Goal: Information Seeking & Learning: Learn about a topic

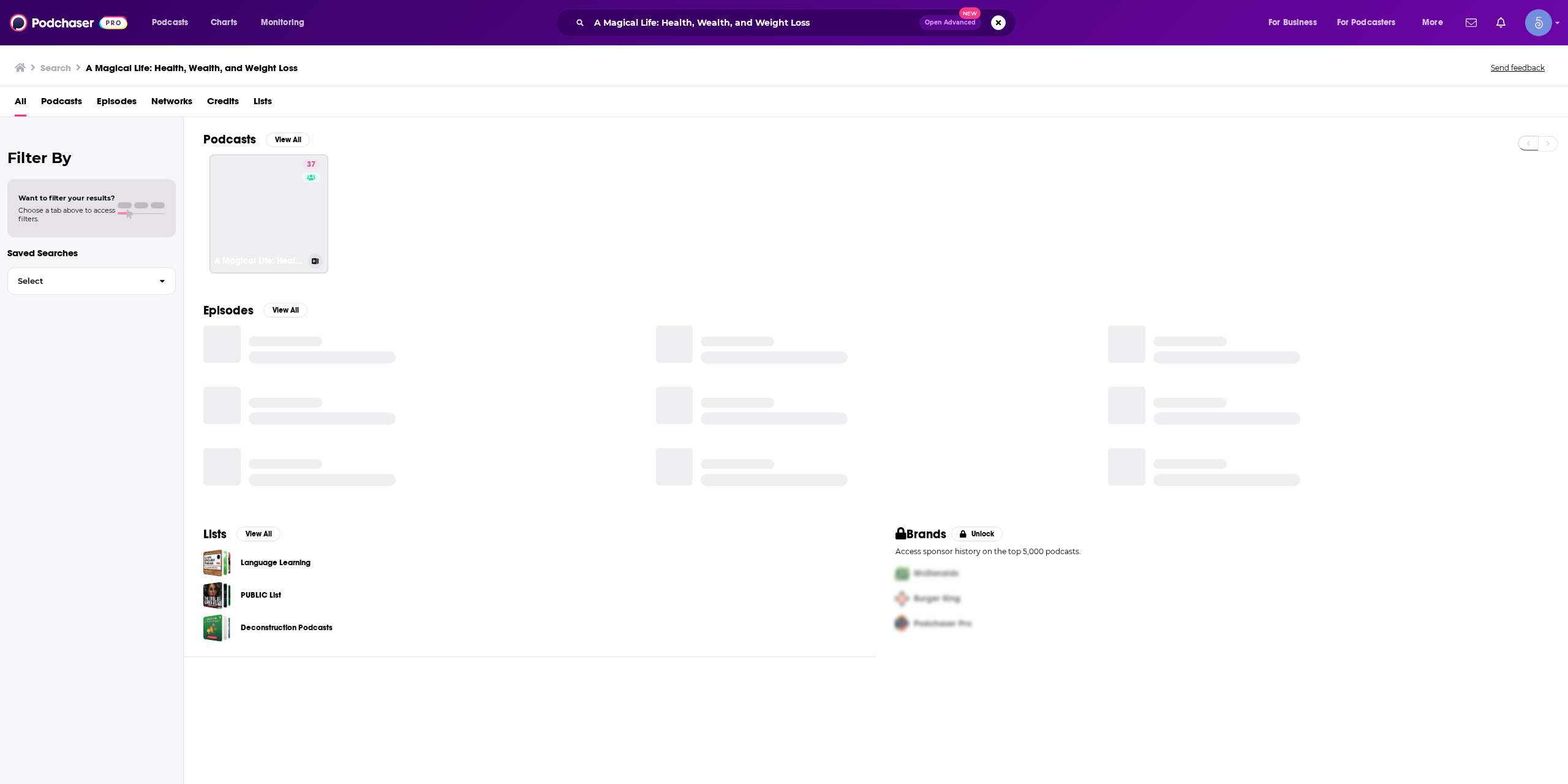
click at [291, 217] on link "37 A Magical Life: Health, Wealth, and Weight Loss" at bounding box center [269, 214] width 119 height 119
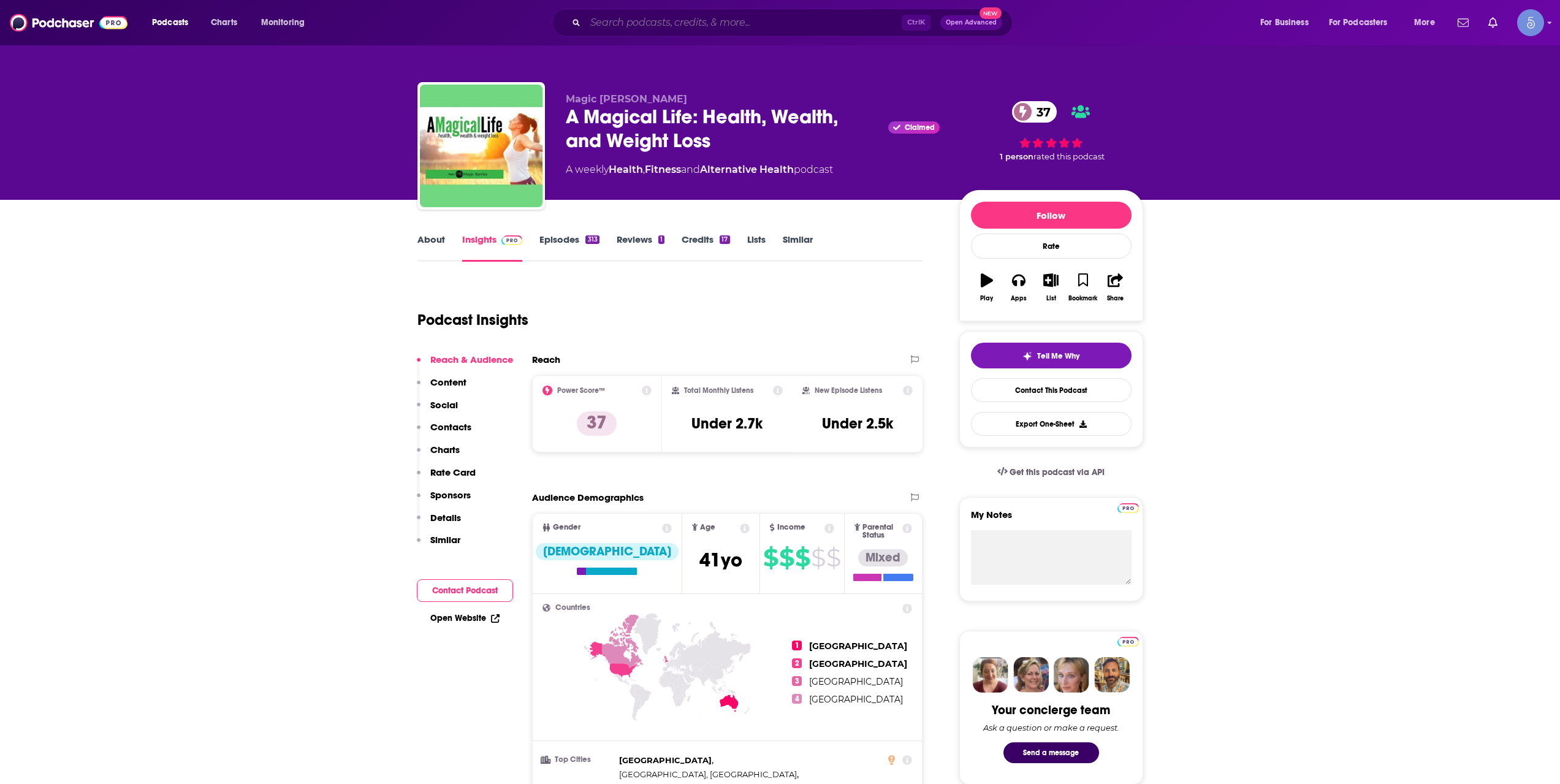
click at [659, 15] on input "Search podcasts, credits, & more..." at bounding box center [743, 22] width 316 height 20
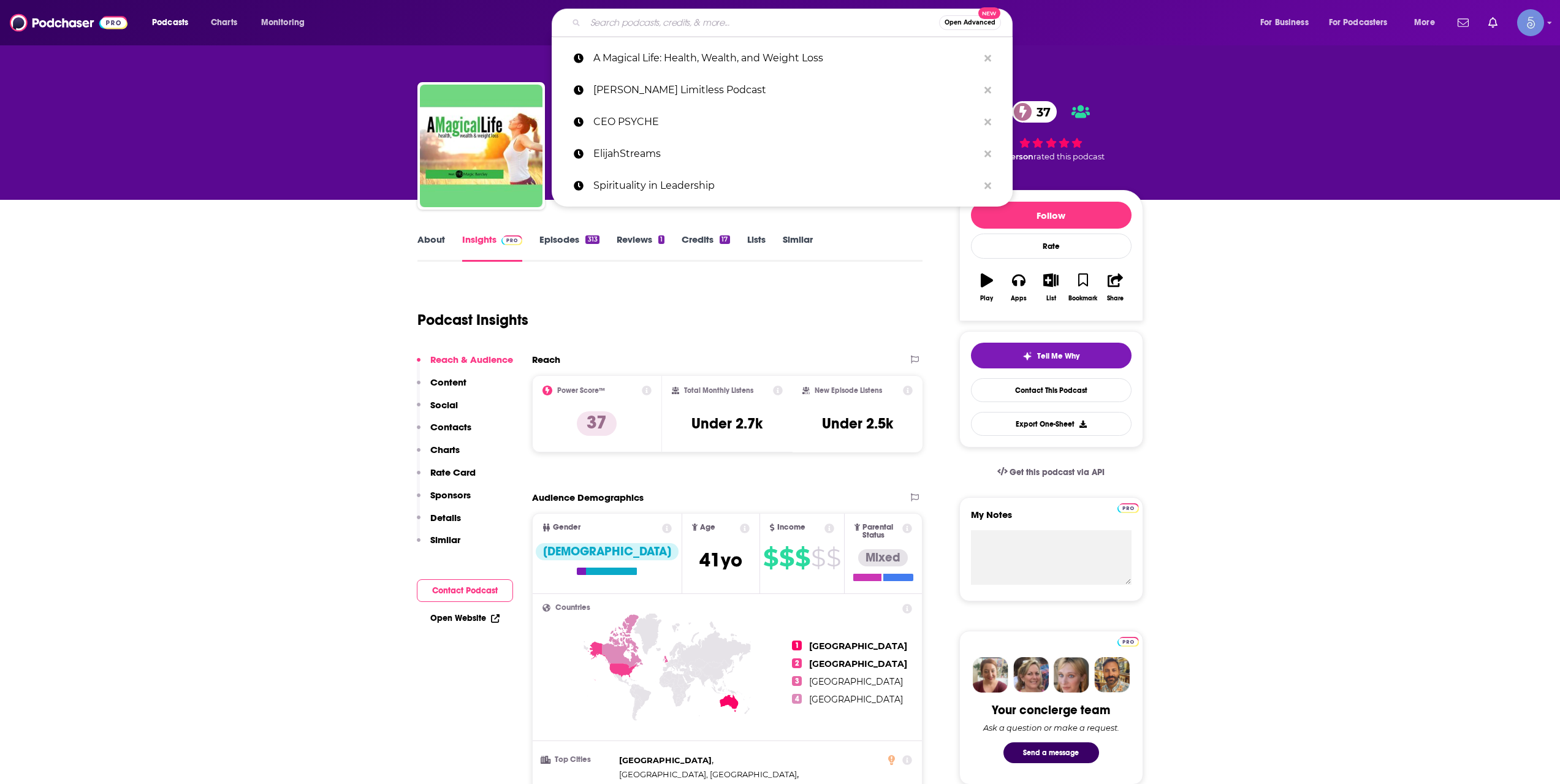
paste input "Latter Day Struggles"
type input "Latter Day Struggles"
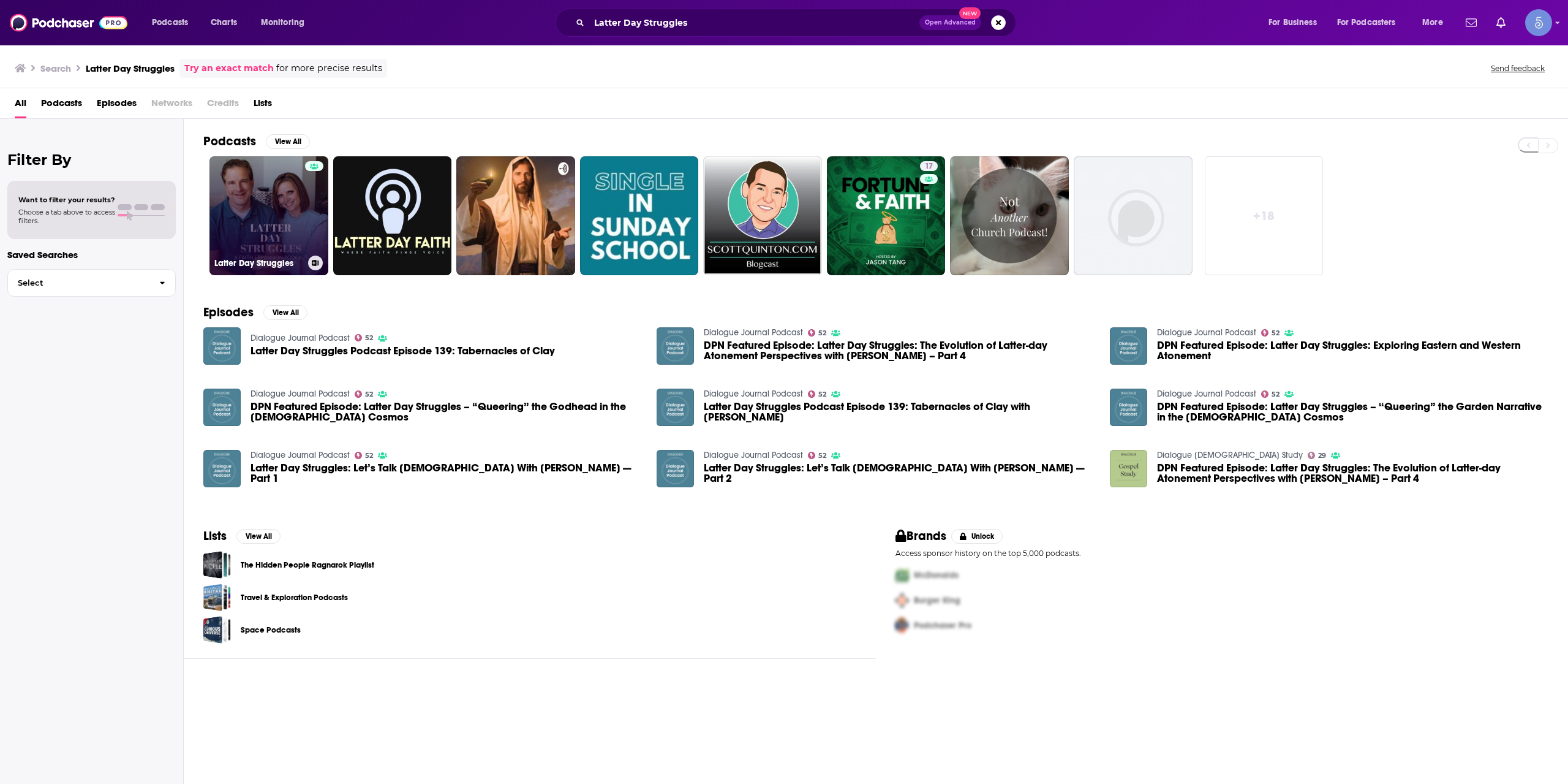
click at [280, 201] on link "Latter Day Struggles" at bounding box center [269, 216] width 119 height 119
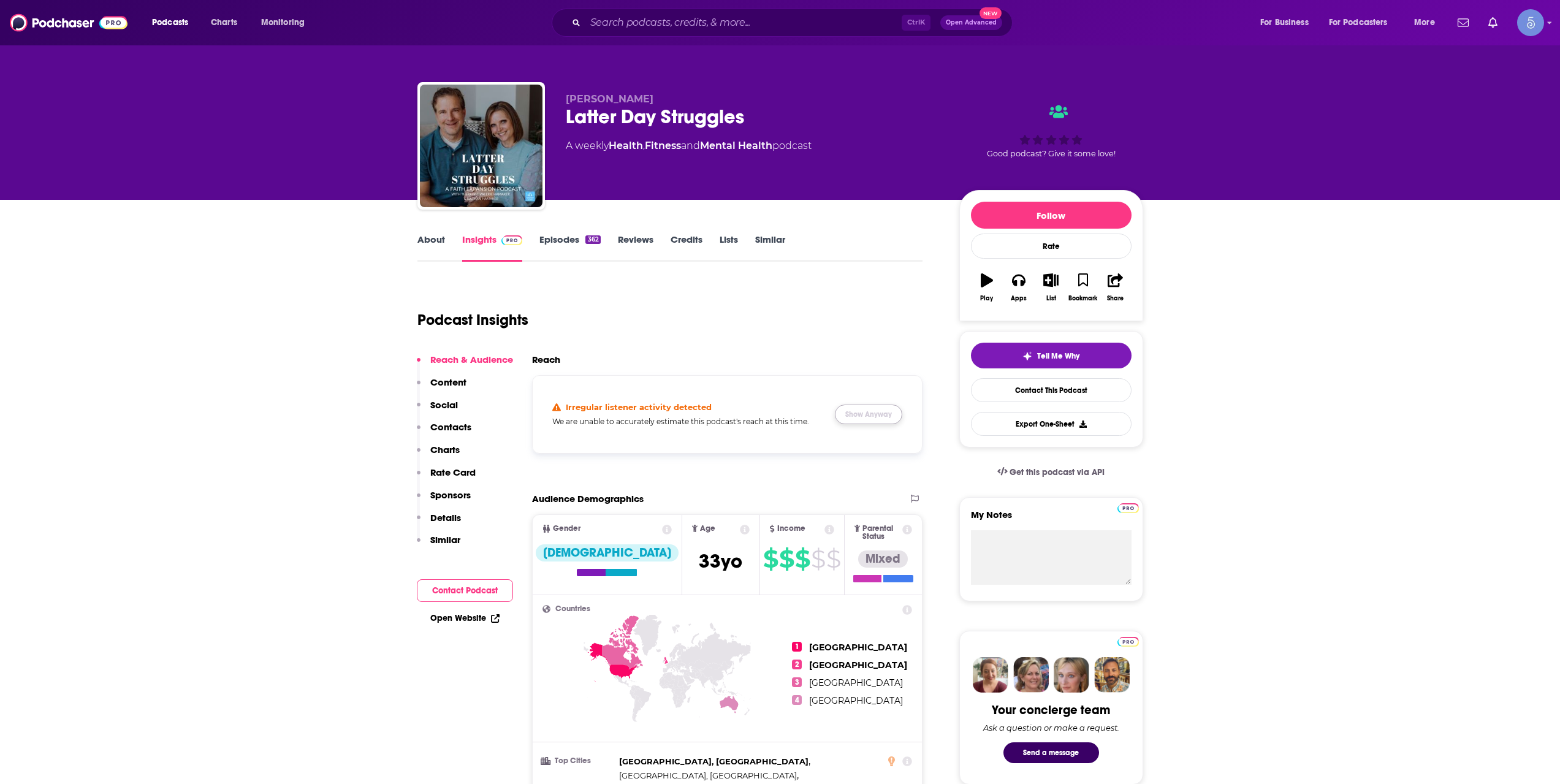
click at [853, 408] on button "Show Anyway" at bounding box center [868, 414] width 67 height 20
click at [667, 32] on div "Ctrl K Open Advanced New" at bounding box center [782, 23] width 461 height 28
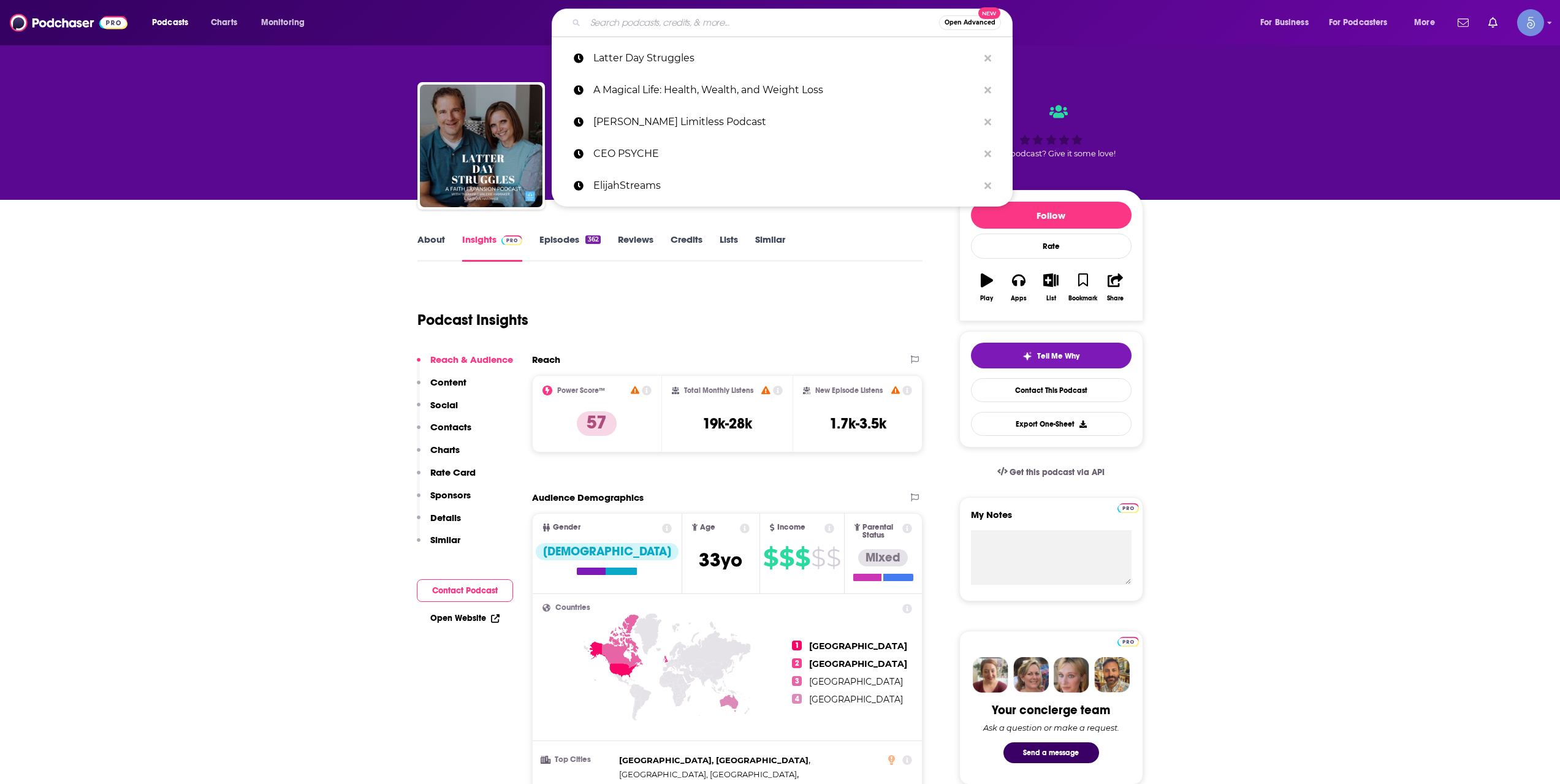
click at [669, 23] on input "Search podcasts, credits, & more..." at bounding box center [762, 22] width 354 height 20
paste input "Awaken Your Purpose"
type input "Awaken Your Purpose"
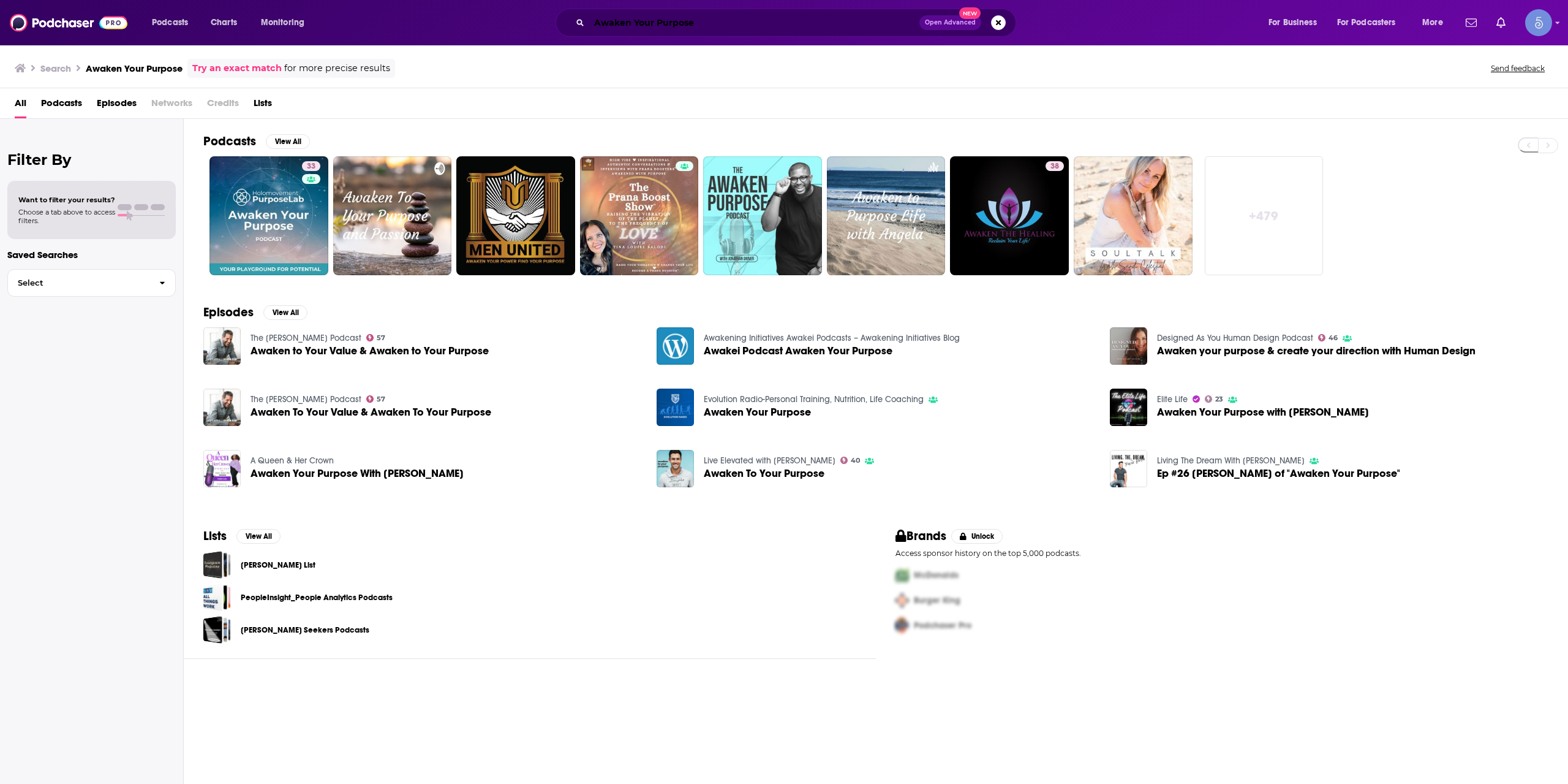
click at [656, 19] on input "Awaken Your Purpose" at bounding box center [754, 22] width 330 height 20
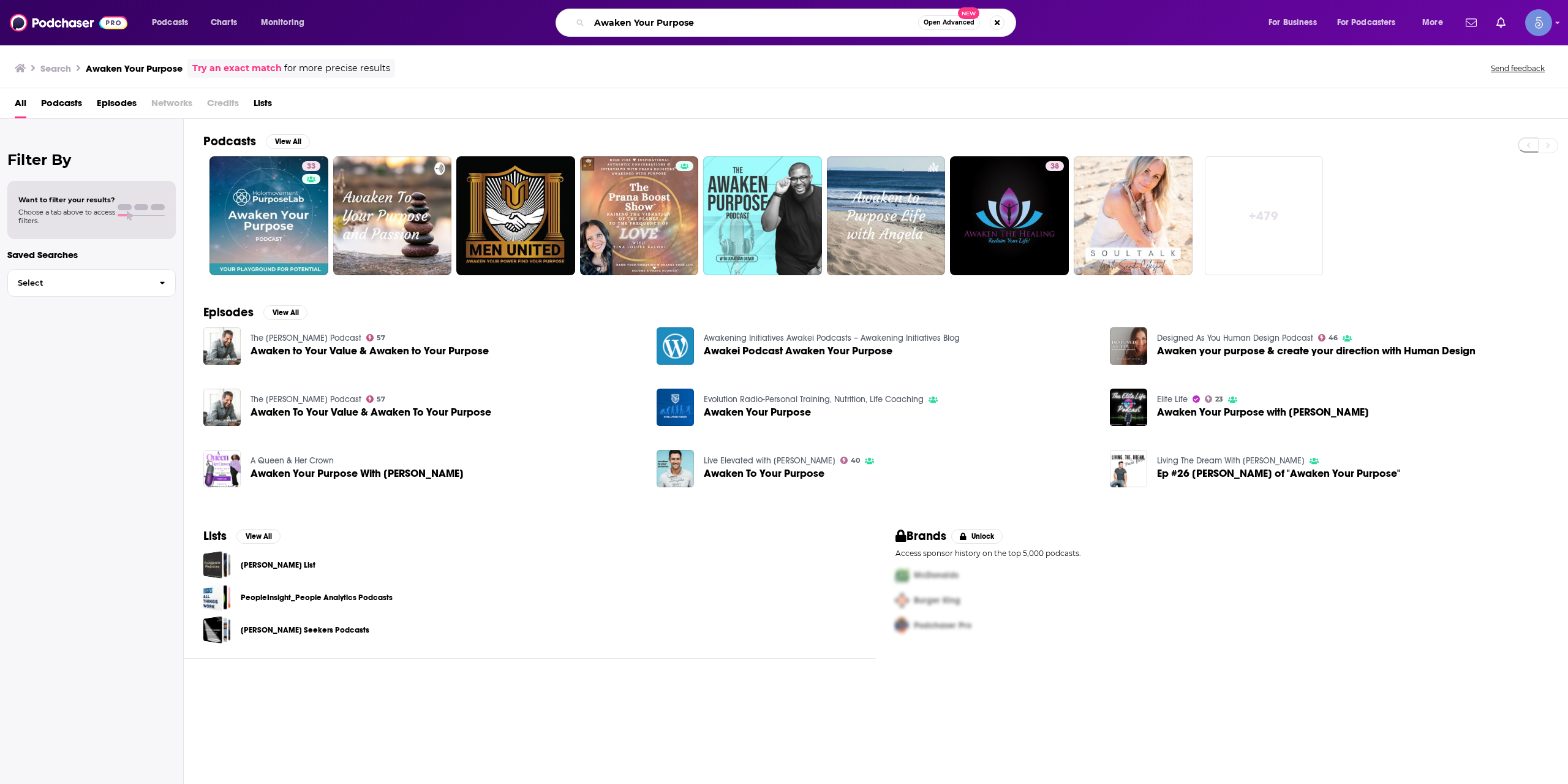
click at [656, 19] on input "Awaken Your Purpose" at bounding box center [753, 22] width 329 height 20
paste input "The [PERSON_NAME] Show"
type input "The [PERSON_NAME] Show"
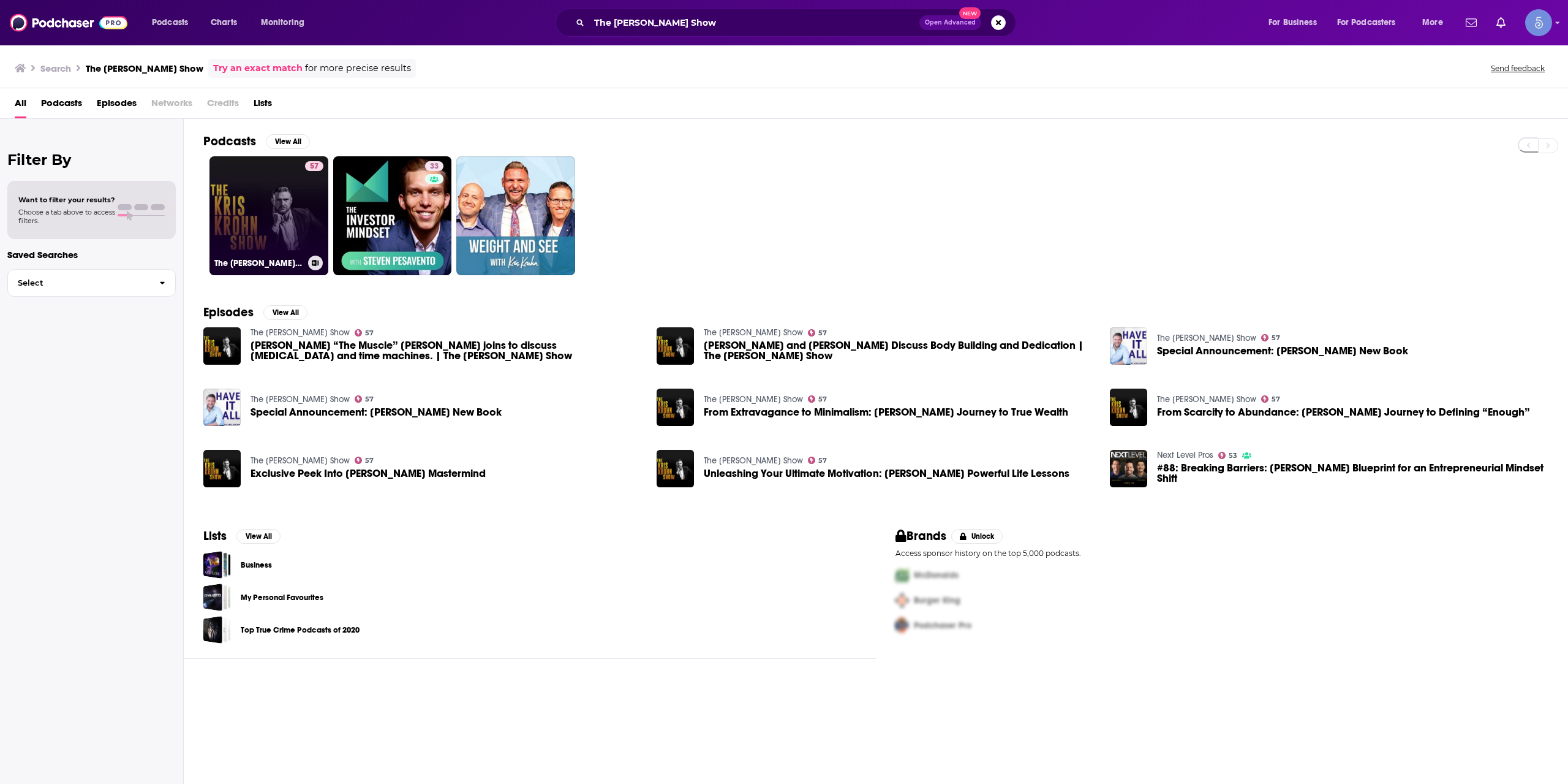
click at [316, 233] on div "57" at bounding box center [314, 208] width 18 height 94
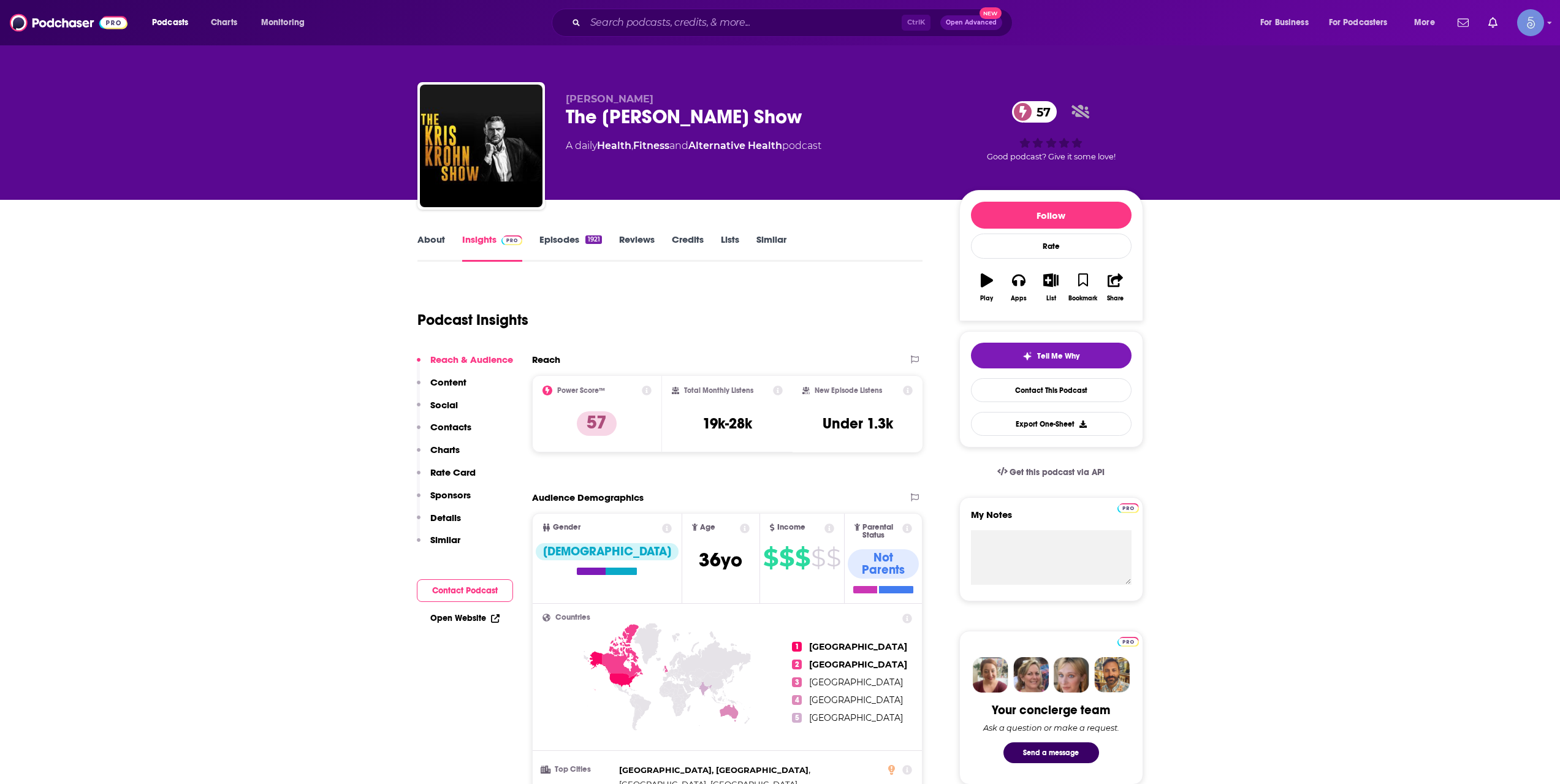
click at [740, 35] on div "Ctrl K Open Advanced New" at bounding box center [782, 23] width 461 height 28
click at [736, 30] on input "Search podcasts, credits, & more..." at bounding box center [743, 22] width 316 height 20
click at [743, 305] on div "Podcast Insights" at bounding box center [665, 312] width 496 height 63
click at [657, 25] on input "Search podcasts, credits, & more..." at bounding box center [743, 22] width 316 height 20
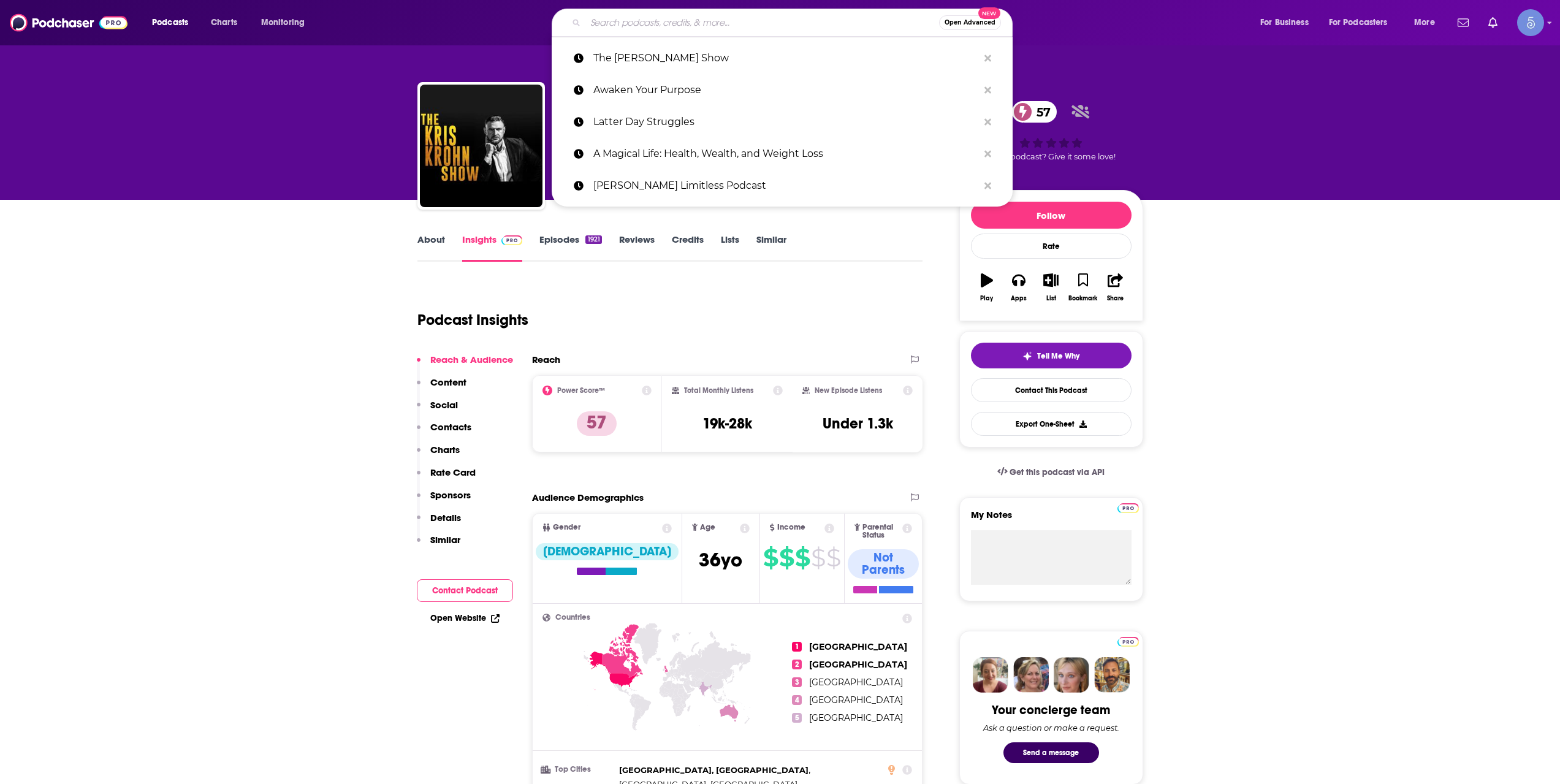
paste input "Father [PERSON_NAME]"
type input "Father [PERSON_NAME]"
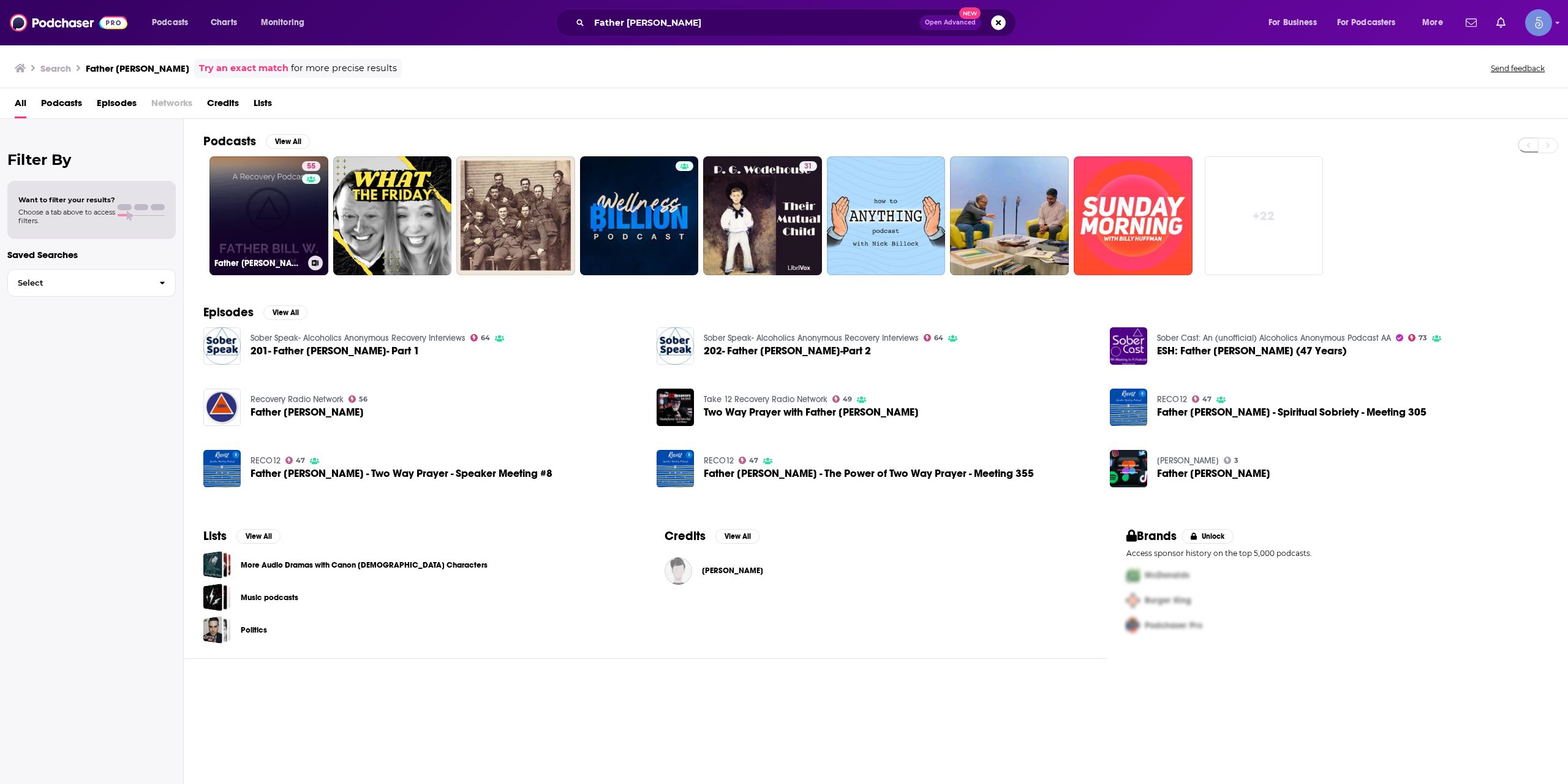
click at [249, 199] on link "55 Father [PERSON_NAME]" at bounding box center [269, 216] width 119 height 119
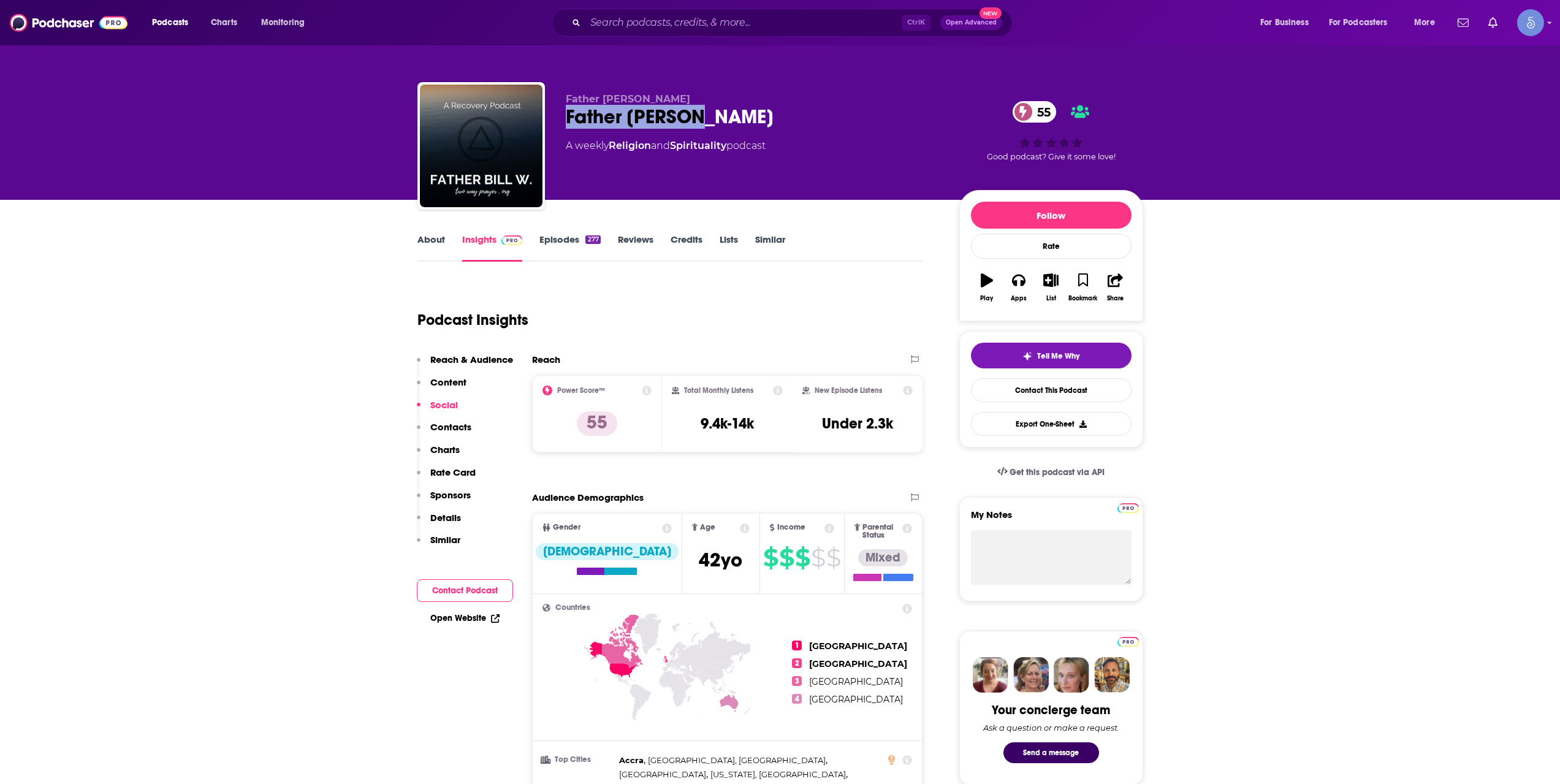
drag, startPoint x: 633, startPoint y: 120, endPoint x: 561, endPoint y: 124, distance: 72.1
click at [561, 124] on div "Father [PERSON_NAME] Father [PERSON_NAME] 55 A weekly Religion and Spirituality…" at bounding box center [780, 148] width 726 height 132
copy h2 "Father [PERSON_NAME]"
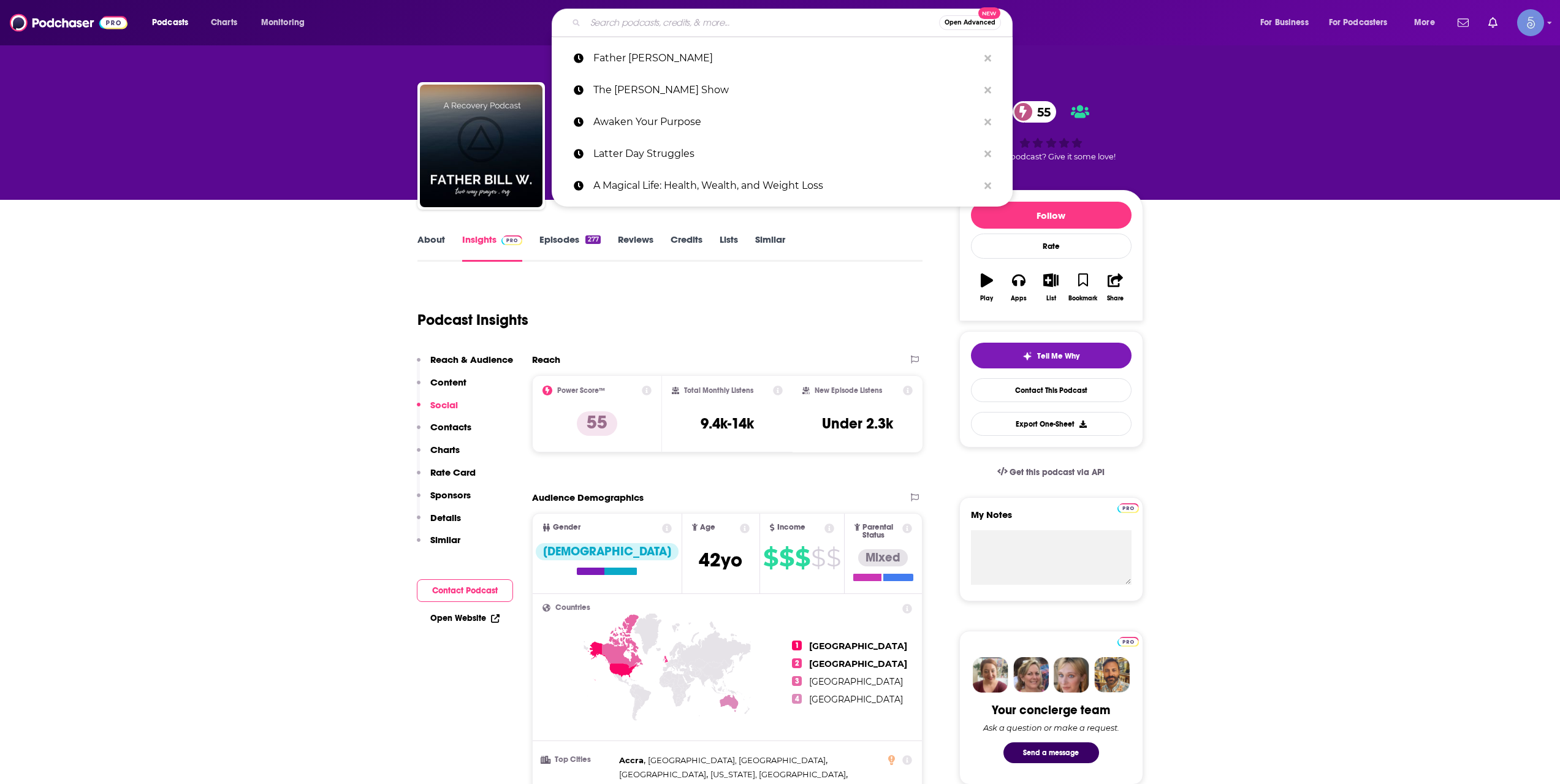
click at [662, 20] on input "Search podcasts, credits, & more..." at bounding box center [762, 22] width 354 height 20
paste input "The Lauren of Love Podcast"
type input "The Lauren of Love Podcast"
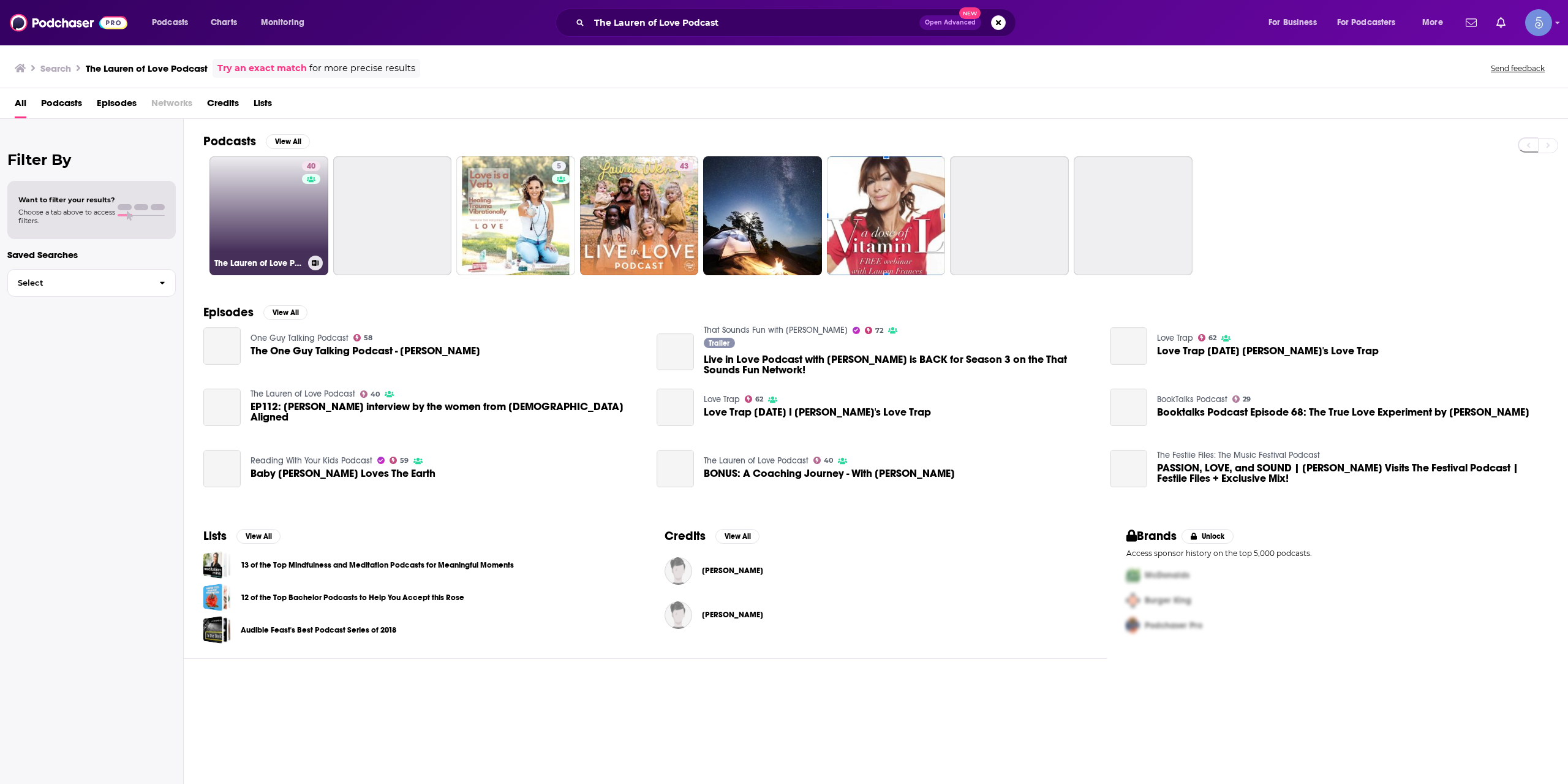
click at [284, 212] on link "40 The Lauren of Love Podcast" at bounding box center [269, 216] width 119 height 119
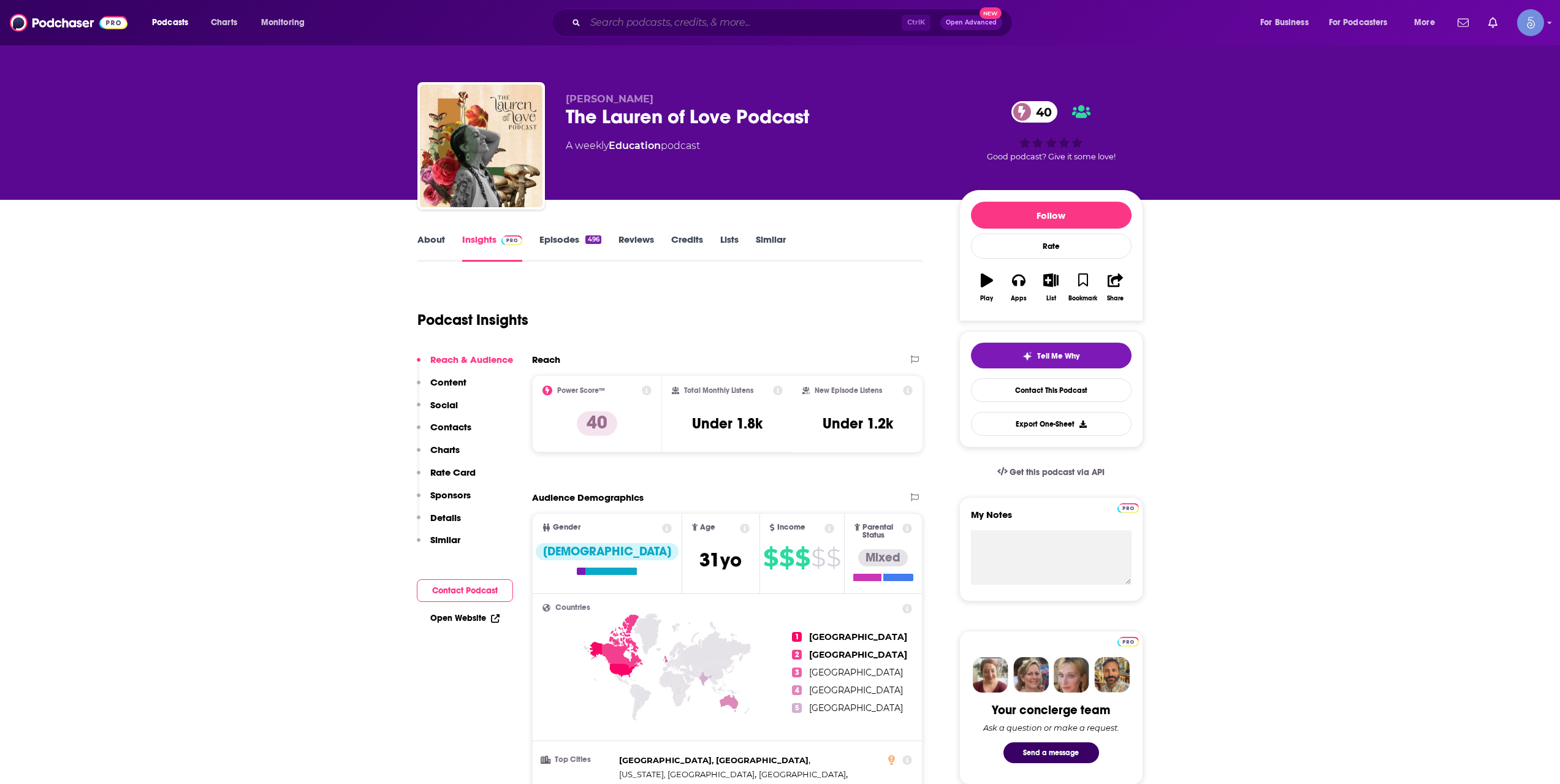
click at [684, 25] on input "Search podcasts, credits, & more..." at bounding box center [743, 22] width 316 height 20
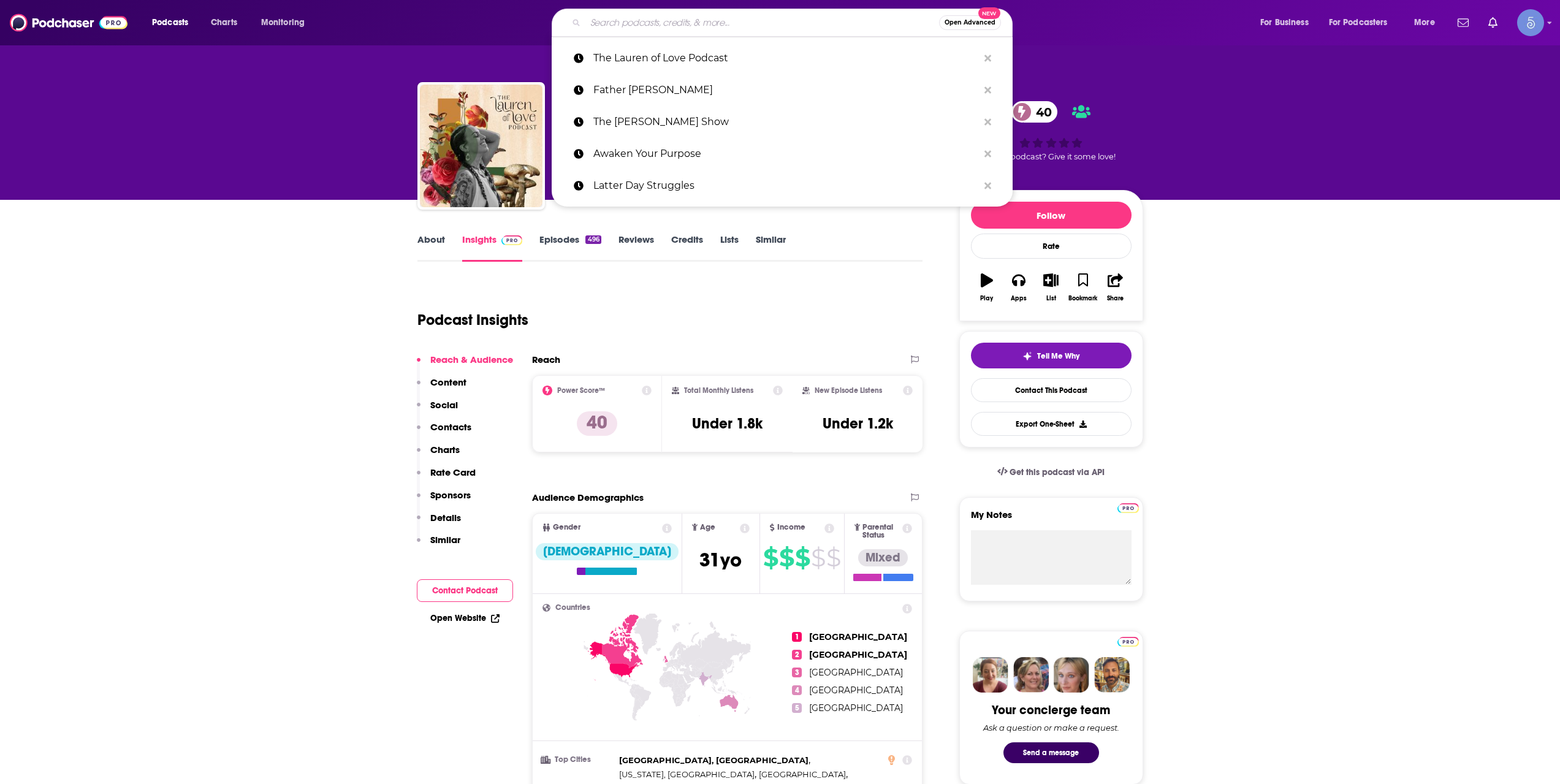
paste input "Deconstructing Yourself"
type input "Deconstructing Yourself"
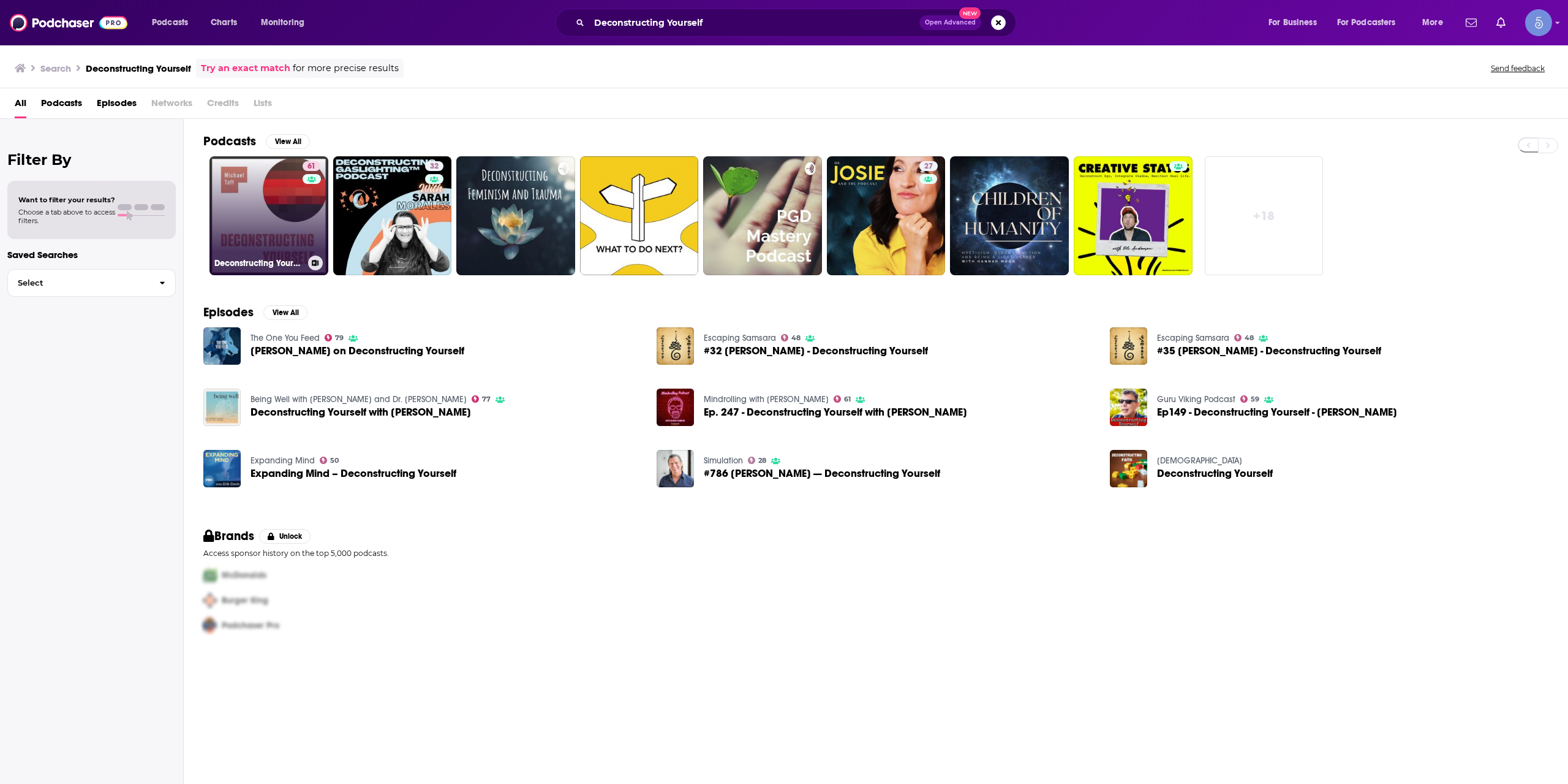
click at [262, 222] on link "61 Deconstructing Yourself" at bounding box center [269, 216] width 119 height 119
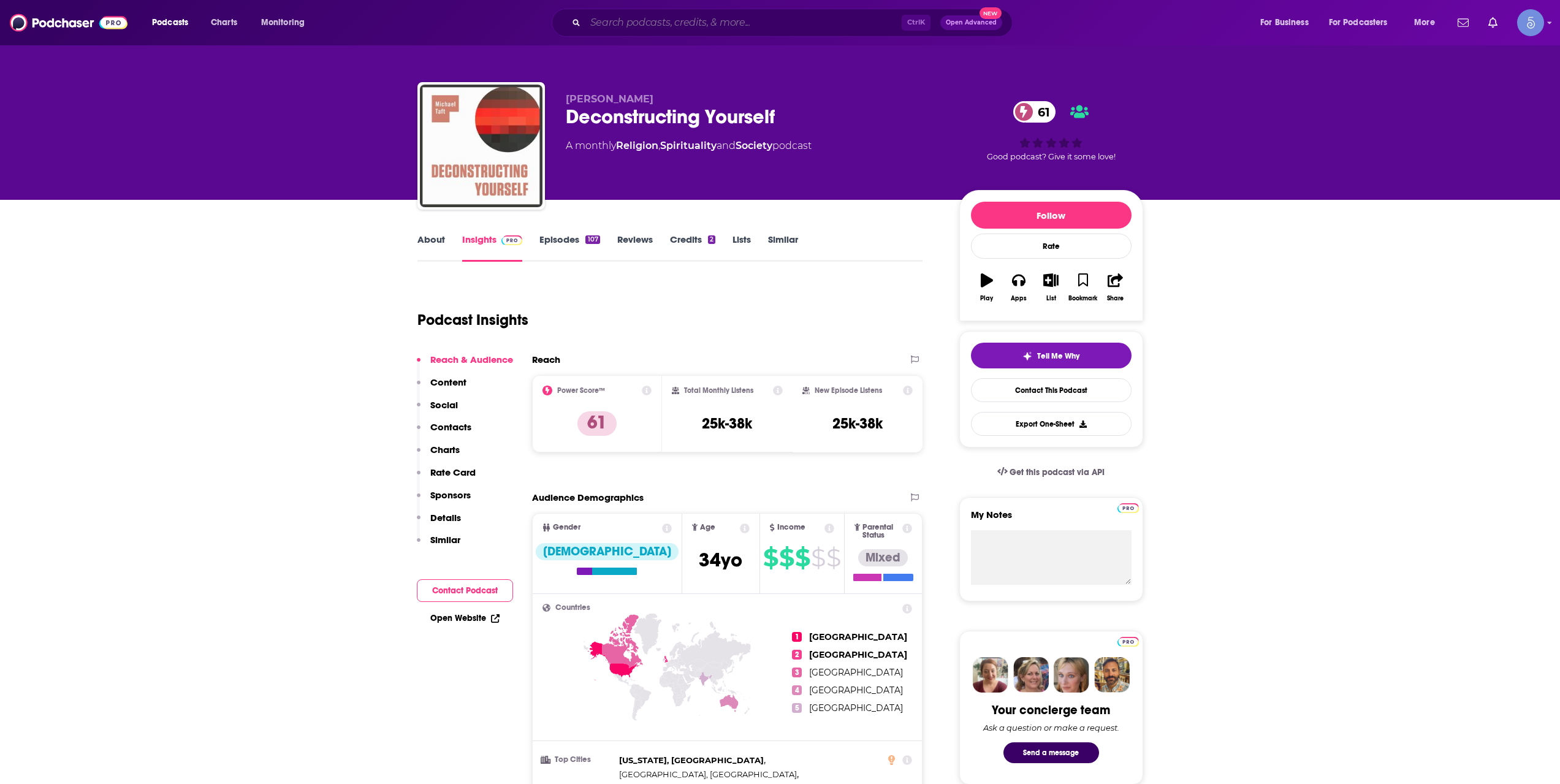
click at [638, 23] on input "Search podcasts, credits, & more..." at bounding box center [743, 22] width 316 height 20
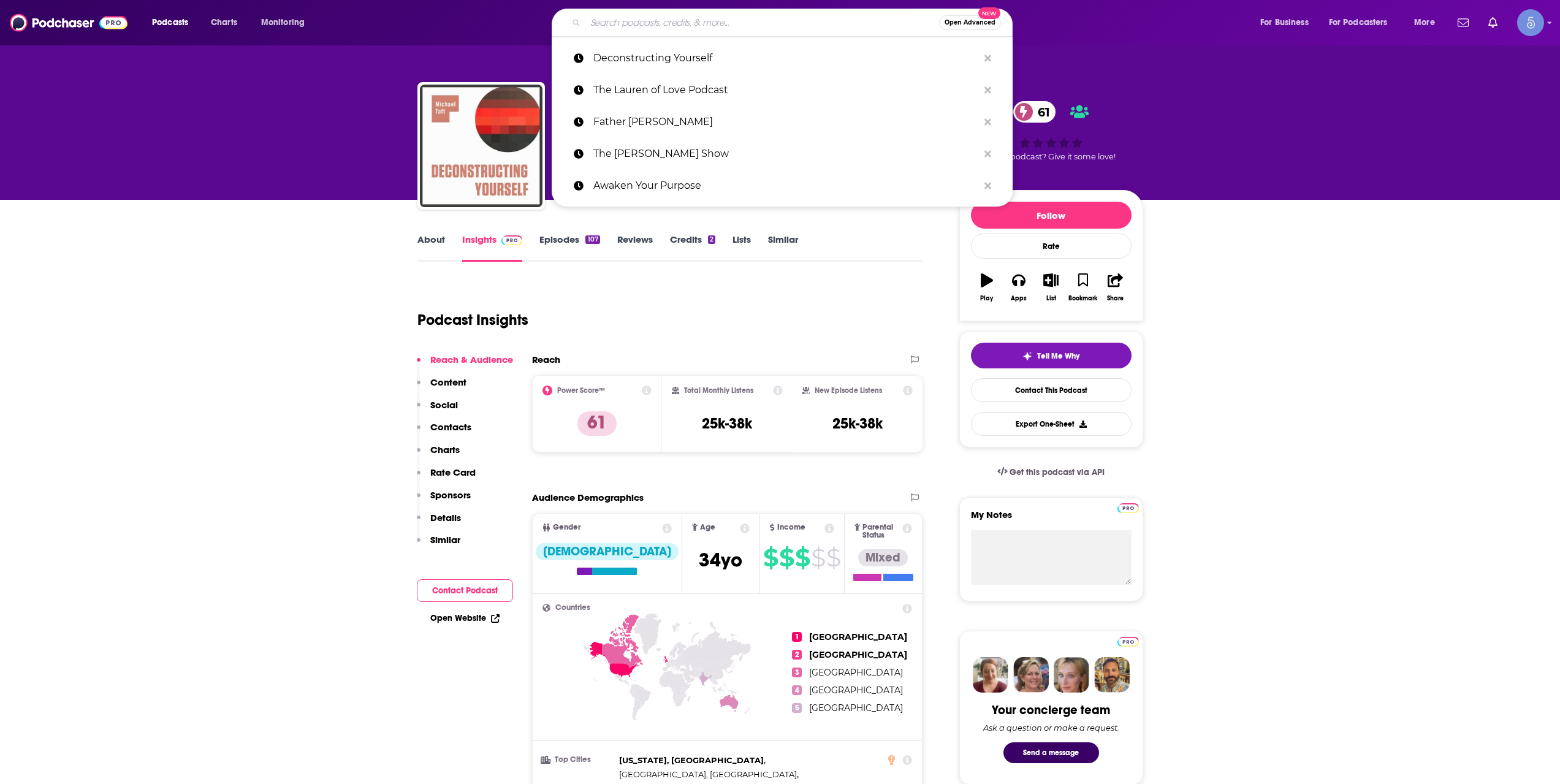
paste input "Humans Decoded Podcast"
type input "Humans Decoded Podcast"
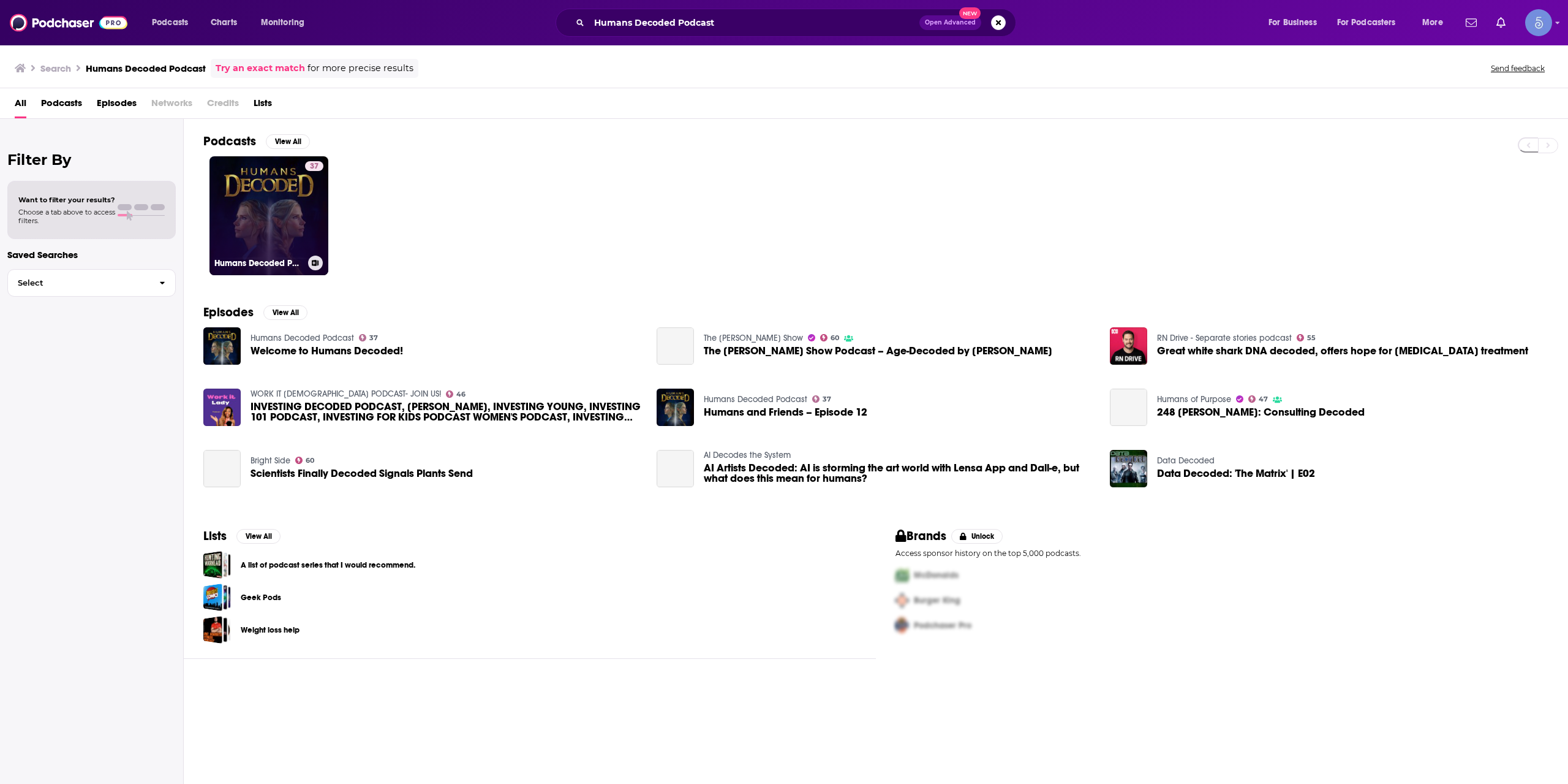
click at [238, 195] on link "37 Humans Decoded Podcast" at bounding box center [269, 216] width 119 height 119
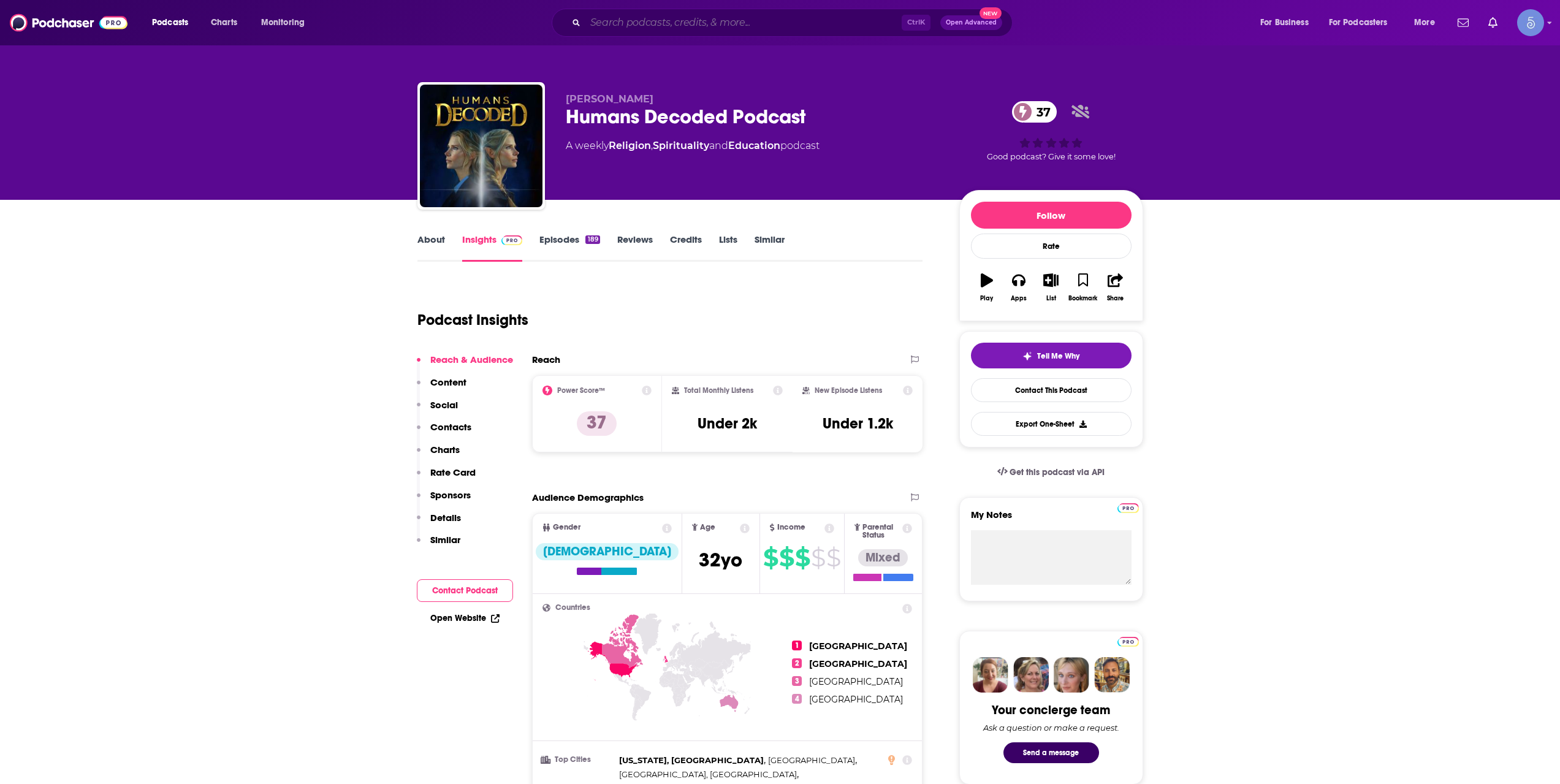
click at [681, 16] on input "Search podcasts, credits, & more..." at bounding box center [743, 22] width 316 height 20
paste input "[DEMOGRAPHIC_DATA] [PERSON_NAME]"
type input "[DEMOGRAPHIC_DATA] [PERSON_NAME]"
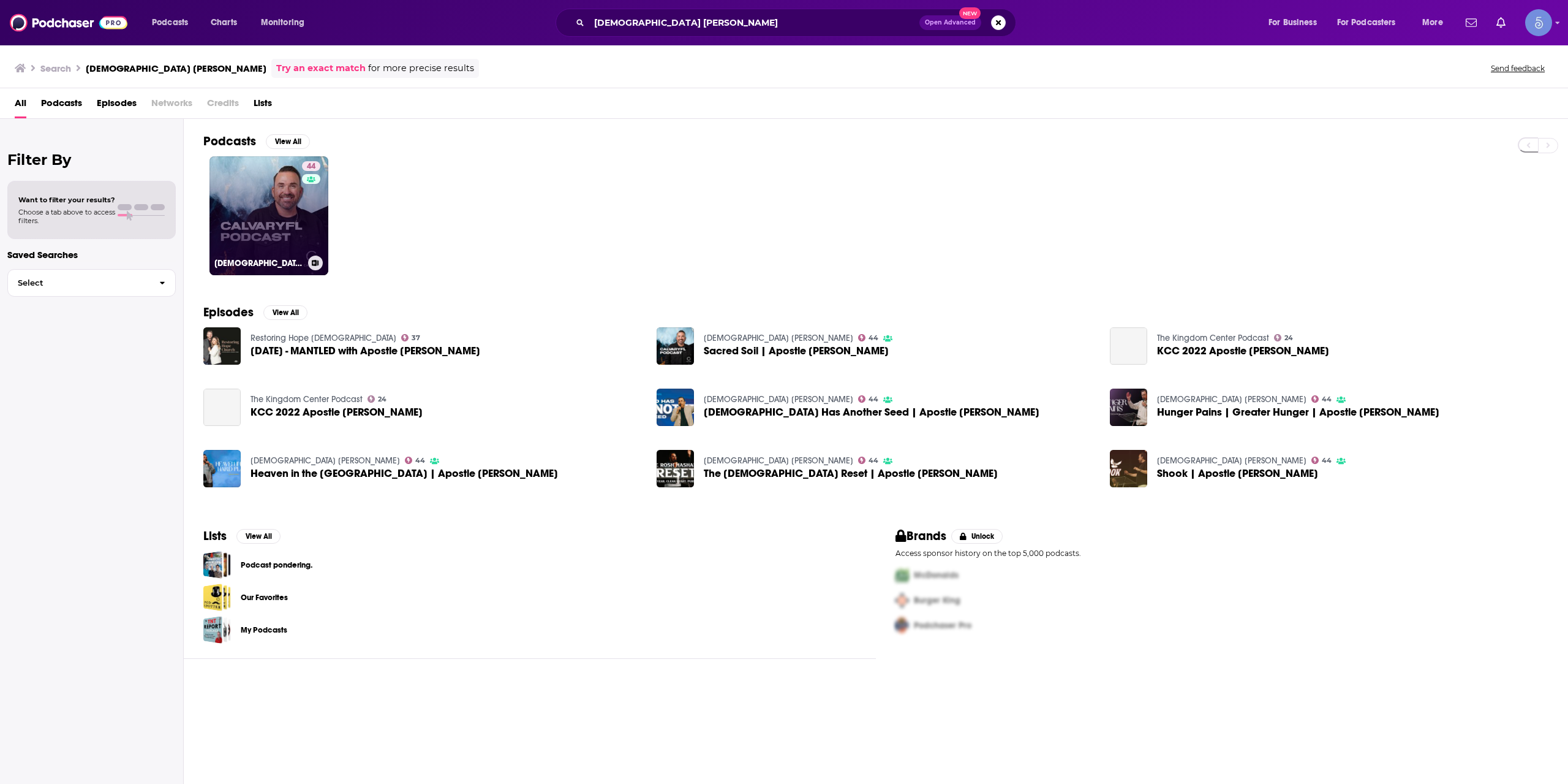
click at [270, 227] on link "44 Apostle [PERSON_NAME]" at bounding box center [269, 216] width 119 height 119
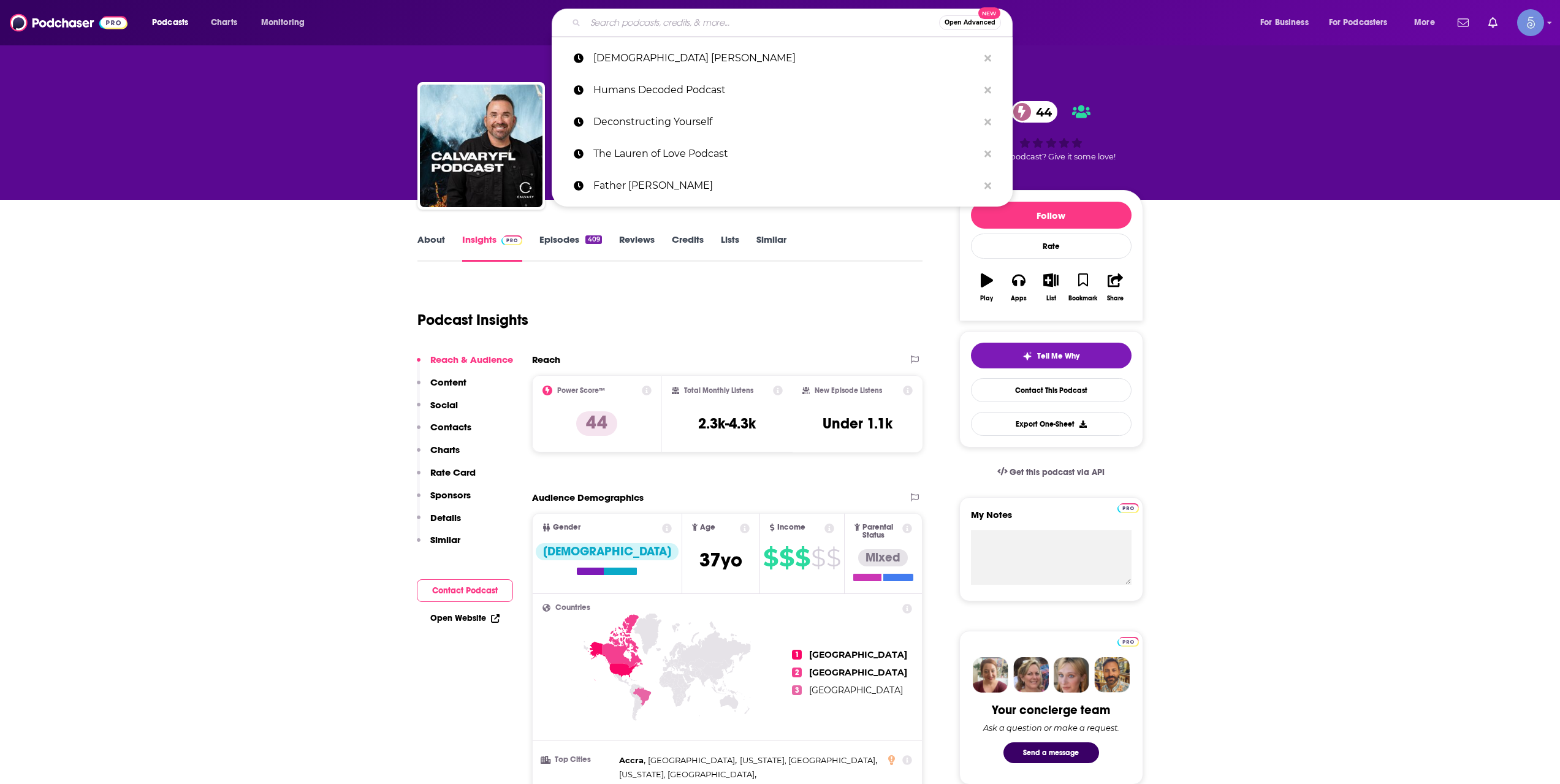
click at [689, 23] on input "Search podcasts, credits, & more..." at bounding box center [762, 22] width 354 height 20
paste input "A New Way of Being"
type input "A New Way of Being"
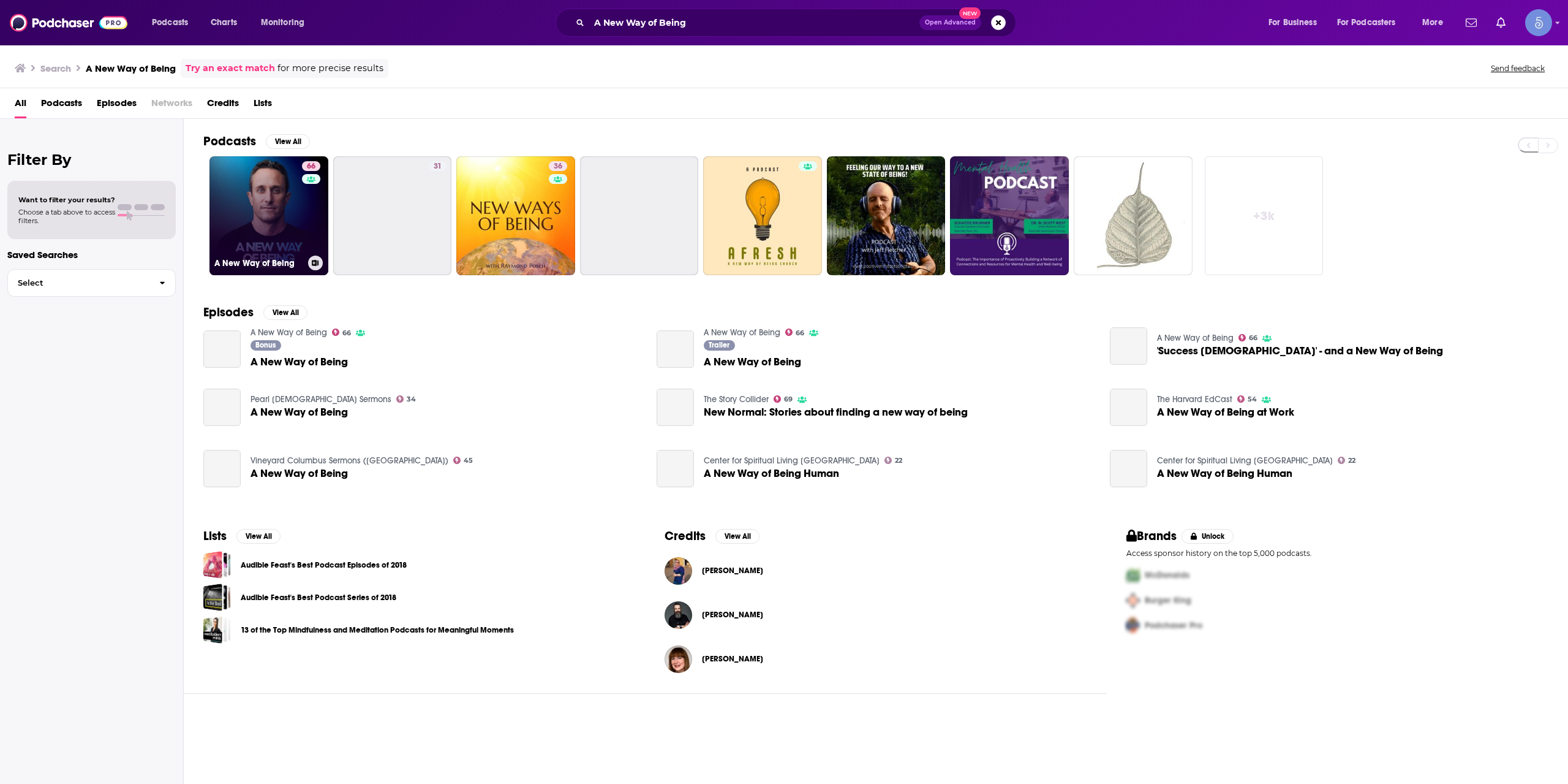
click at [250, 226] on link "[STREET_ADDRESS] of Being" at bounding box center [269, 216] width 119 height 119
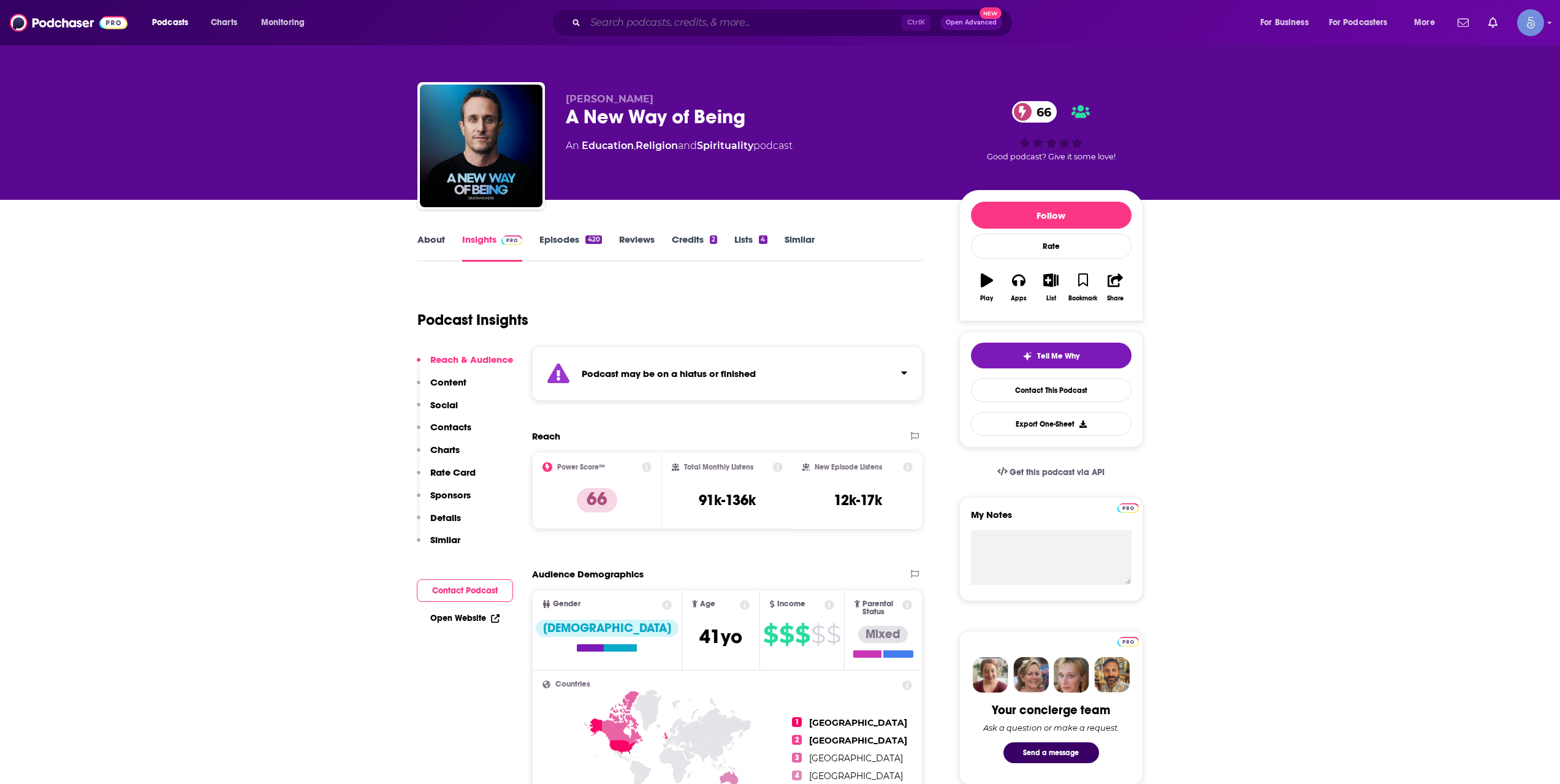
click at [683, 20] on input "Search podcasts, credits, & more..." at bounding box center [743, 22] width 316 height 20
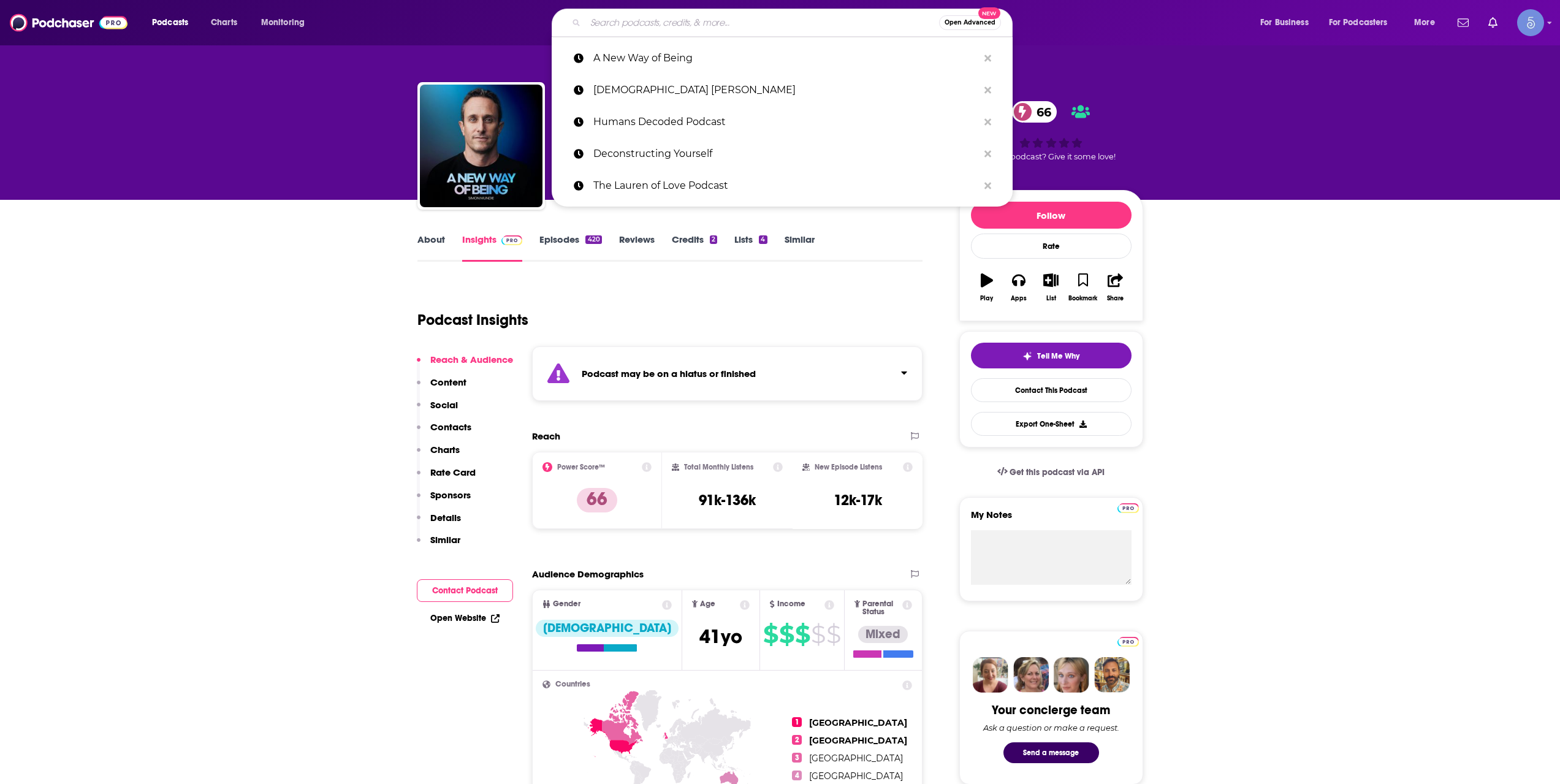
paste input "The [PERSON_NAME] Podcast"
type input "The [PERSON_NAME] Podcast"
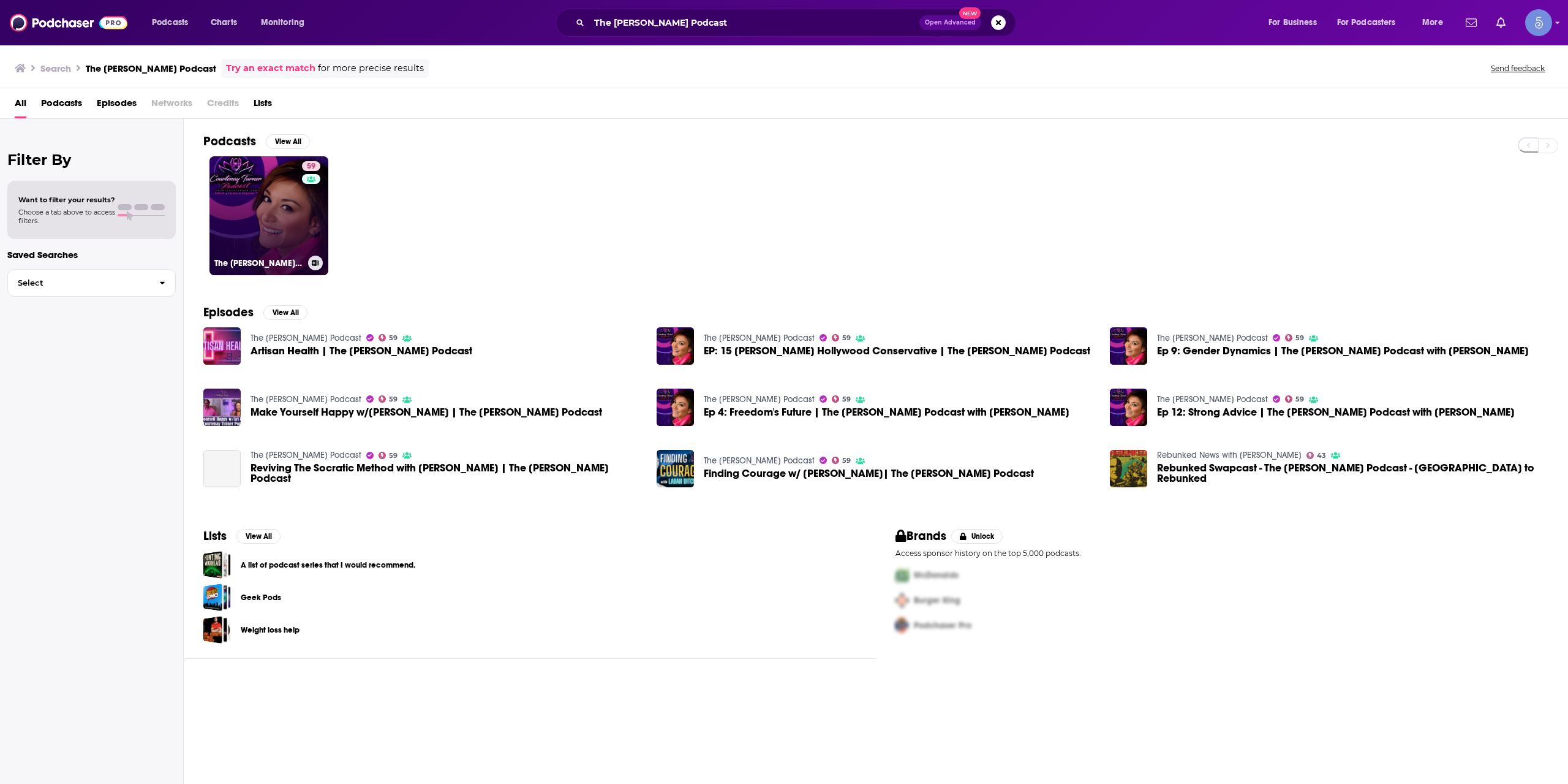
click at [276, 234] on link "59 The [PERSON_NAME] Podcast" at bounding box center [269, 216] width 119 height 119
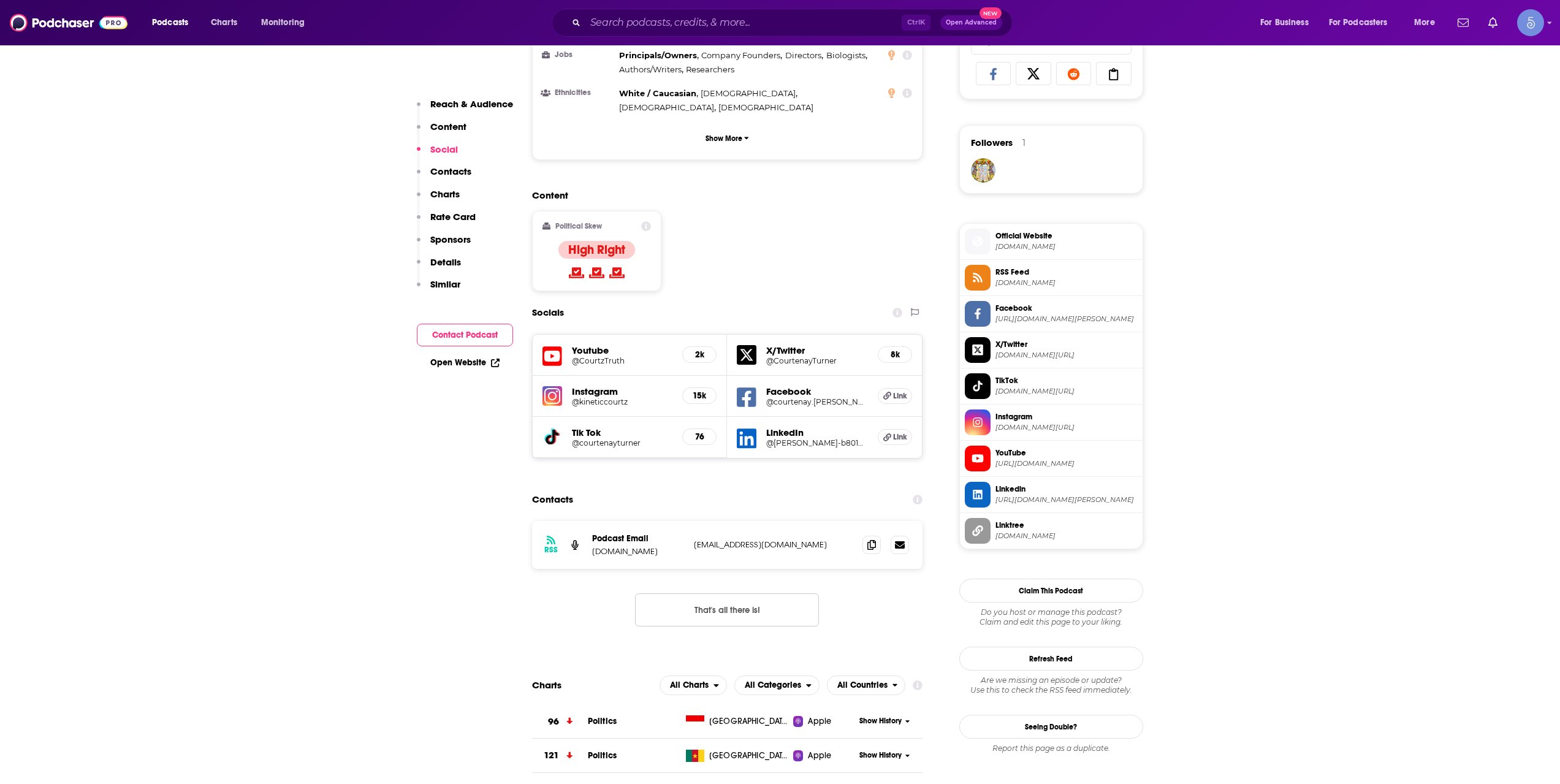
scroll to position [1022, 0]
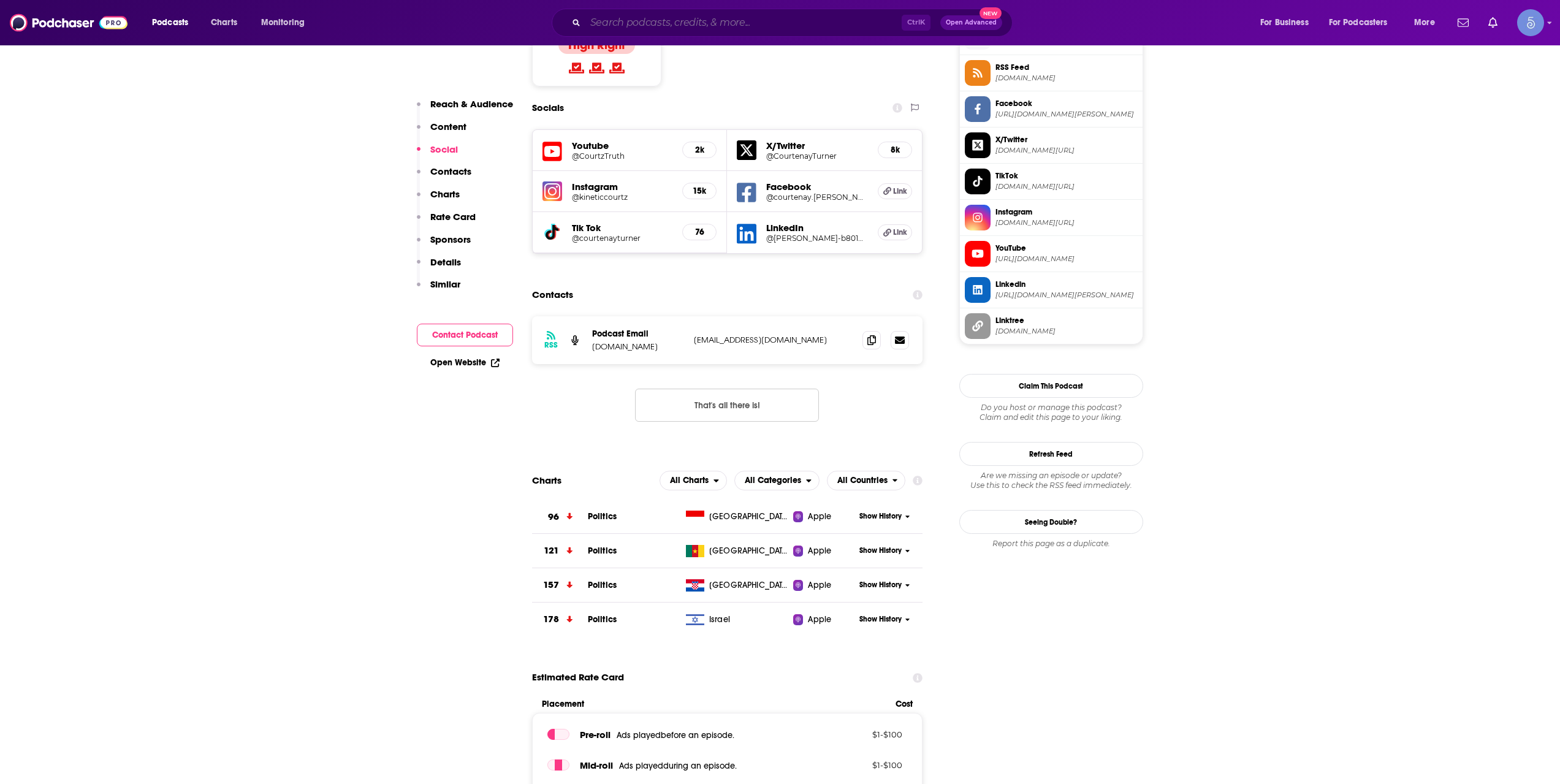
click at [662, 15] on input "Search podcasts, credits, & more..." at bounding box center [743, 22] width 316 height 20
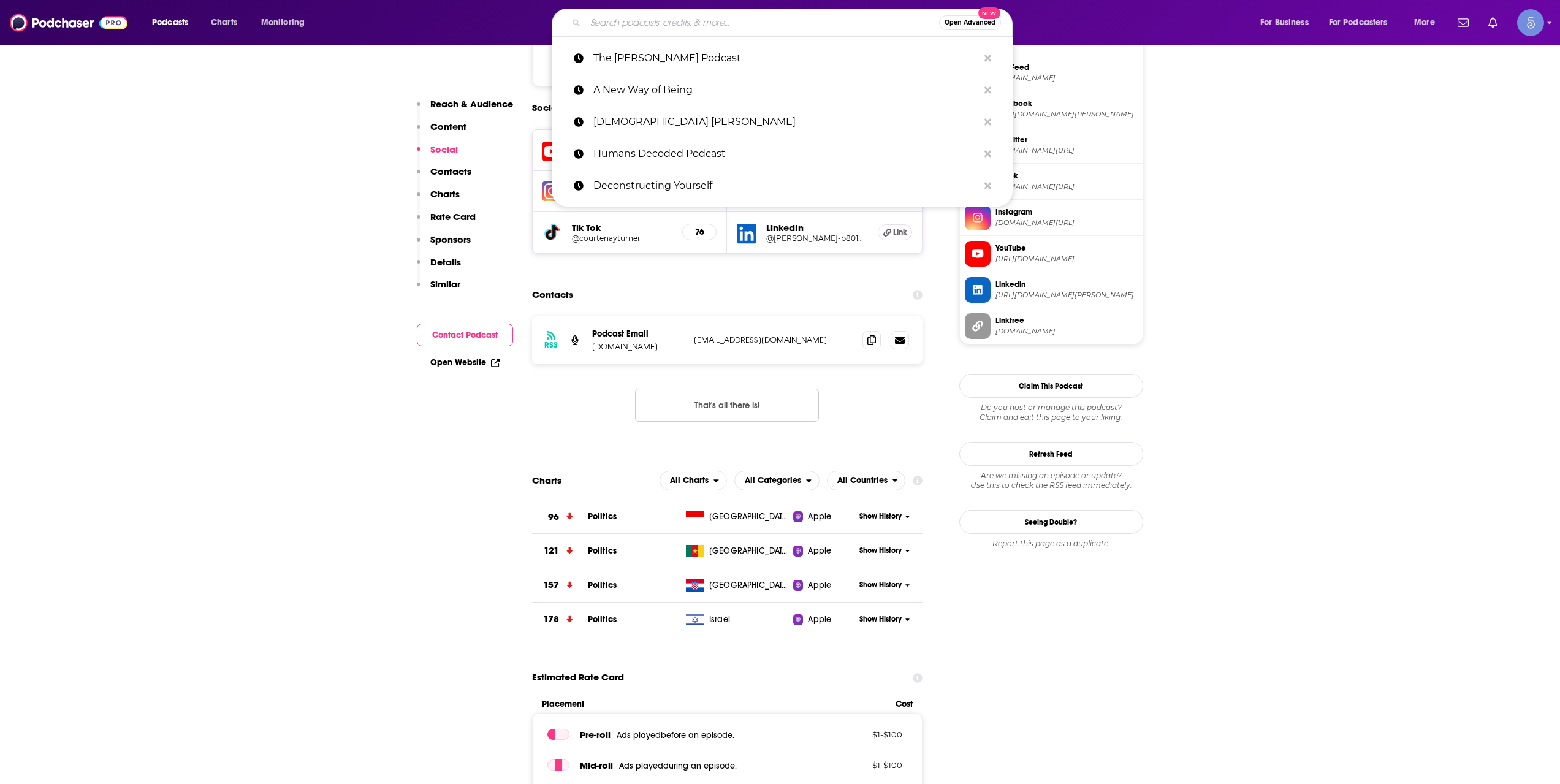
paste input "The [PERSON_NAME] Podcast"
type input "The [PERSON_NAME] Podcast"
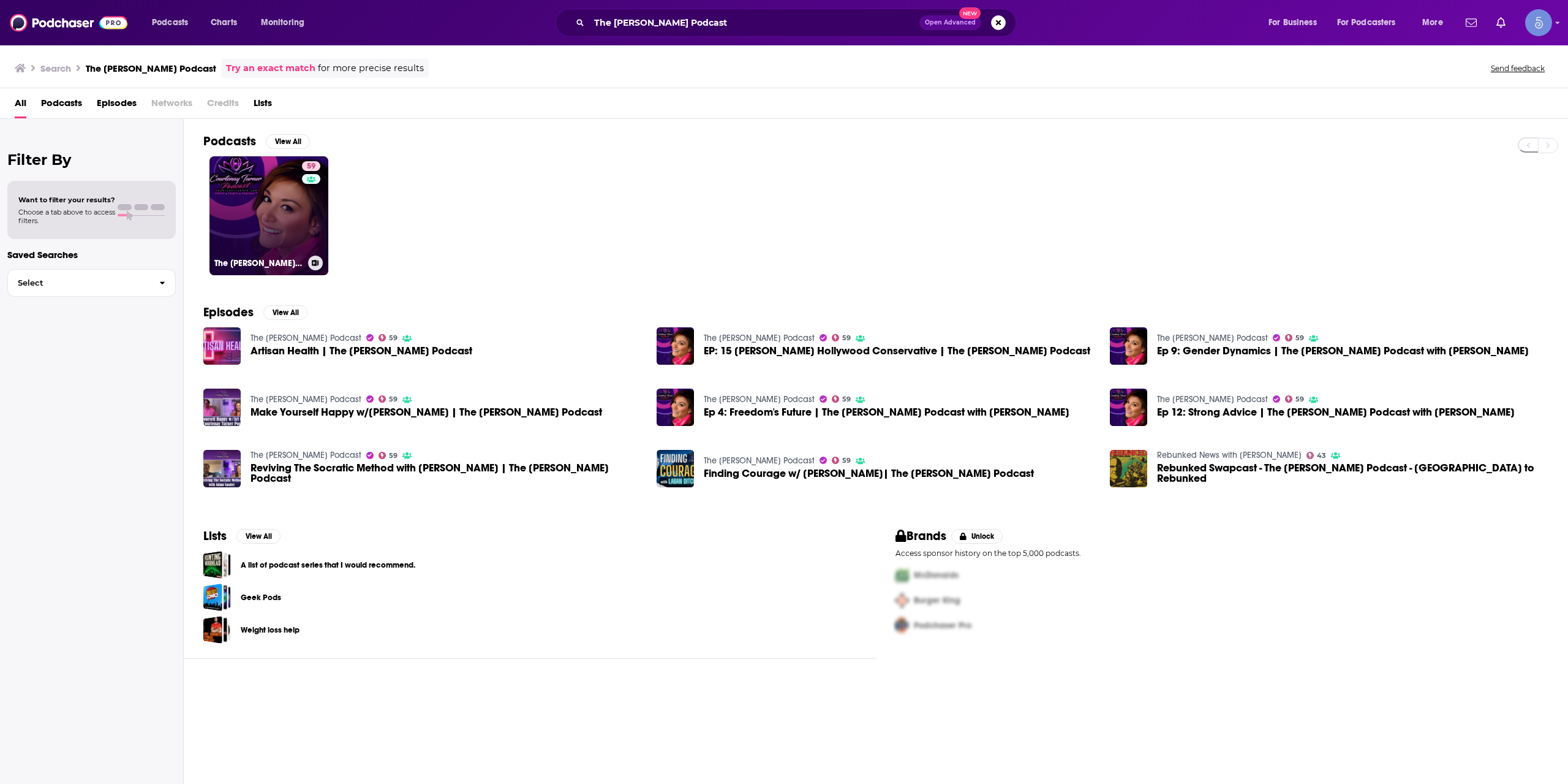
click at [252, 202] on link "59 The [PERSON_NAME] Podcast" at bounding box center [269, 216] width 119 height 119
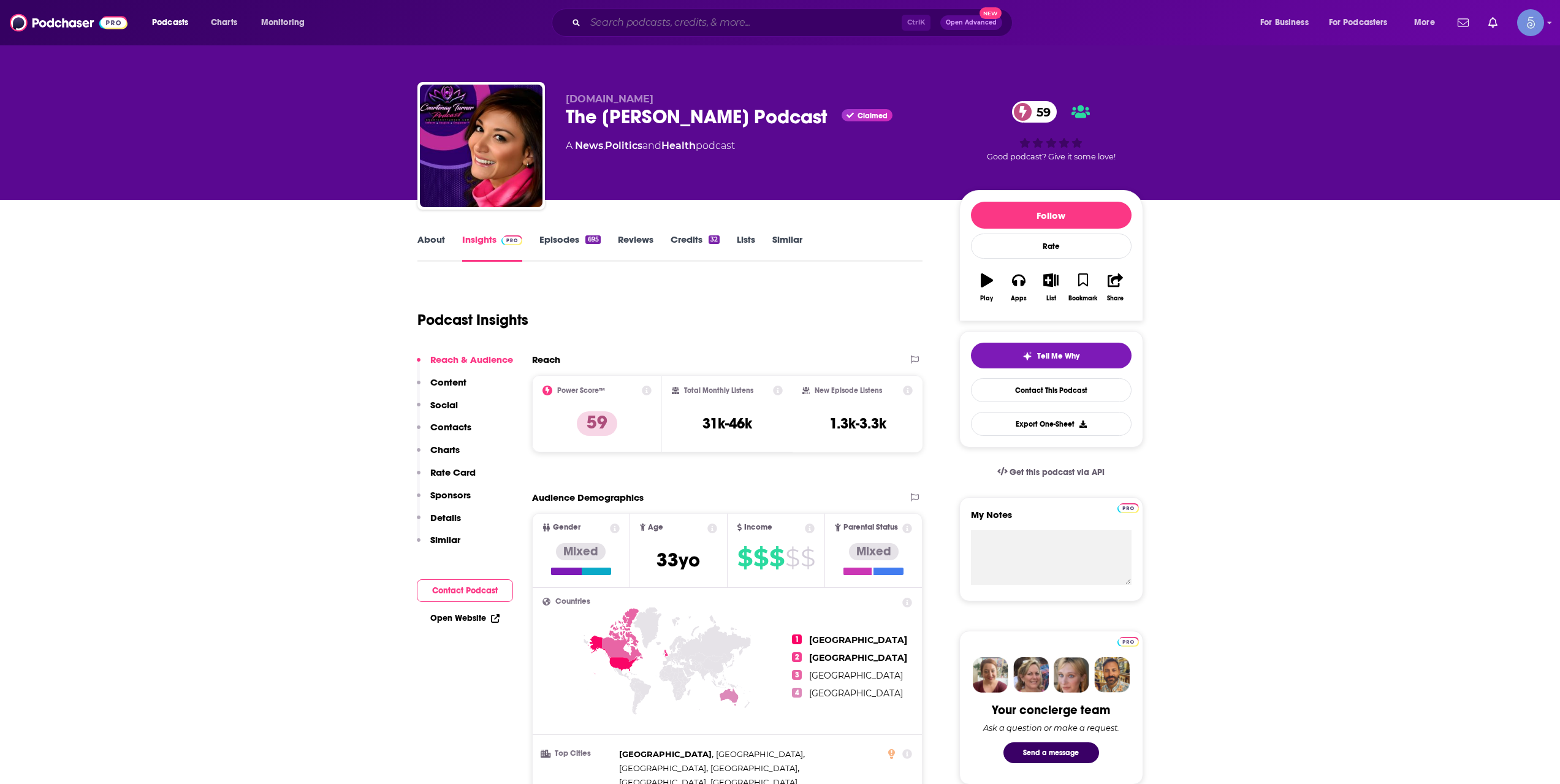
click at [695, 30] on input "Search podcasts, credits, & more..." at bounding box center [743, 22] width 316 height 20
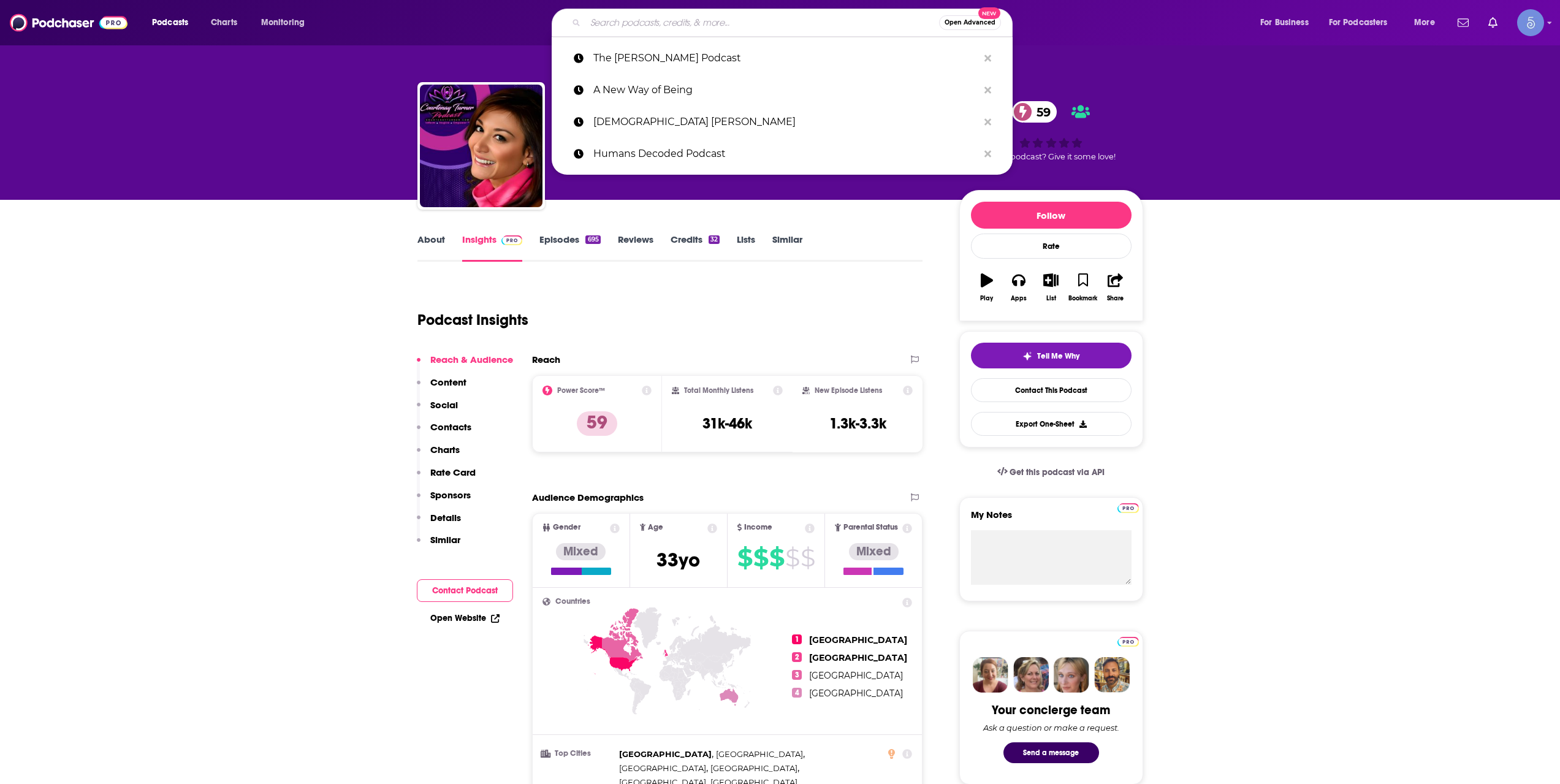
paste input "Enthusiastically Spiritual"
type input "Enthusiastically Spiritual"
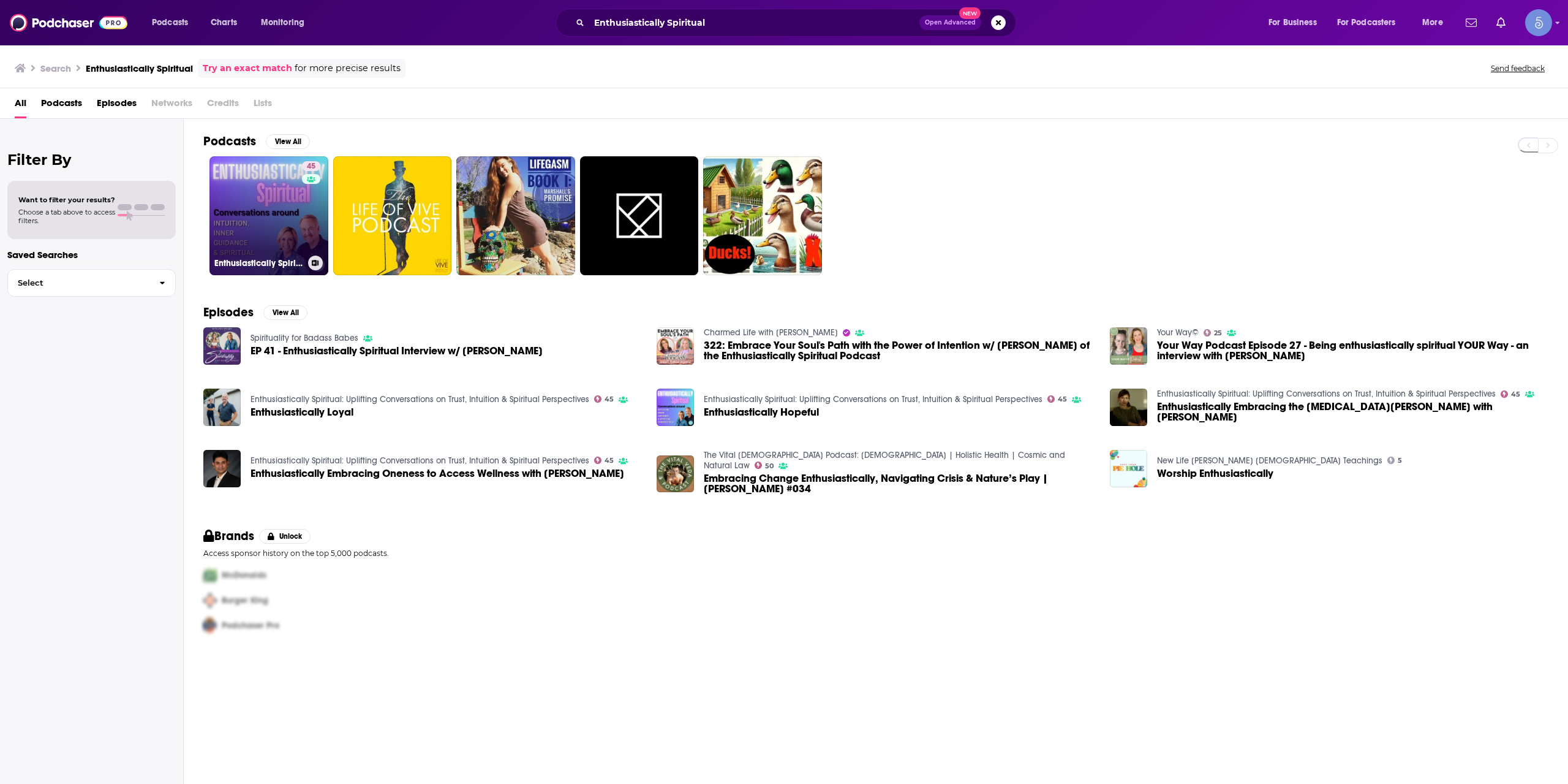
click at [303, 198] on div "45" at bounding box center [313, 208] width 22 height 94
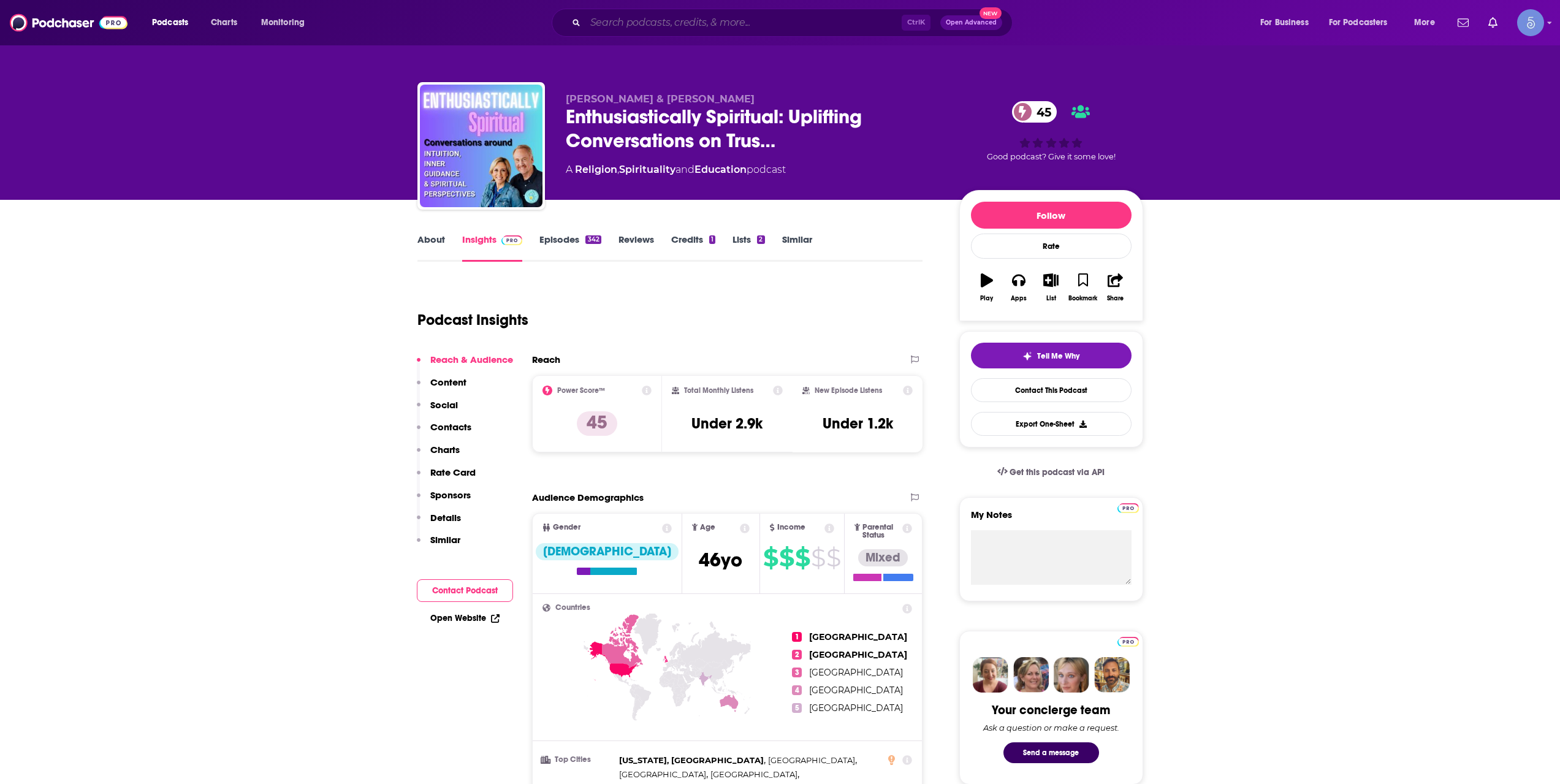
drag, startPoint x: 586, startPoint y: 13, endPoint x: 602, endPoint y: 11, distance: 16.1
click at [587, 13] on input "Search podcasts, credits, & more..." at bounding box center [743, 22] width 316 height 20
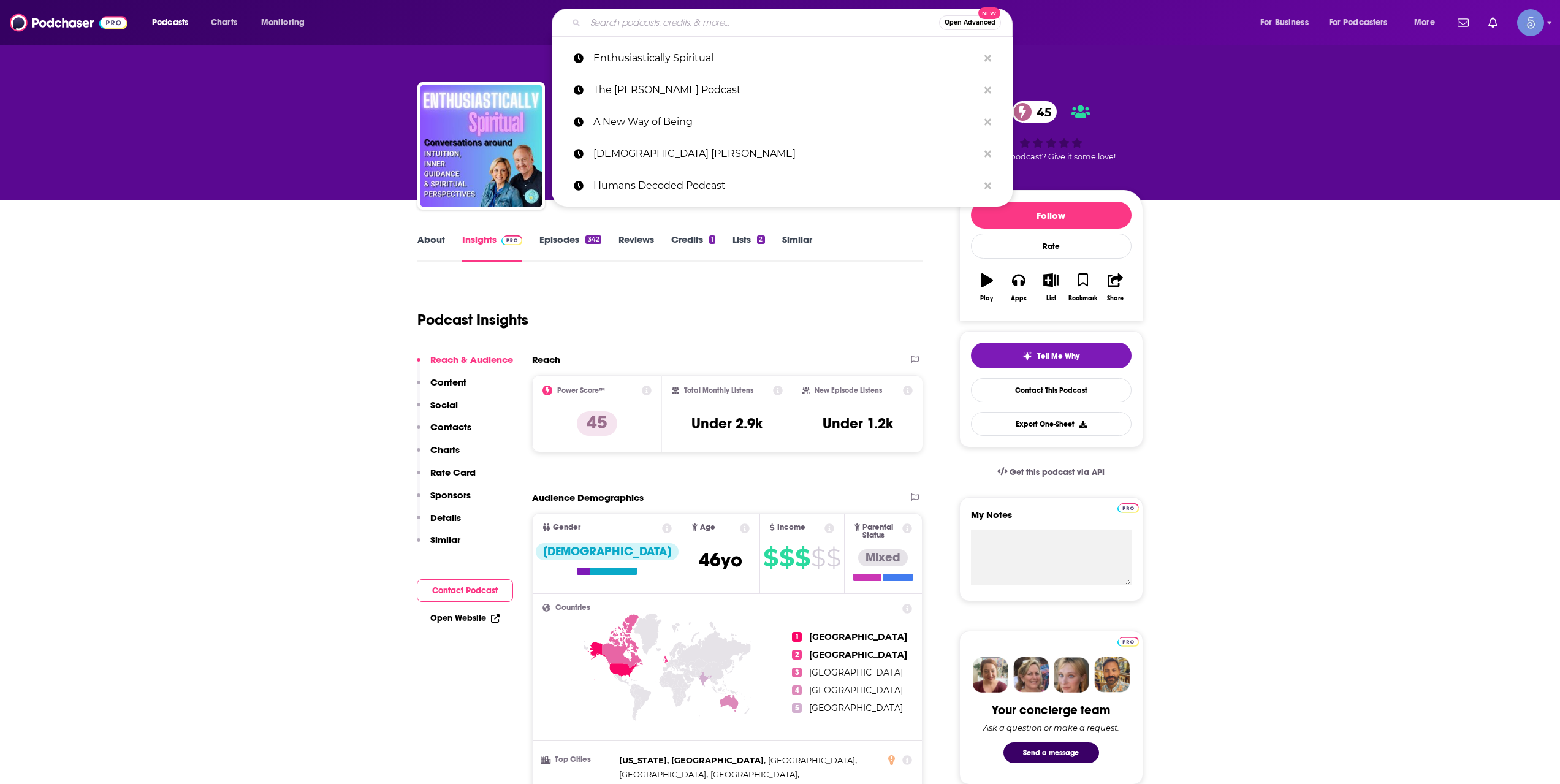
paste input "Meta PsycKicks"
type input "Meta PsycKicks"
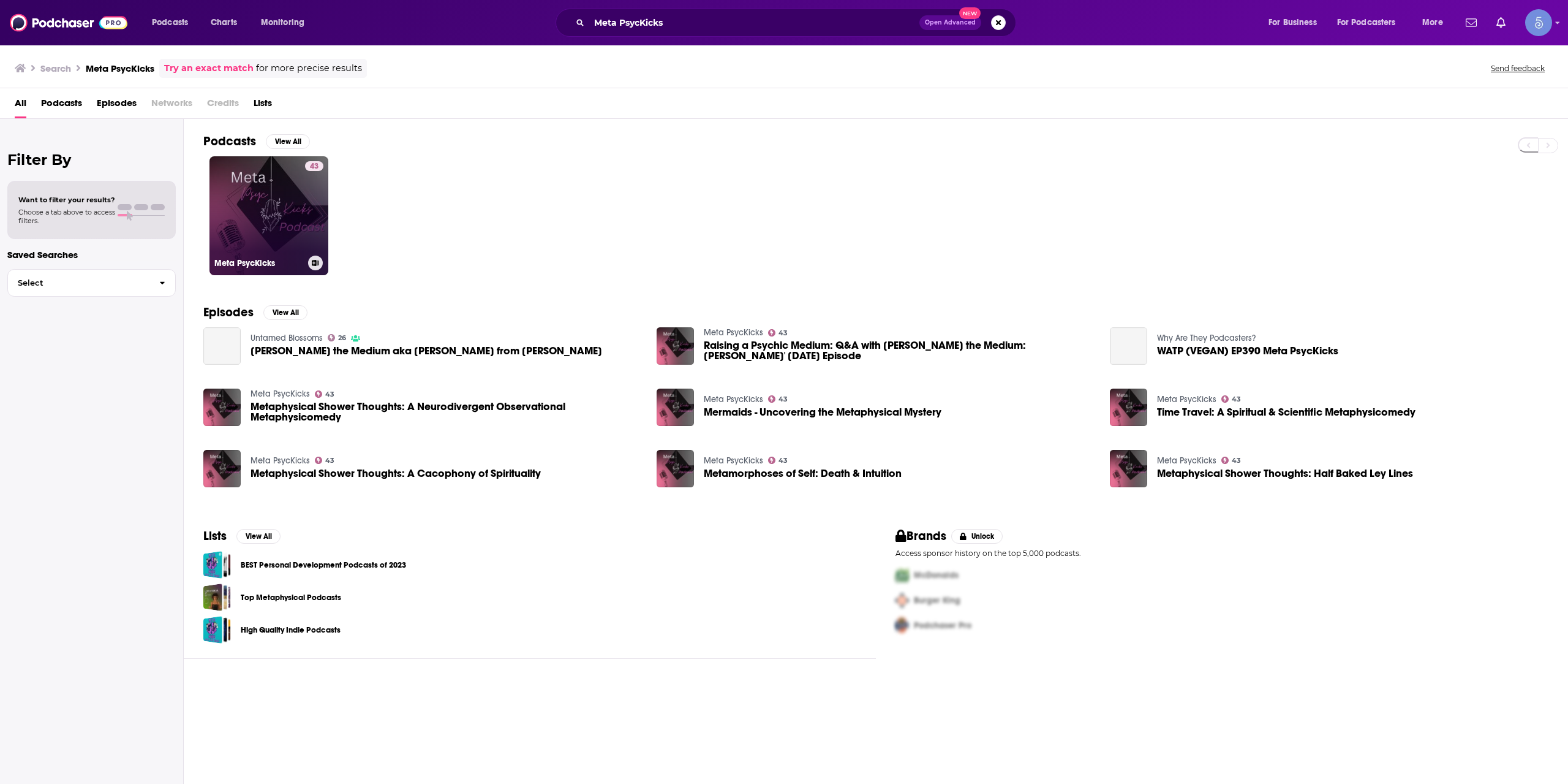
click at [226, 225] on link "43 Meta PsycKicks" at bounding box center [269, 216] width 119 height 119
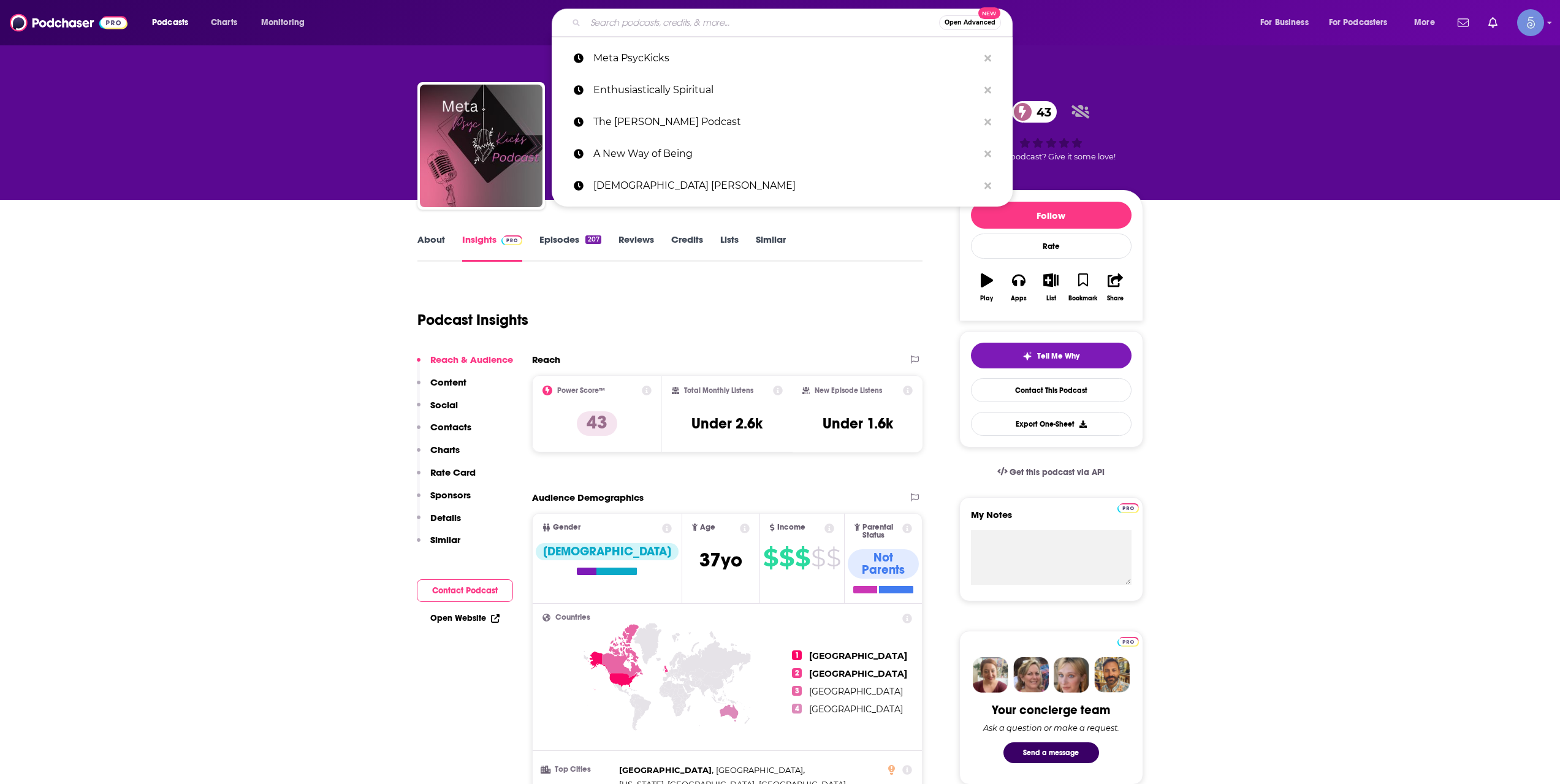
click at [602, 29] on input "Search podcasts, credits, & more..." at bounding box center [762, 22] width 354 height 20
paste input "The Greatness Machine"
type input "The Greatness Machine"
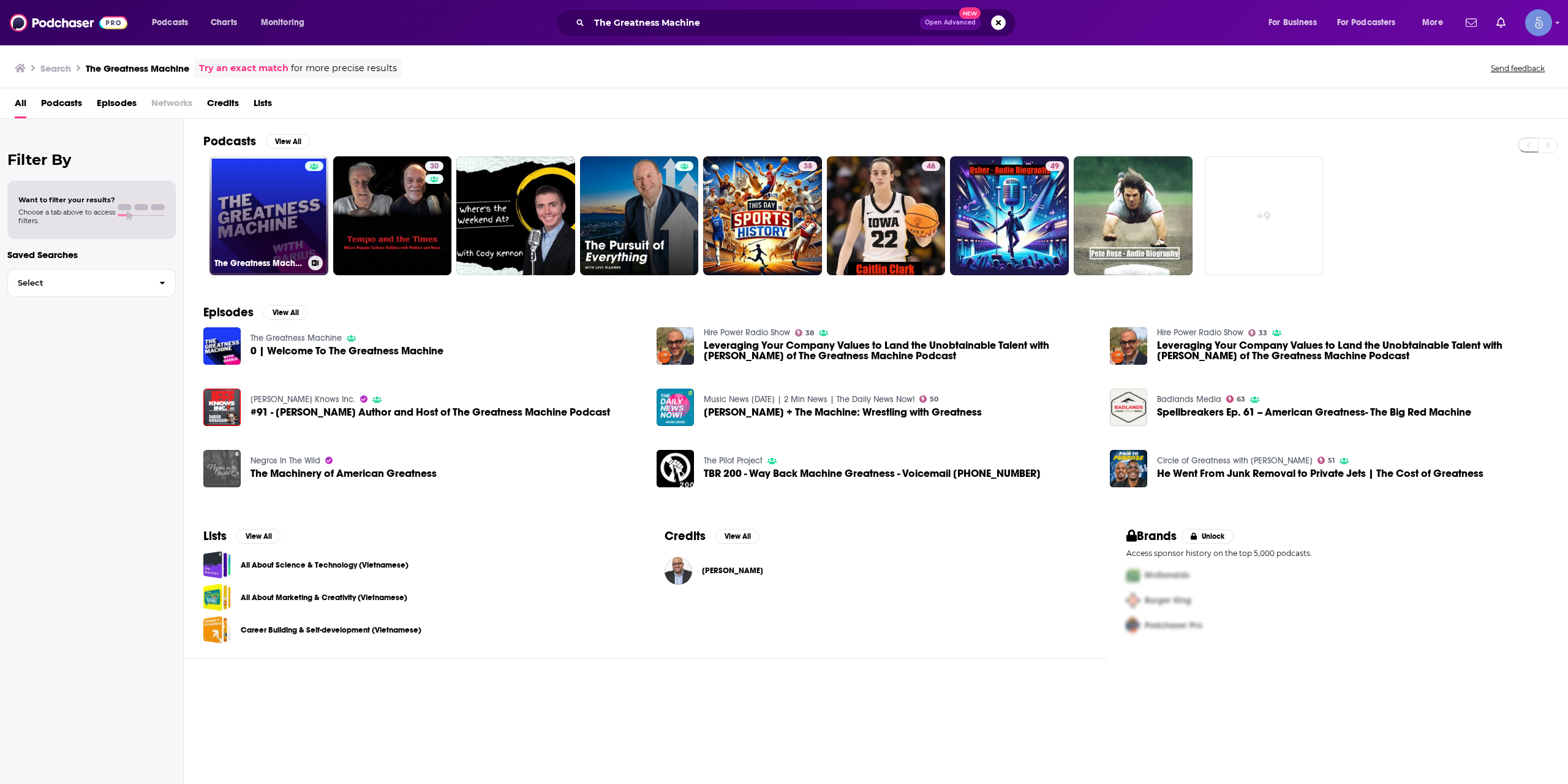
click at [281, 219] on link "The Greatness Machine" at bounding box center [269, 216] width 119 height 119
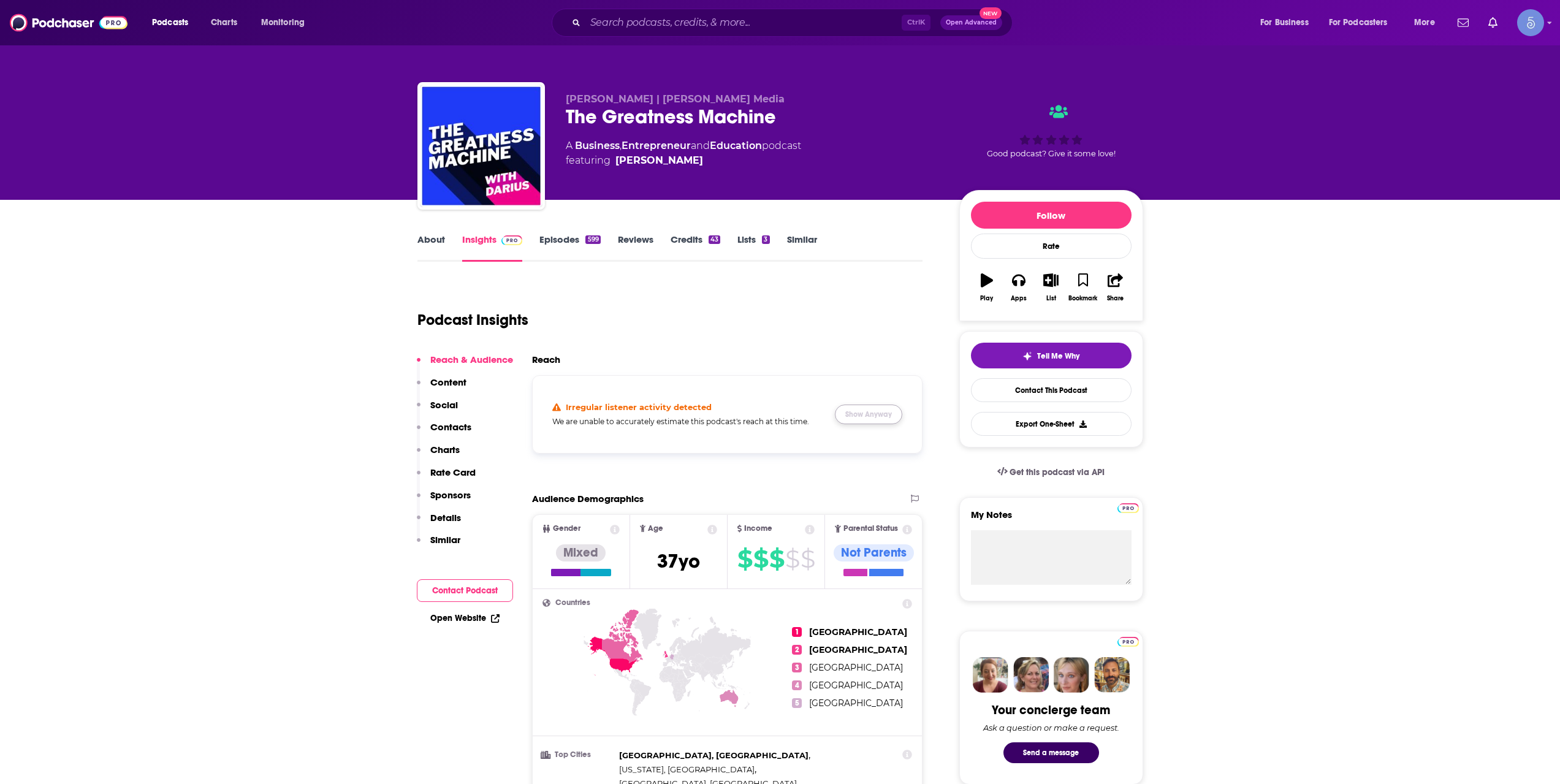
click at [874, 418] on button "Show Anyway" at bounding box center [868, 414] width 67 height 20
click at [704, 292] on div "Podcast Insights" at bounding box center [665, 312] width 496 height 63
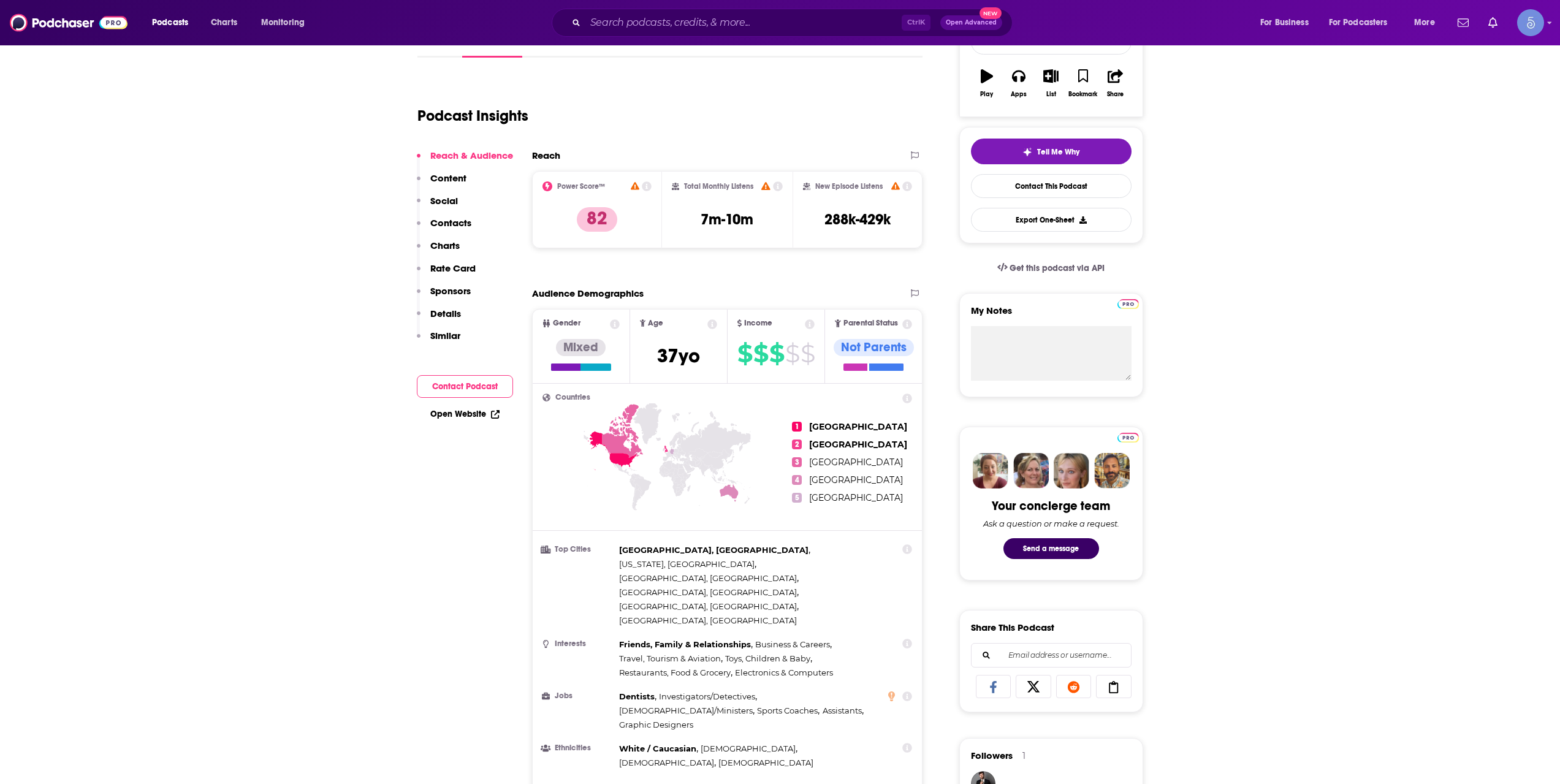
click at [674, 10] on div "Ctrl K Open Advanced New" at bounding box center [782, 23] width 461 height 28
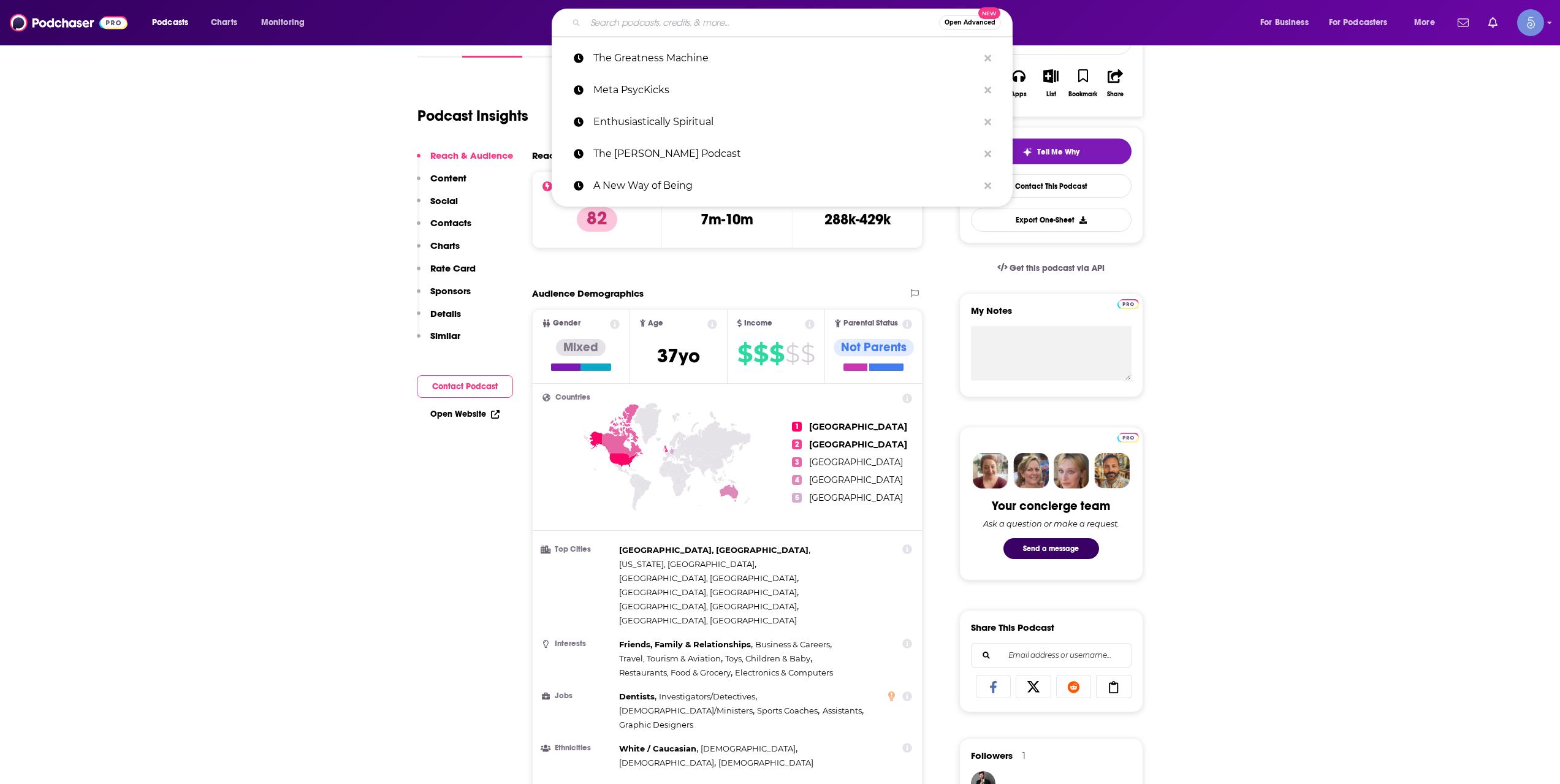
click at [674, 22] on input "Search podcasts, credits, & more..." at bounding box center [762, 22] width 354 height 20
paste input "The Biz Bruja Podcast"
type input "The Biz Bruja Podcast"
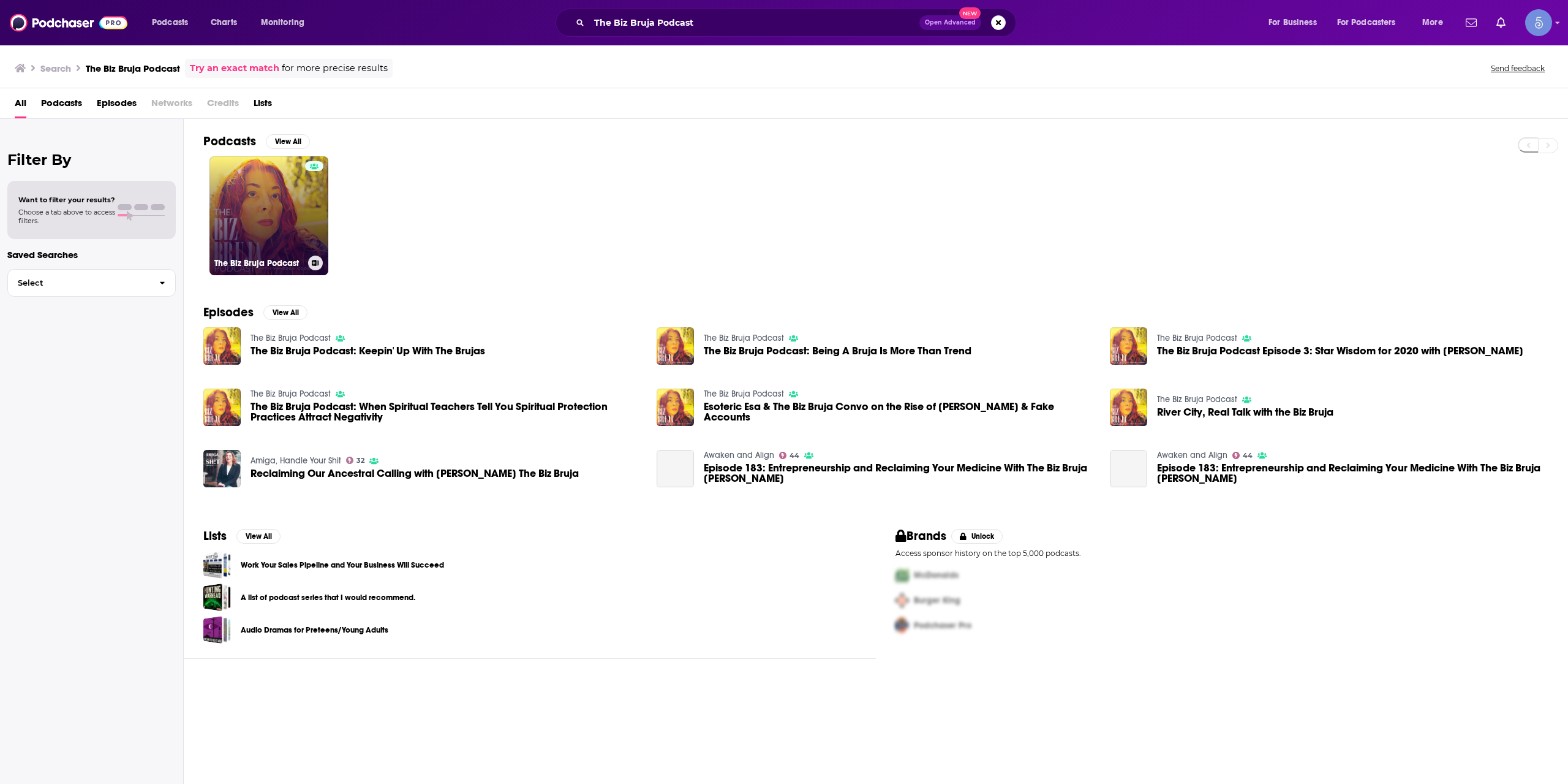
click at [296, 209] on link "The Biz Bruja Podcast" at bounding box center [269, 216] width 119 height 119
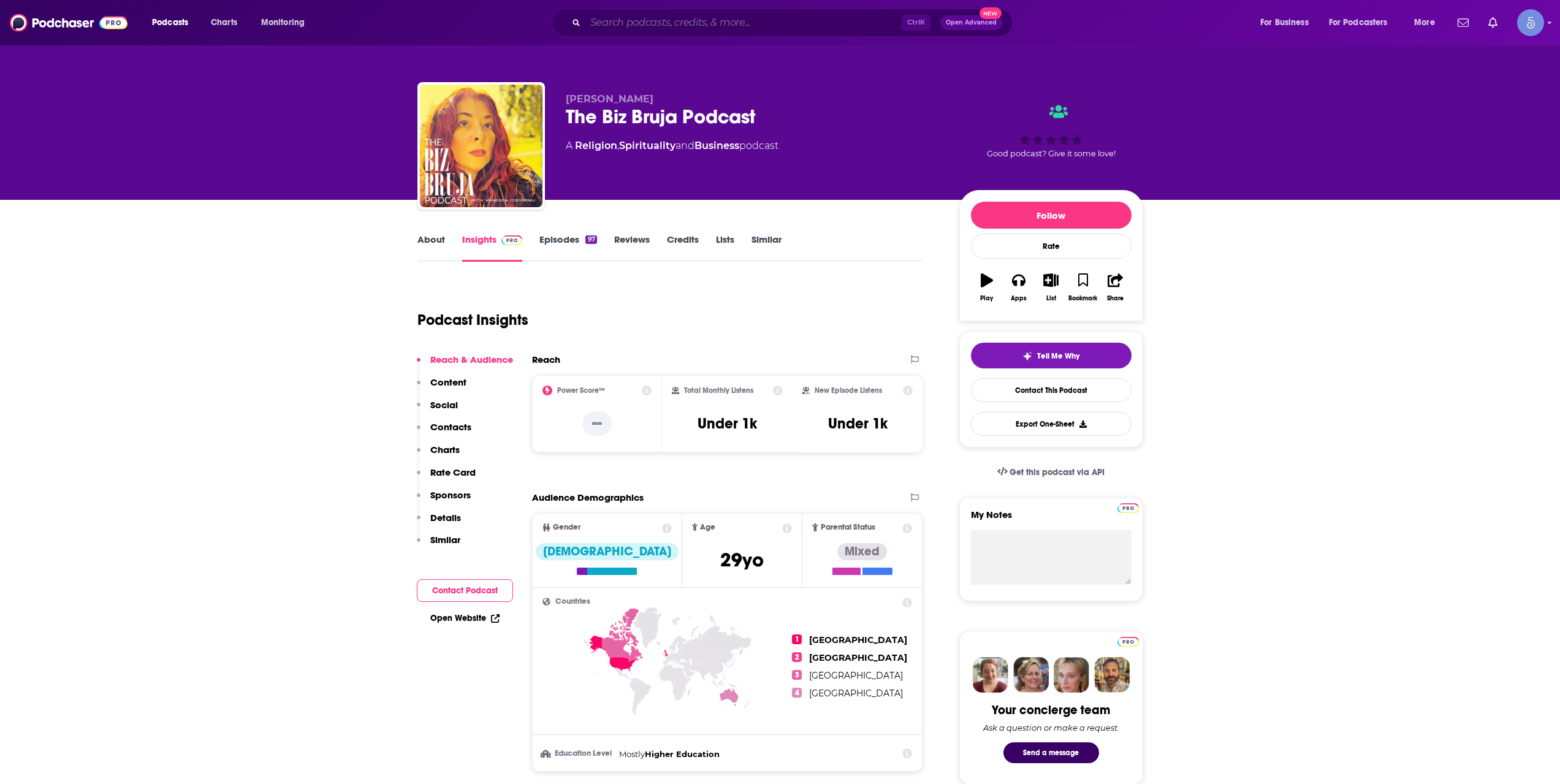
click at [648, 30] on input "Search podcasts, credits, & more..." at bounding box center [743, 22] width 316 height 20
paste input "The Medium Experience Podcast"
type input "The Medium Experience Podcast"
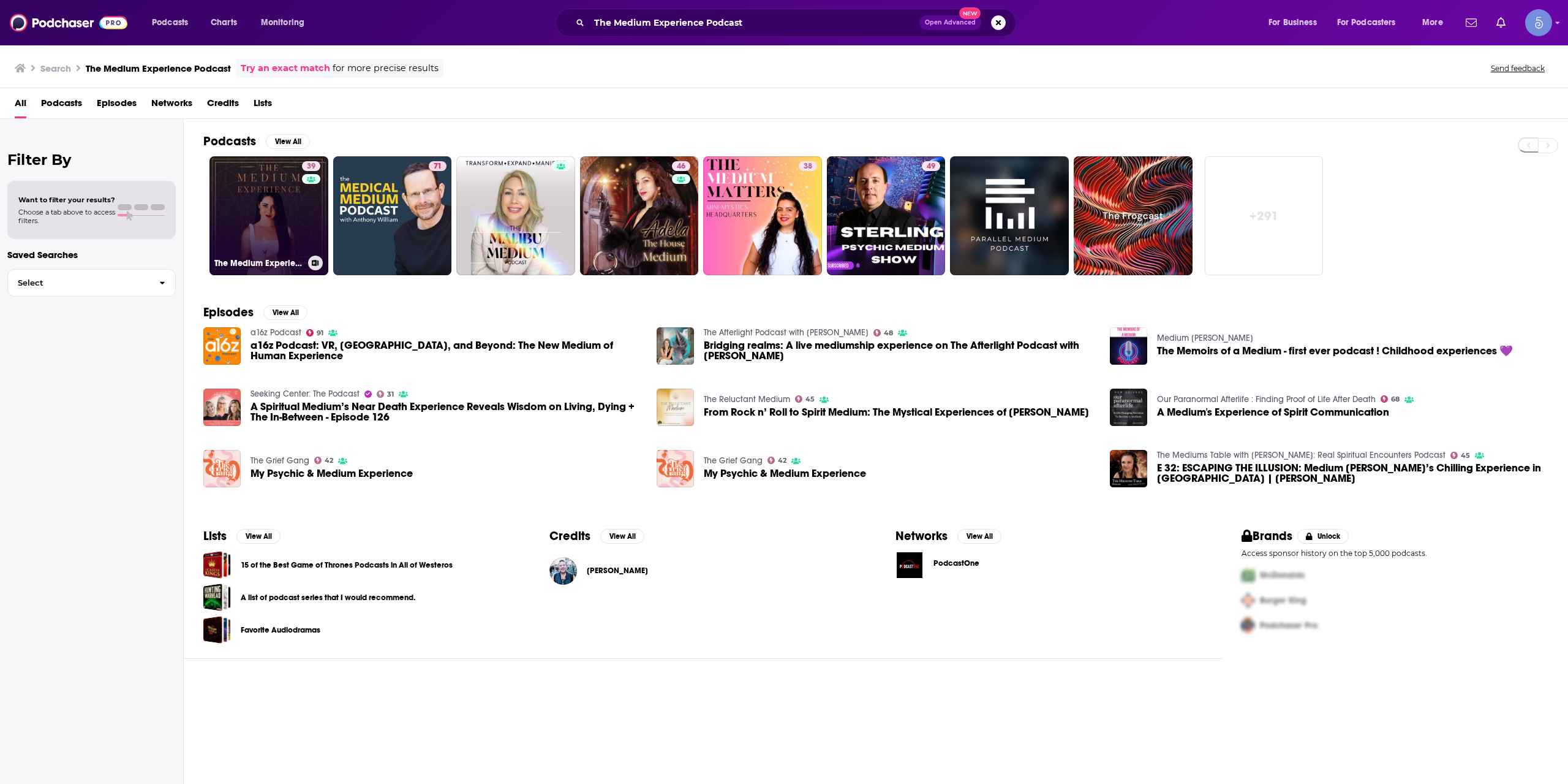
click at [264, 204] on link "39 The Medium Experience Podcast" at bounding box center [269, 216] width 119 height 119
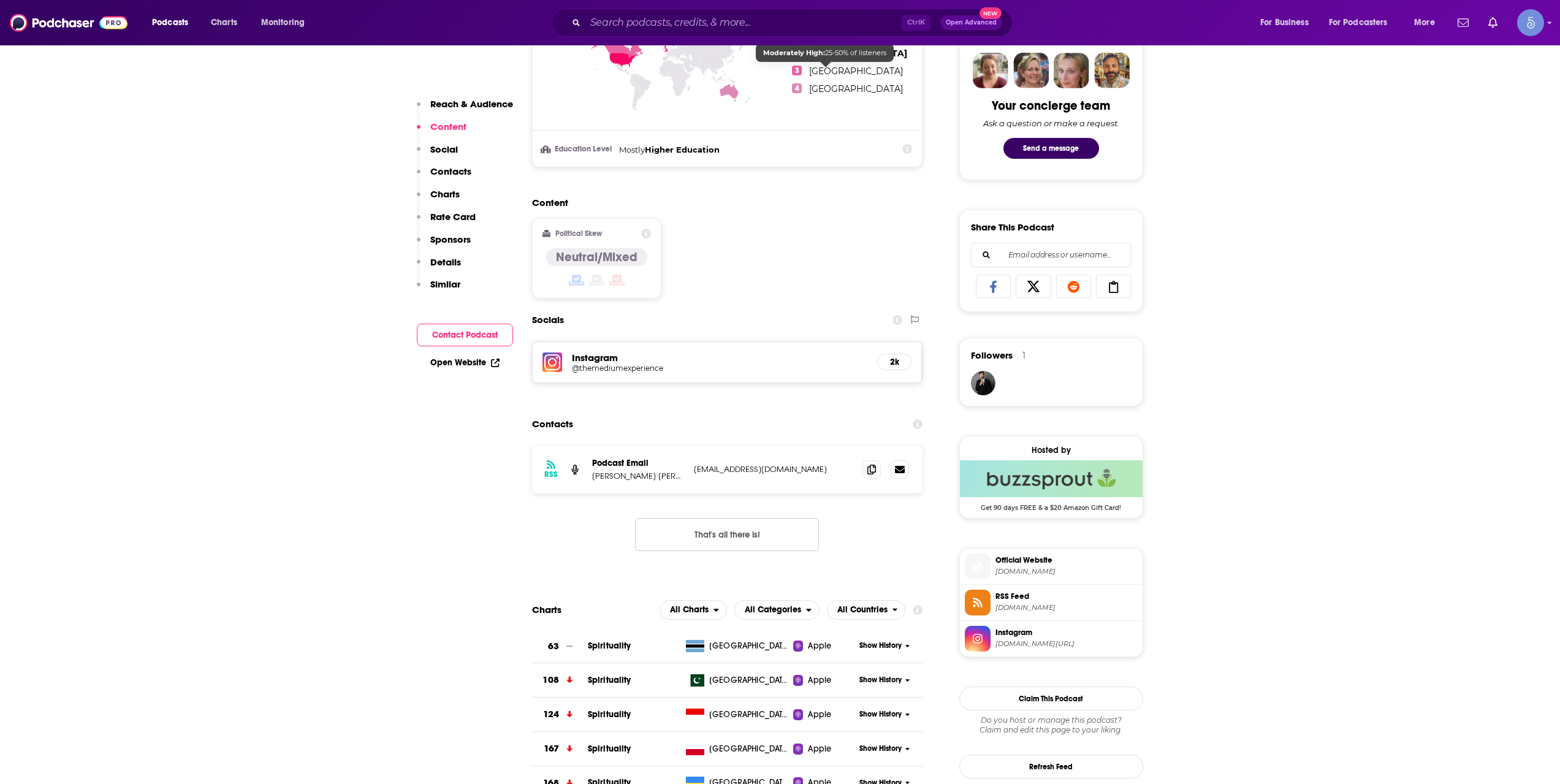
scroll to position [613, 0]
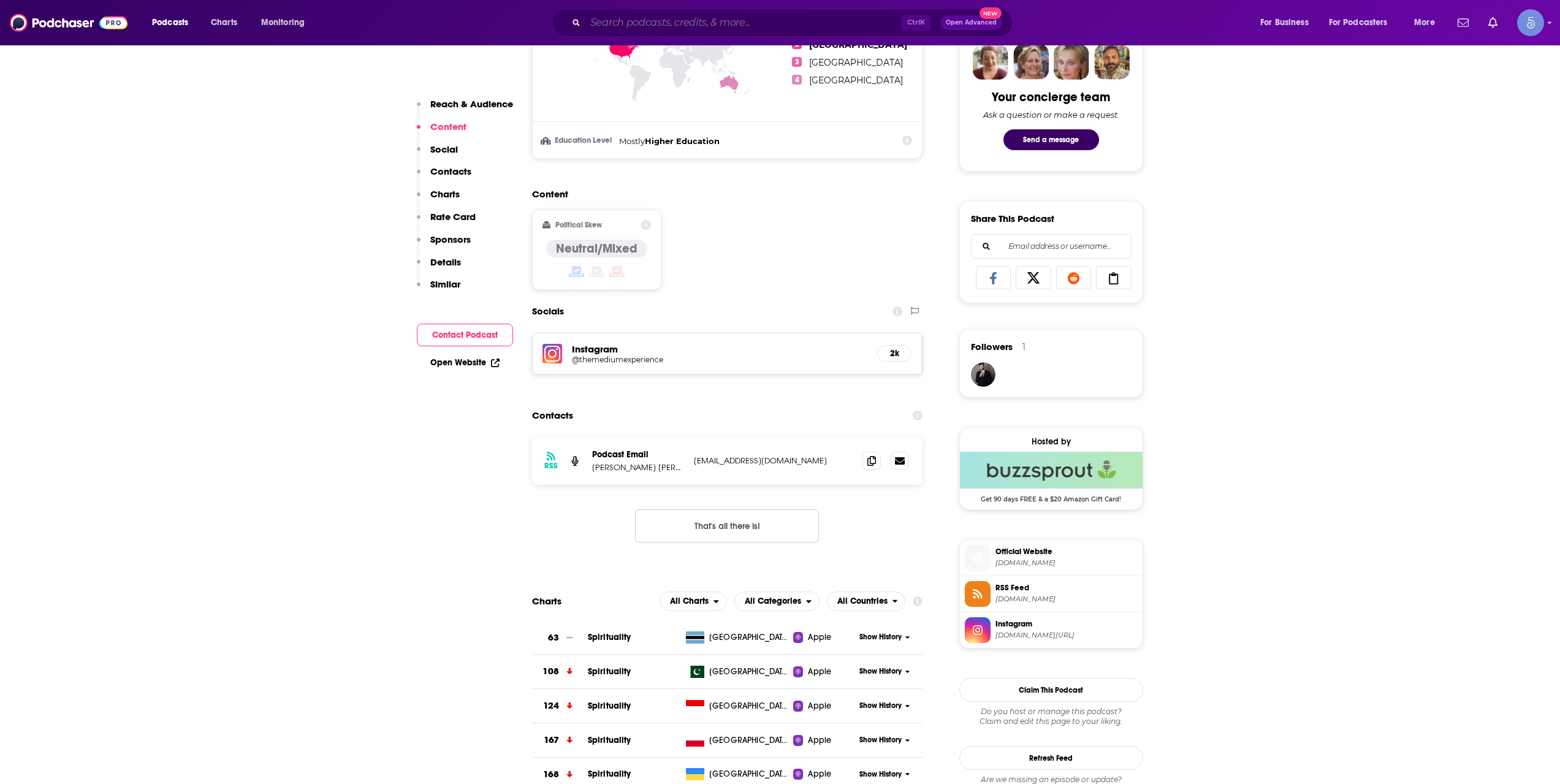
drag, startPoint x: 690, startPoint y: 31, endPoint x: 698, endPoint y: 31, distance: 8.0
click at [691, 31] on input "Search podcasts, credits, & more..." at bounding box center [743, 22] width 316 height 20
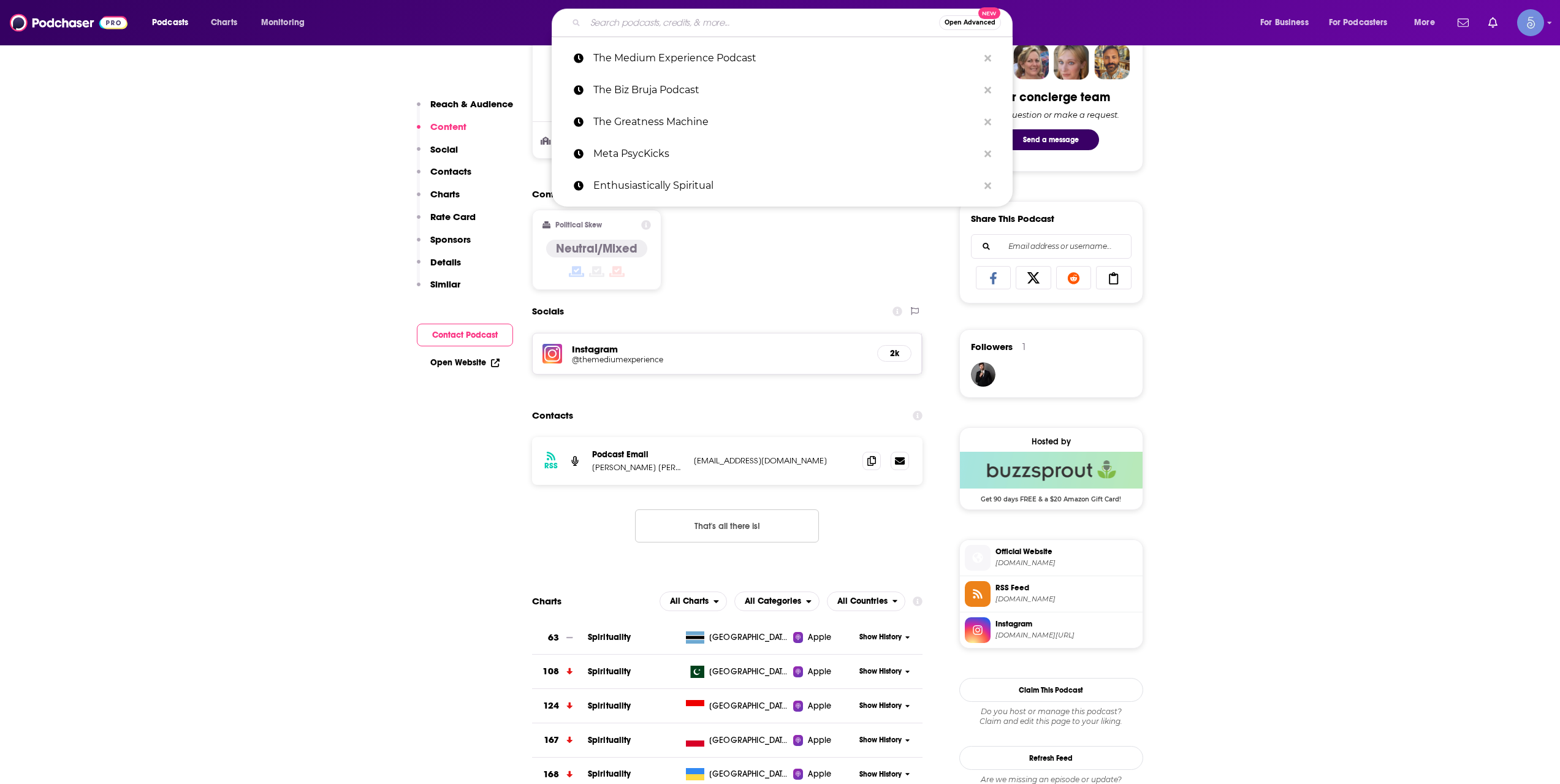
paste input "My Camino - the podcast"
type input "My Camino - the podcast"
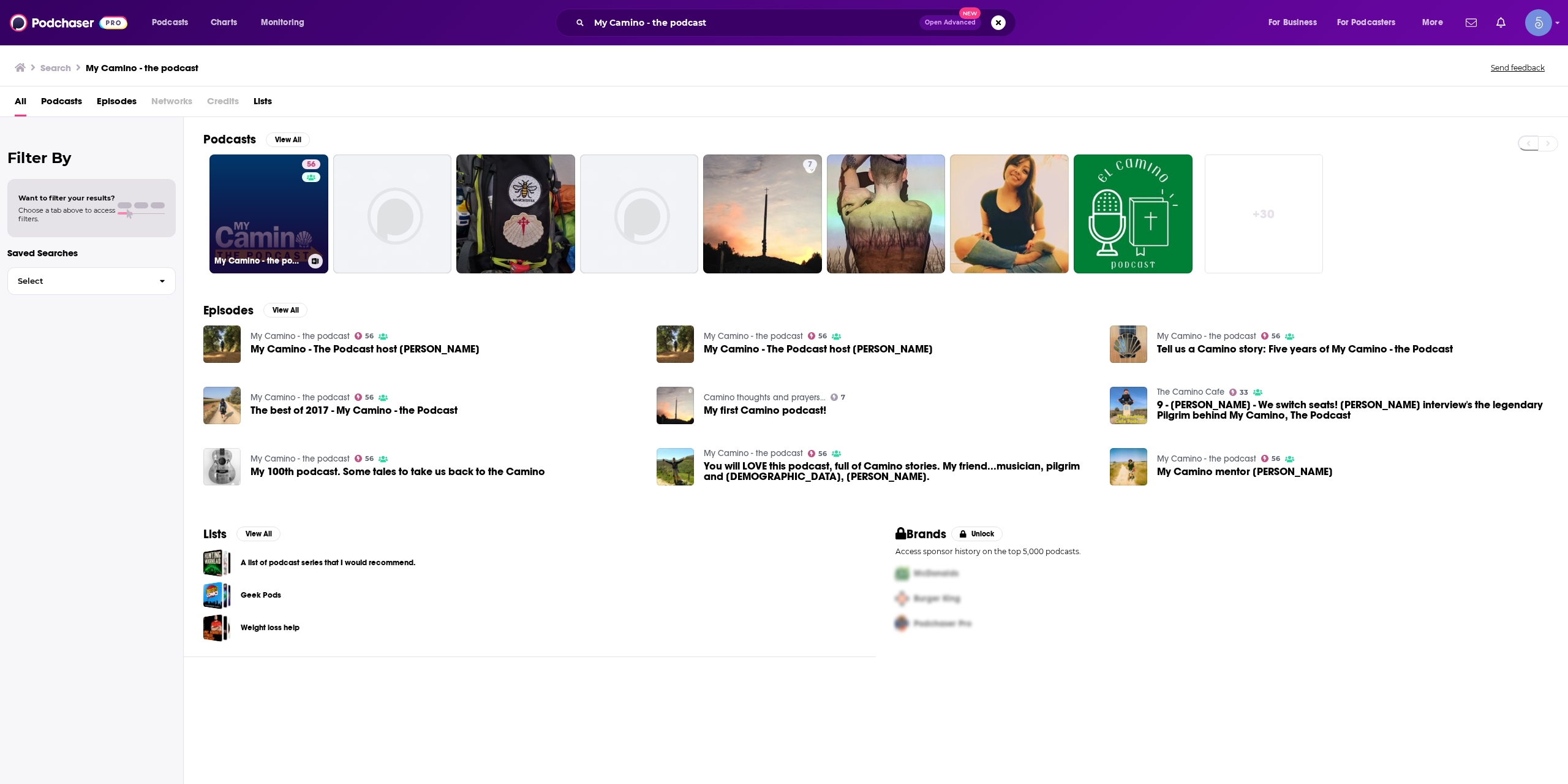
click at [269, 195] on link "56 My Camino - the podcast" at bounding box center [269, 214] width 119 height 119
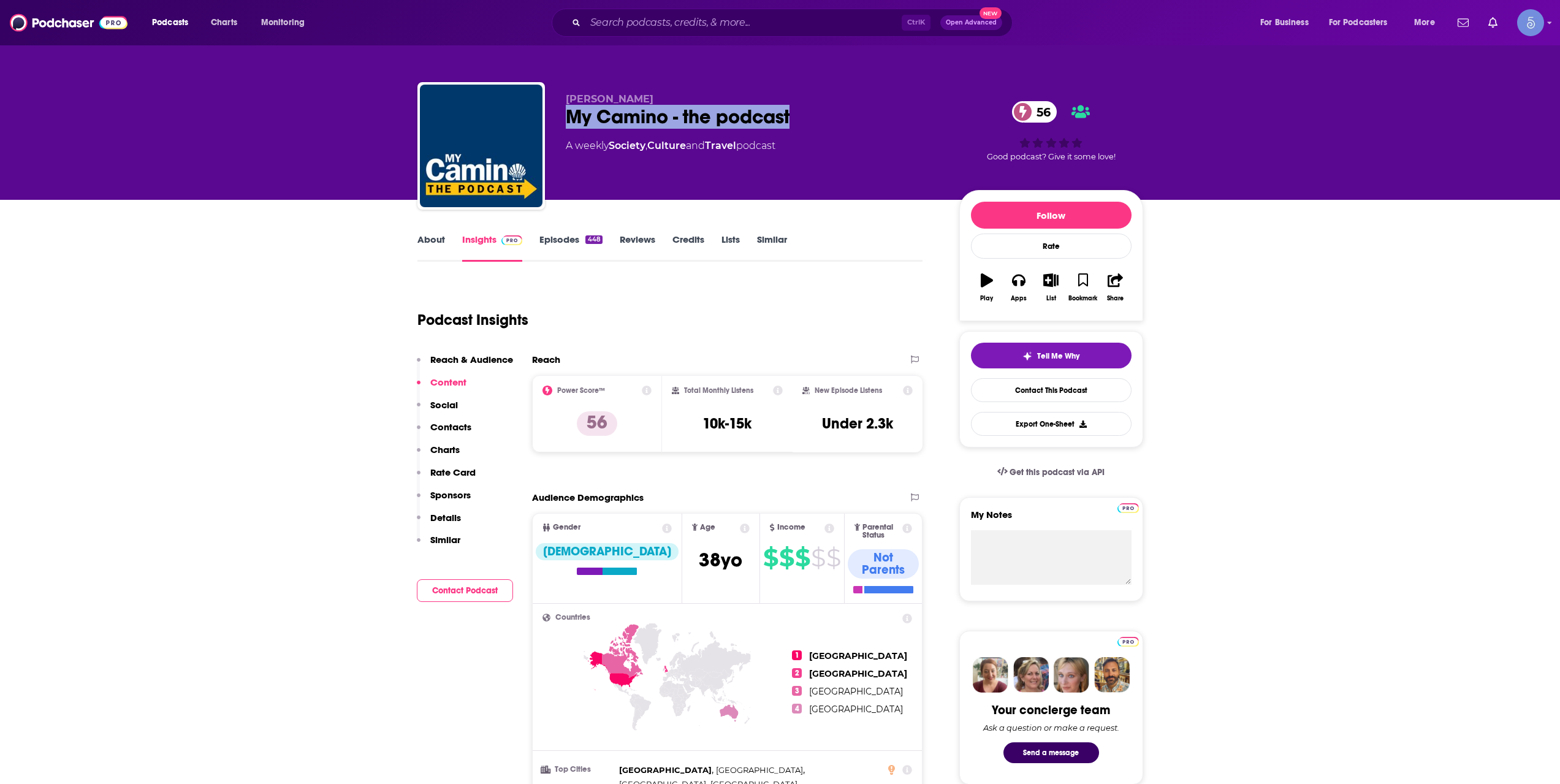
drag, startPoint x: 816, startPoint y: 117, endPoint x: 565, endPoint y: 133, distance: 251.5
click at [566, 133] on div "[PERSON_NAME] My Camino - the podcast 56 A weekly Society , Culture and Travel …" at bounding box center [753, 142] width 374 height 98
copy h2 "My Camino - the podcast"
drag, startPoint x: 675, startPoint y: 39, endPoint x: 676, endPoint y: 21, distance: 18.0
click at [676, 38] on div "Podcasts Charts Monitoring Ctrl K Open Advanced New For Business For Podcasters…" at bounding box center [780, 23] width 1560 height 46
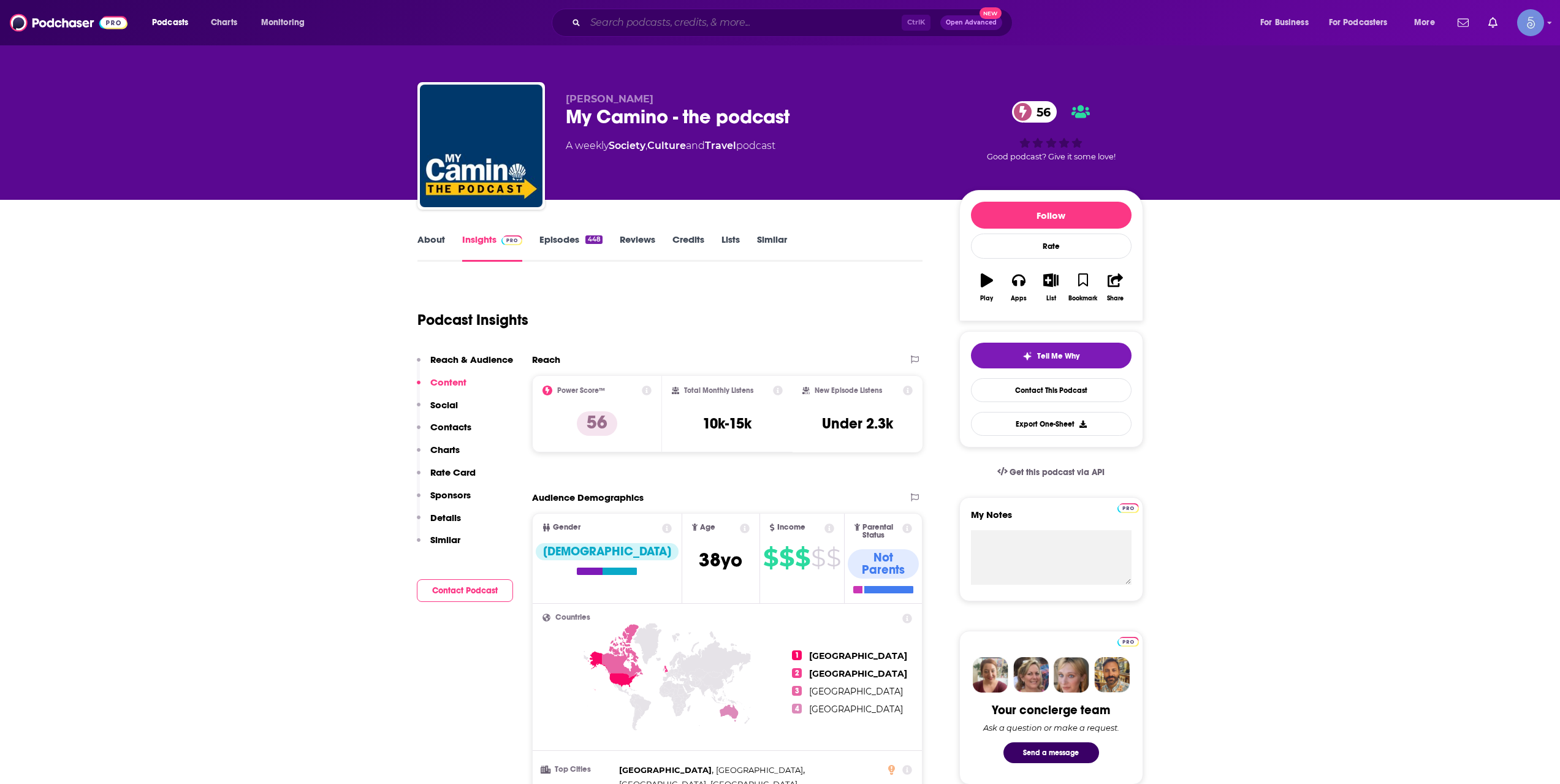
click at [676, 19] on input "Search podcasts, credits, & more..." at bounding box center [743, 22] width 316 height 20
paste input "Pillai Center Podcast"
type input "Pillai Center Podcast"
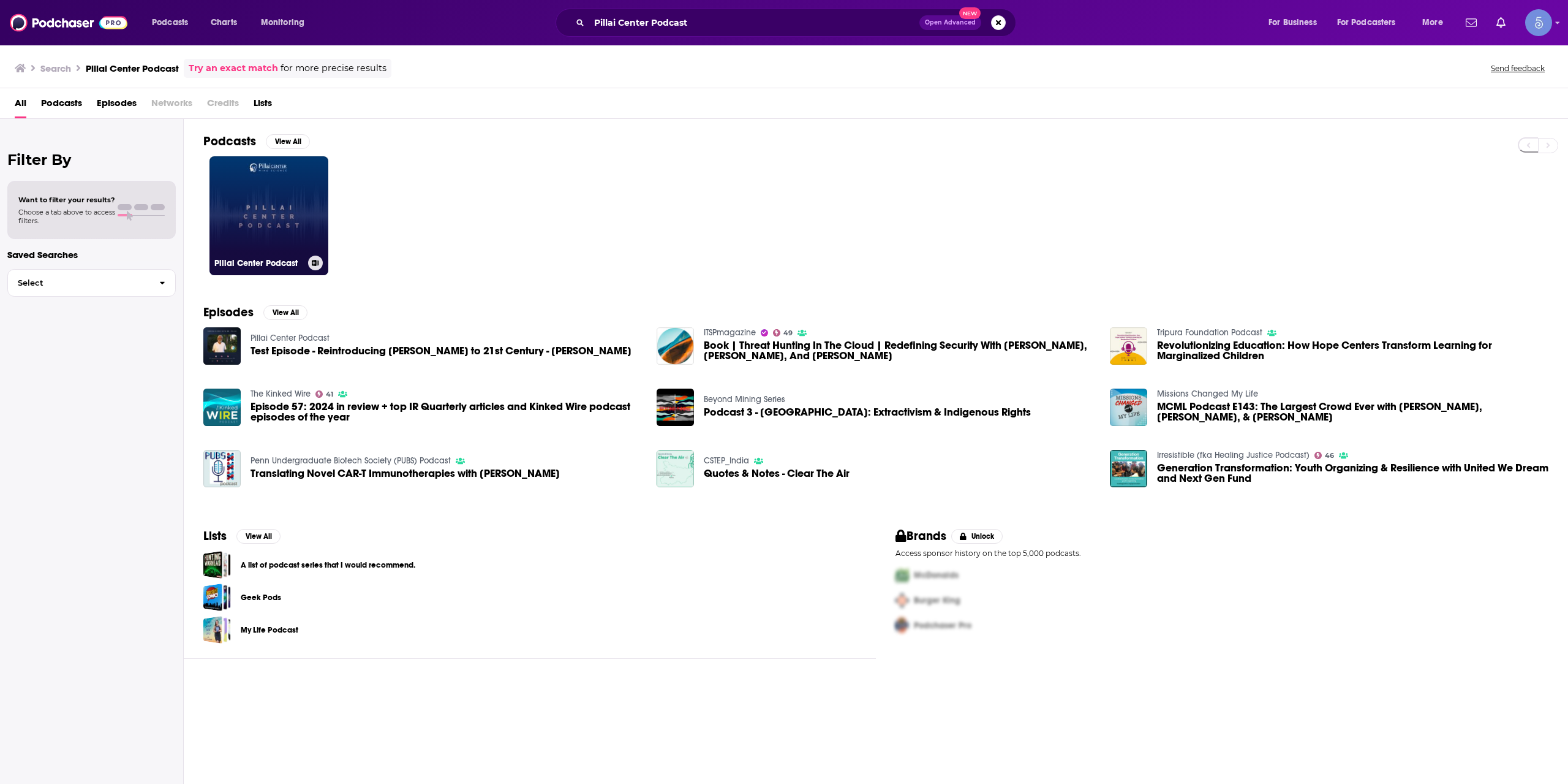
click at [267, 193] on link "Pillai Center Podcast" at bounding box center [269, 216] width 119 height 119
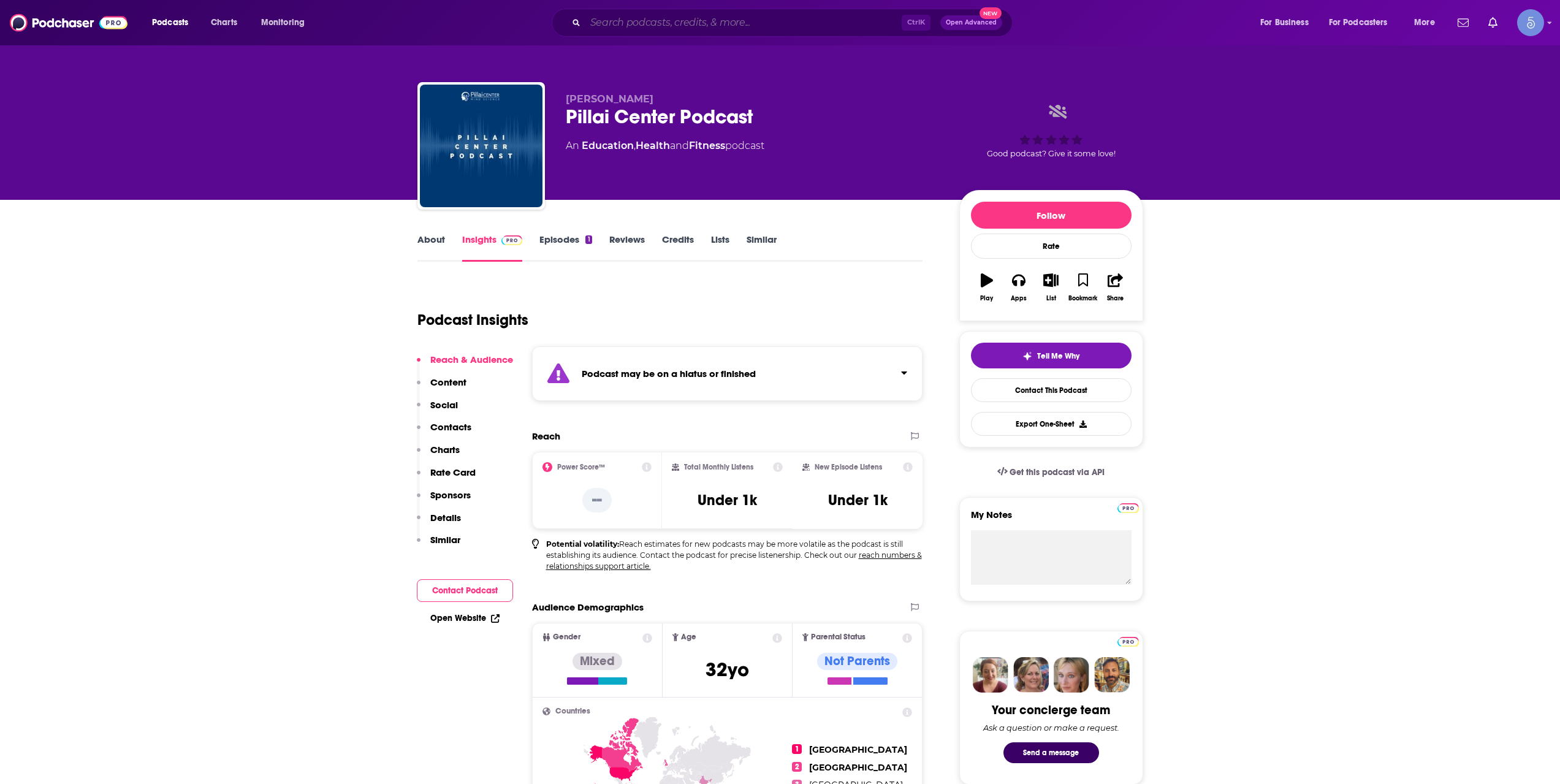
click at [643, 15] on input "Search podcasts, credits, & more..." at bounding box center [743, 22] width 316 height 20
paste input "Self-Care For The Soul"
type input "Self-Care For The Soul"
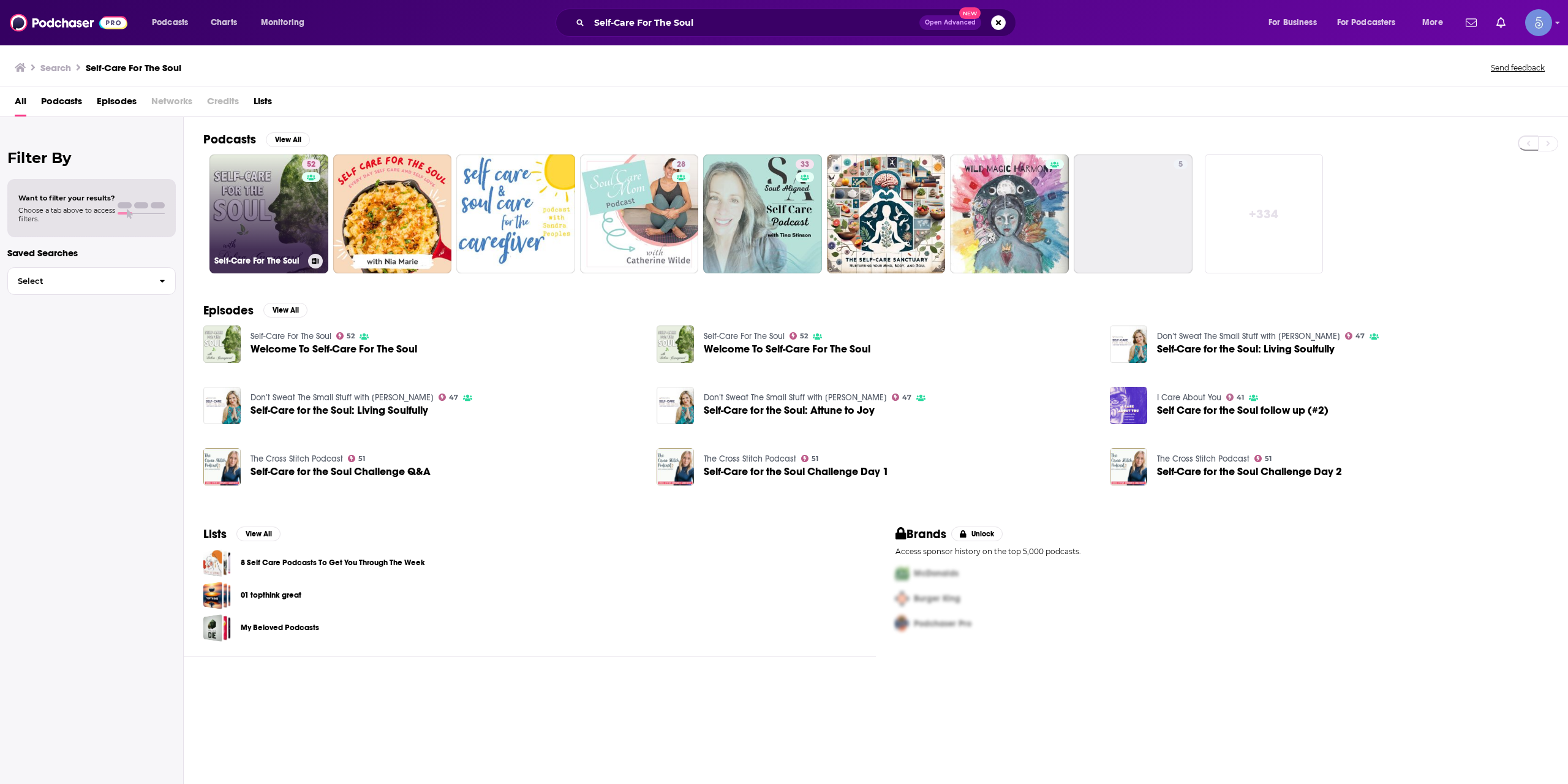
click at [278, 200] on link "52 Self-Care For The Soul" at bounding box center [269, 214] width 119 height 119
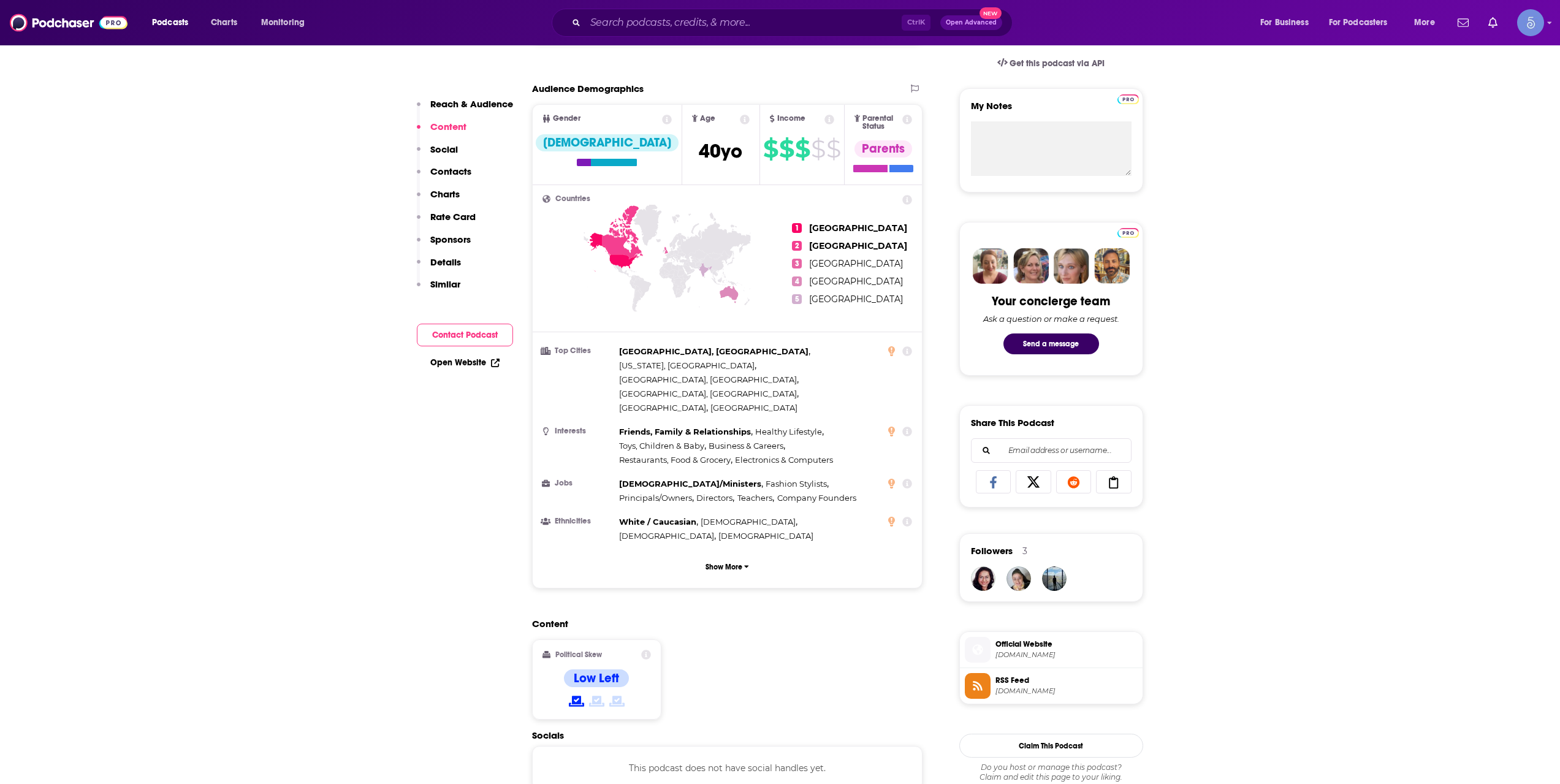
scroll to position [817, 0]
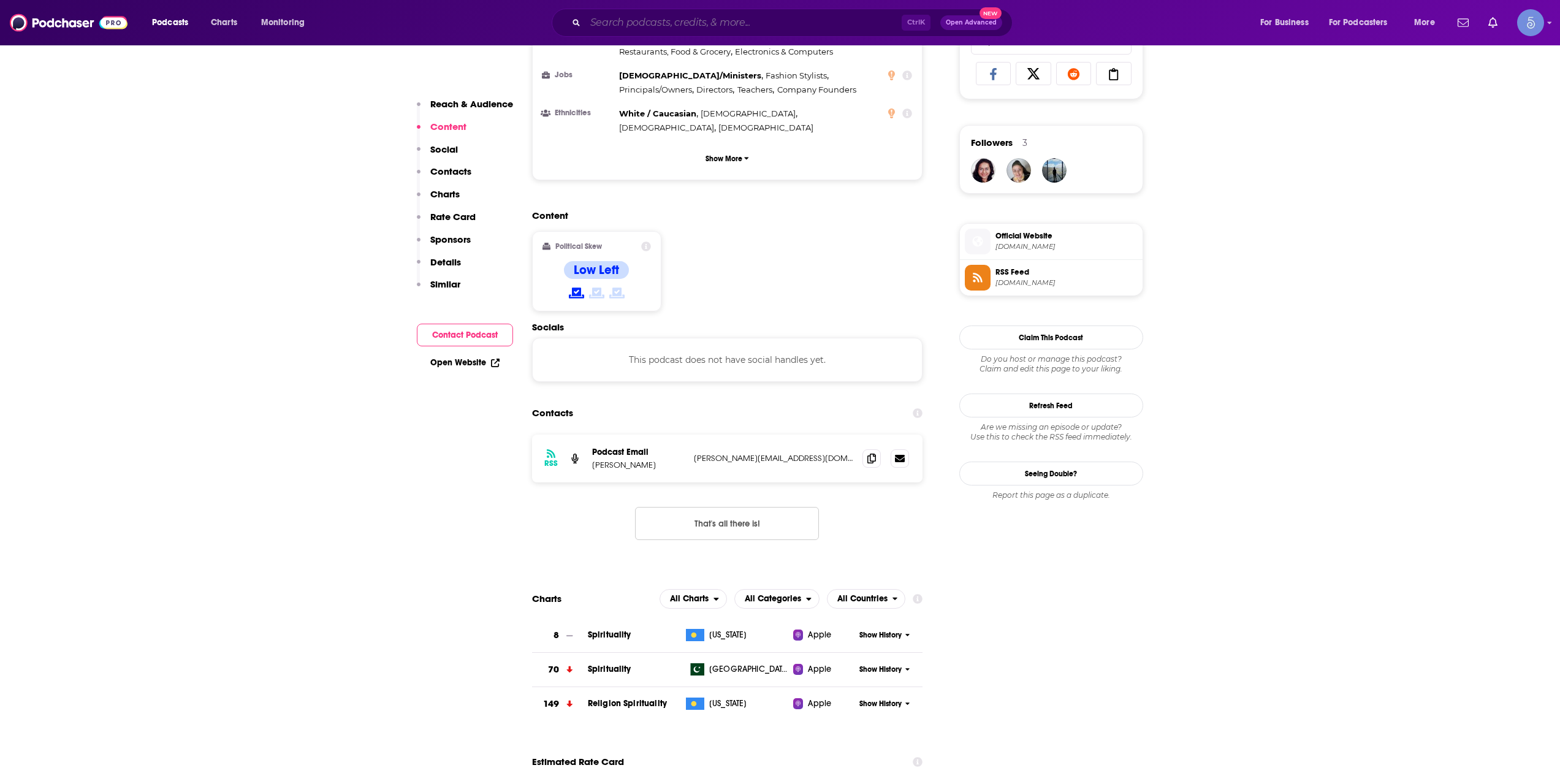
click at [673, 23] on input "Search podcasts, credits, & more..." at bounding box center [743, 22] width 316 height 20
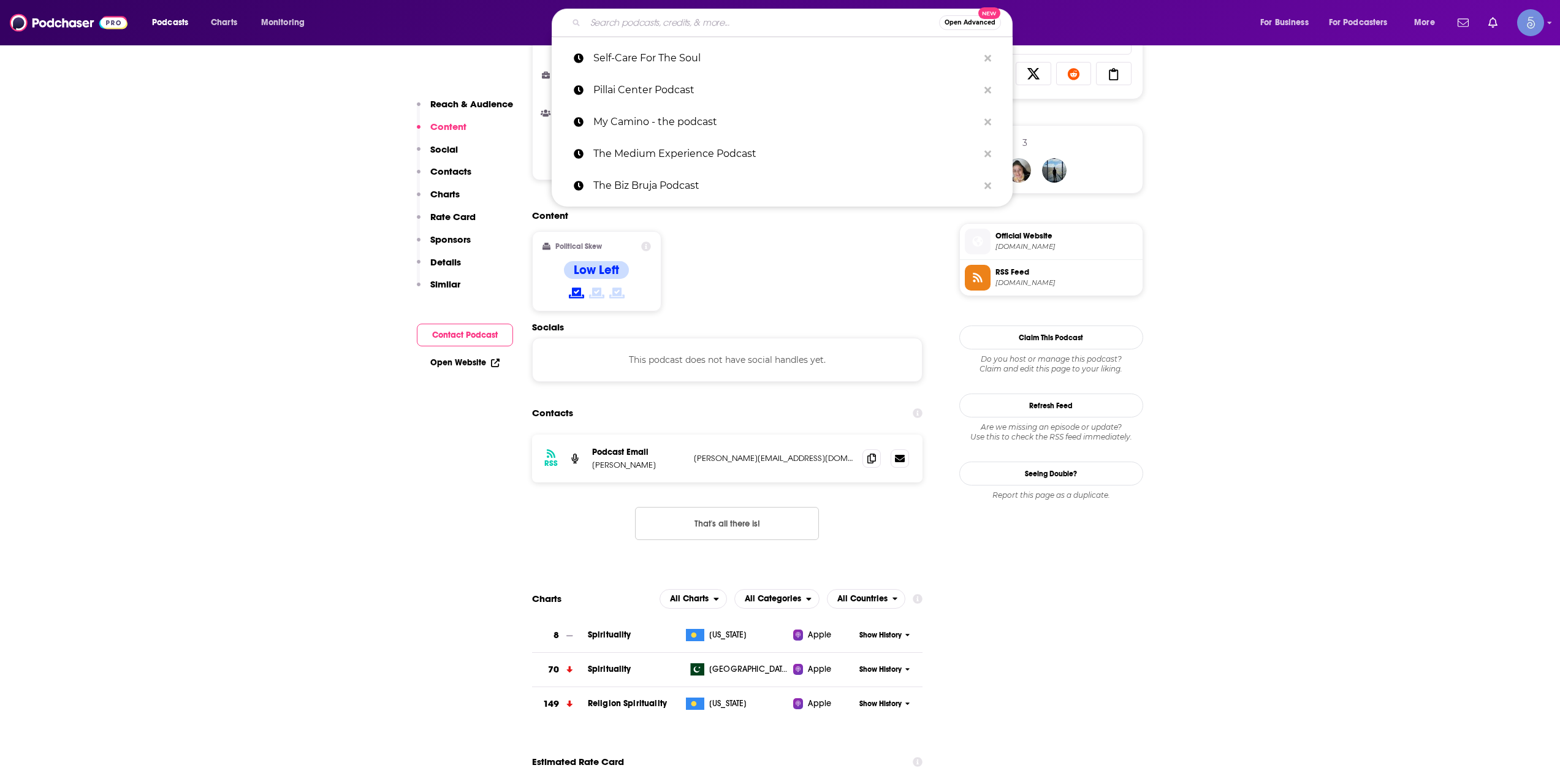
paste input "Unimpressed Podcast"
type input "Unimpressed Podcast"
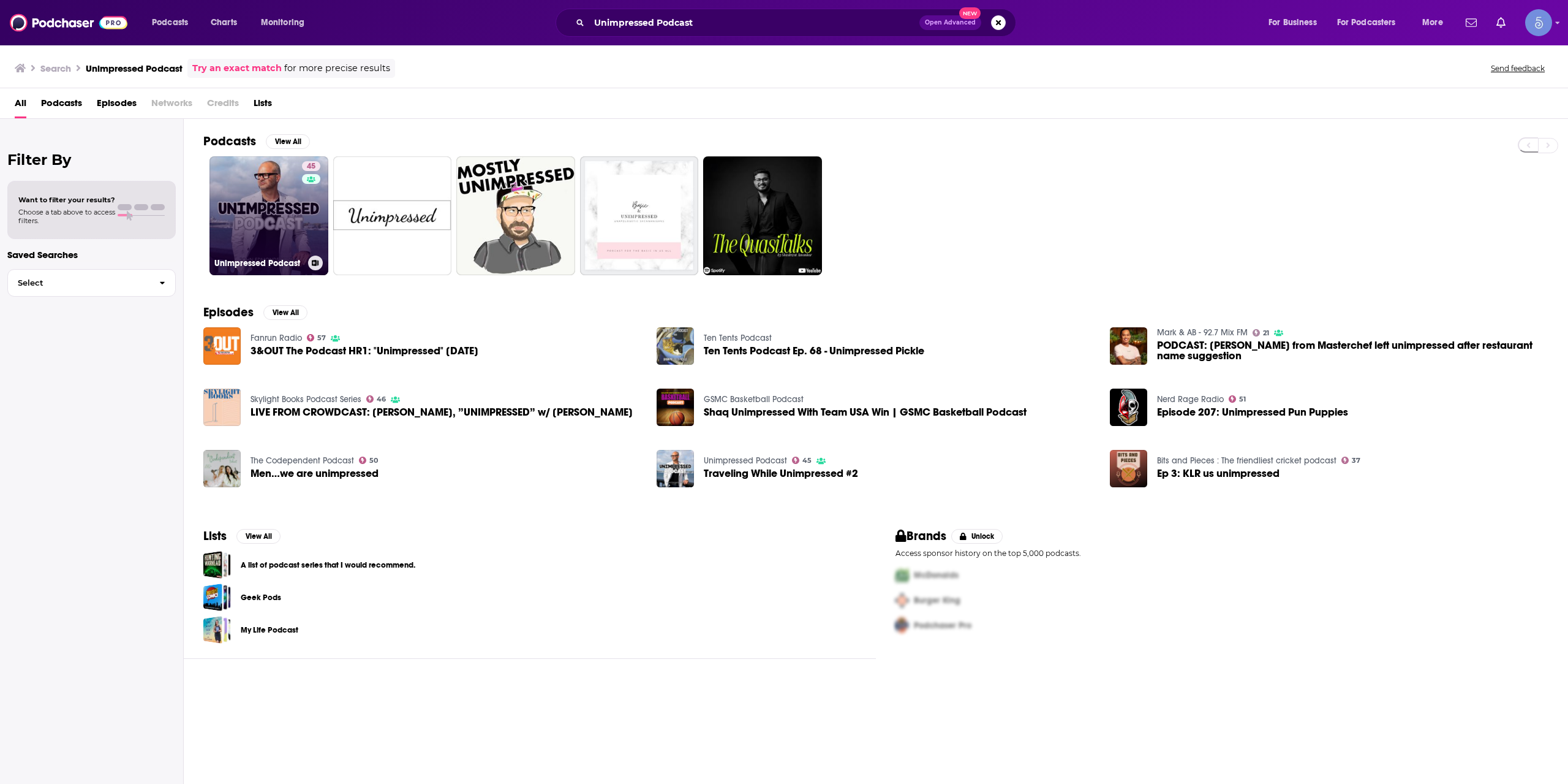
click at [276, 217] on link "45 Unimpressed Podcast" at bounding box center [269, 216] width 119 height 119
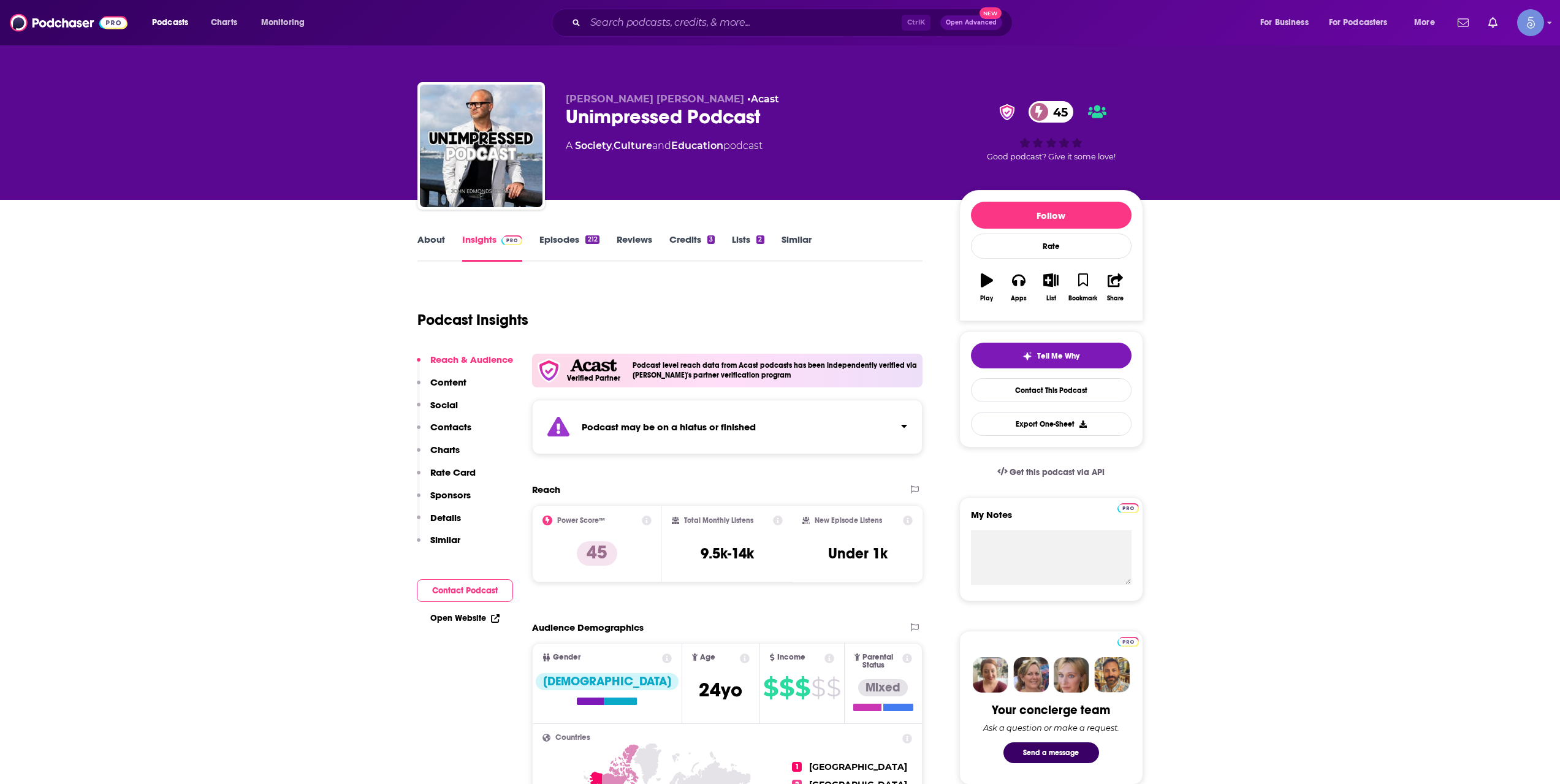
drag, startPoint x: 685, startPoint y: 33, endPoint x: 685, endPoint y: 25, distance: 8.0
click at [685, 25] on div "Ctrl K Open Advanced New" at bounding box center [782, 23] width 461 height 28
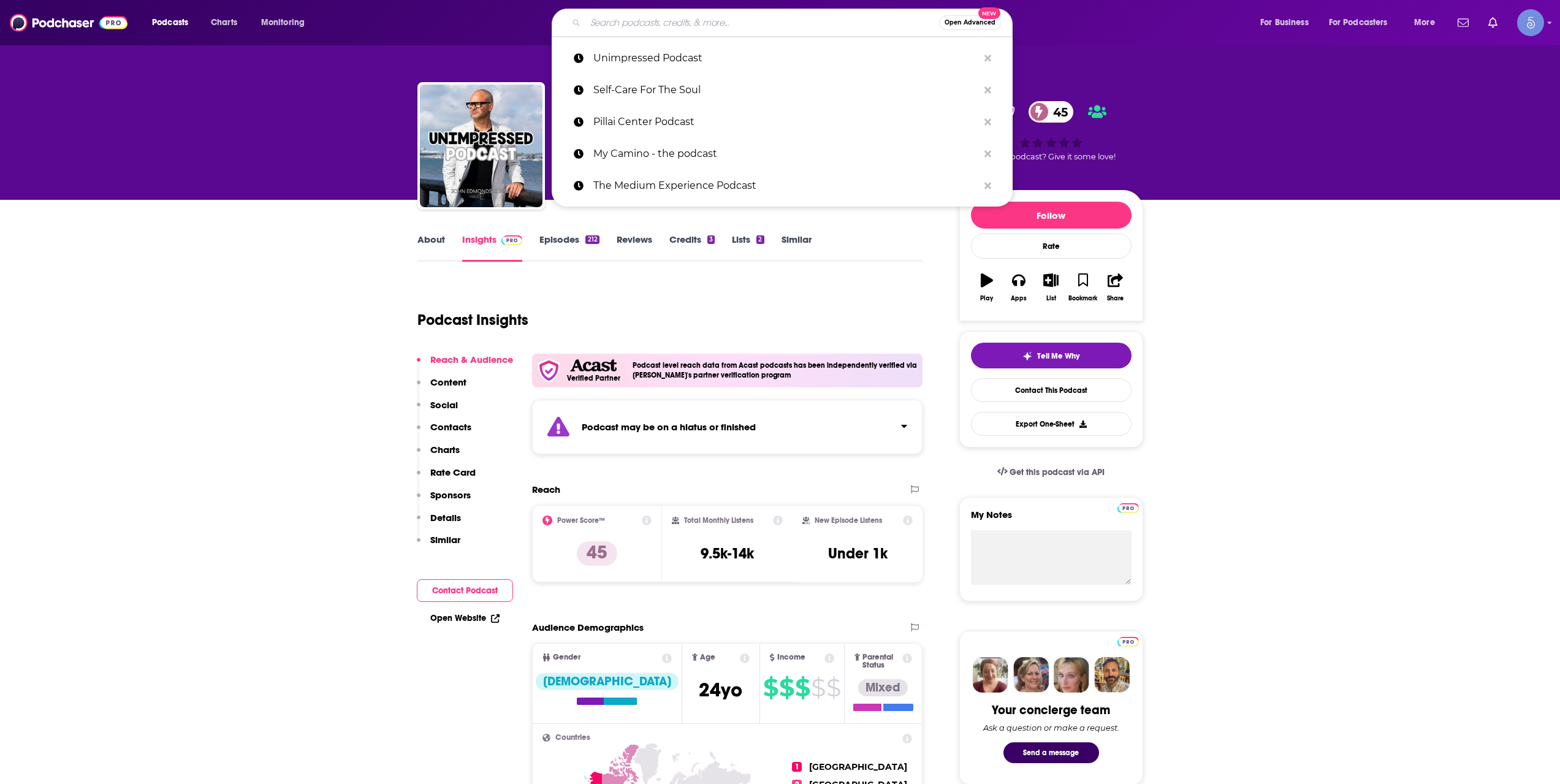
click at [685, 25] on input "Search podcasts, credits, & more..." at bounding box center [762, 22] width 354 height 20
paste input "Inside [MEDICAL_DATA] with [PERSON_NAME]"
type input "Inside [MEDICAL_DATA] with [PERSON_NAME]"
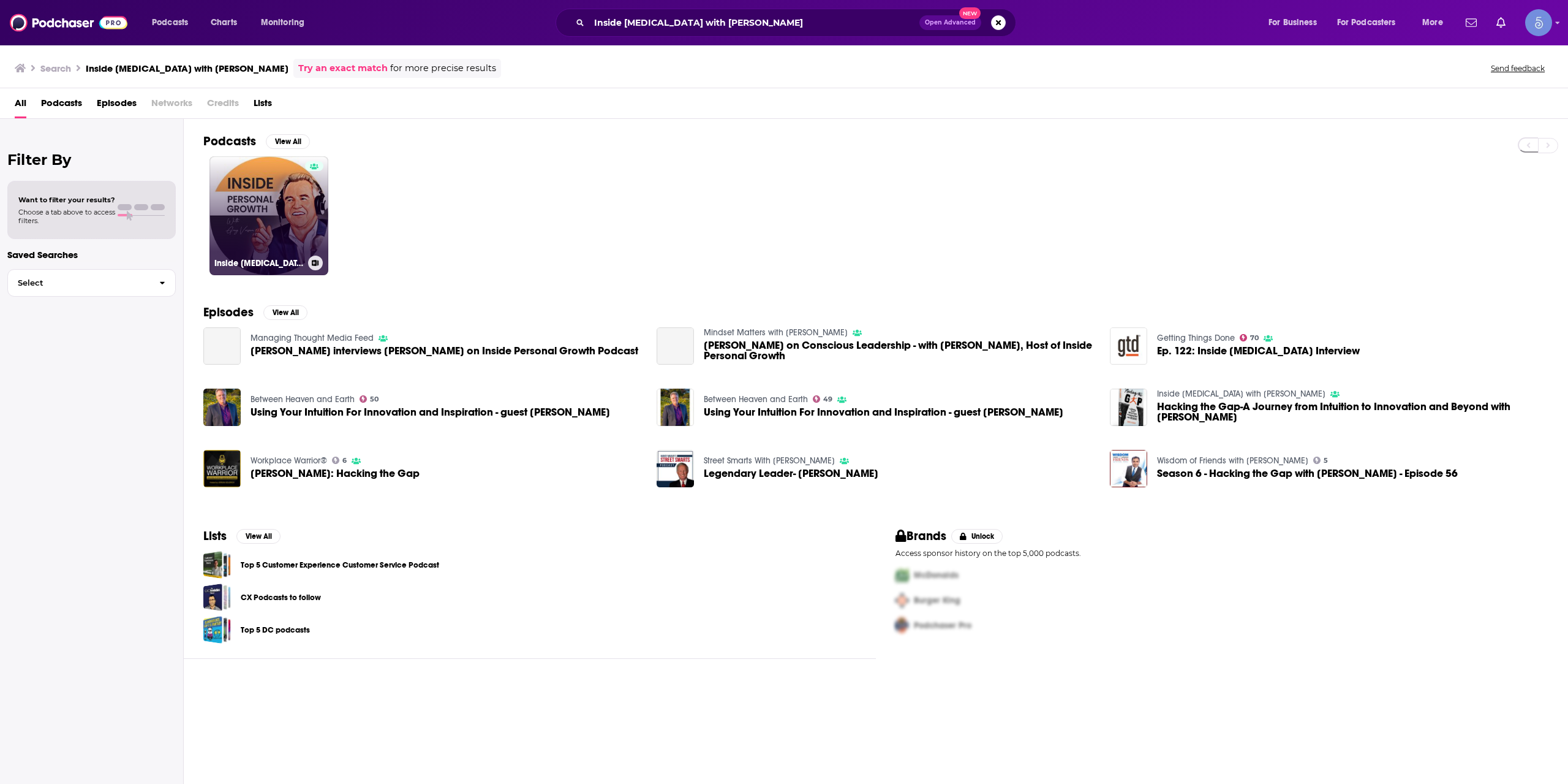
click at [254, 250] on link "Inside [MEDICAL_DATA] with [PERSON_NAME]" at bounding box center [269, 216] width 119 height 119
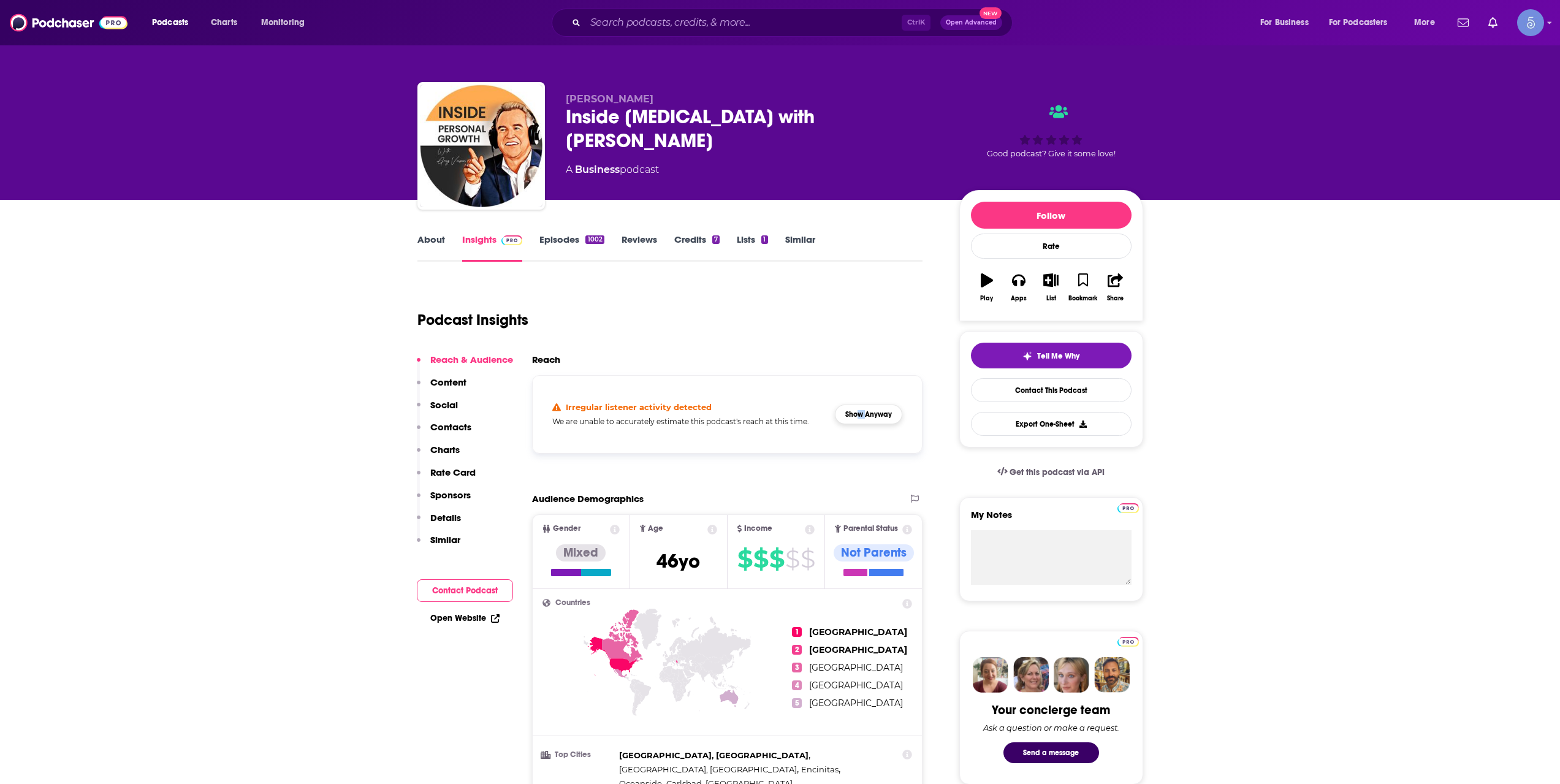
click at [867, 405] on div "Irregular listener activity detected We are unable to accurately estimate this …" at bounding box center [728, 414] width 370 height 58
click at [867, 405] on button "Show Anyway" at bounding box center [868, 414] width 67 height 20
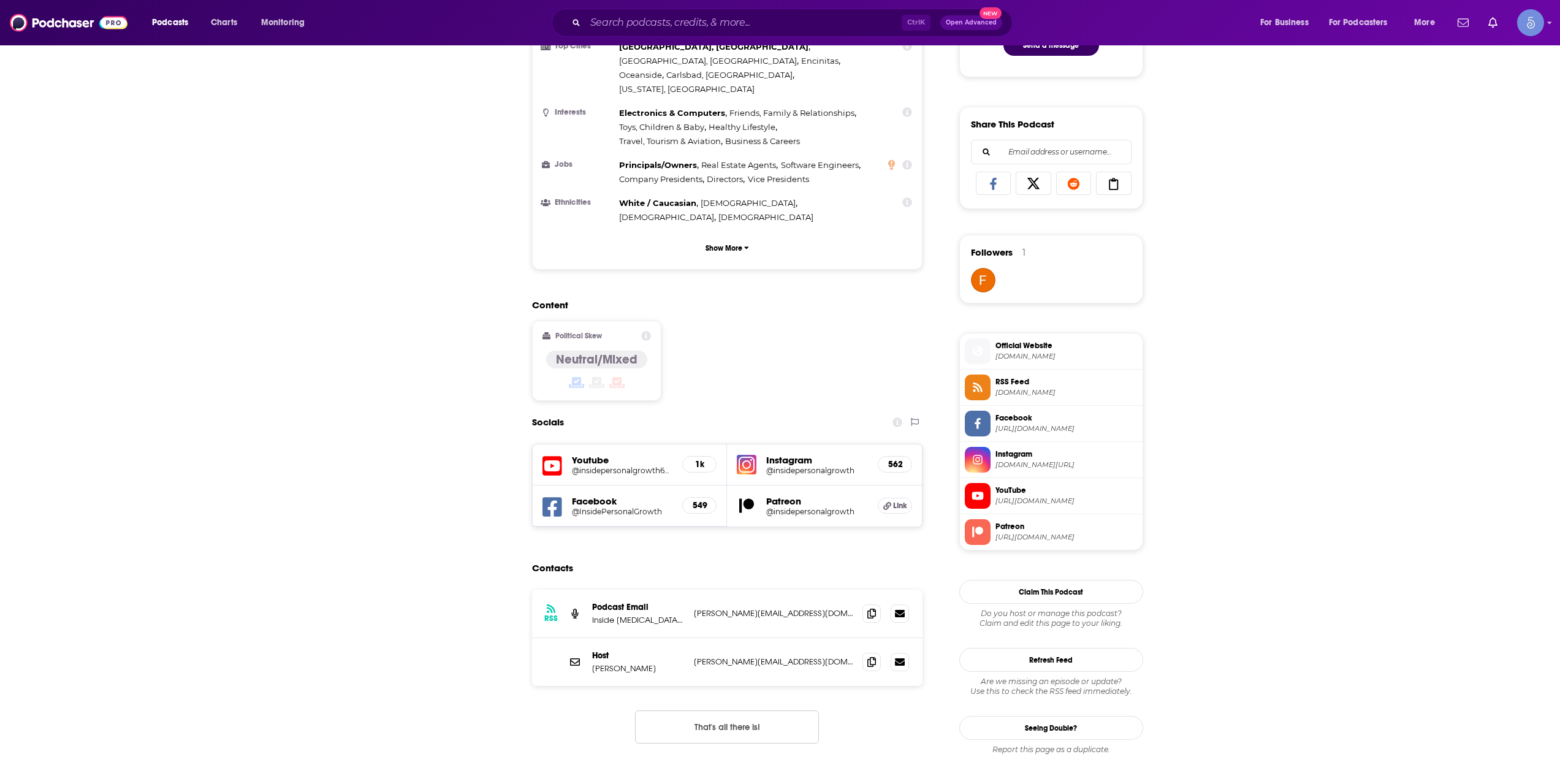
scroll to position [817, 0]
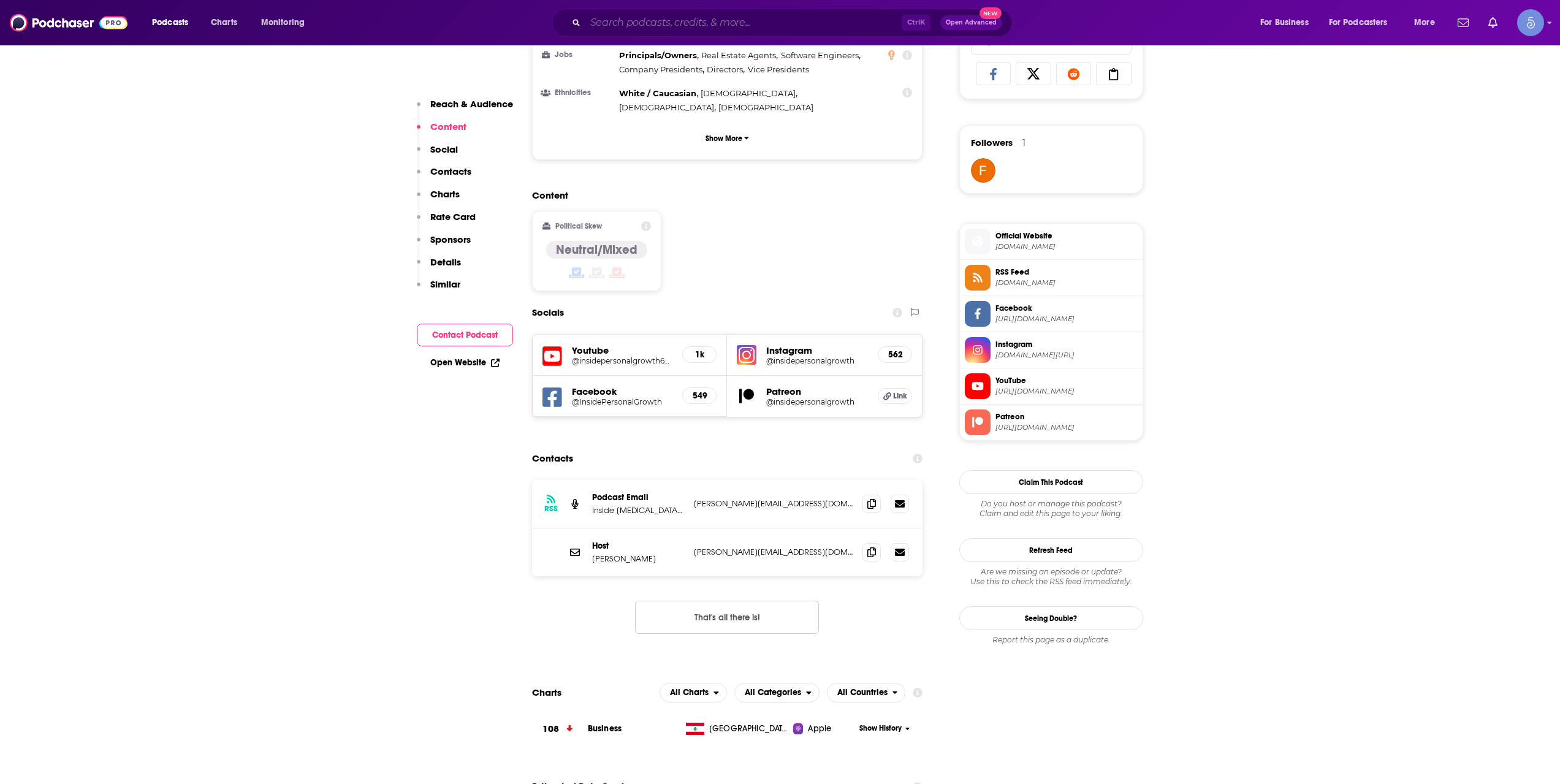
click at [673, 16] on input "Search podcasts, credits, & more..." at bounding box center [743, 22] width 316 height 20
paste input "Masters of Self University Podcast"
type input "Masters of Self University Podcast"
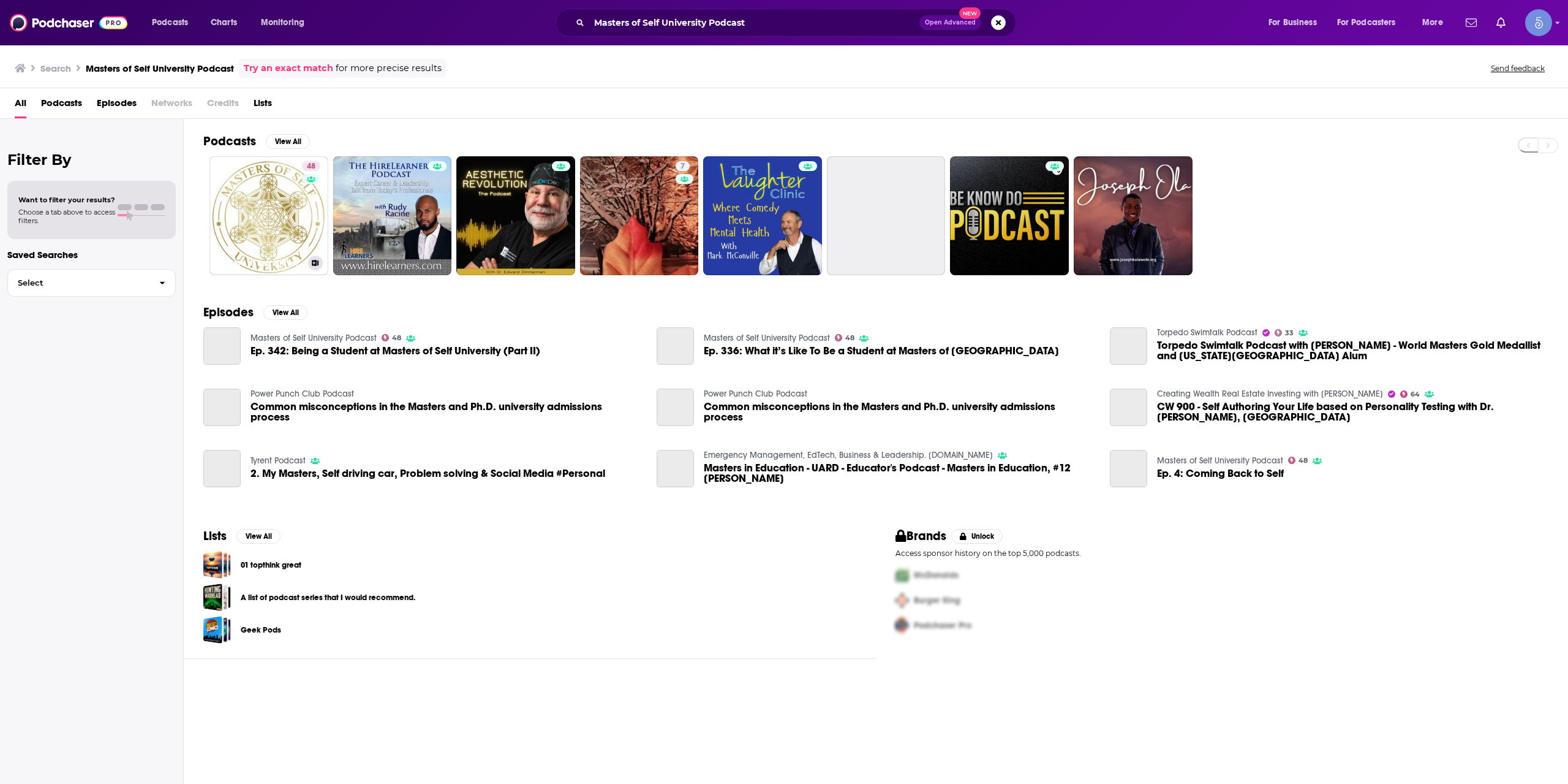
click at [294, 226] on link "48 Masters of Self University Podcast" at bounding box center [269, 216] width 119 height 119
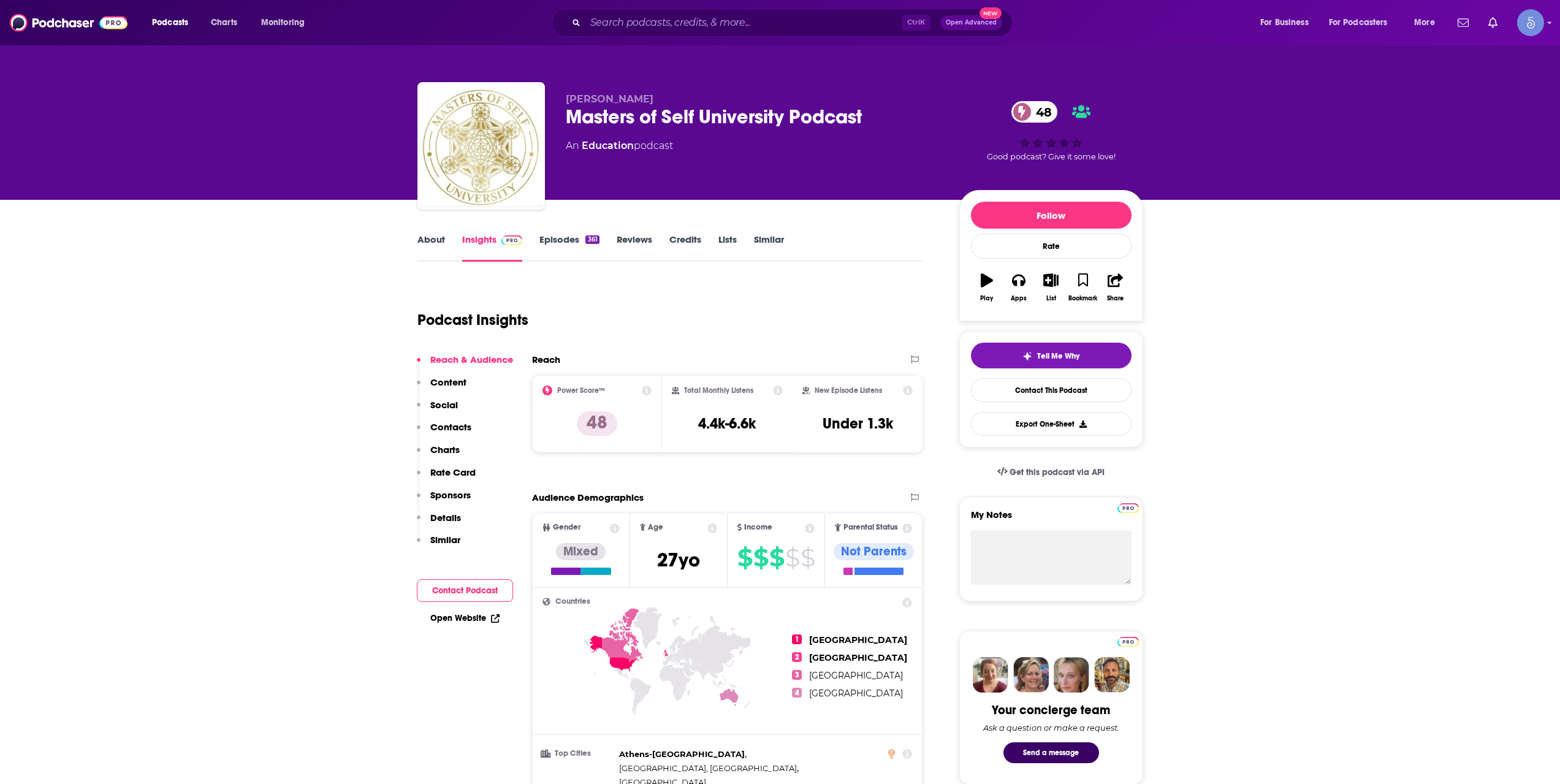
click at [690, 1] on div "Podcasts Charts Monitoring Ctrl K Open Advanced New For Business For Podcasters…" at bounding box center [780, 23] width 1560 height 46
click at [697, 6] on div "Podcasts Charts Monitoring Ctrl K Open Advanced New For Business For Podcasters…" at bounding box center [780, 23] width 1560 height 46
click at [685, 19] on input "Search podcasts, credits, & more..." at bounding box center [743, 22] width 316 height 20
paste input "Spiritual Life and Leadership"
type input "Spiritual Life and Leadership"
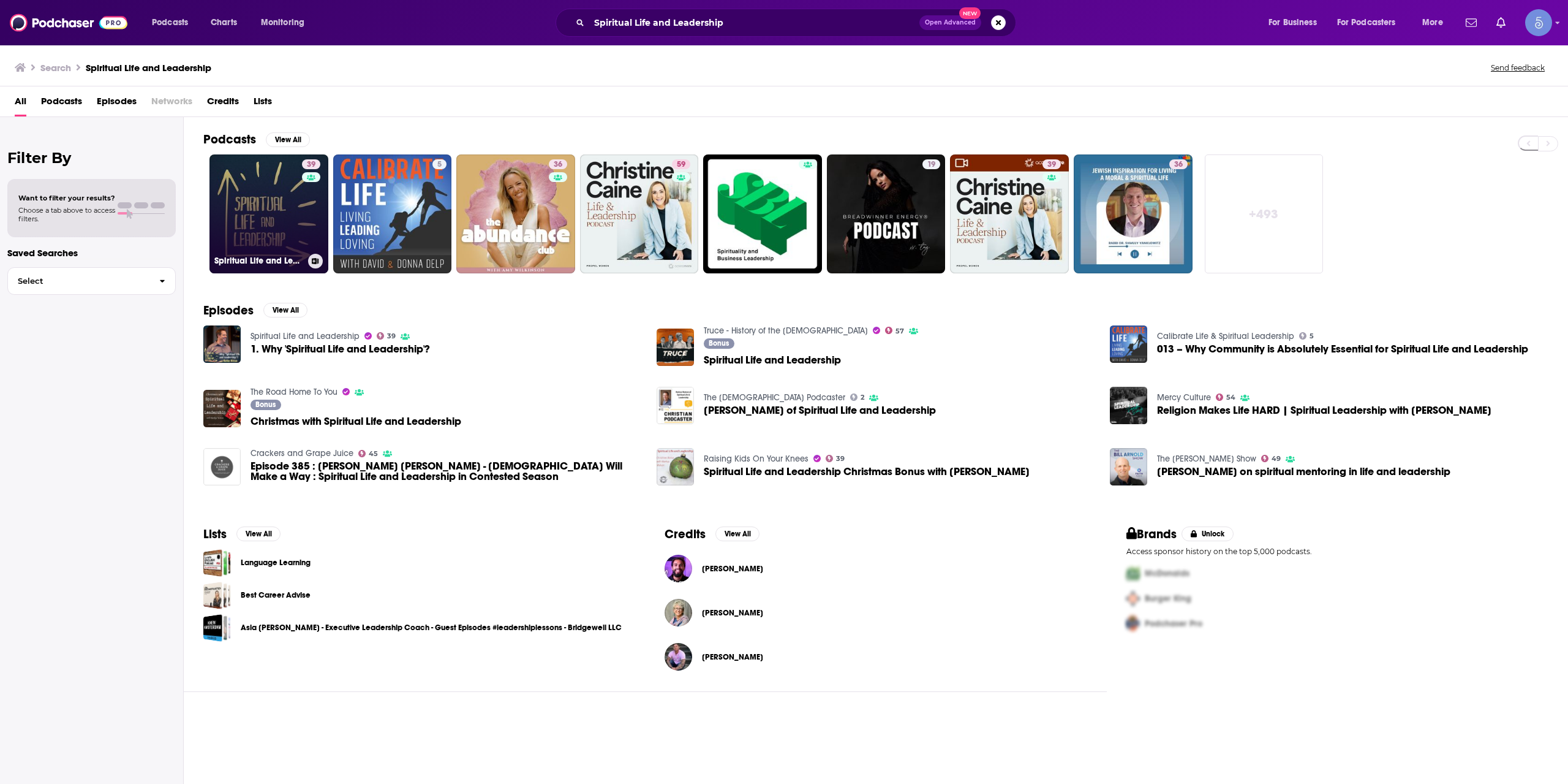
click at [257, 210] on link "39 Spiritual Life and Leadership" at bounding box center [269, 214] width 119 height 119
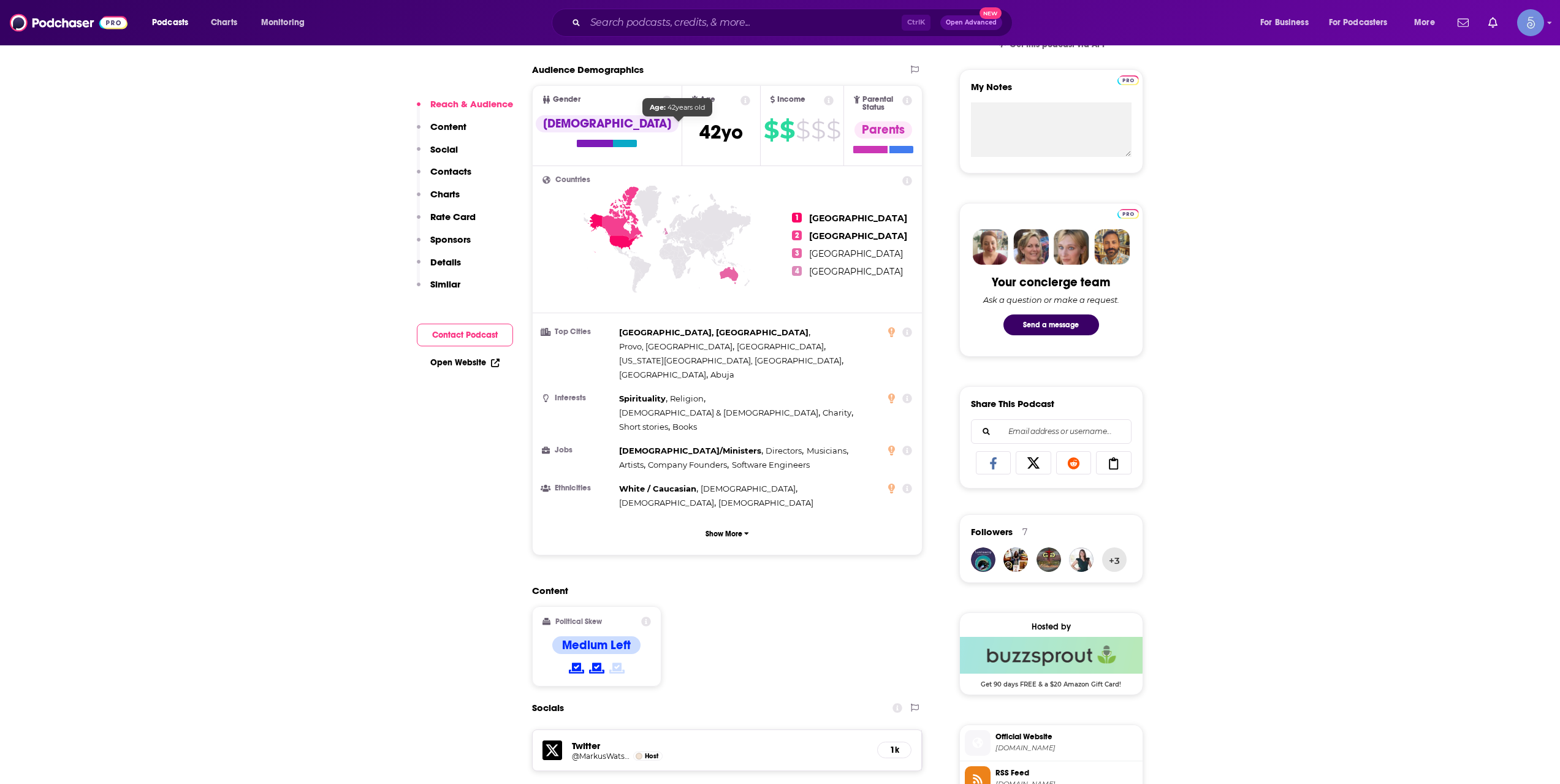
scroll to position [613, 0]
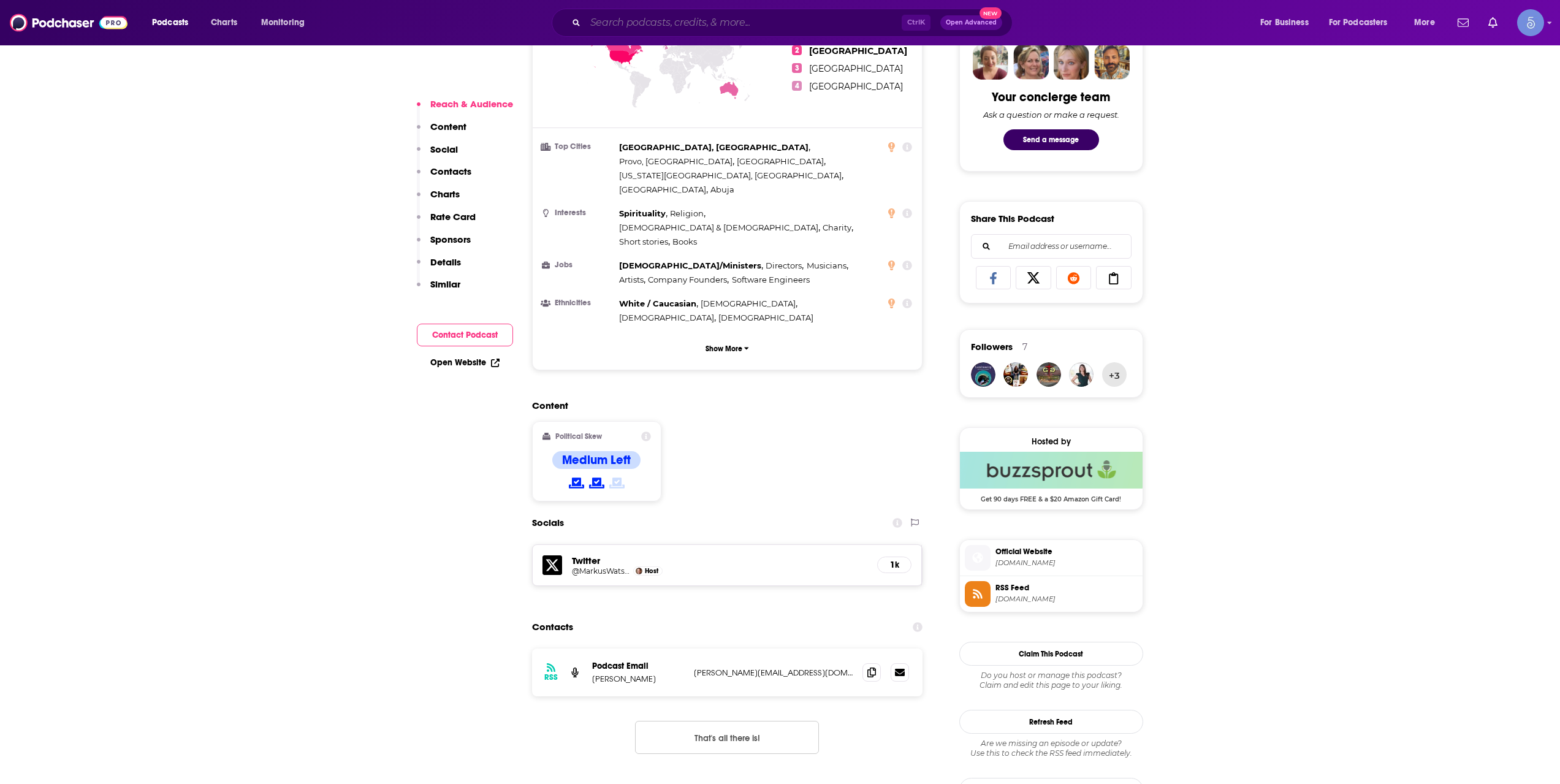
click at [703, 27] on input "Search podcasts, credits, & more..." at bounding box center [743, 22] width 316 height 20
paste input "The Messenger Movement"
type input "The Messenger Movement"
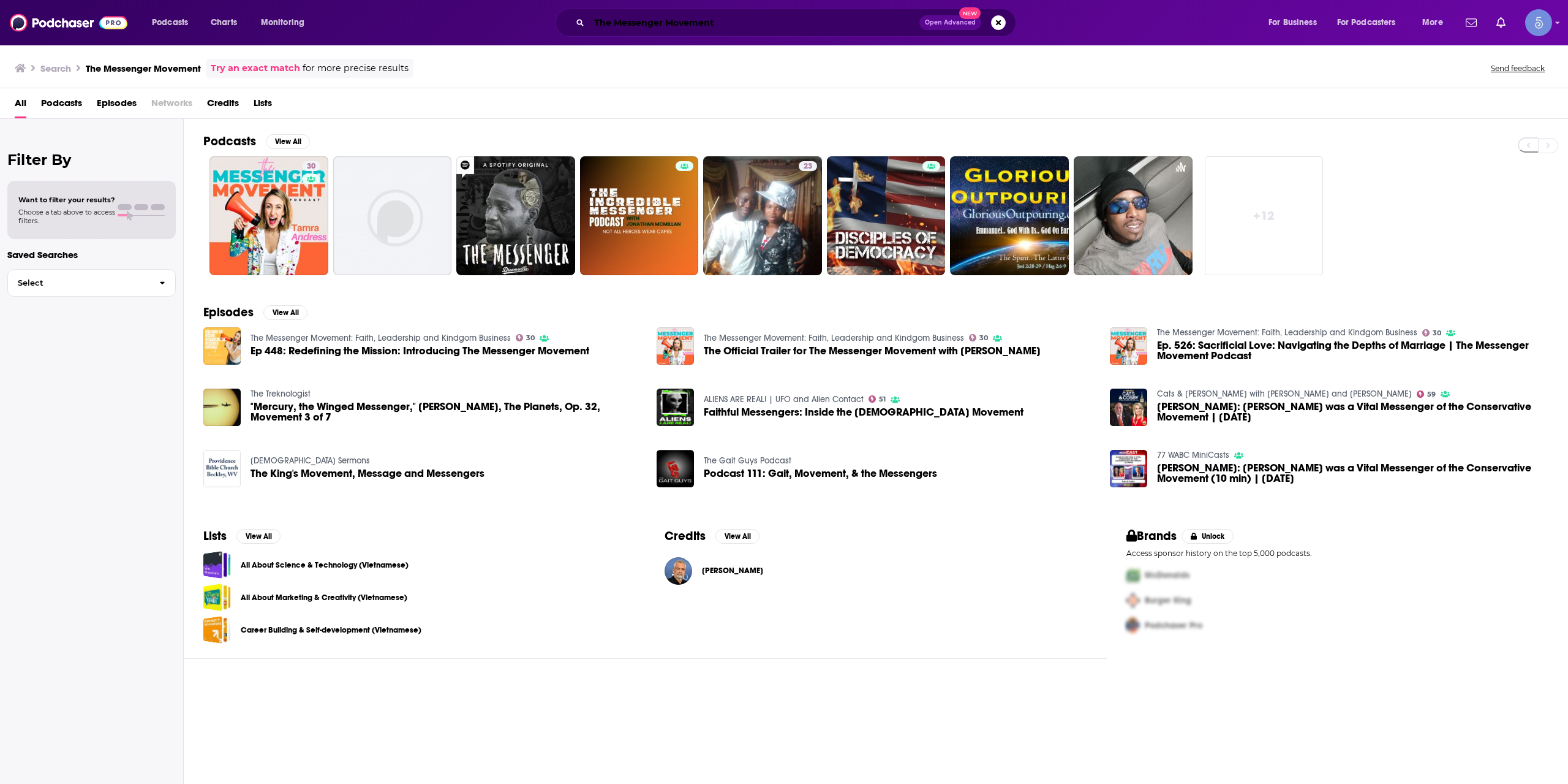
click at [625, 13] on input "The Messenger Movement" at bounding box center [754, 22] width 330 height 20
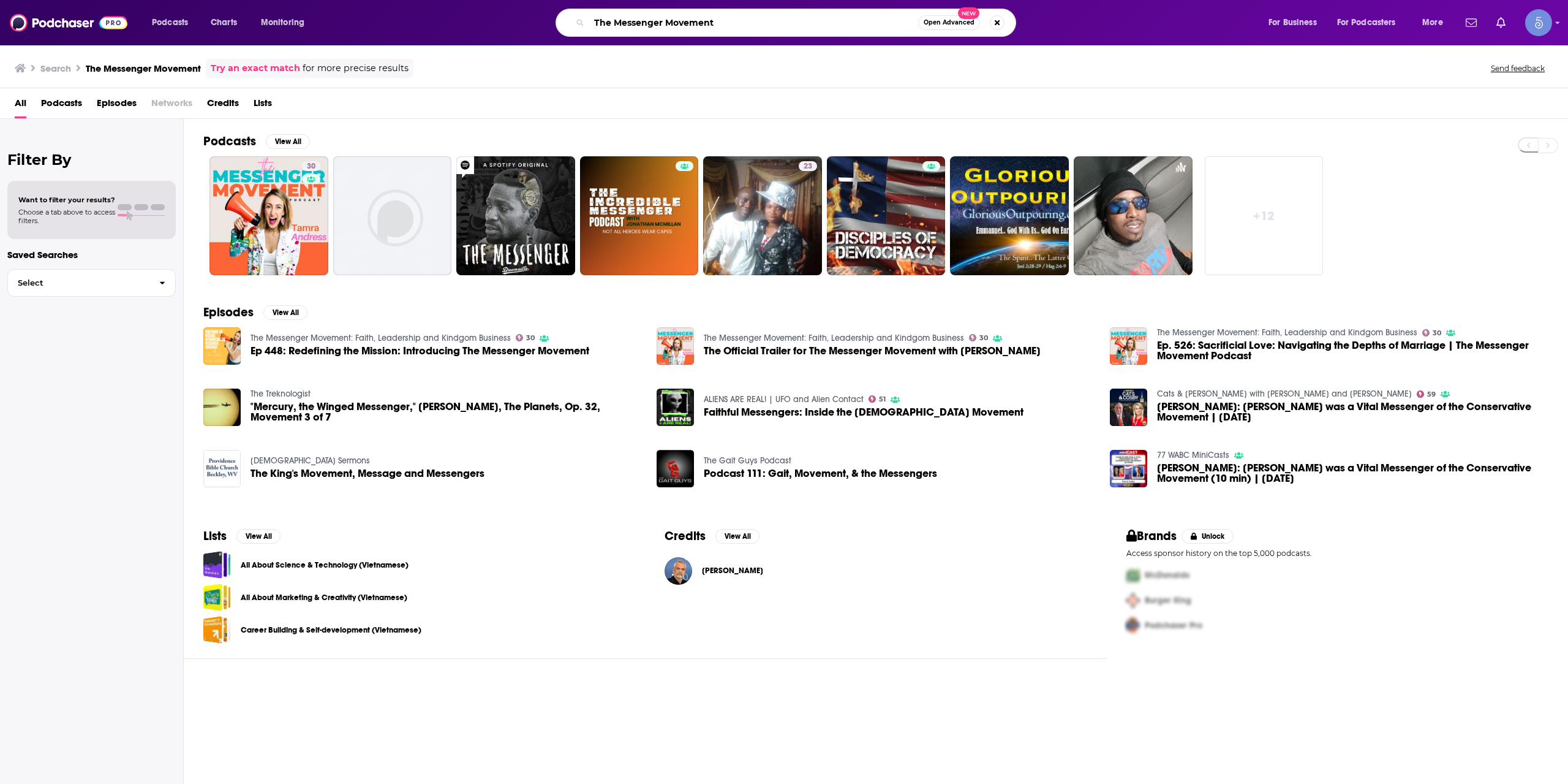
click at [636, 18] on input "The Messenger Movement" at bounding box center [753, 22] width 329 height 20
paste input "AI & Spirituality"
type input "AI & Spirituality"
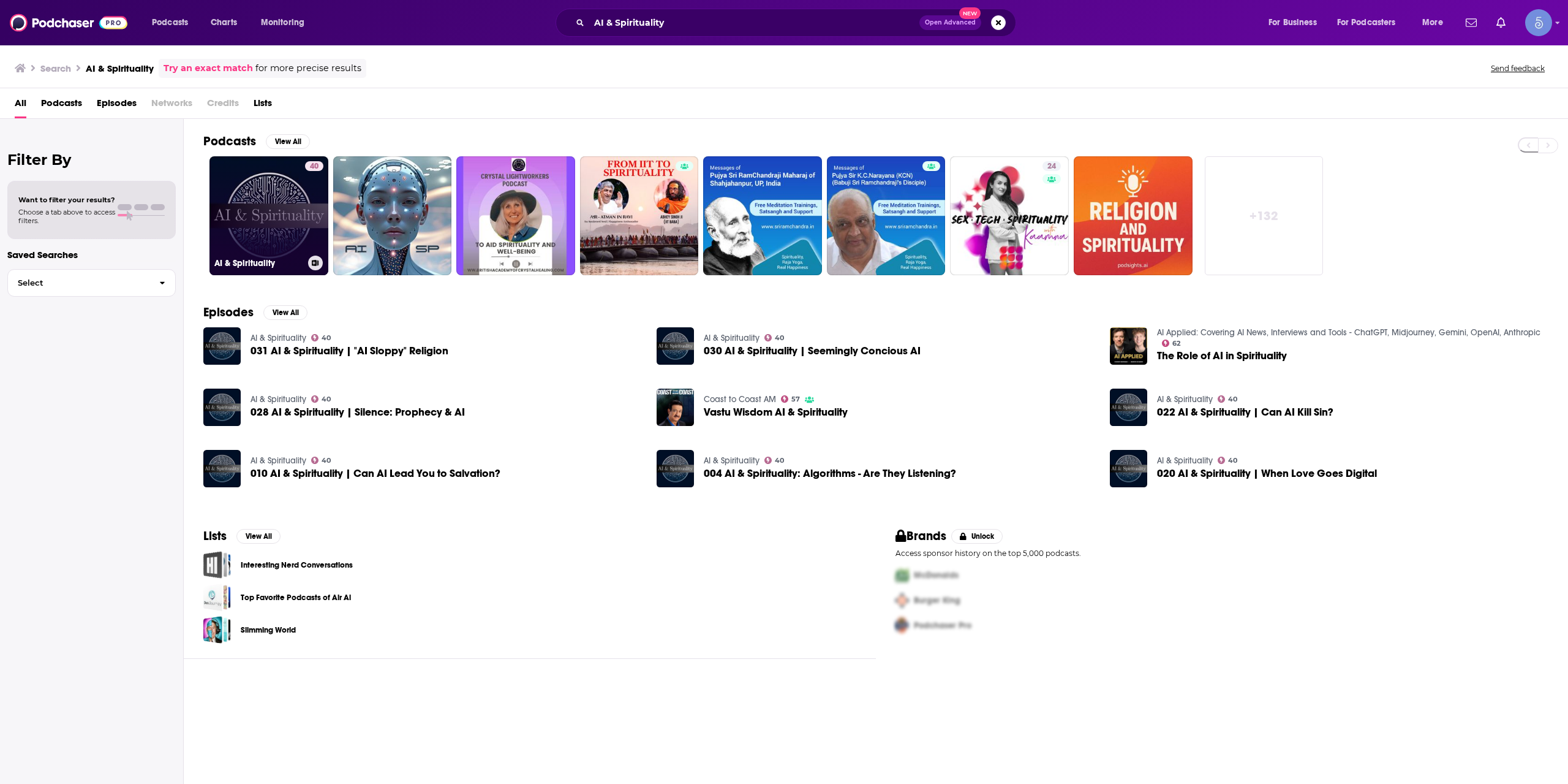
click at [279, 196] on link "40 AI & Spirituality" at bounding box center [269, 216] width 119 height 119
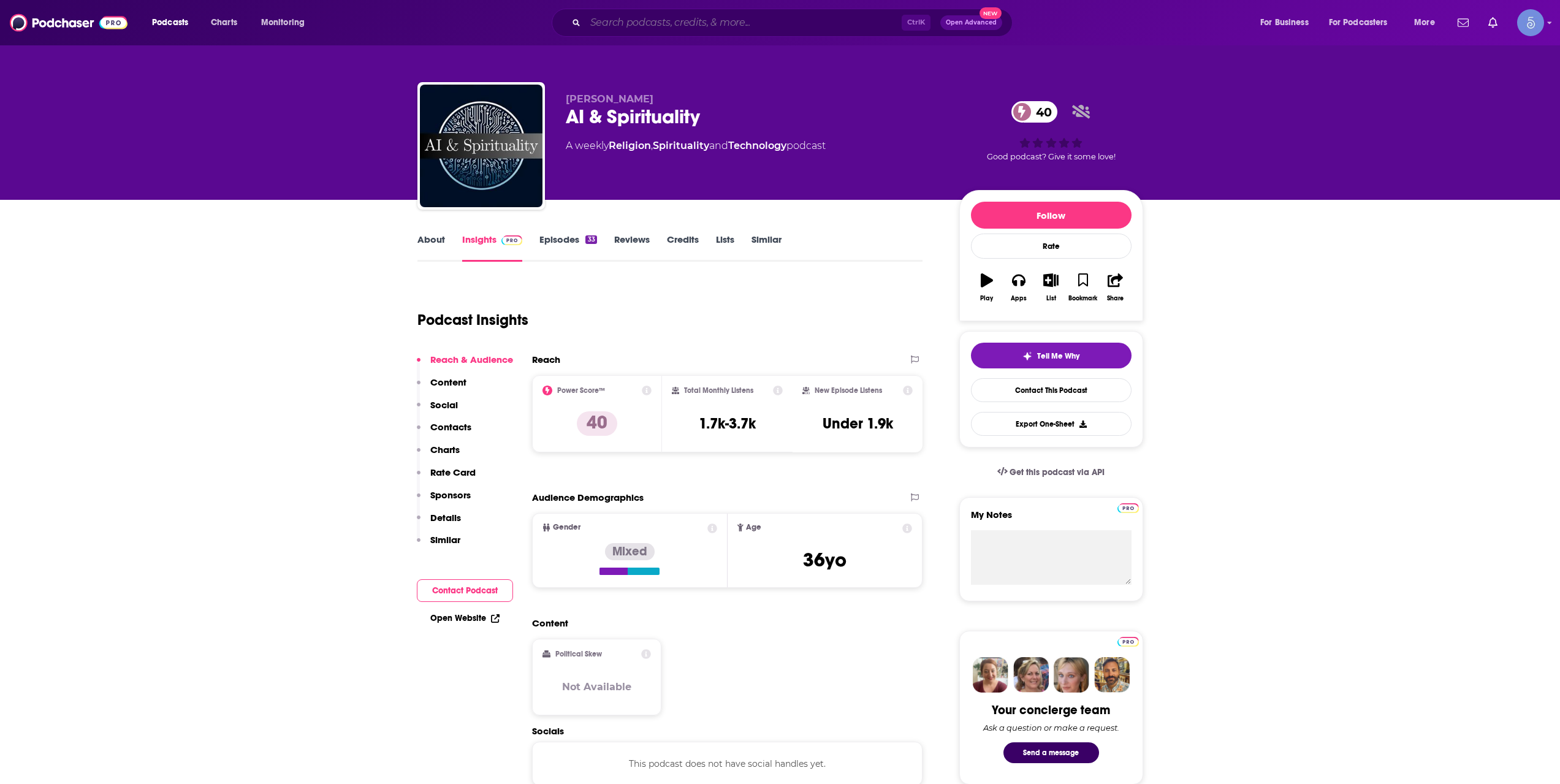
click at [699, 18] on input "Search podcasts, credits, & more..." at bounding box center [743, 22] width 316 height 20
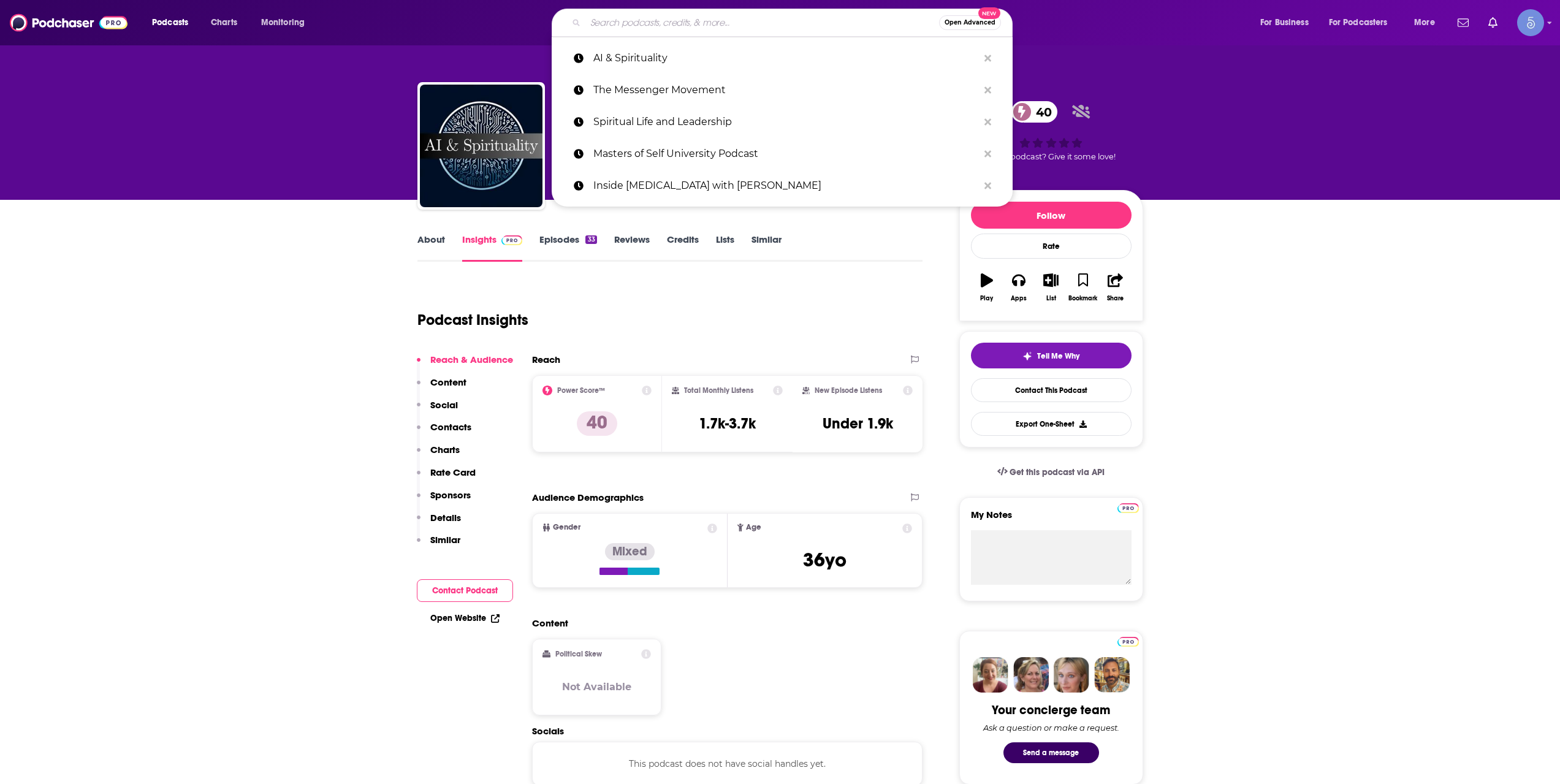
paste input "Afterlife Pod"
type input "Afterlife Pod"
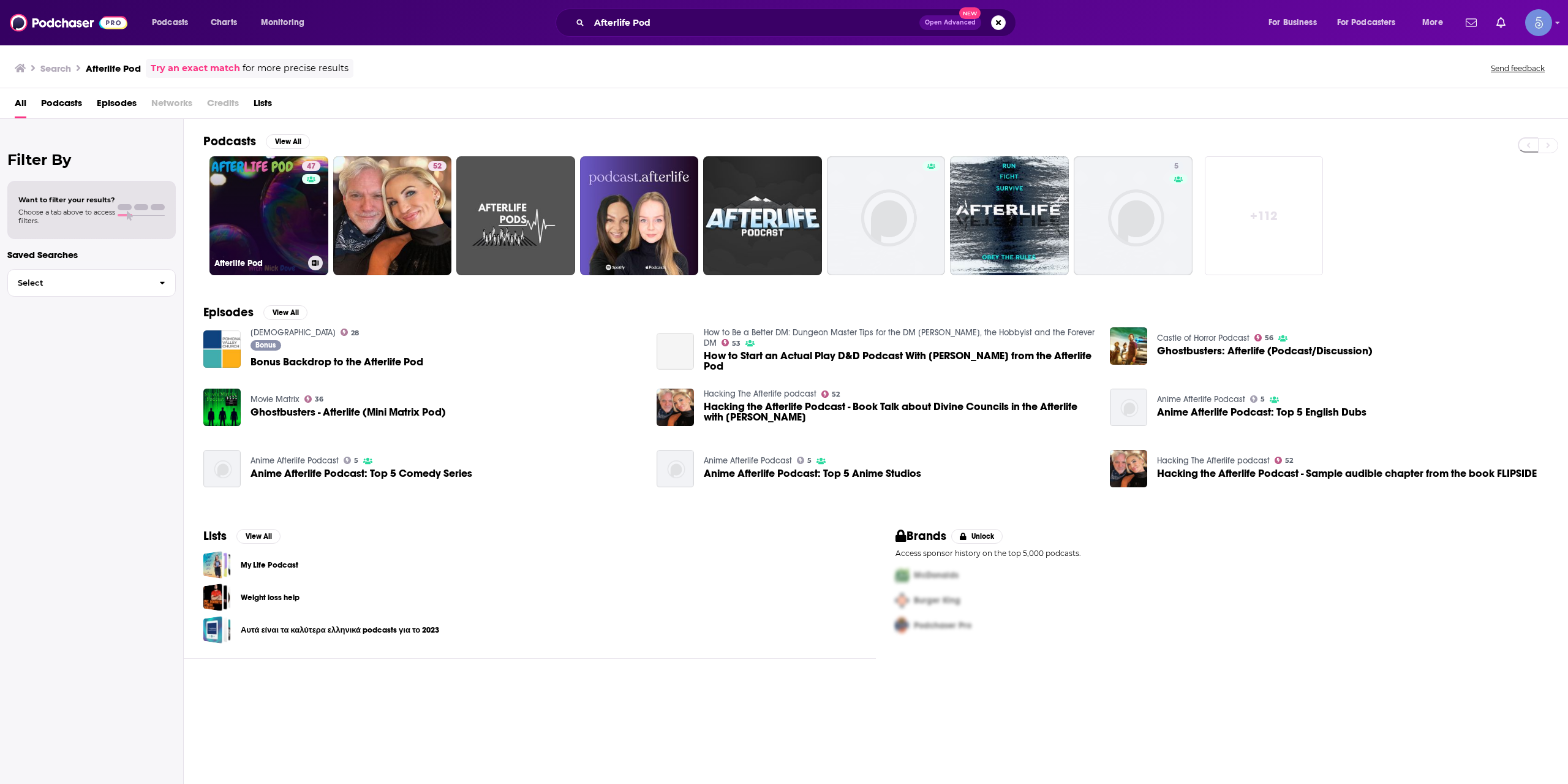
click at [259, 207] on link "47 Afterlife Pod" at bounding box center [269, 216] width 119 height 119
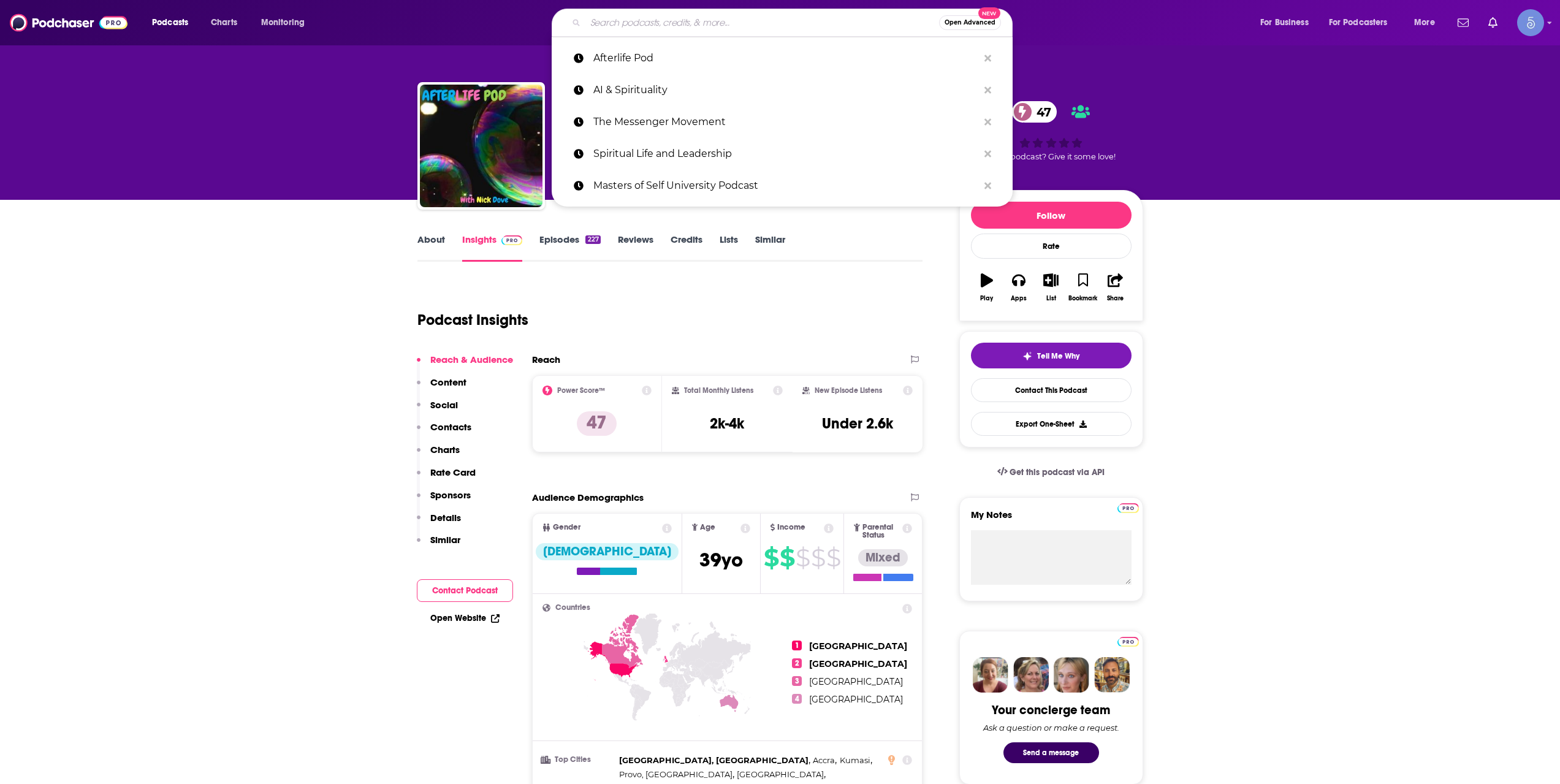
click at [641, 23] on input "Search podcasts, credits, & more..." at bounding box center [762, 22] width 354 height 20
paste input "Journey of a Fearless [DEMOGRAPHIC_DATA] Podcast"
type input "Journey of a Fearless [DEMOGRAPHIC_DATA] Podcast"
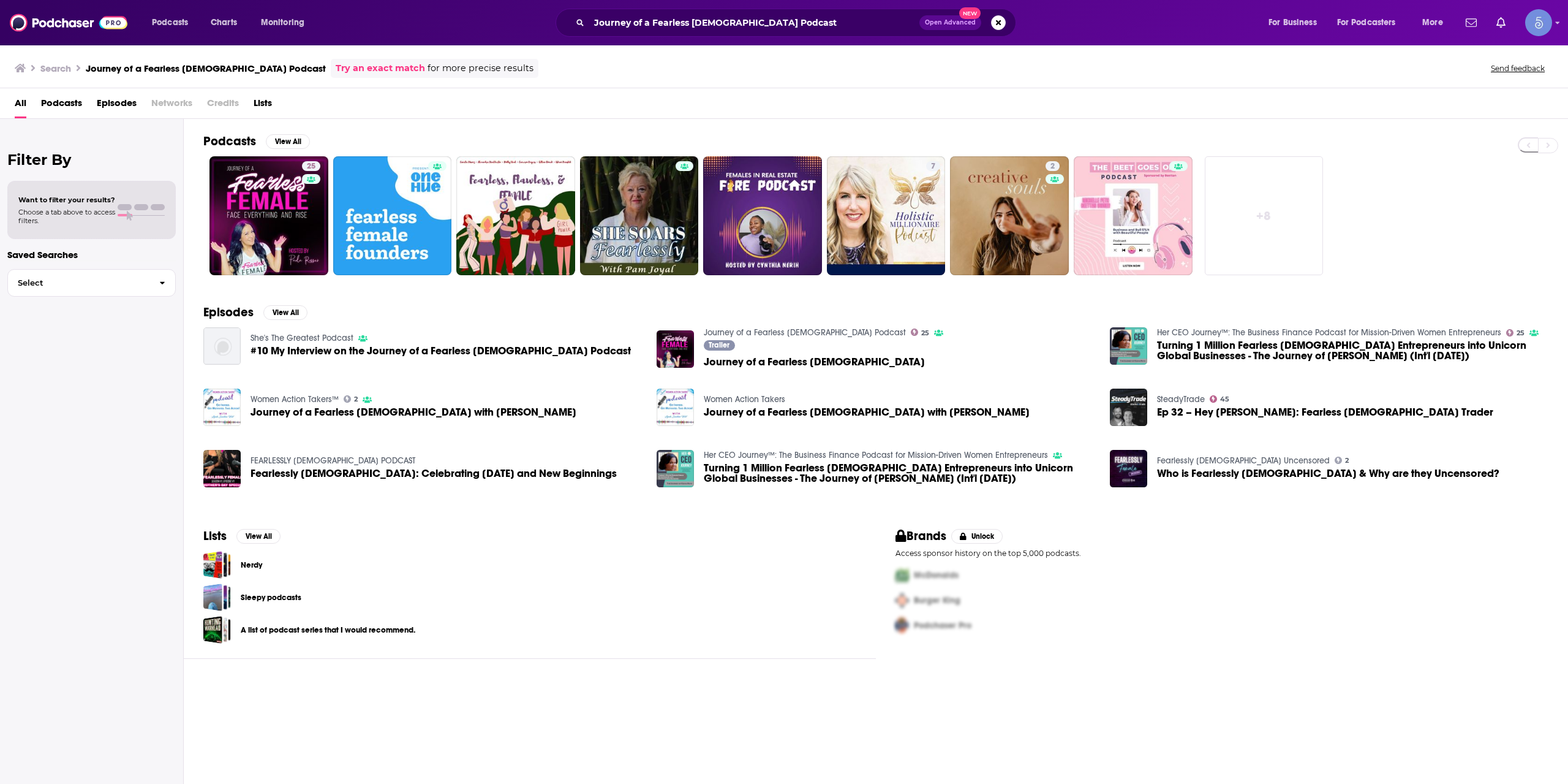
click at [301, 121] on div "Podcasts View All 25 7 2 + 8" at bounding box center [886, 205] width 1365 height 171
click at [274, 195] on link "25 Journey of a Fearless [DEMOGRAPHIC_DATA] Podcast" at bounding box center [269, 216] width 119 height 119
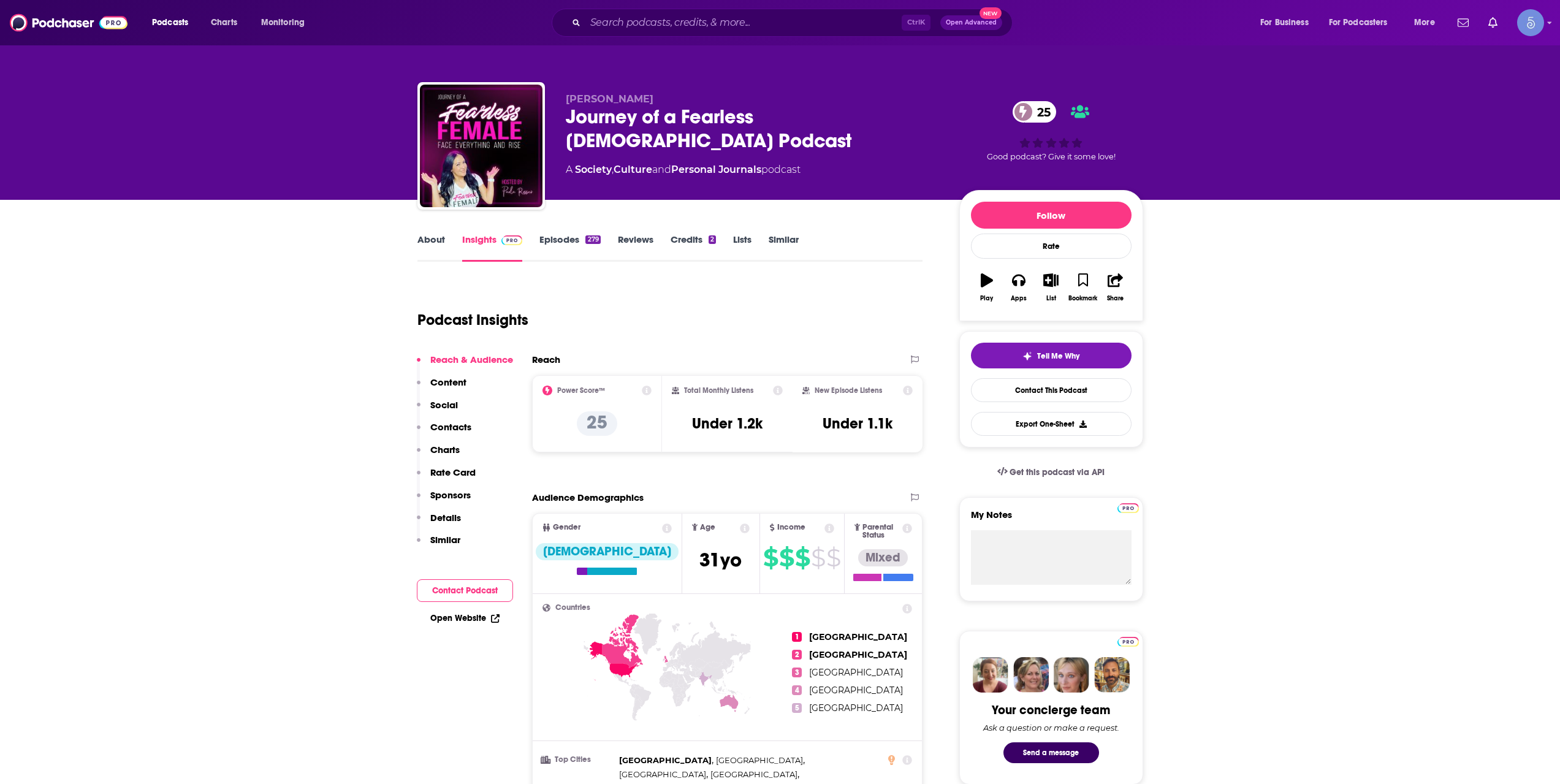
click at [660, 26] on input "Search podcasts, credits, & more..." at bounding box center [743, 22] width 316 height 20
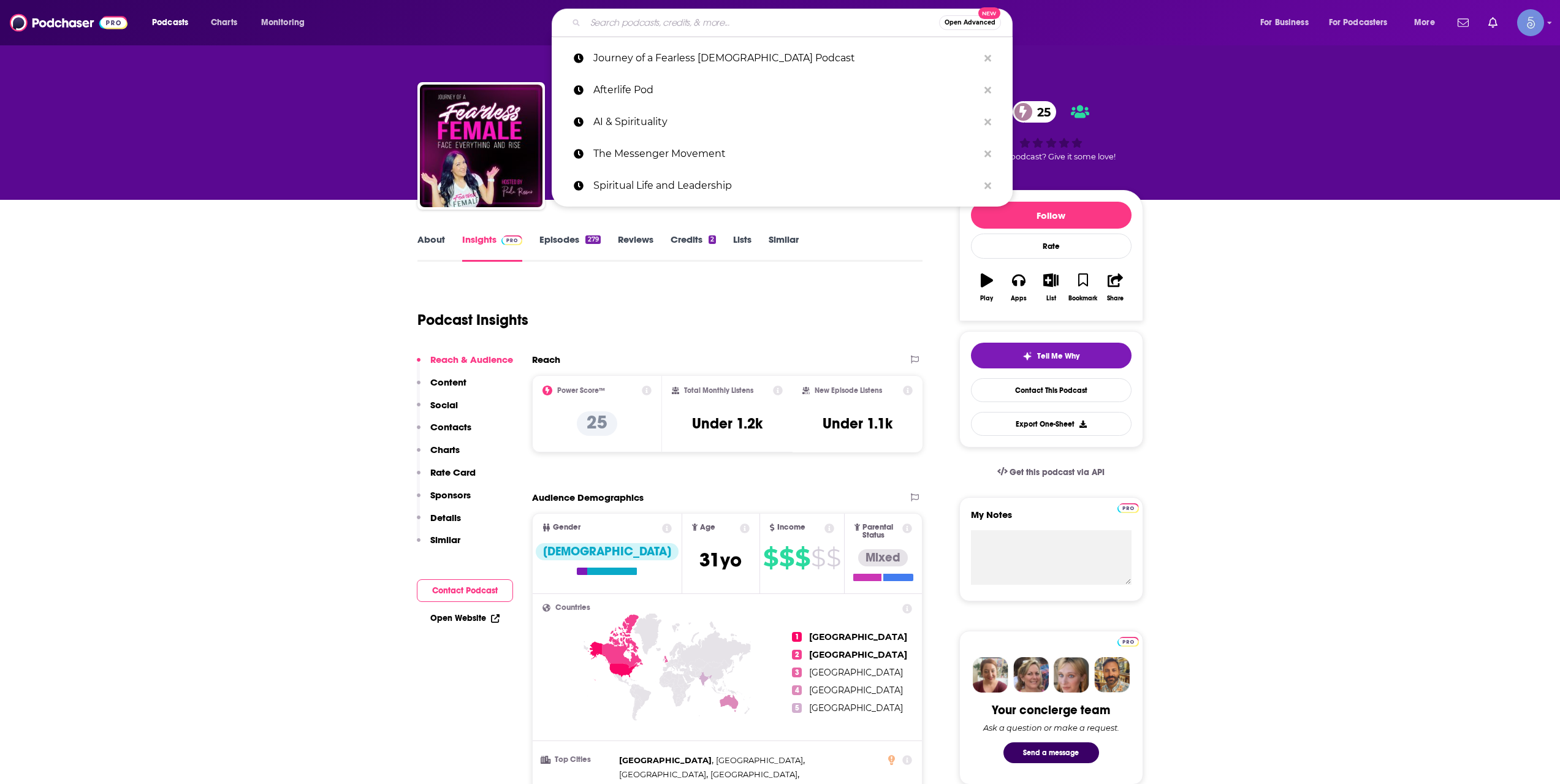
paste input "SOUL SEEKR"
type input "SOUL SEEKR"
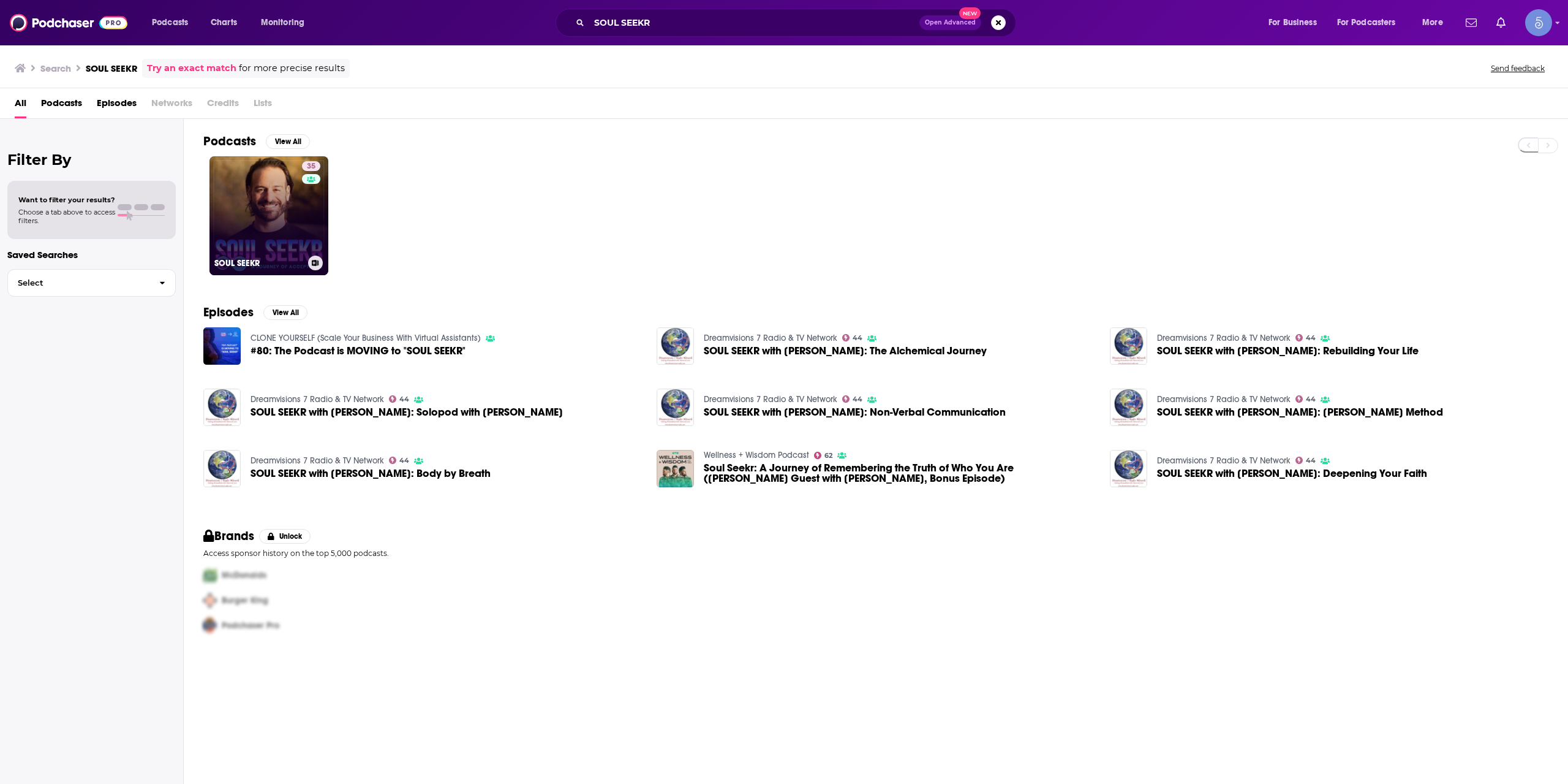
click at [317, 233] on div "35" at bounding box center [313, 208] width 22 height 94
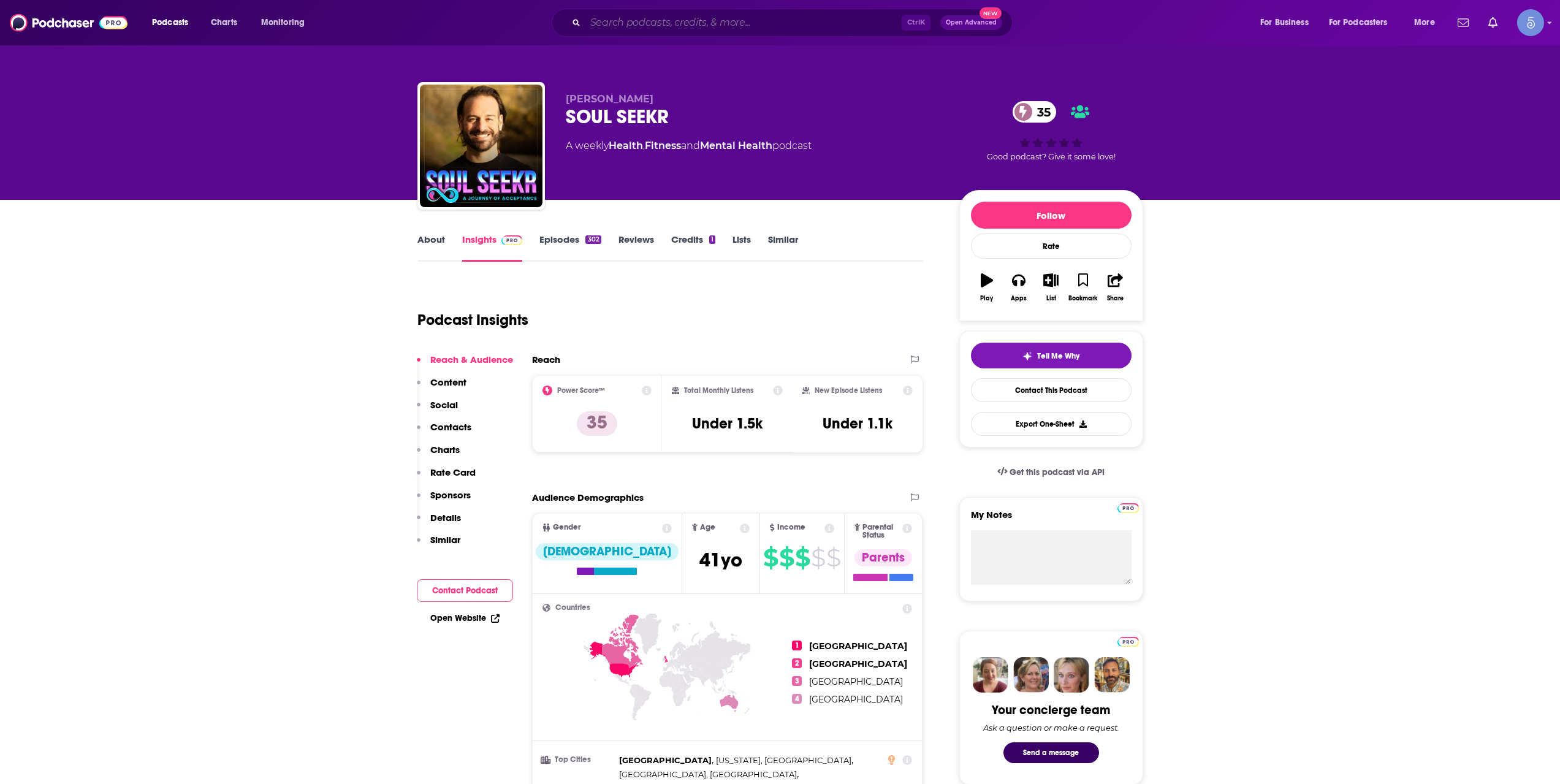
click at [617, 29] on input "Search podcasts, credits, & more..." at bounding box center [743, 22] width 316 height 20
paste input "Awakened Magazine Podcast"
type input "Awakened Magazine Podcast"
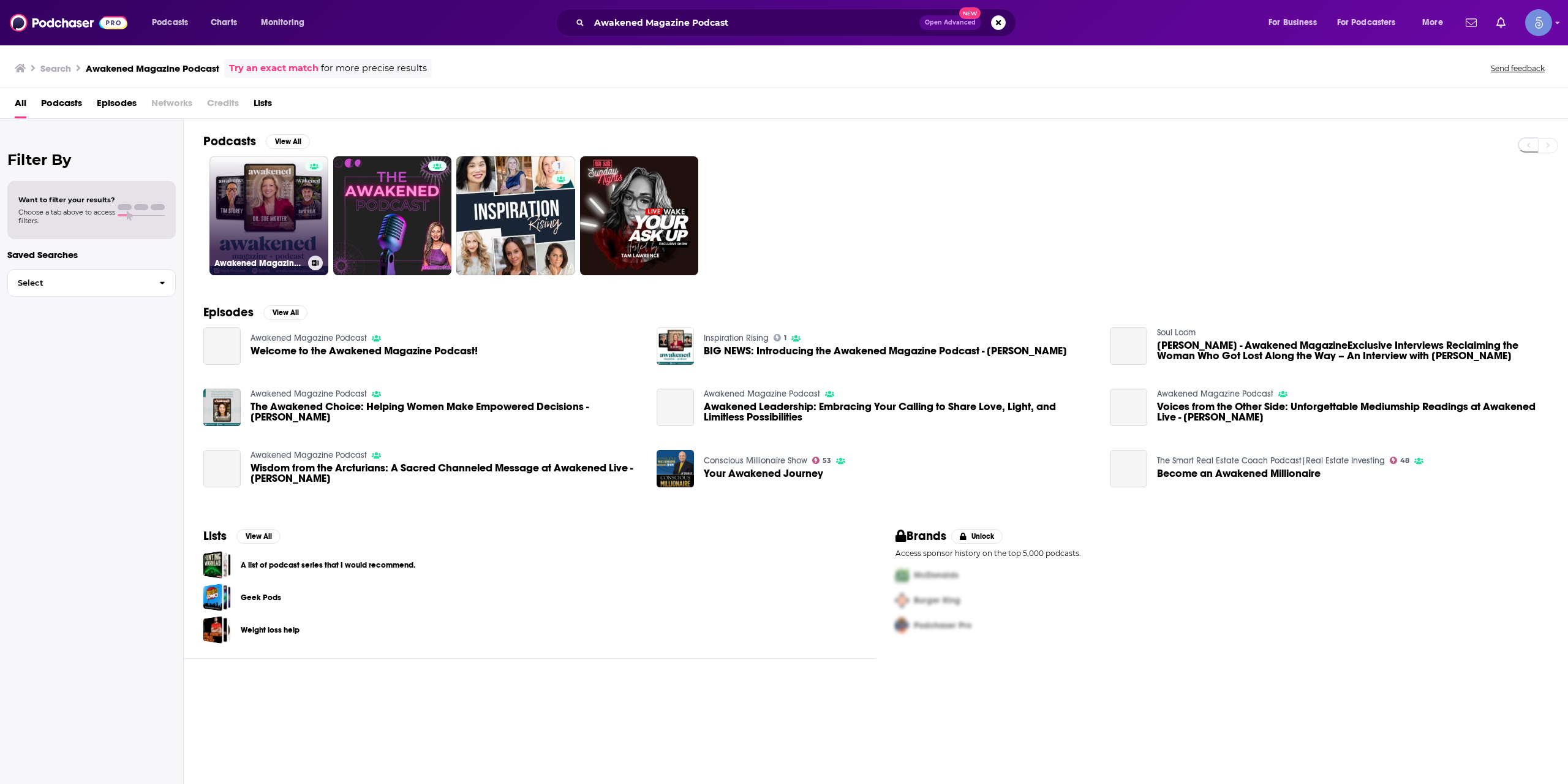
click at [264, 216] on link "Awakened Magazine Podcast" at bounding box center [269, 216] width 119 height 119
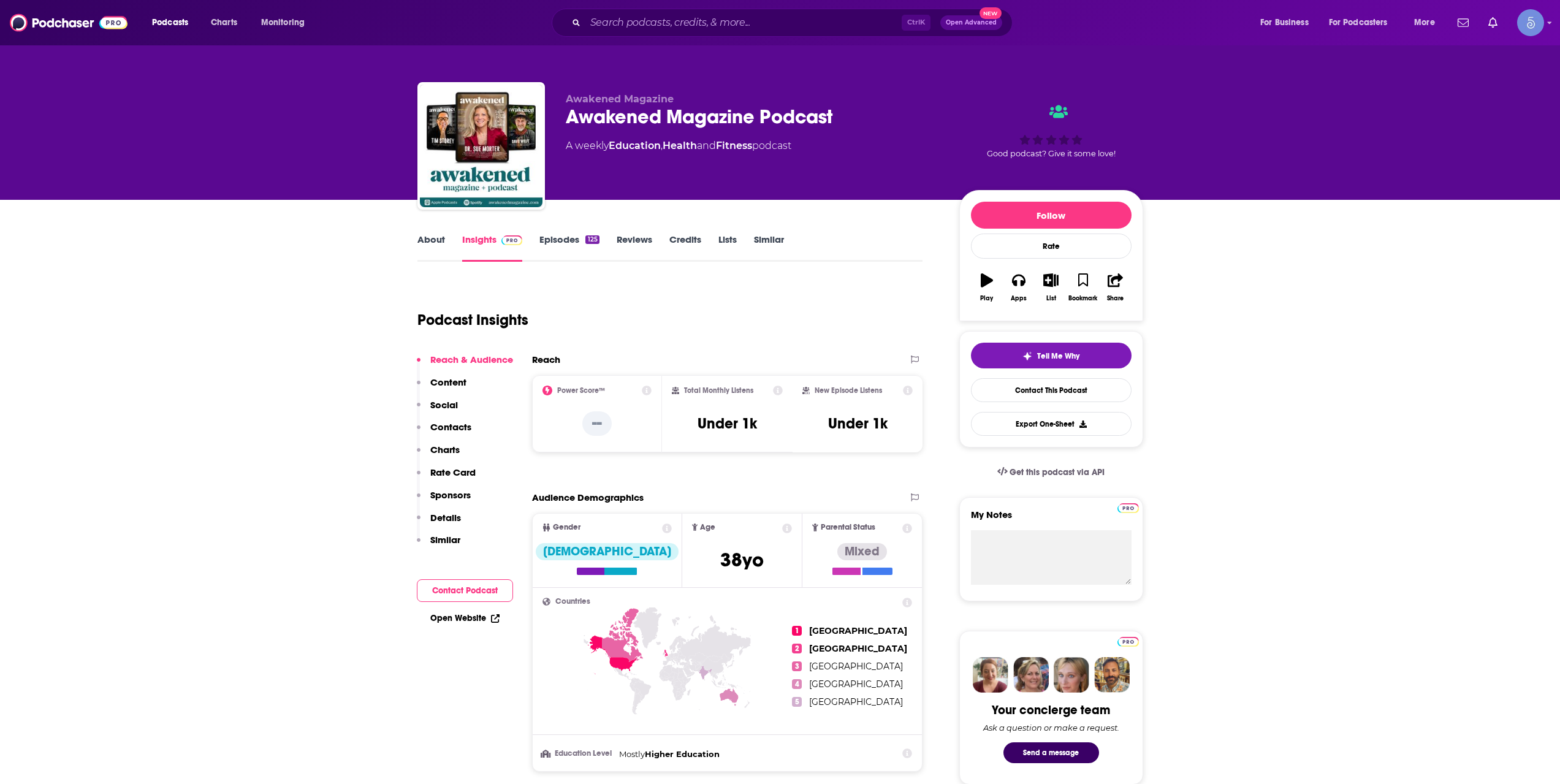
click at [696, 6] on div "Podcasts Charts Monitoring Ctrl K Open Advanced New For Business For Podcasters…" at bounding box center [780, 23] width 1560 height 46
click at [697, 8] on div "Podcasts Charts Monitoring Ctrl K Open Advanced New For Business For Podcasters…" at bounding box center [780, 23] width 1560 height 46
click at [700, 16] on input "Search podcasts, credits, & more..." at bounding box center [743, 22] width 316 height 20
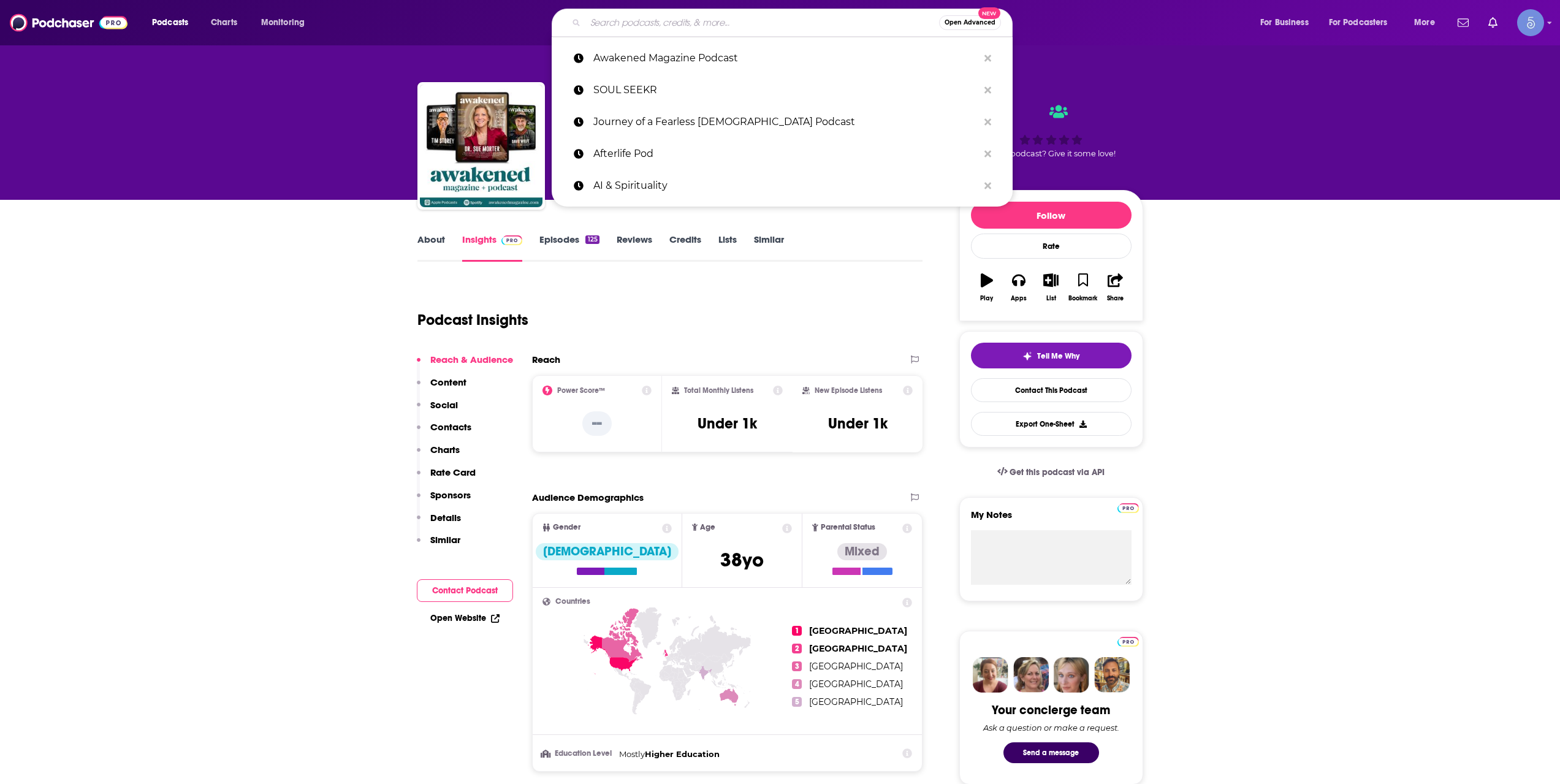
paste input "Praying the News Podcast"
type input "Praying the News Podcast"
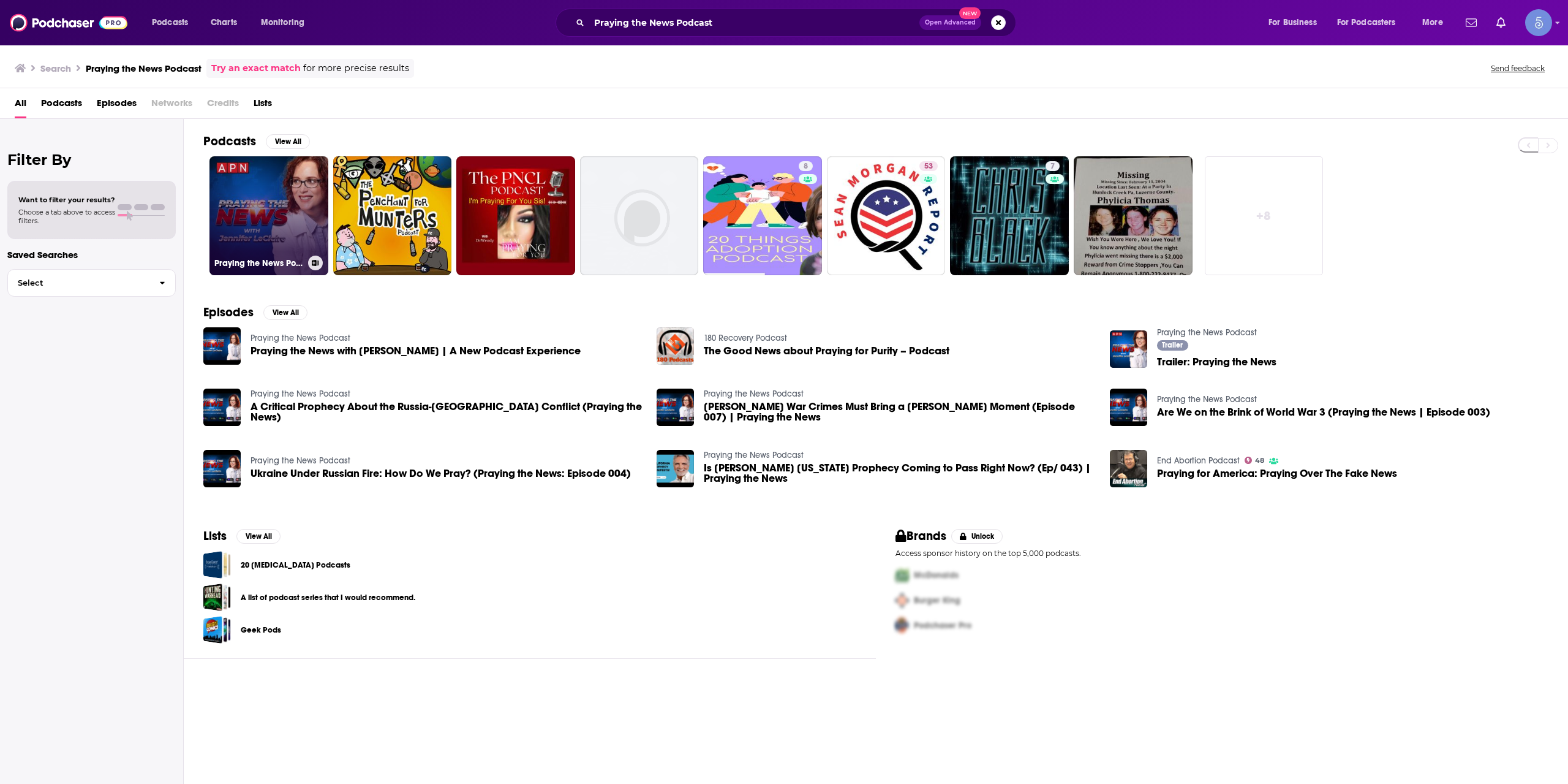
click at [289, 180] on link "Praying the News Podcast" at bounding box center [269, 216] width 119 height 119
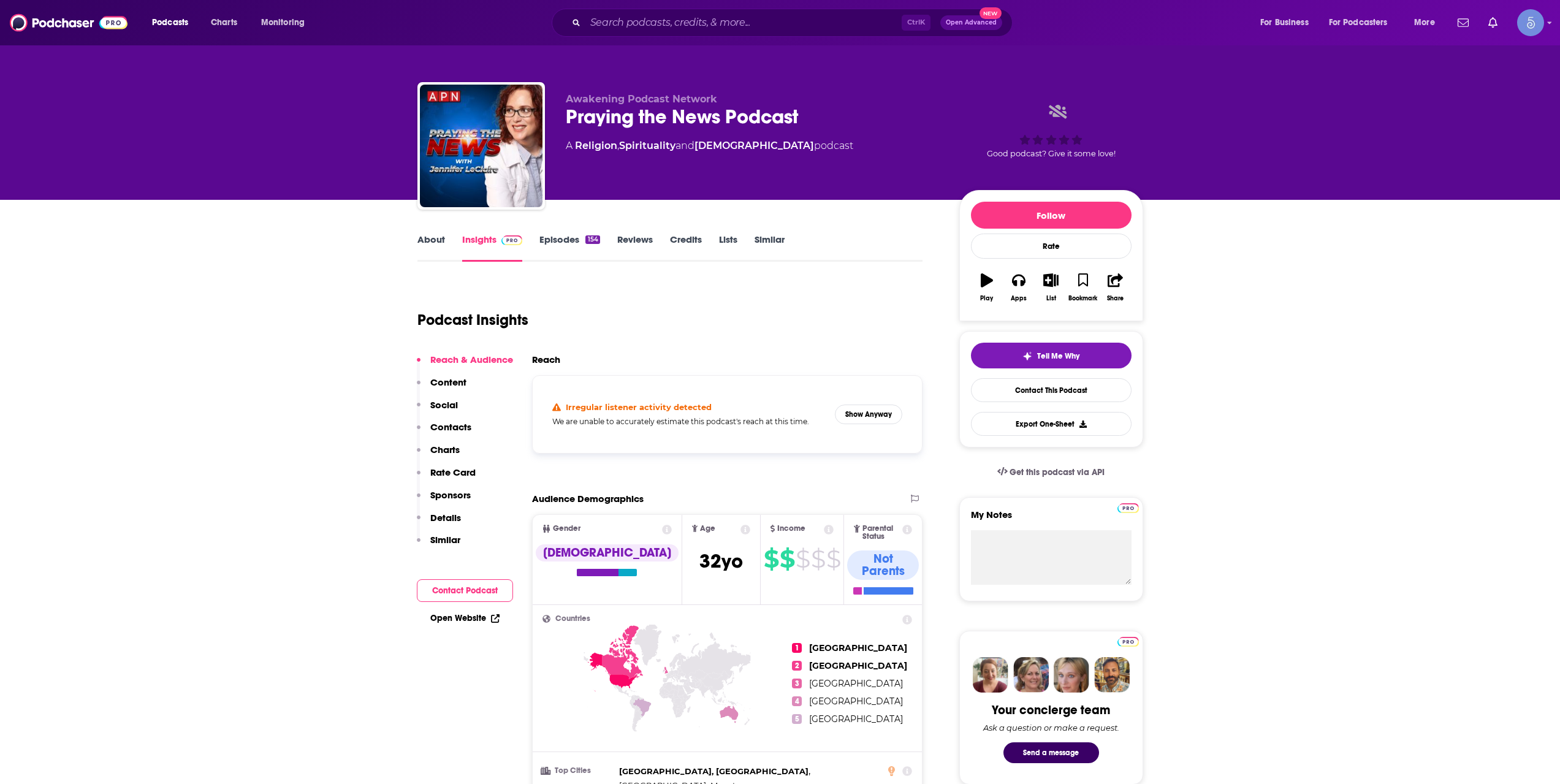
click at [879, 402] on div "Irregular listener activity detected We are unable to accurately estimate this …" at bounding box center [728, 414] width 370 height 58
click at [880, 404] on button "Show Anyway" at bounding box center [868, 414] width 67 height 20
drag, startPoint x: 637, startPoint y: 35, endPoint x: 640, endPoint y: 20, distance: 15.3
click at [640, 26] on div "Ctrl K Open Advanced New" at bounding box center [782, 23] width 461 height 28
click at [640, 20] on input "Search podcasts, credits, & more..." at bounding box center [743, 22] width 316 height 20
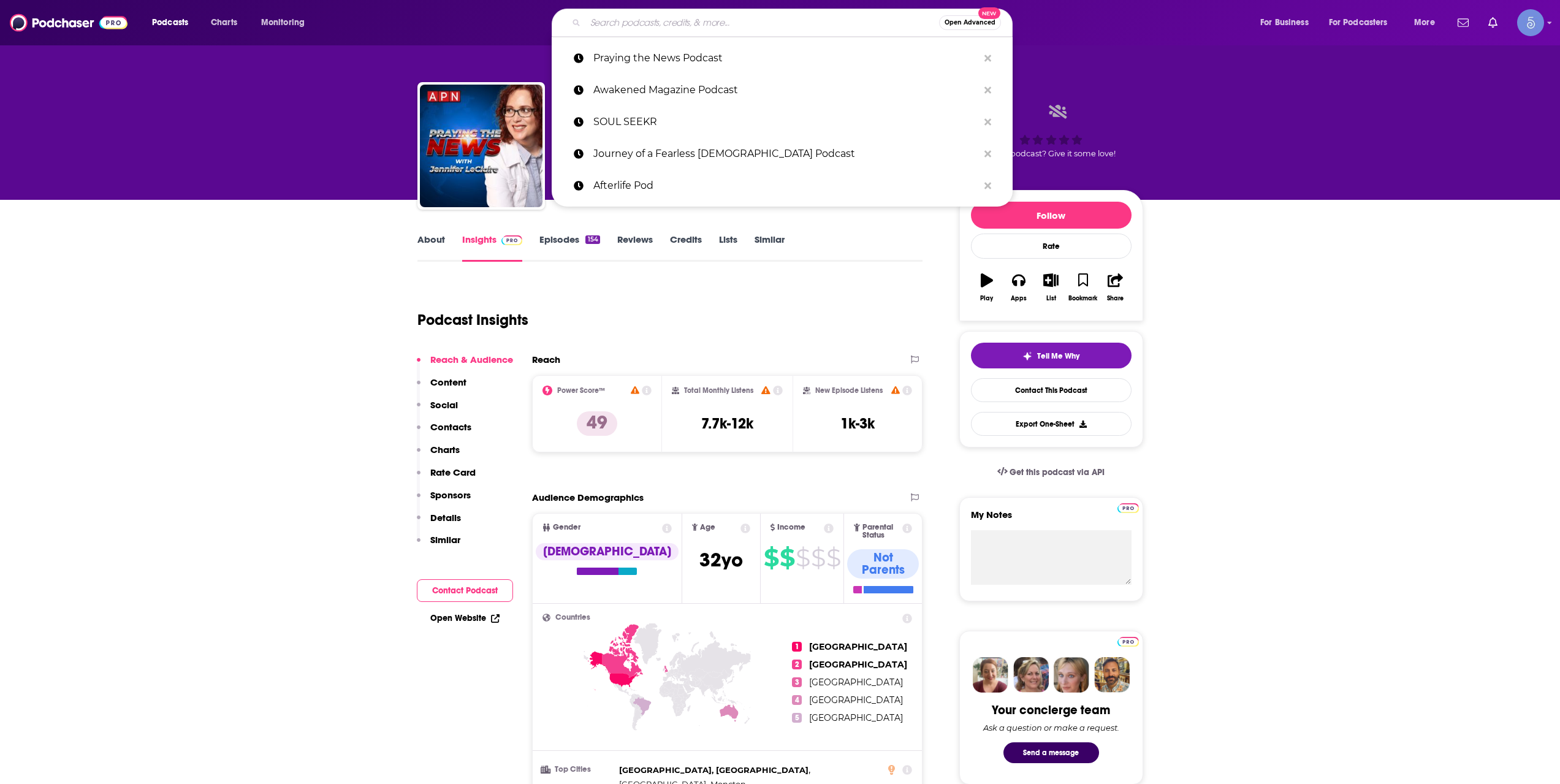
paste input "The Soul Frequency Show"
type input "The Soul Frequency Show"
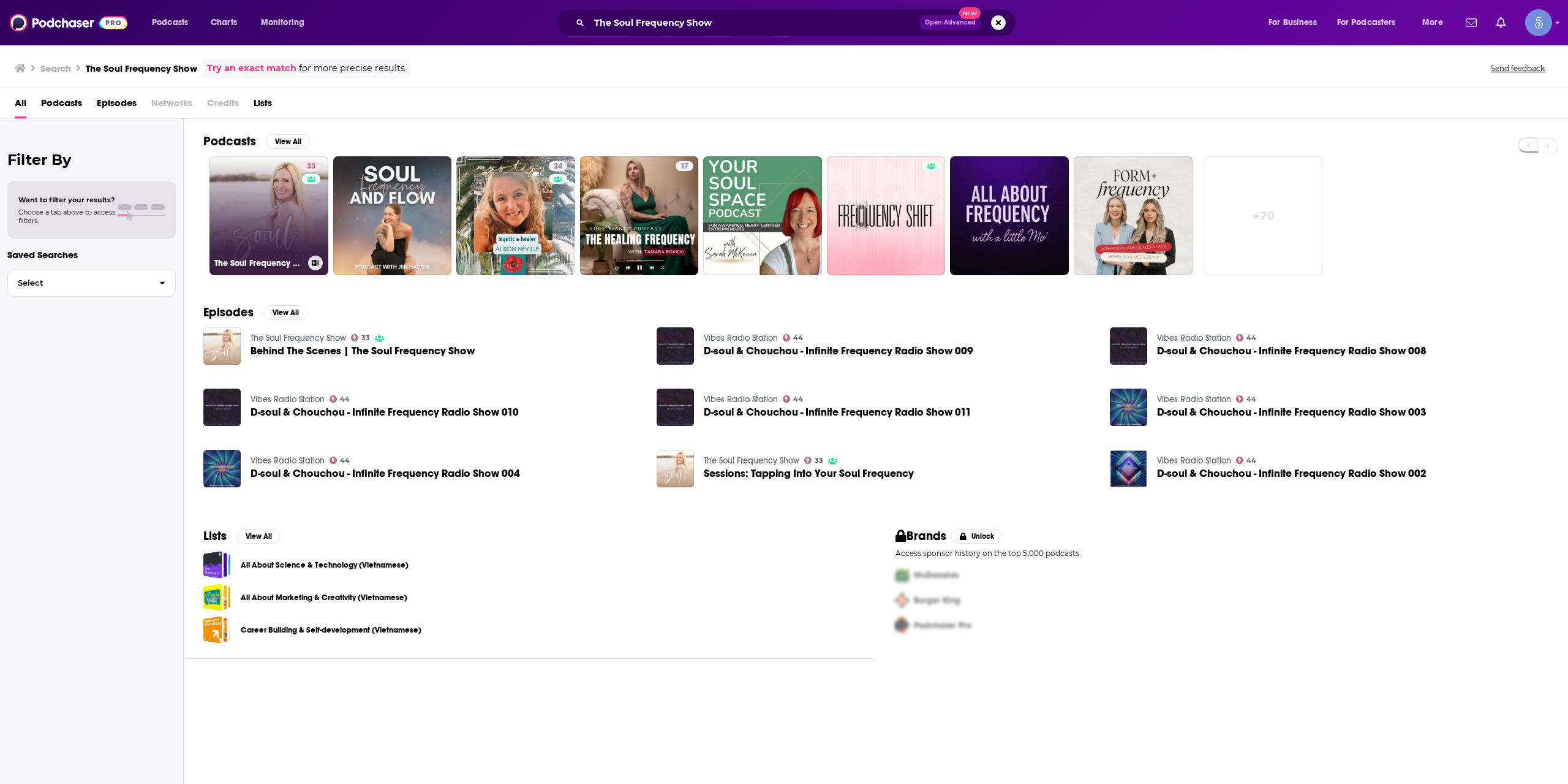
click at [287, 212] on link "33 The Soul Frequency Show" at bounding box center [269, 216] width 119 height 119
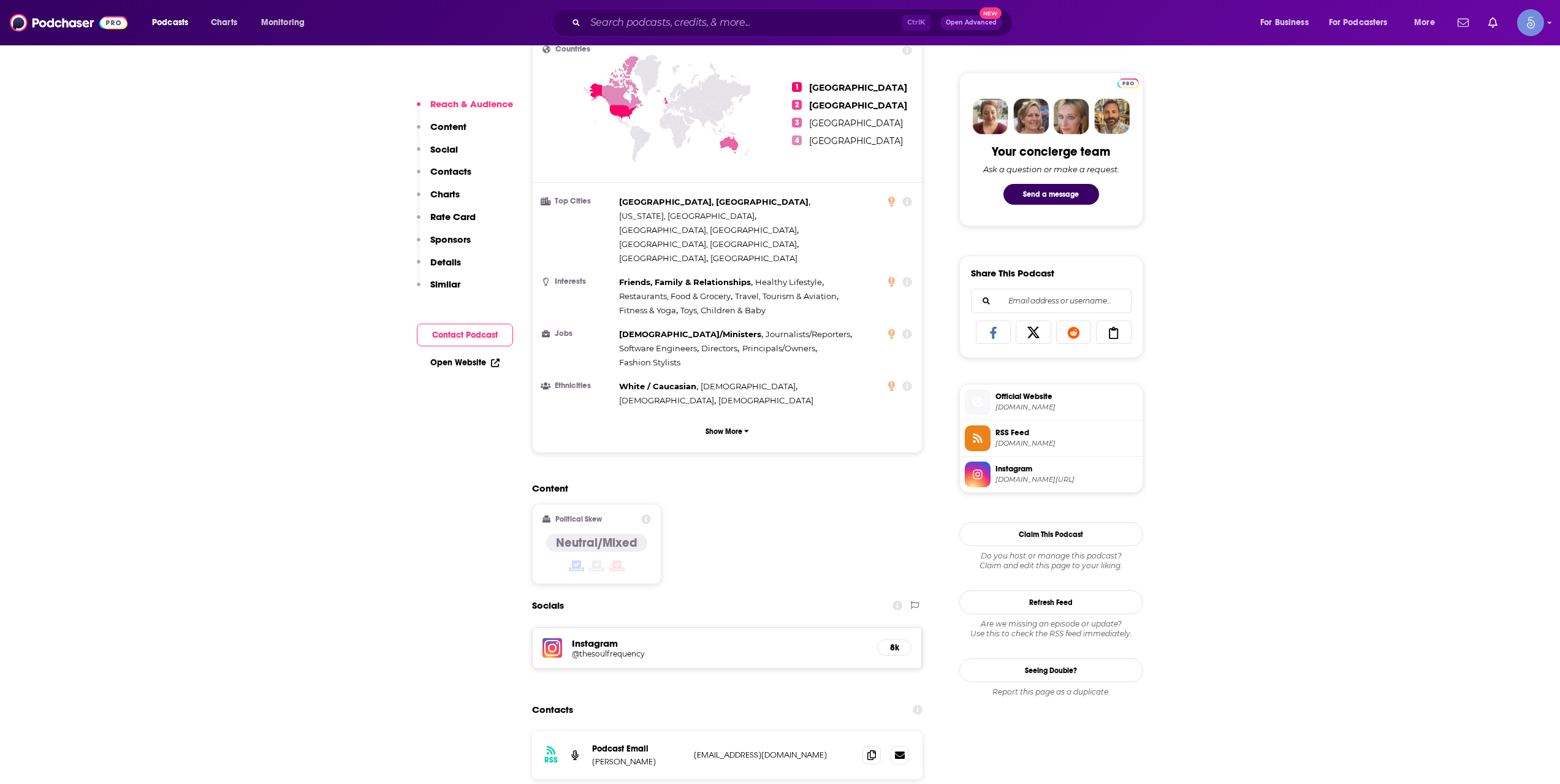
scroll to position [613, 0]
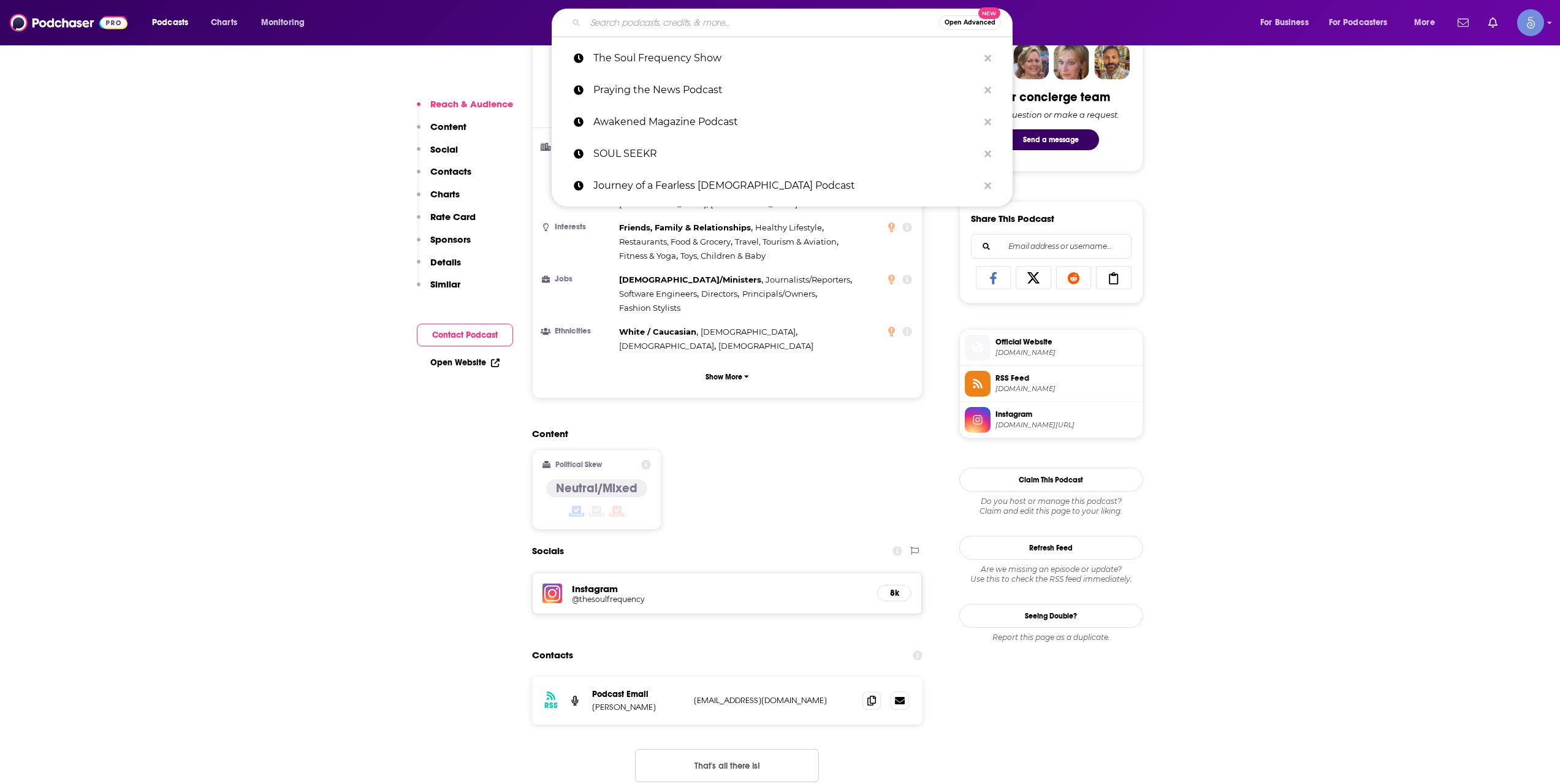
click at [690, 25] on input "Search podcasts, credits, & more..." at bounding box center [762, 22] width 354 height 20
paste input "The Life Shift: Real Stories of Life-Altering Moments"
type input "The Life Shift: Real Stories of Life-Altering Moments"
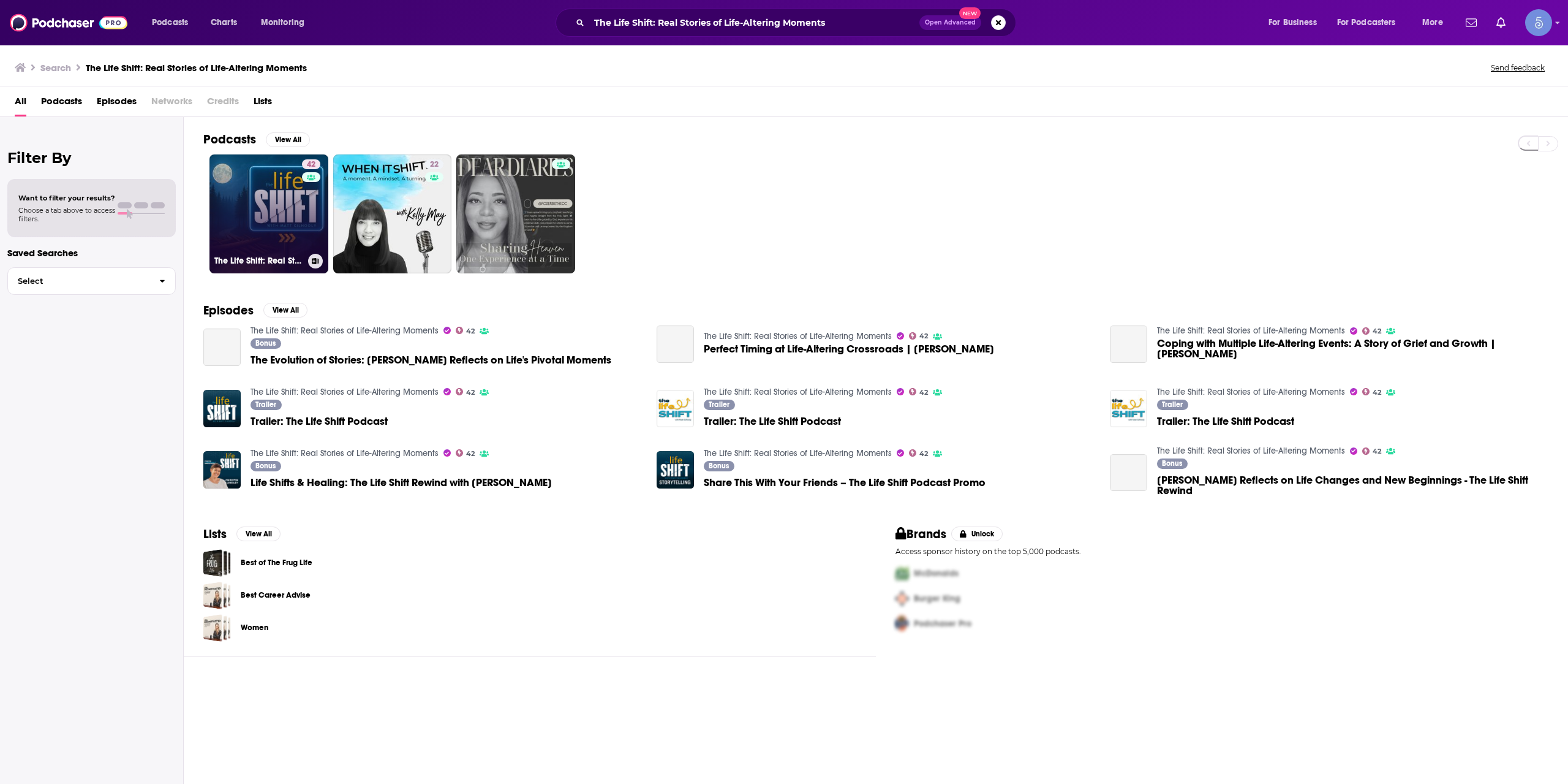
click at [272, 221] on link "42 The Life Shift: Real Stories of Life-Altering Moments" at bounding box center [269, 214] width 119 height 119
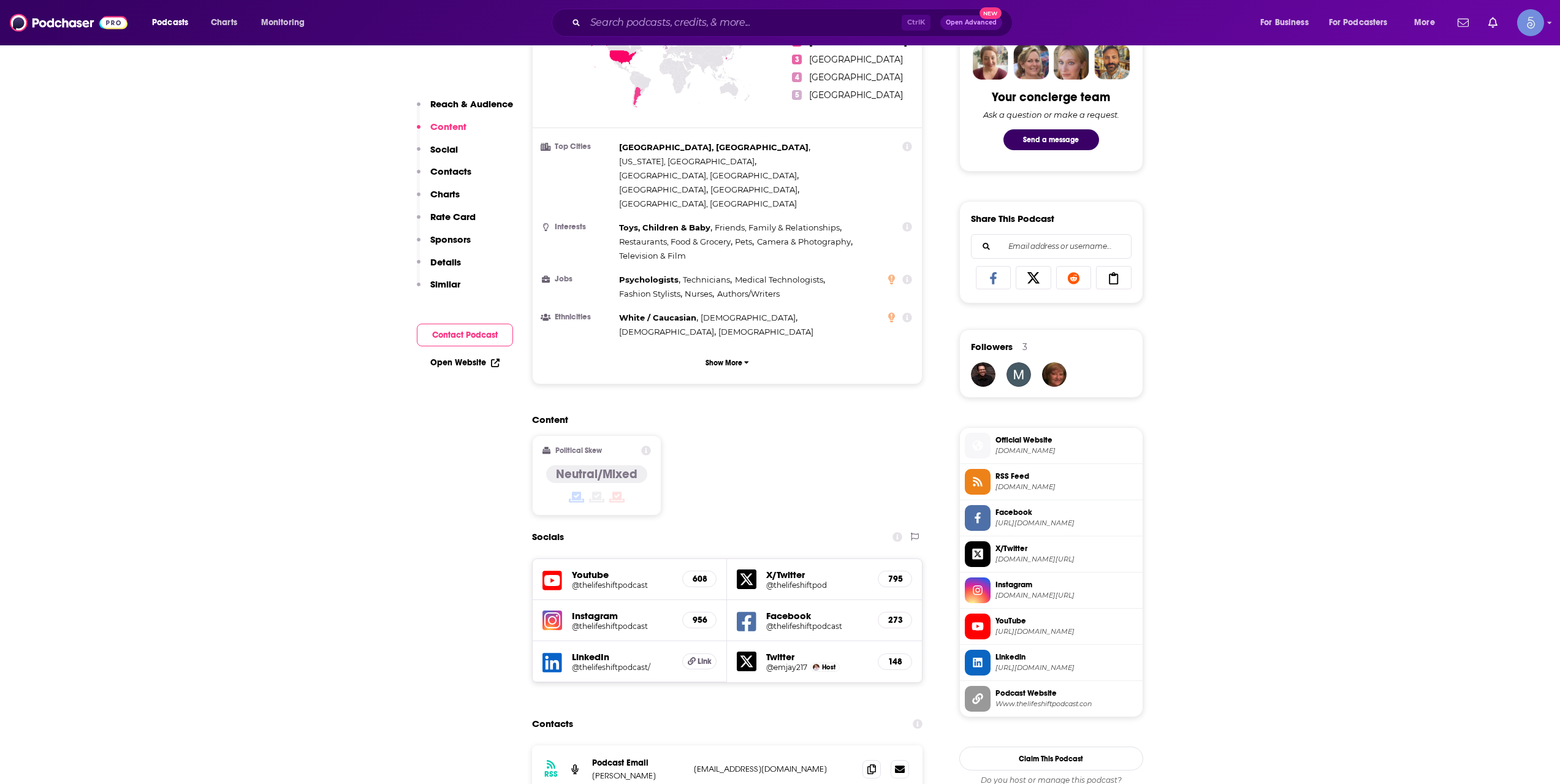
scroll to position [817, 0]
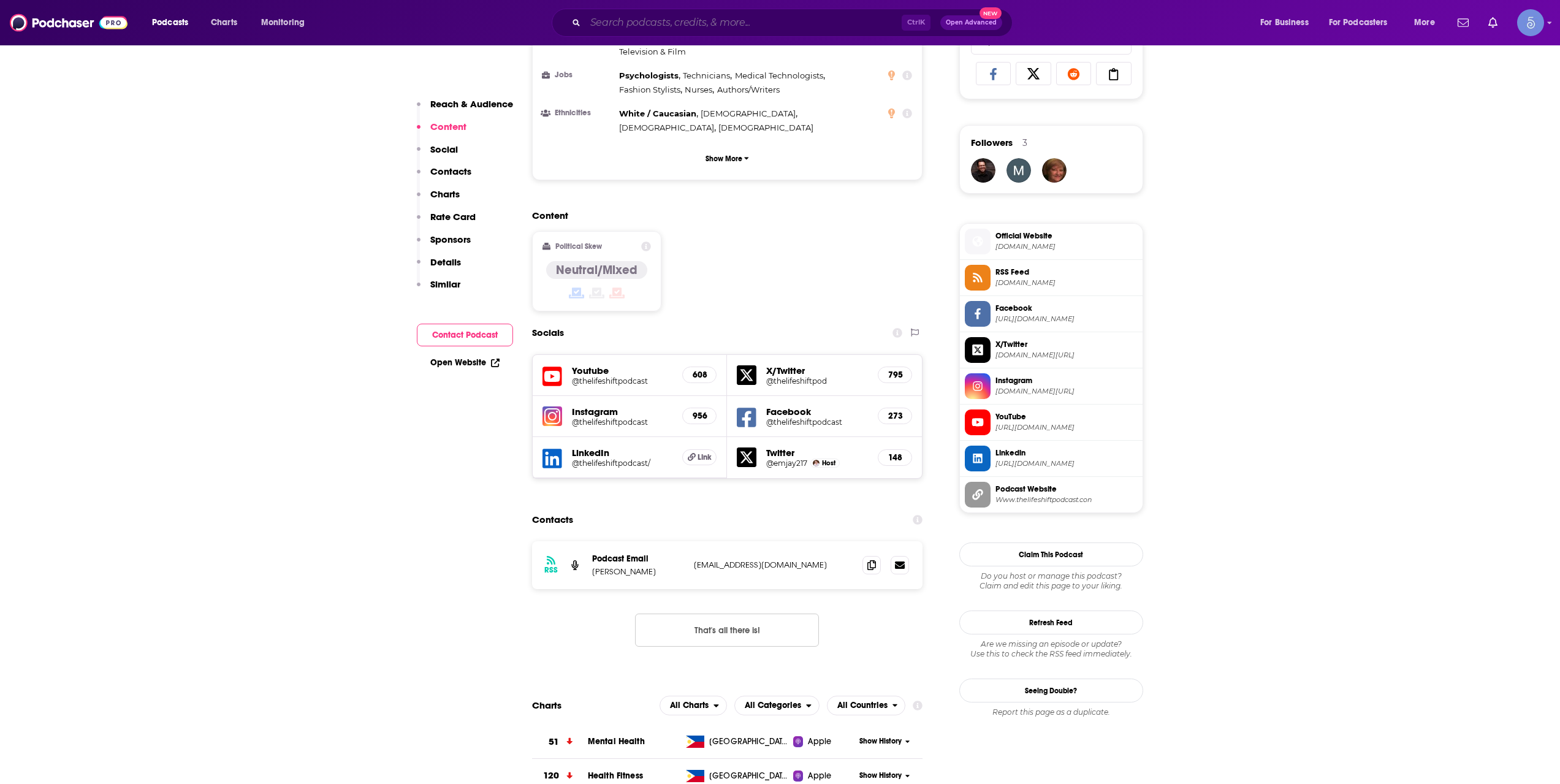
click at [699, 20] on input "Search podcasts, credits, & more..." at bounding box center [743, 22] width 316 height 20
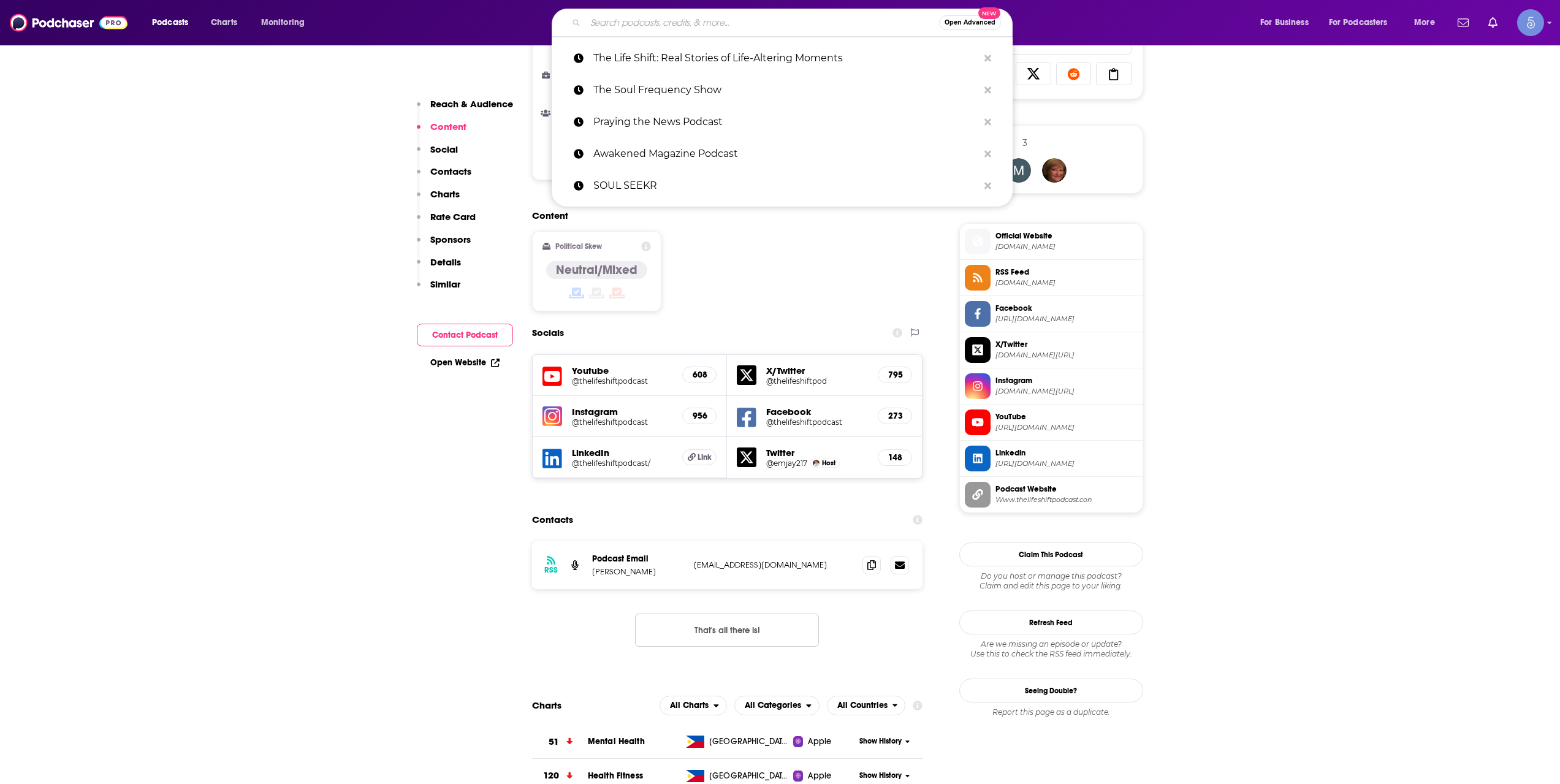
paste input "Spirituality: The Living Library of Spirit"
type input "Spirituality: The Living Library of Spirit"
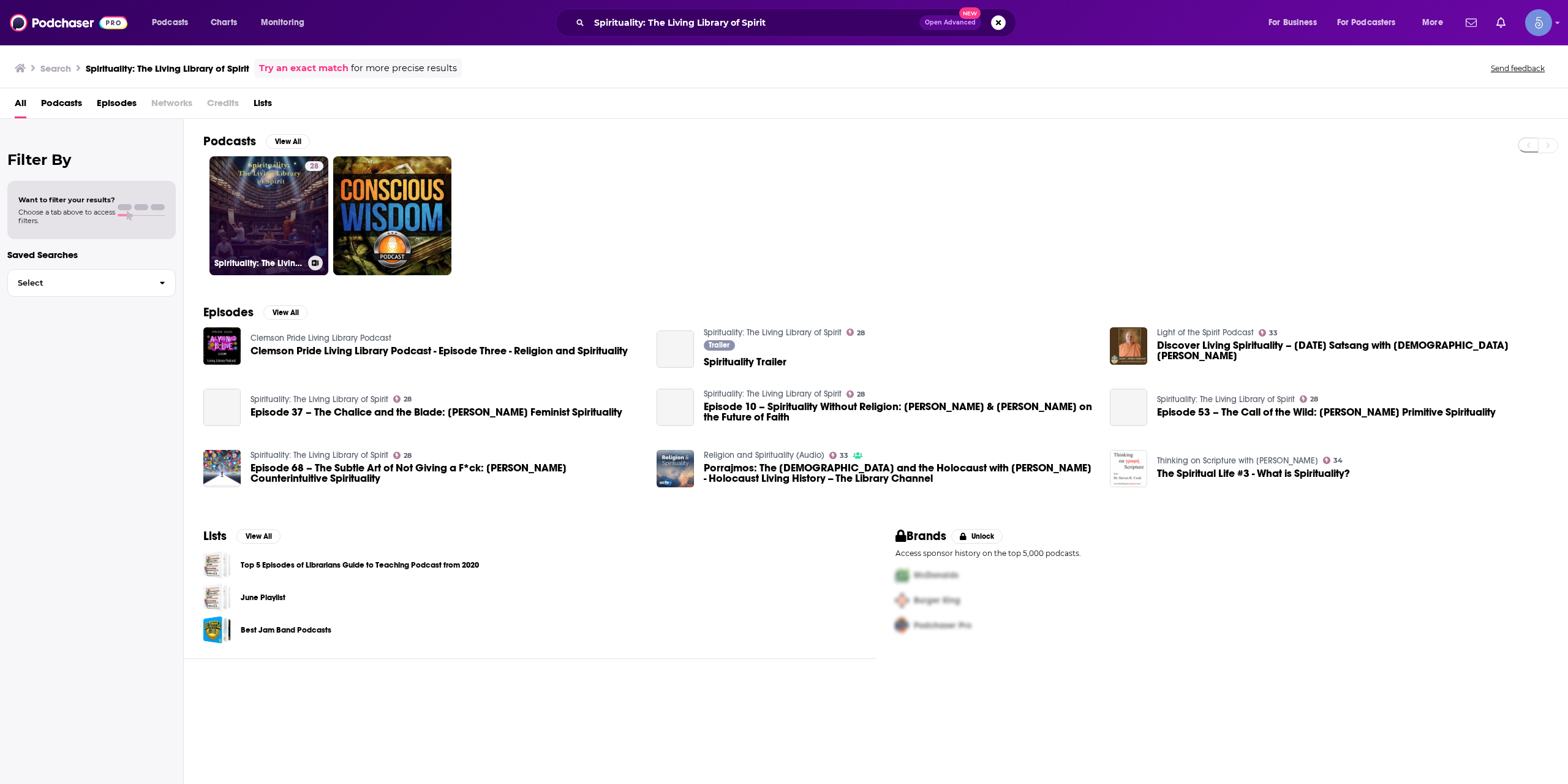
click at [253, 228] on link "28 Spirituality: The Living Library of Spirit" at bounding box center [269, 216] width 119 height 119
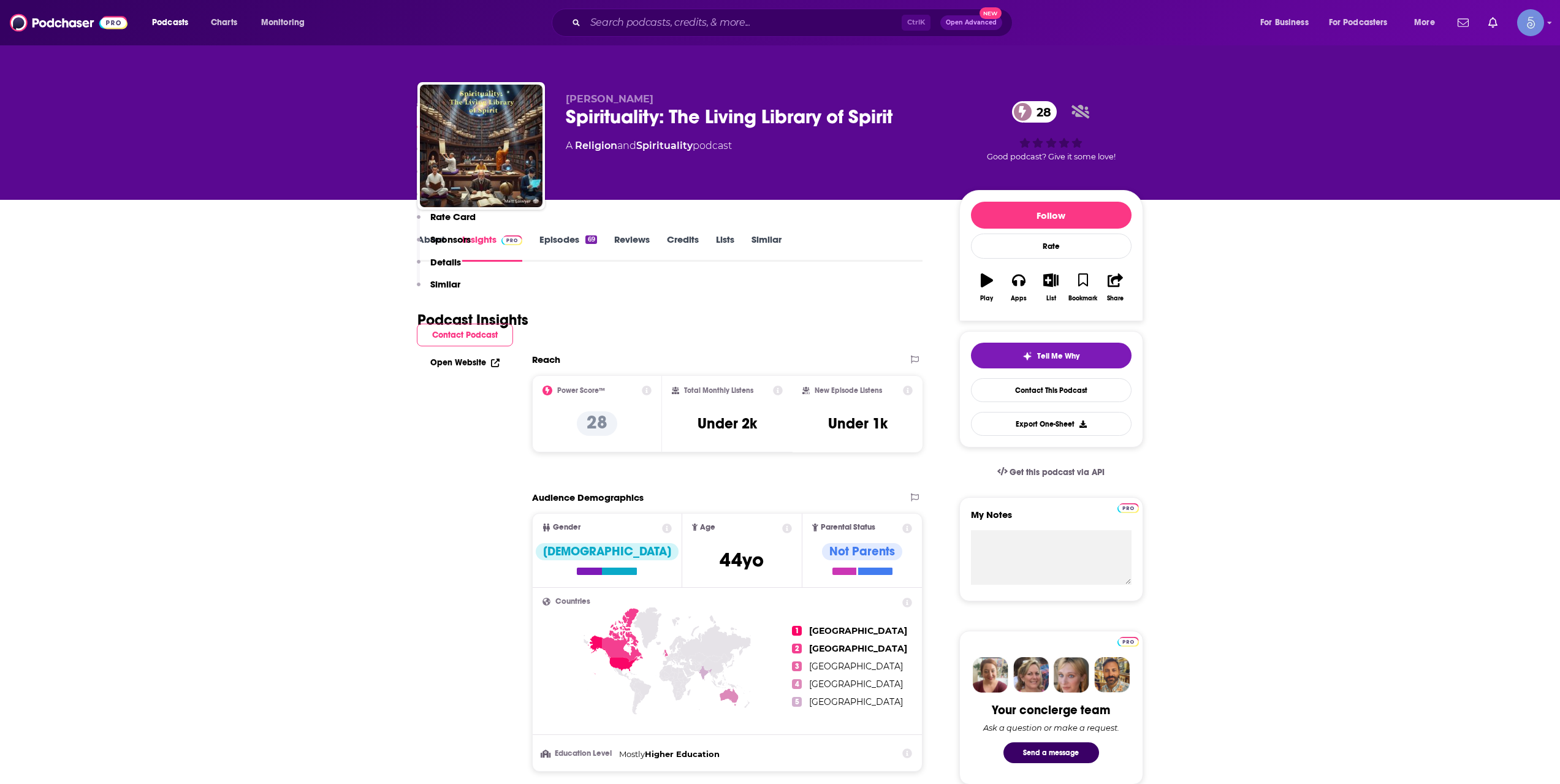
scroll to position [817, 0]
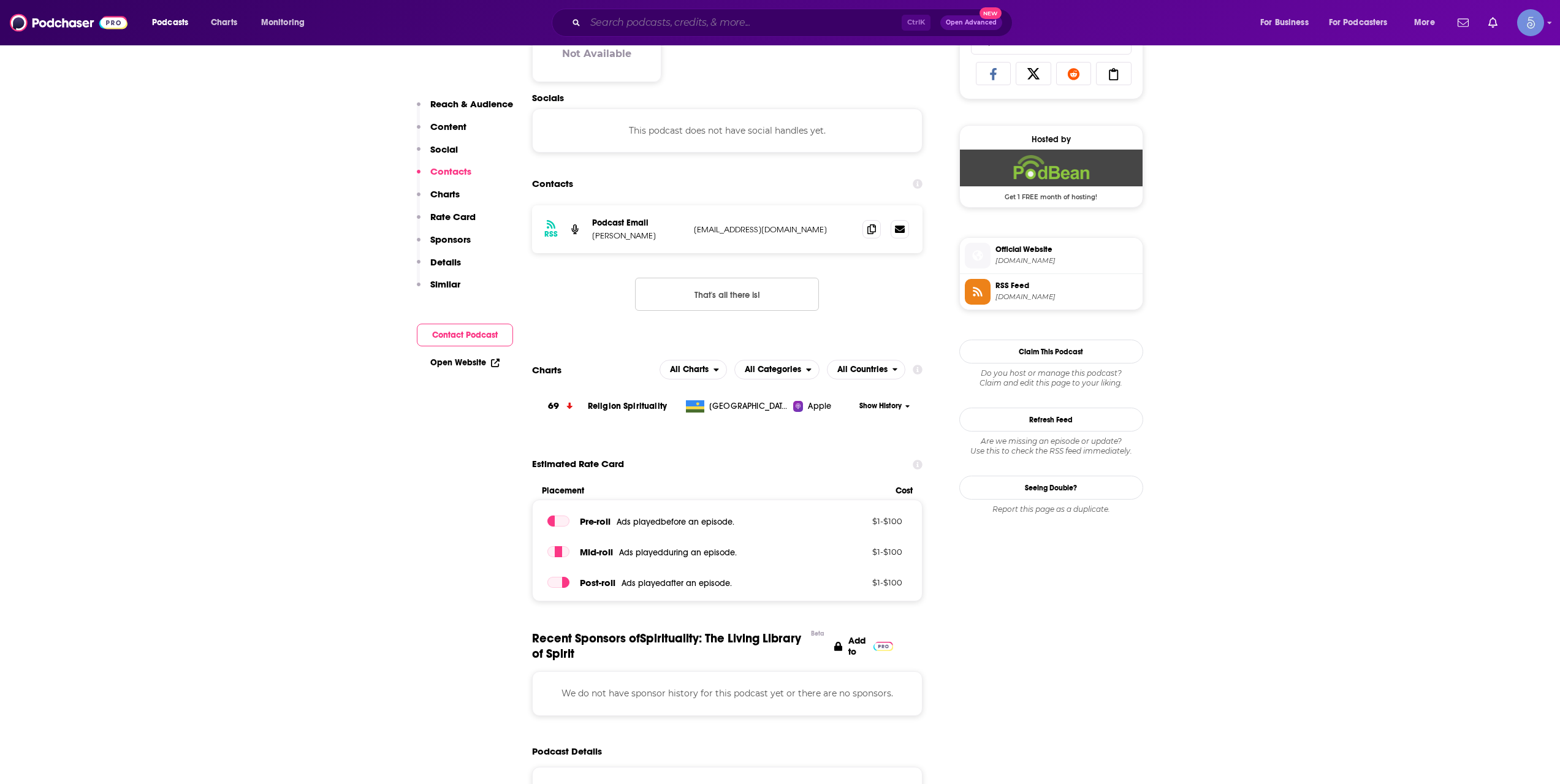
click at [719, 15] on input "Search podcasts, credits, & more..." at bounding box center [743, 22] width 316 height 20
paste input "The [PERSON_NAME] Podcast"
type input "The [PERSON_NAME] Podcast"
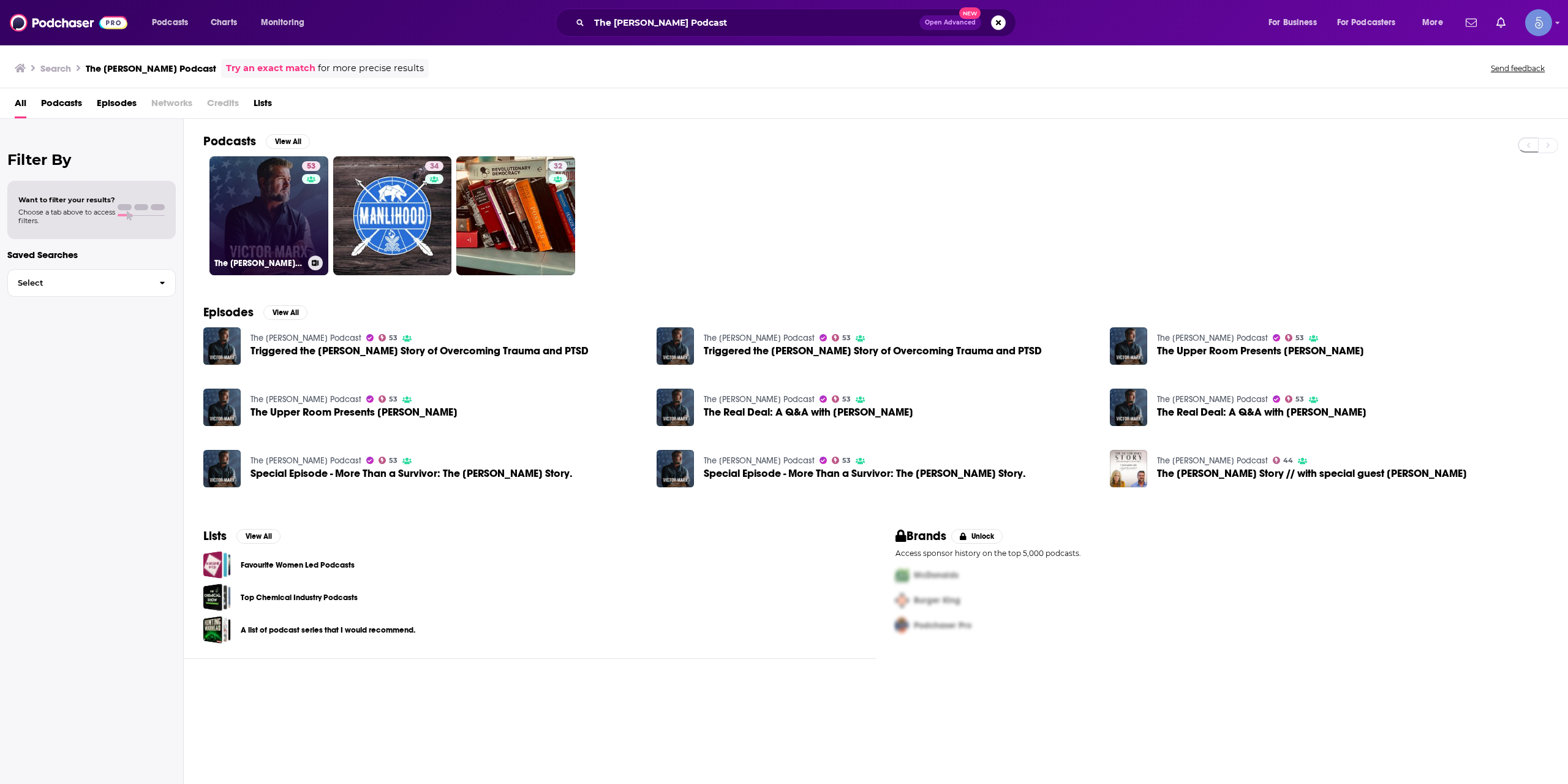
click at [274, 228] on link "53 The [PERSON_NAME] Podcast" at bounding box center [269, 216] width 119 height 119
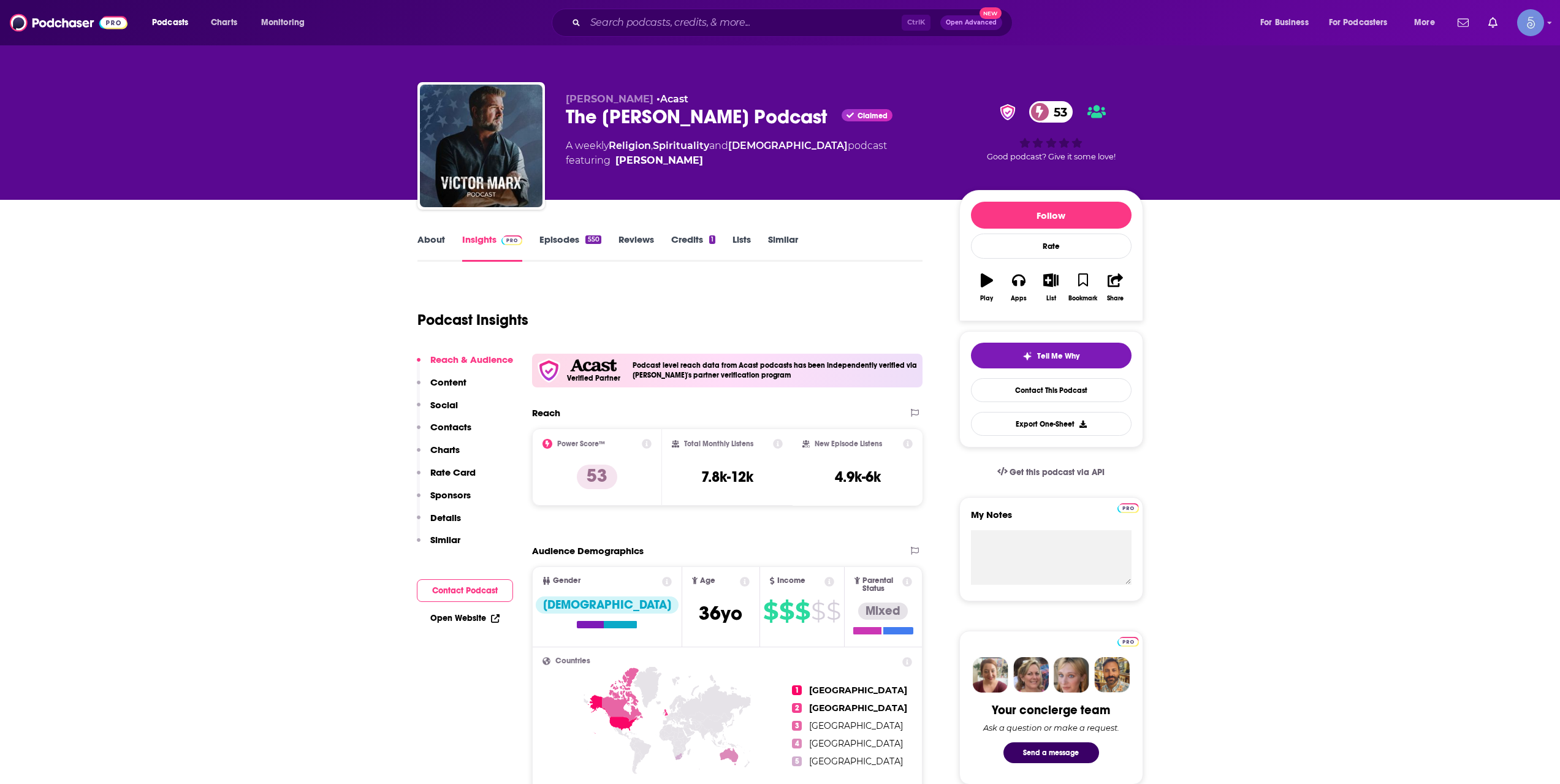
click at [642, 12] on div "Ctrl K Open Advanced New" at bounding box center [782, 23] width 461 height 28
click at [657, 24] on input "Search podcasts, credits, & more..." at bounding box center [743, 22] width 316 height 20
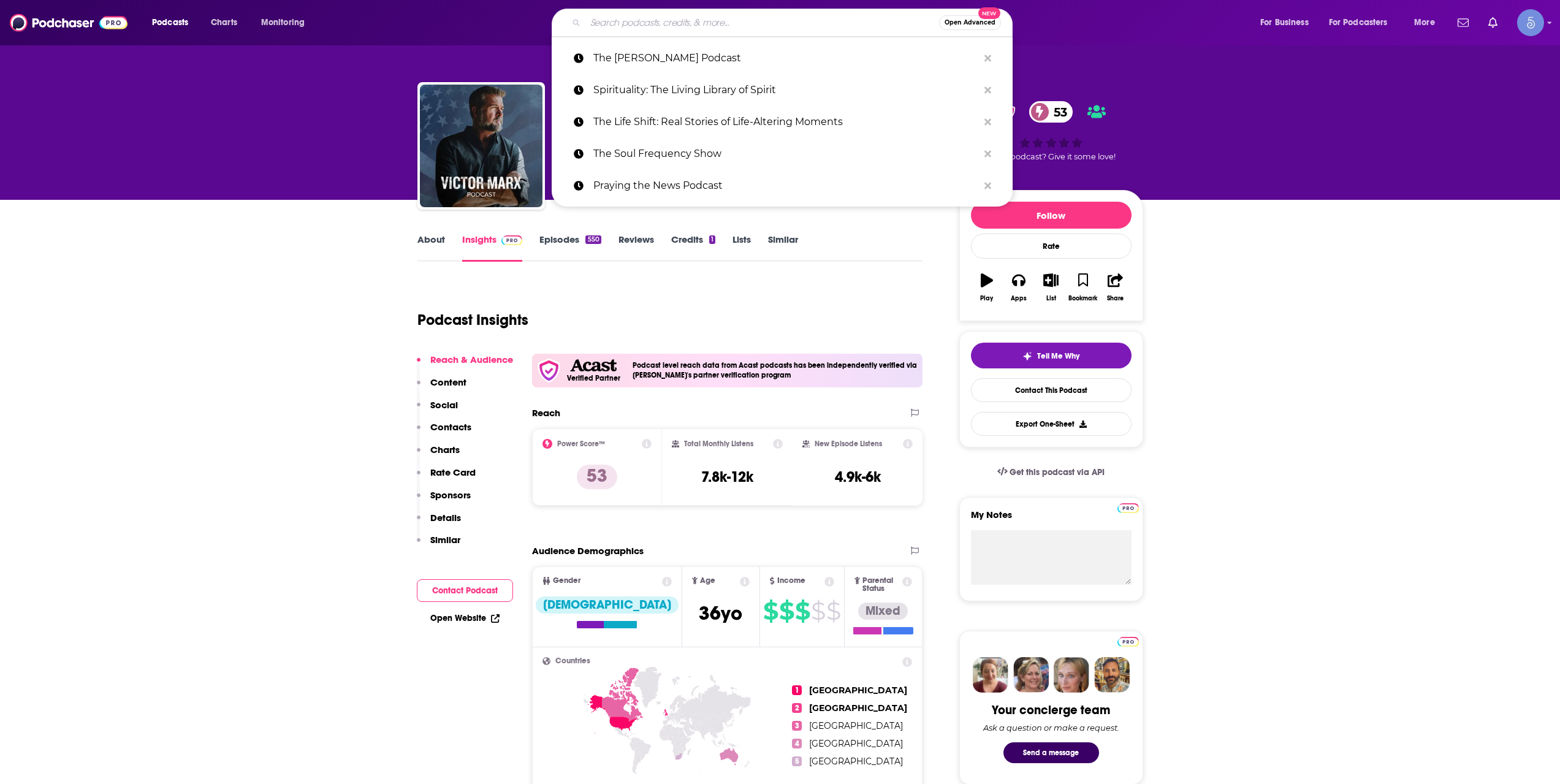
paste input "Holy Culture Radio"
type input "Holy Culture Radio"
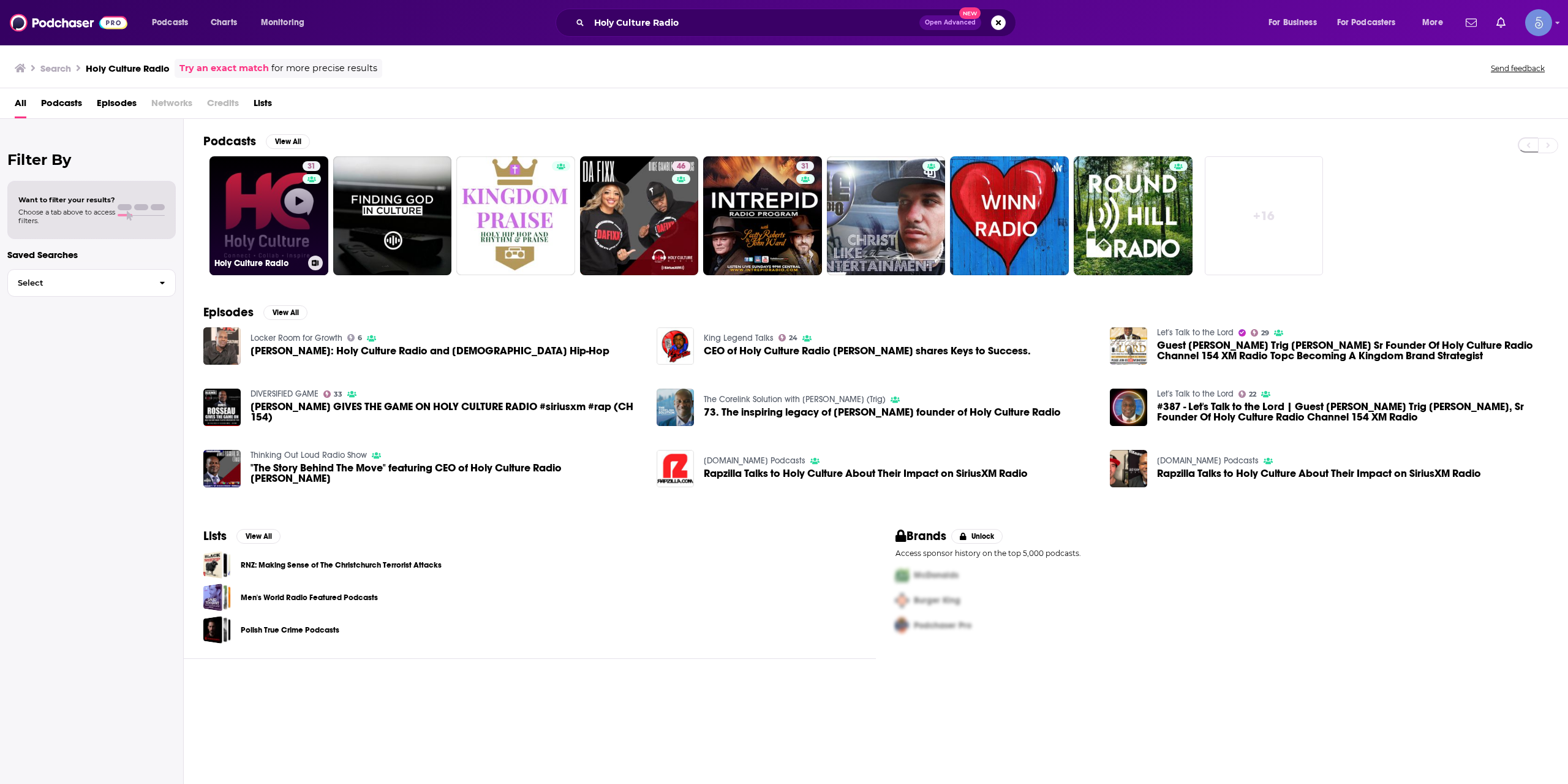
click at [241, 252] on link "31 Holy Culture Radio" at bounding box center [269, 216] width 119 height 119
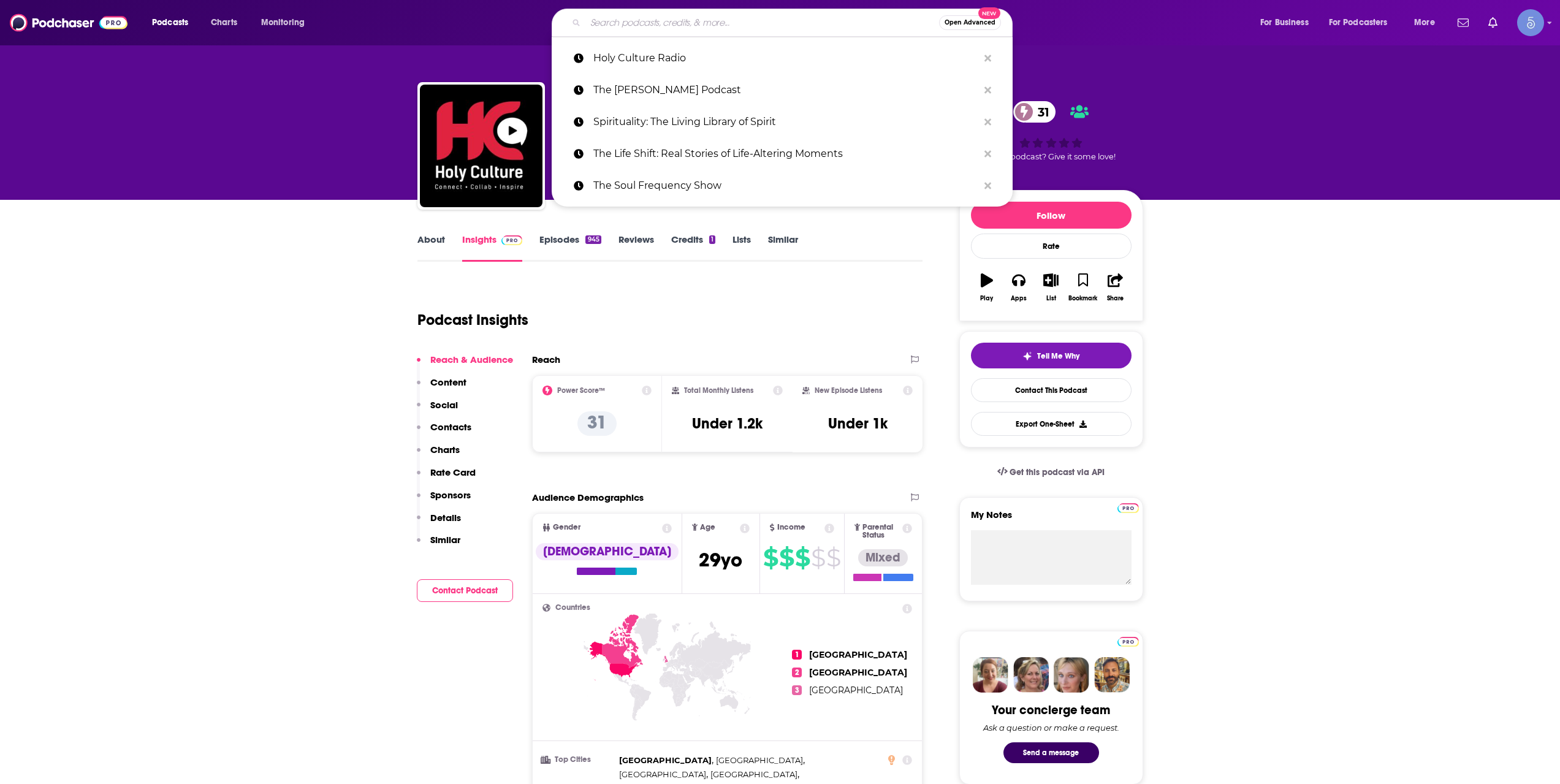
click at [623, 13] on input "Search podcasts, credits, & more..." at bounding box center [762, 22] width 354 height 20
paste input "Get Yourself Optimized"
type input "Get Yourself Optimized"
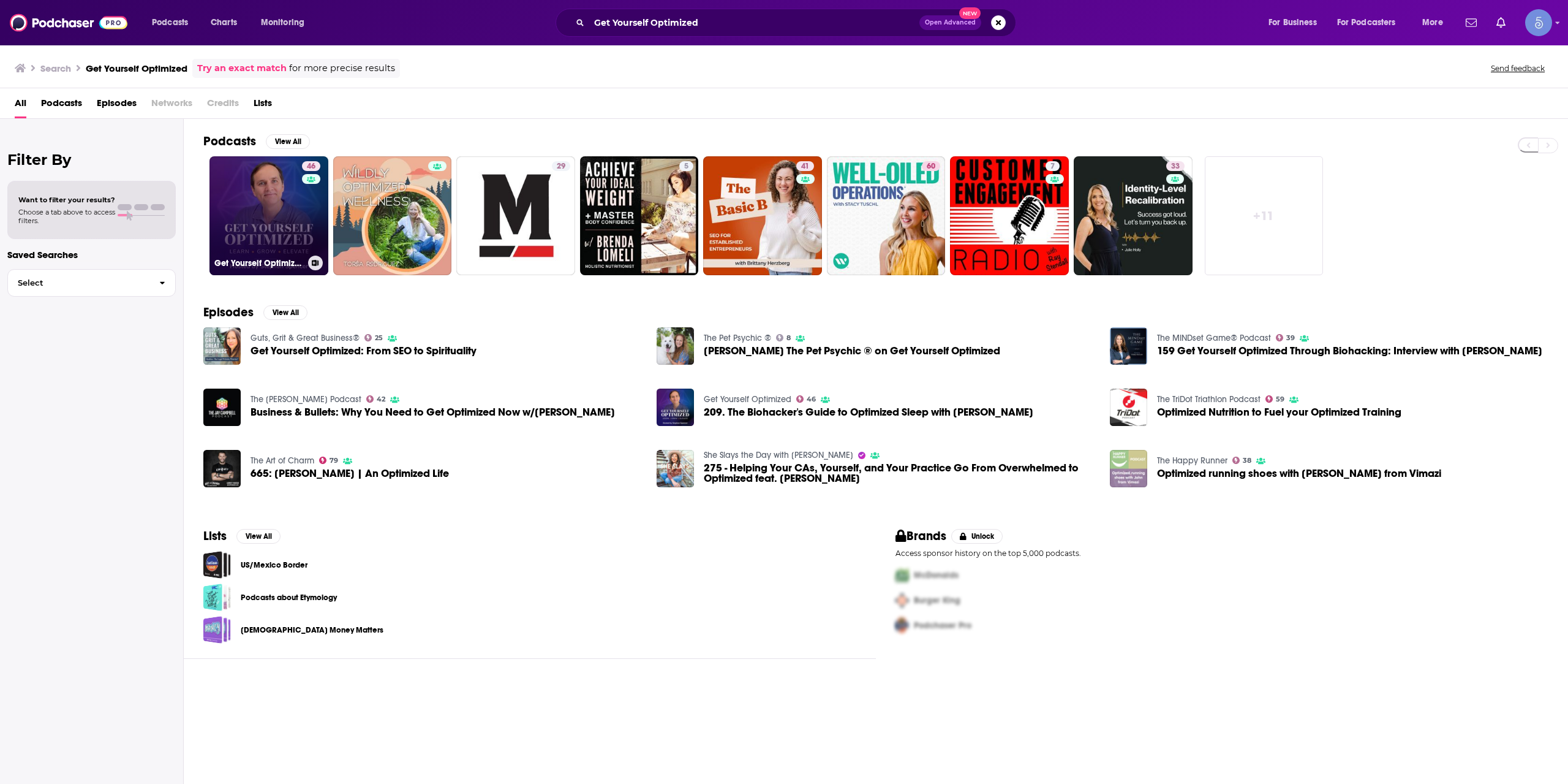
click at [277, 203] on link "46 Get Yourself Optimized" at bounding box center [269, 216] width 119 height 119
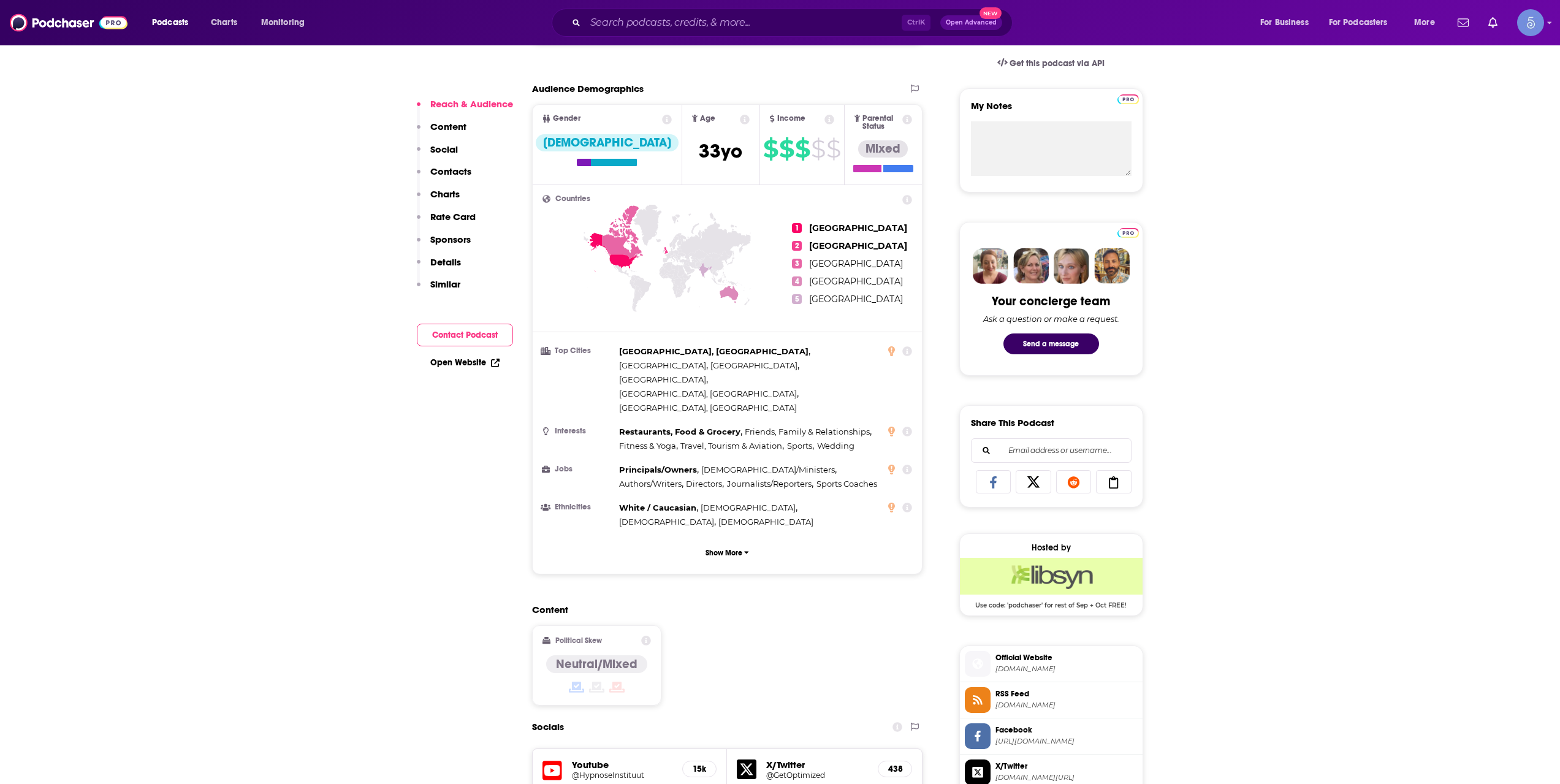
scroll to position [613, 0]
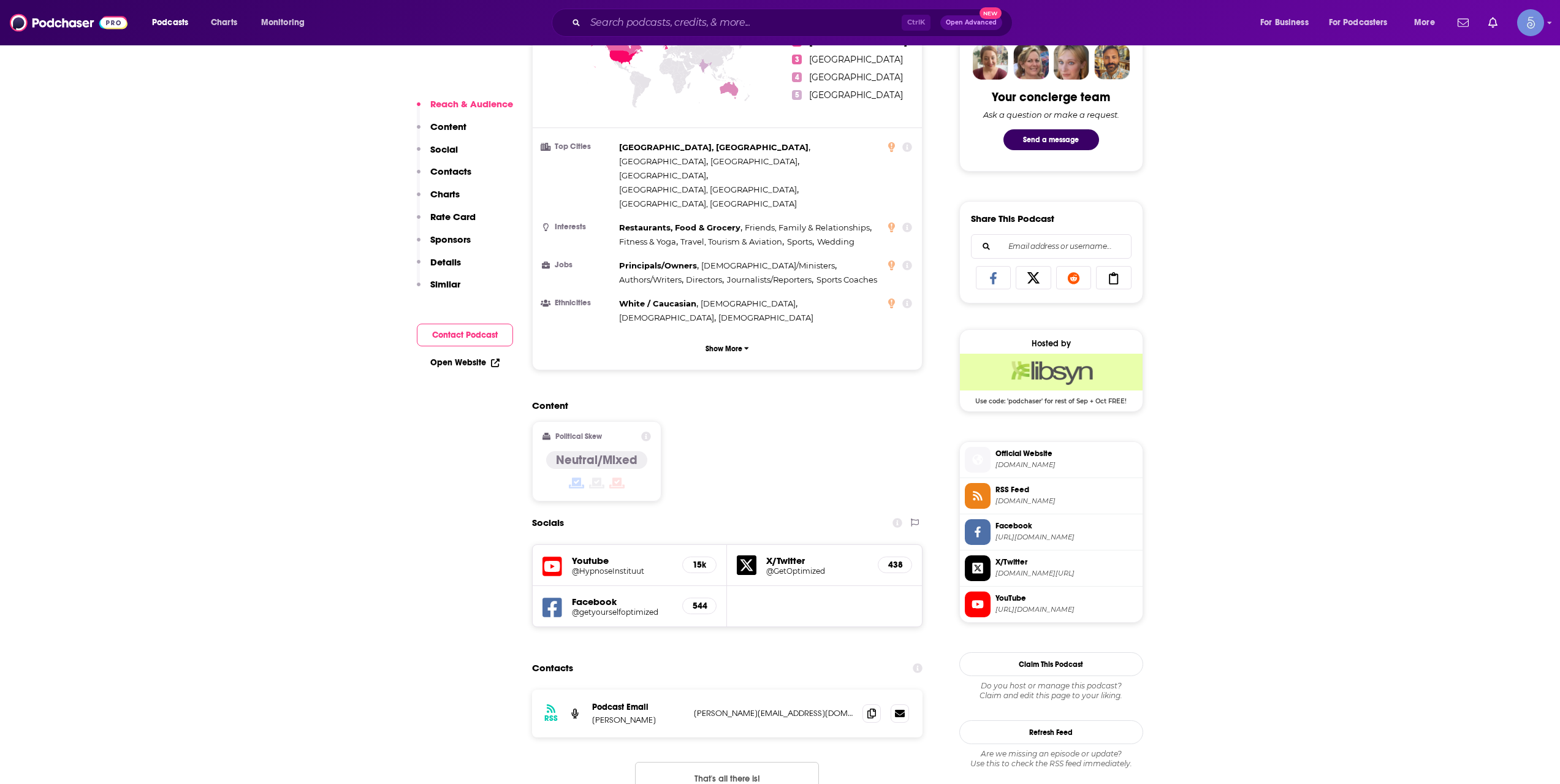
click at [616, 37] on div "Podcasts Charts Monitoring Ctrl K Open Advanced New For Business For Podcasters…" at bounding box center [780, 23] width 1560 height 46
click at [618, 29] on input "Search podcasts, credits, & more..." at bounding box center [743, 22] width 316 height 20
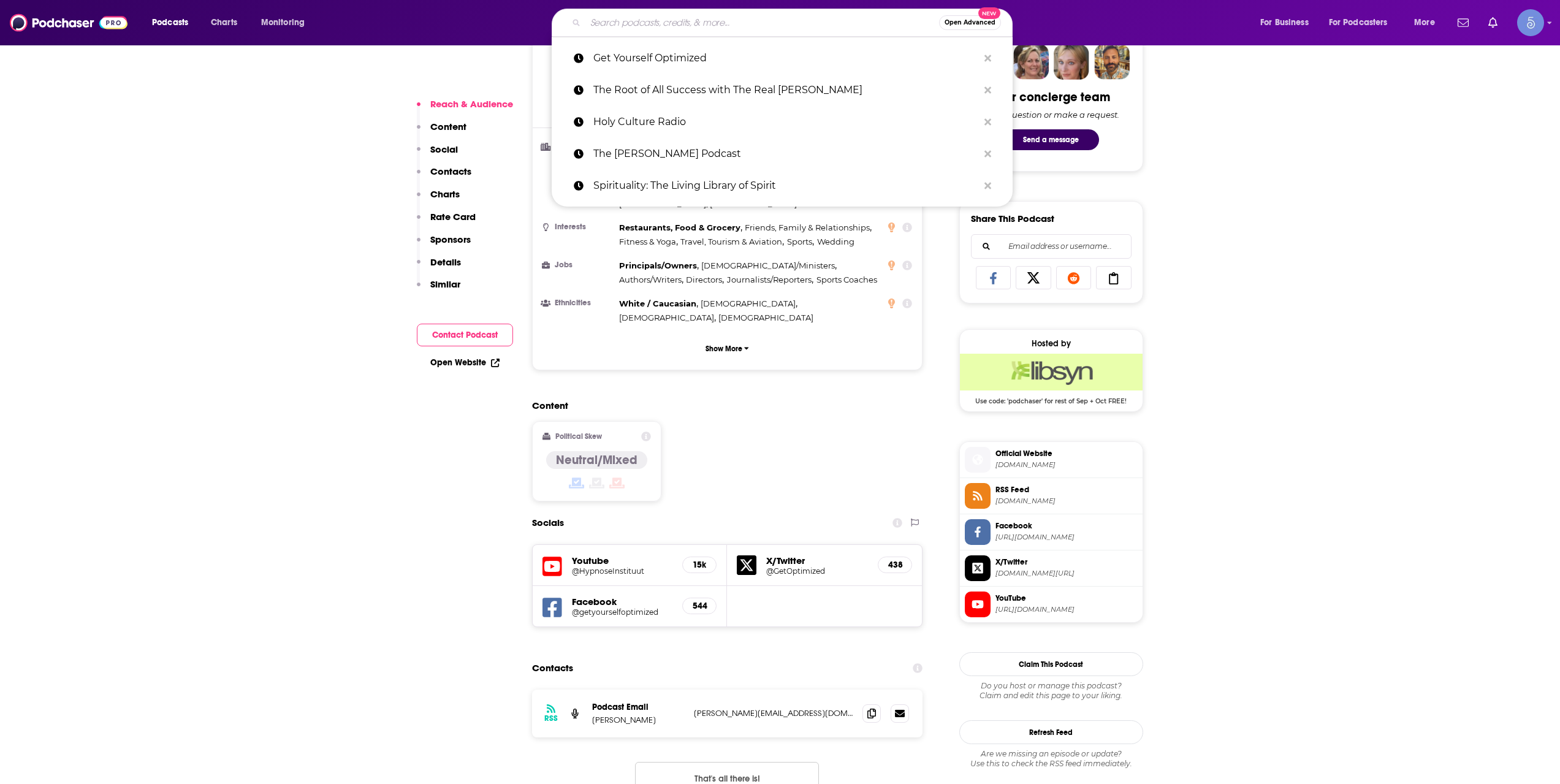
paste input "Holy Smokes: Cigars and Spirituality"
type input "Holy Smokes: Cigars and Spirituality"
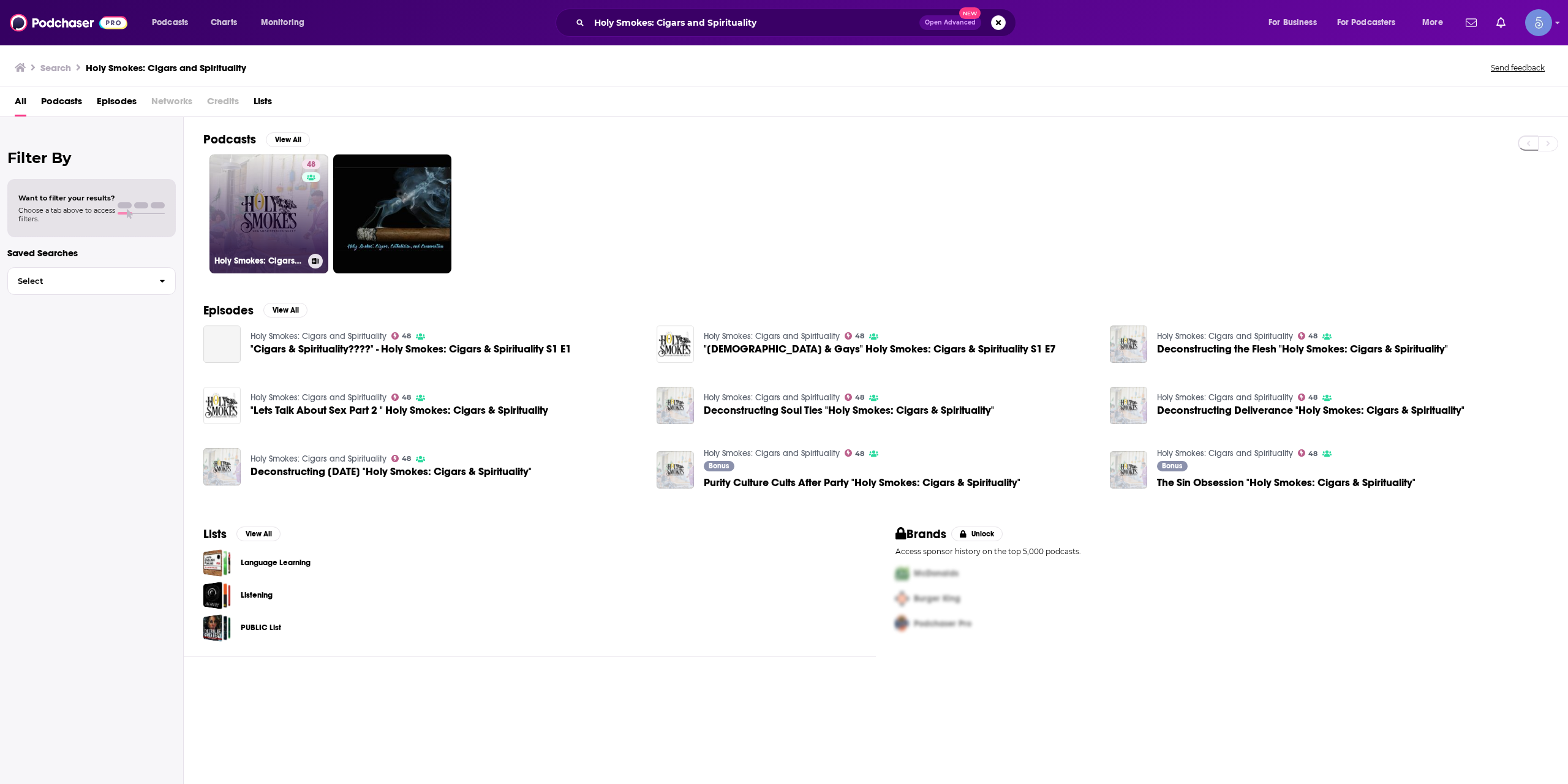
click at [271, 222] on link "48 Holy Smokes: Cigars and Spirituality" at bounding box center [269, 214] width 119 height 119
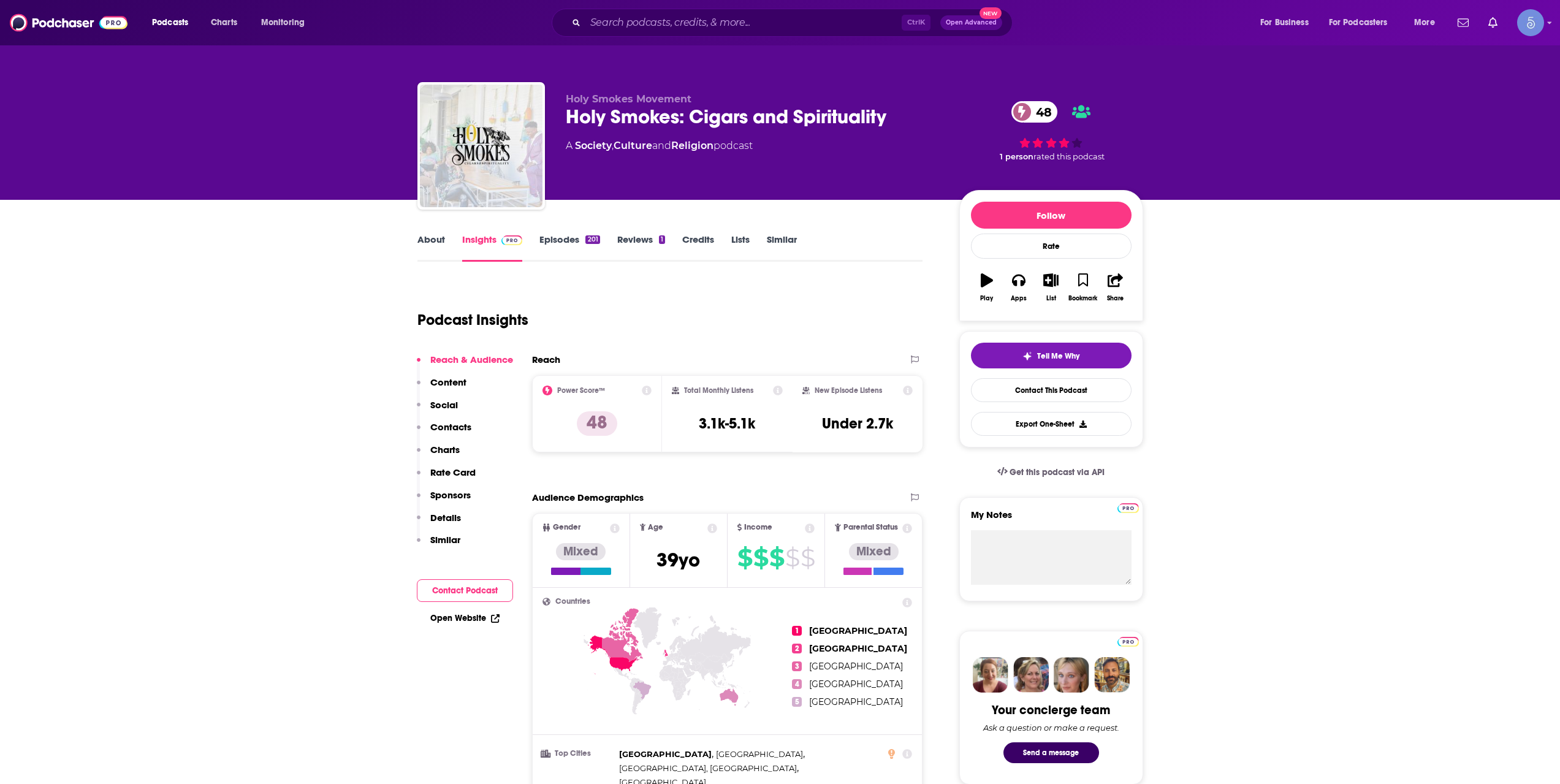
click at [674, 2] on div "Podcasts Charts Monitoring Ctrl K Open Advanced New For Business For Podcasters…" at bounding box center [780, 23] width 1560 height 46
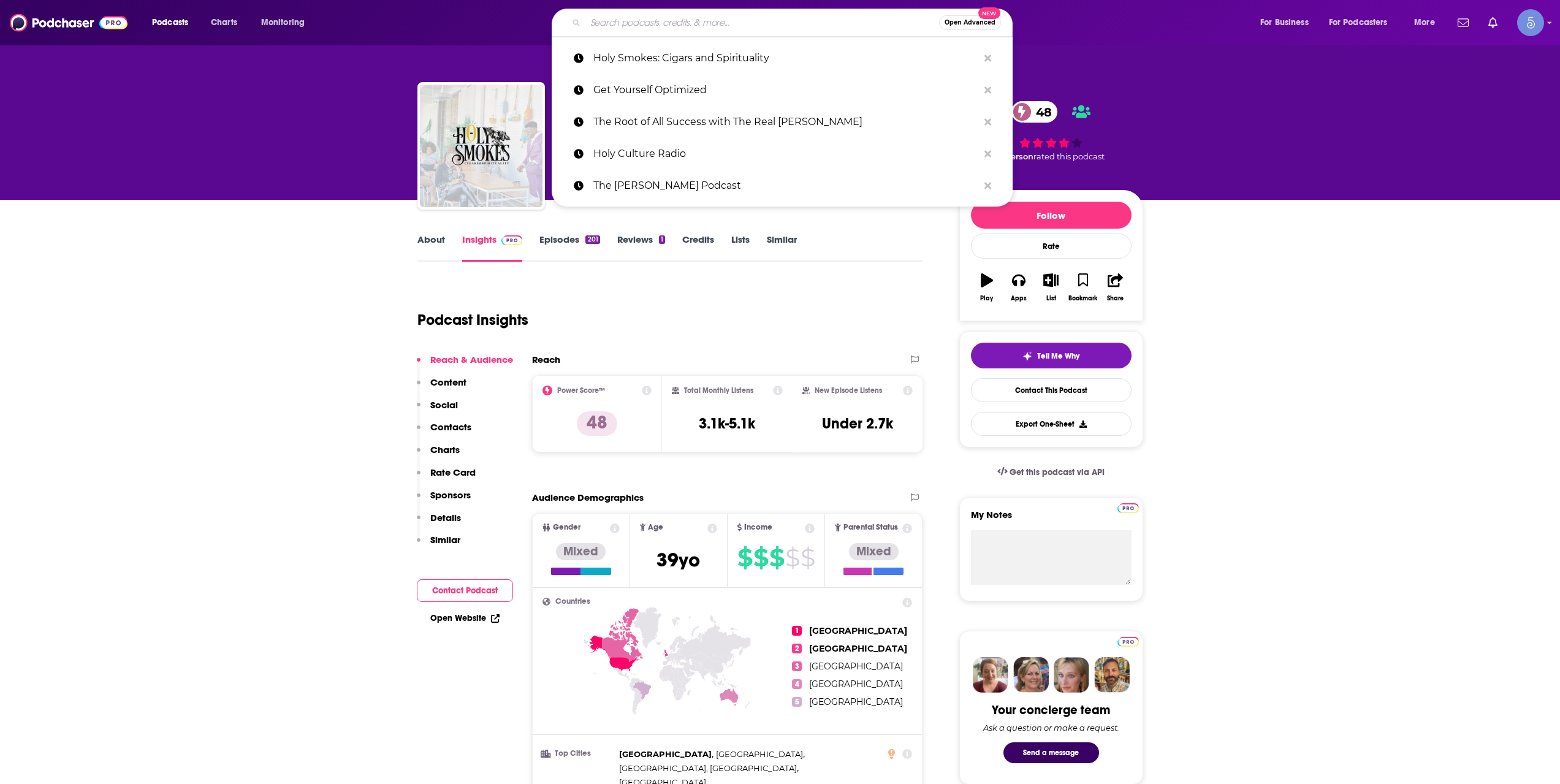
click at [674, 15] on input "Search podcasts, credits, & more..." at bounding box center [762, 22] width 354 height 20
paste input "ManTalks Podcast"
type input "ManTalks Podcast"
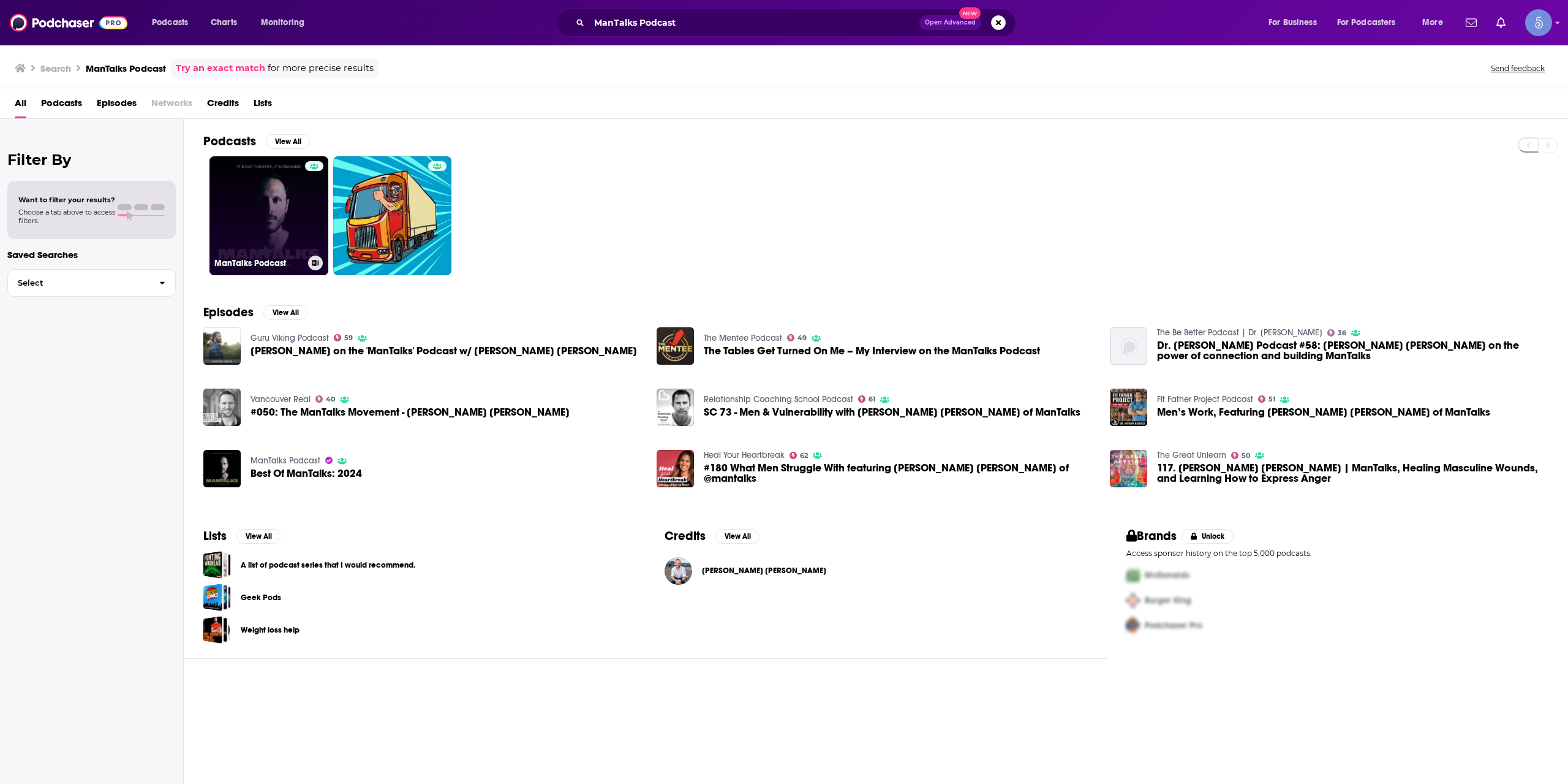
click at [295, 212] on link "ManTalks Podcast" at bounding box center [269, 216] width 119 height 119
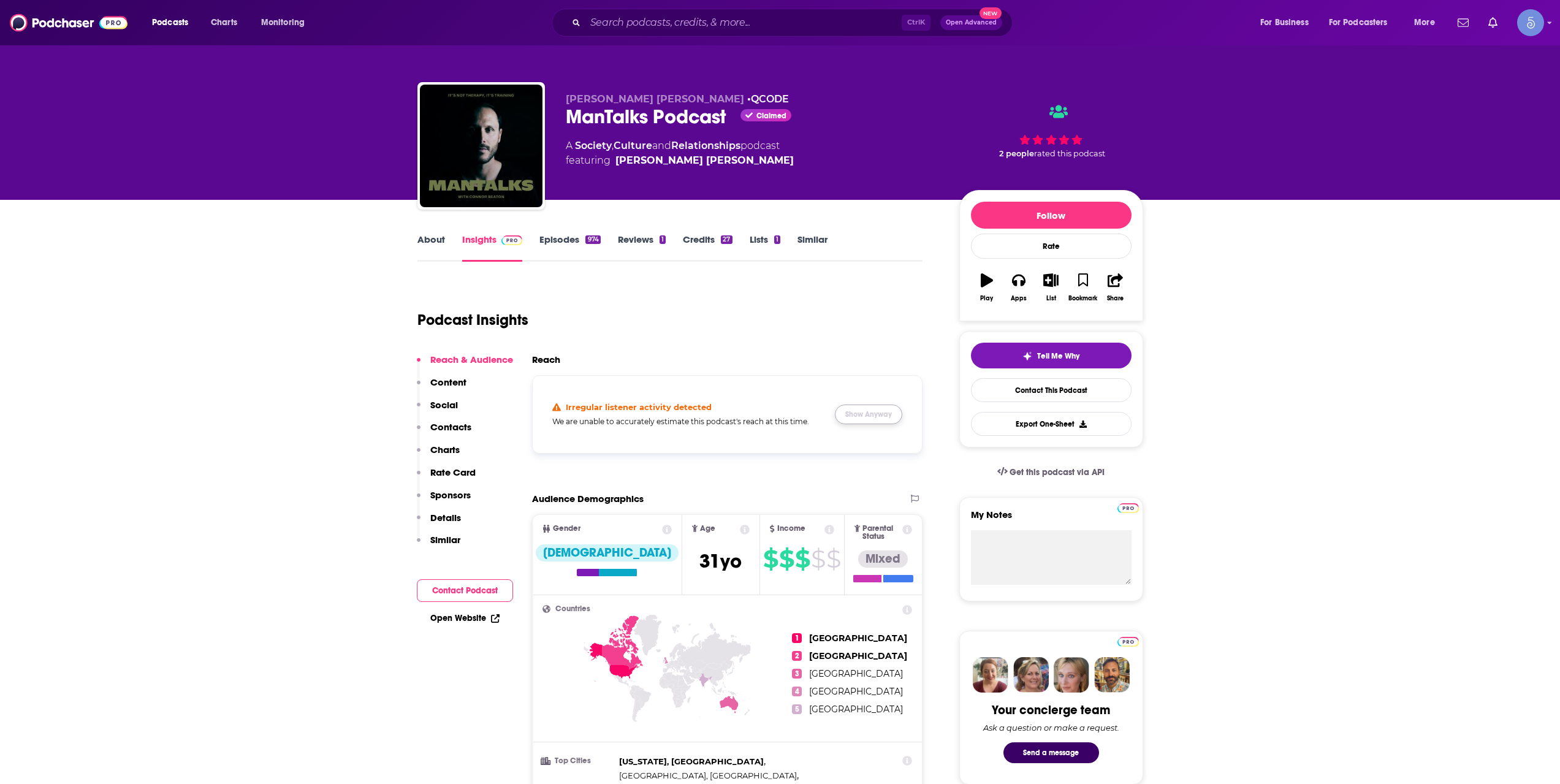
click at [851, 416] on button "Show Anyway" at bounding box center [868, 414] width 67 height 20
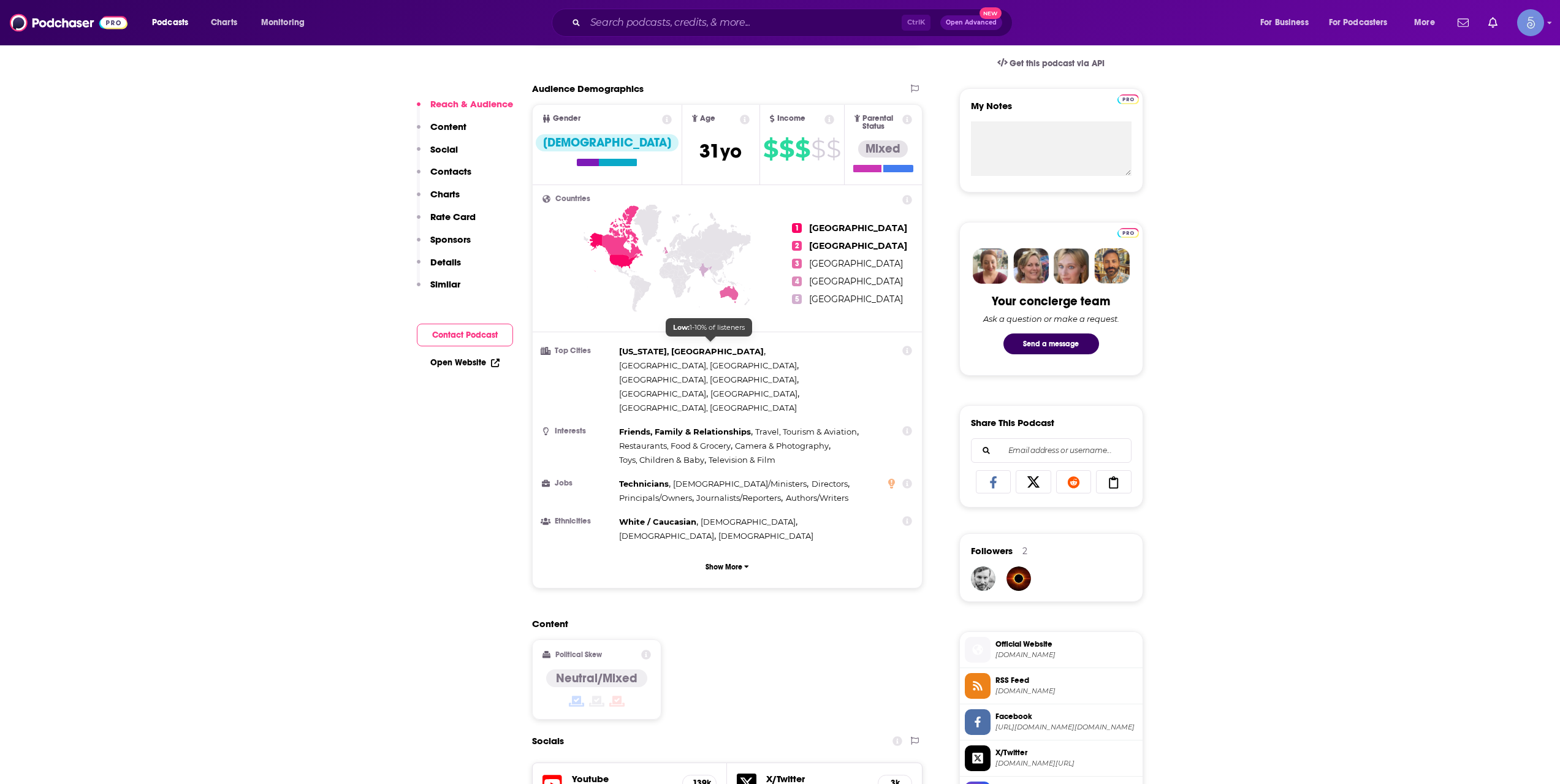
scroll to position [613, 0]
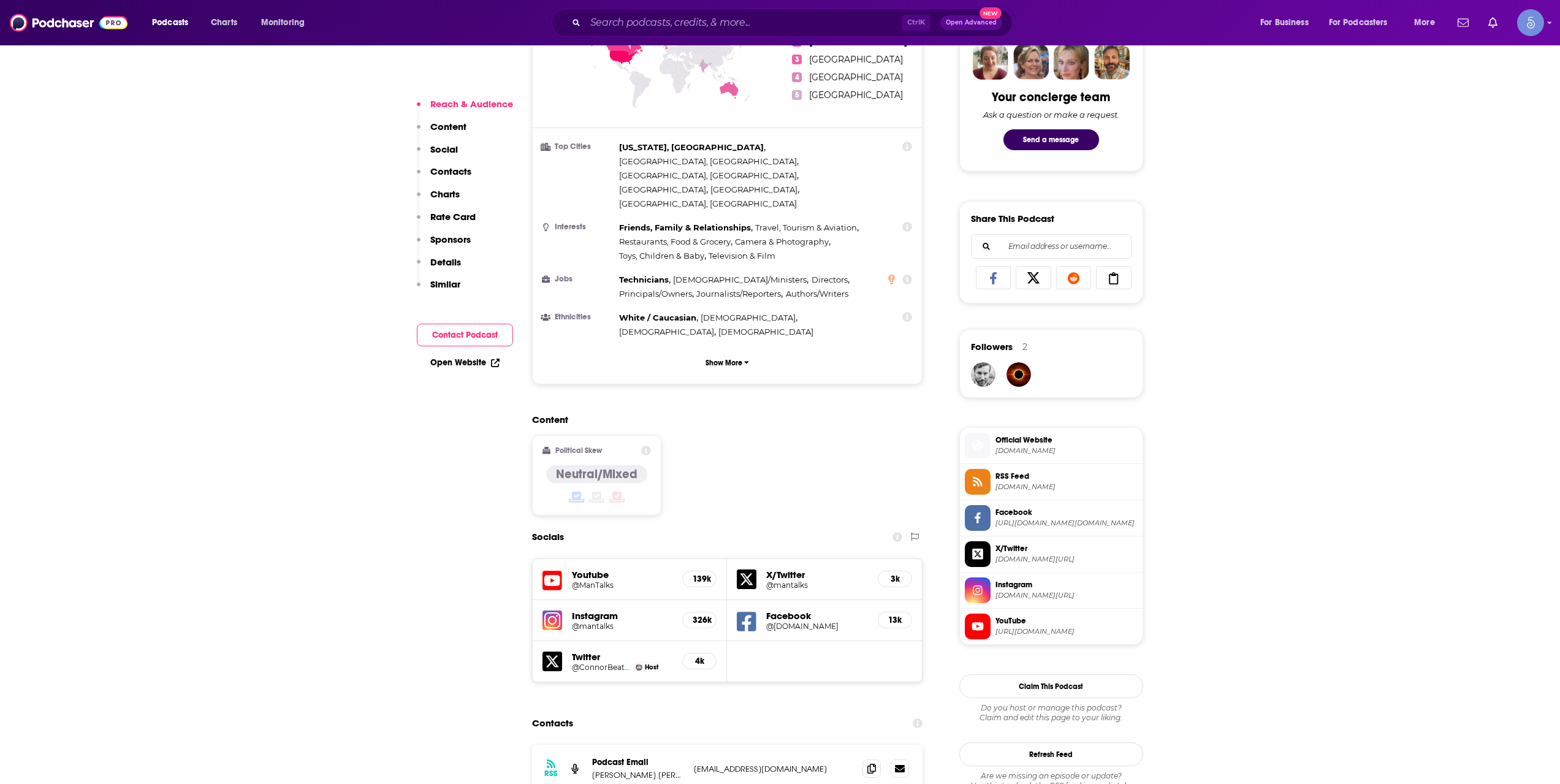
drag, startPoint x: 671, startPoint y: 39, endPoint x: 670, endPoint y: 26, distance: 13.0
click at [671, 38] on div "Podcasts Charts Monitoring Ctrl K Open Advanced New For Business For Podcasters…" at bounding box center [780, 23] width 1560 height 46
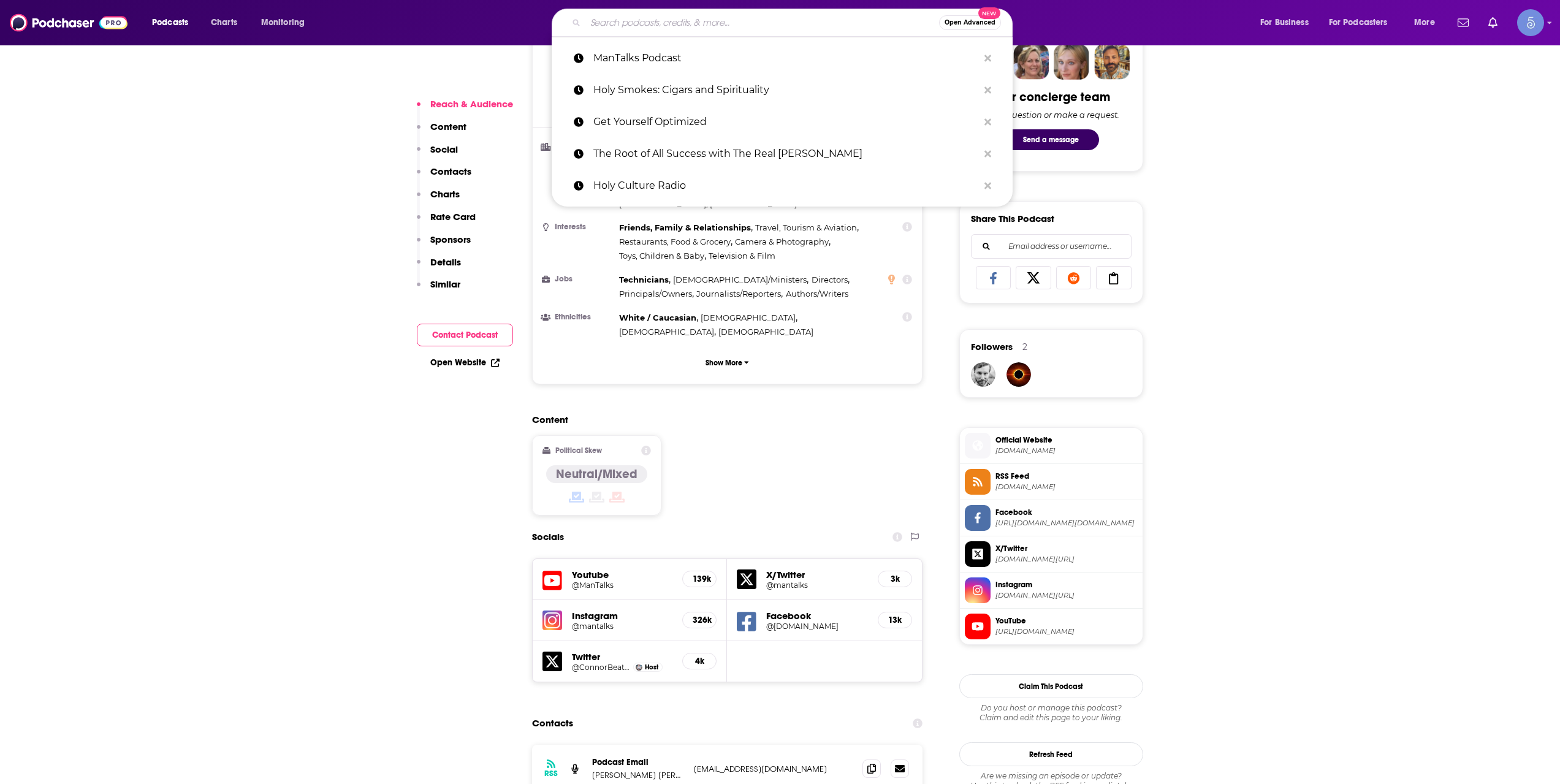
click at [670, 25] on input "Search podcasts, credits, & more..." at bounding box center [762, 22] width 354 height 20
paste input "Inside The Epicenter With [PERSON_NAME]"
type input "Inside The Epicenter With [PERSON_NAME]"
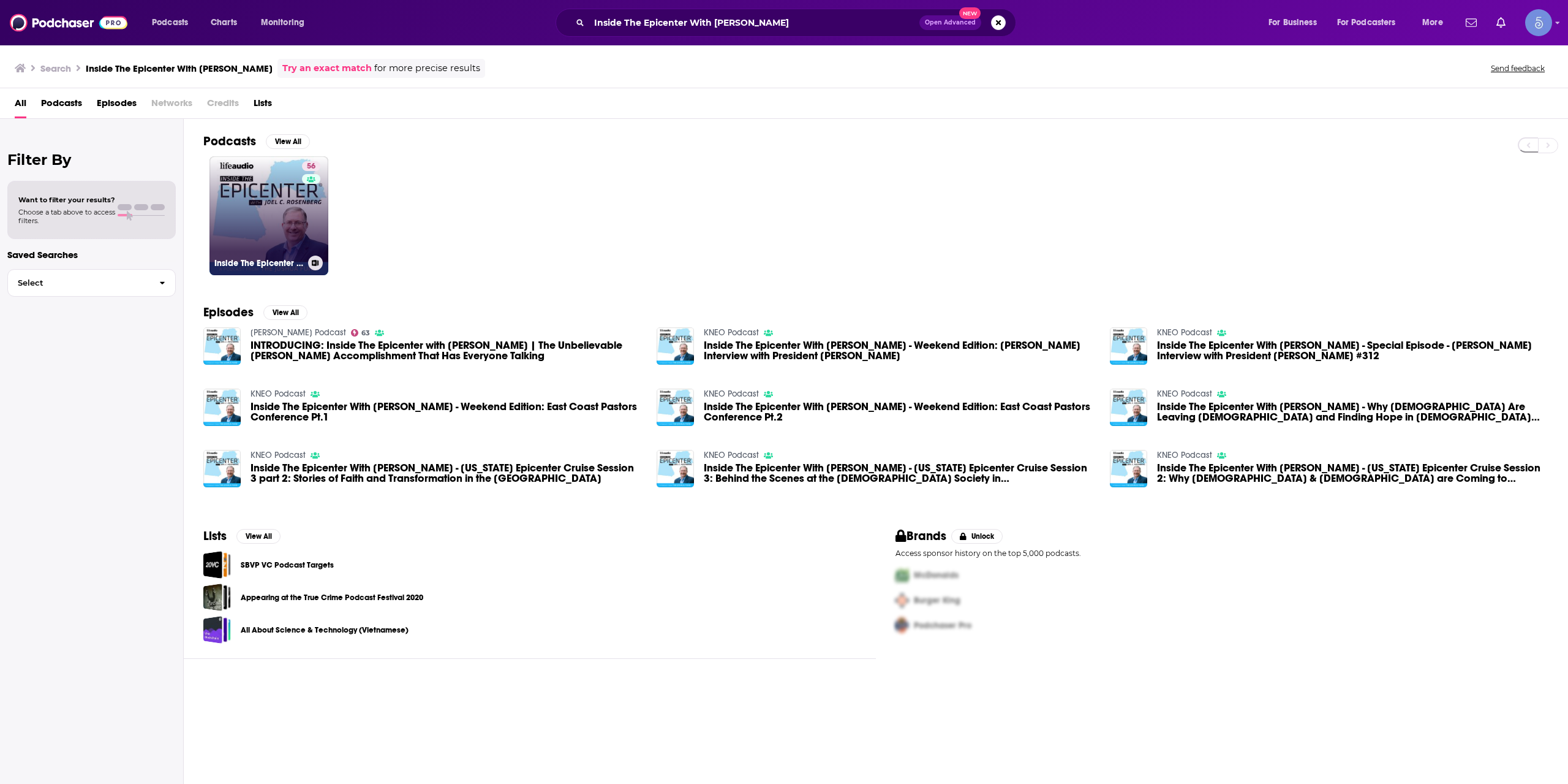
click at [242, 233] on link "56 Inside The Epicenter With [PERSON_NAME]" at bounding box center [269, 216] width 119 height 119
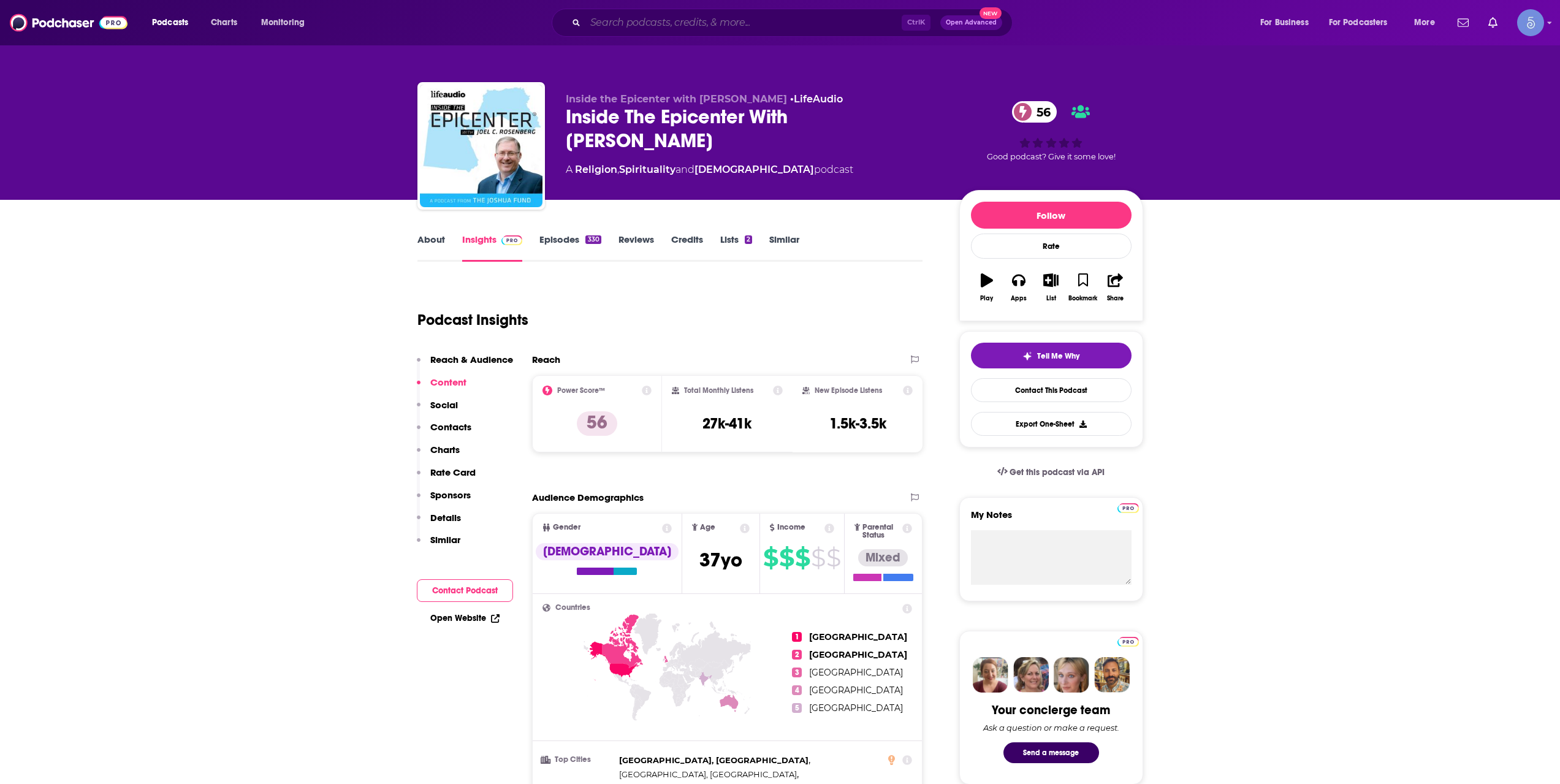
click at [647, 23] on input "Search podcasts, credits, & more..." at bounding box center [743, 22] width 316 height 20
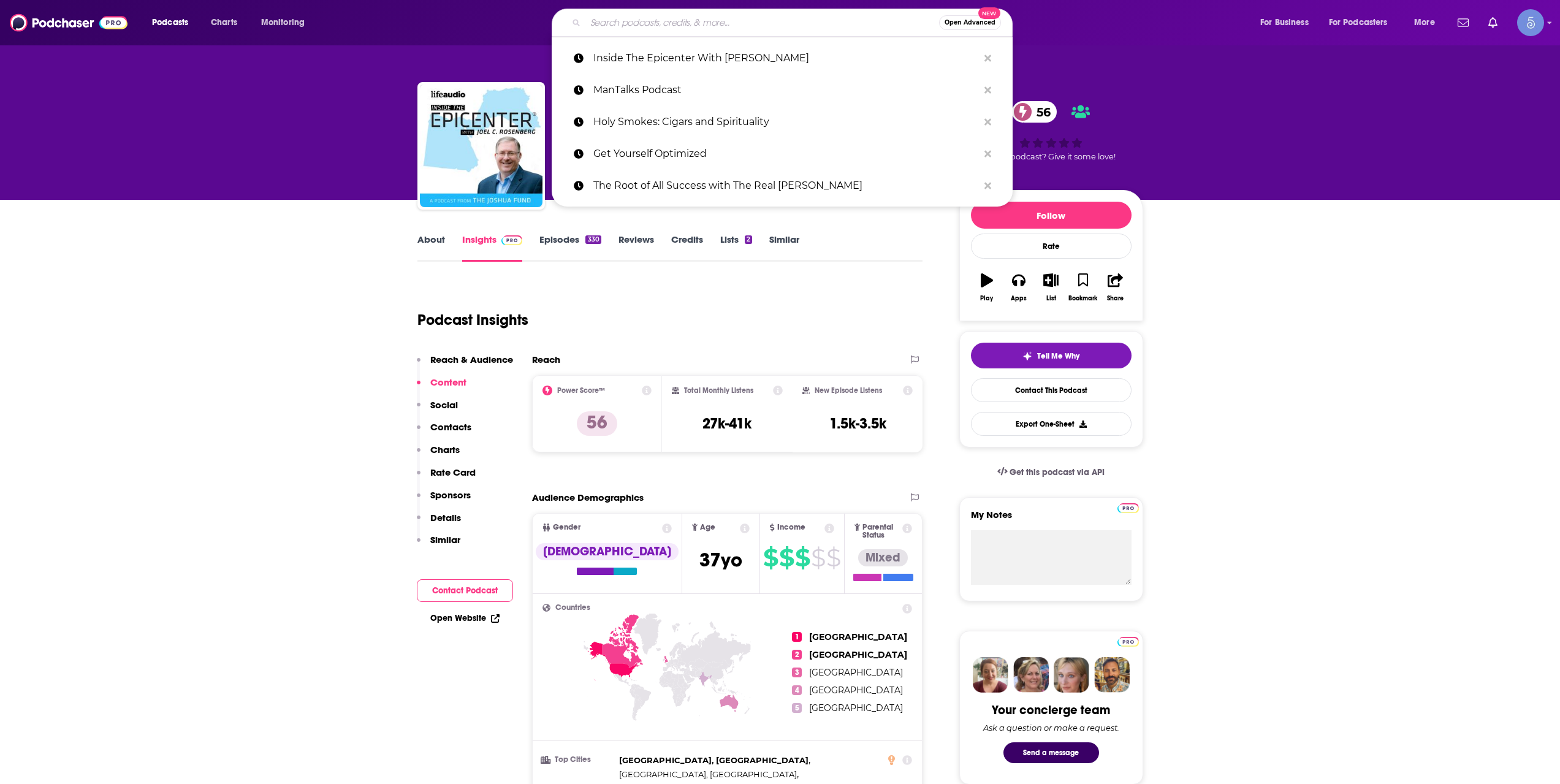
paste input "The Awake & Winning Podcast"
type input "The Awake & Winning Podcast"
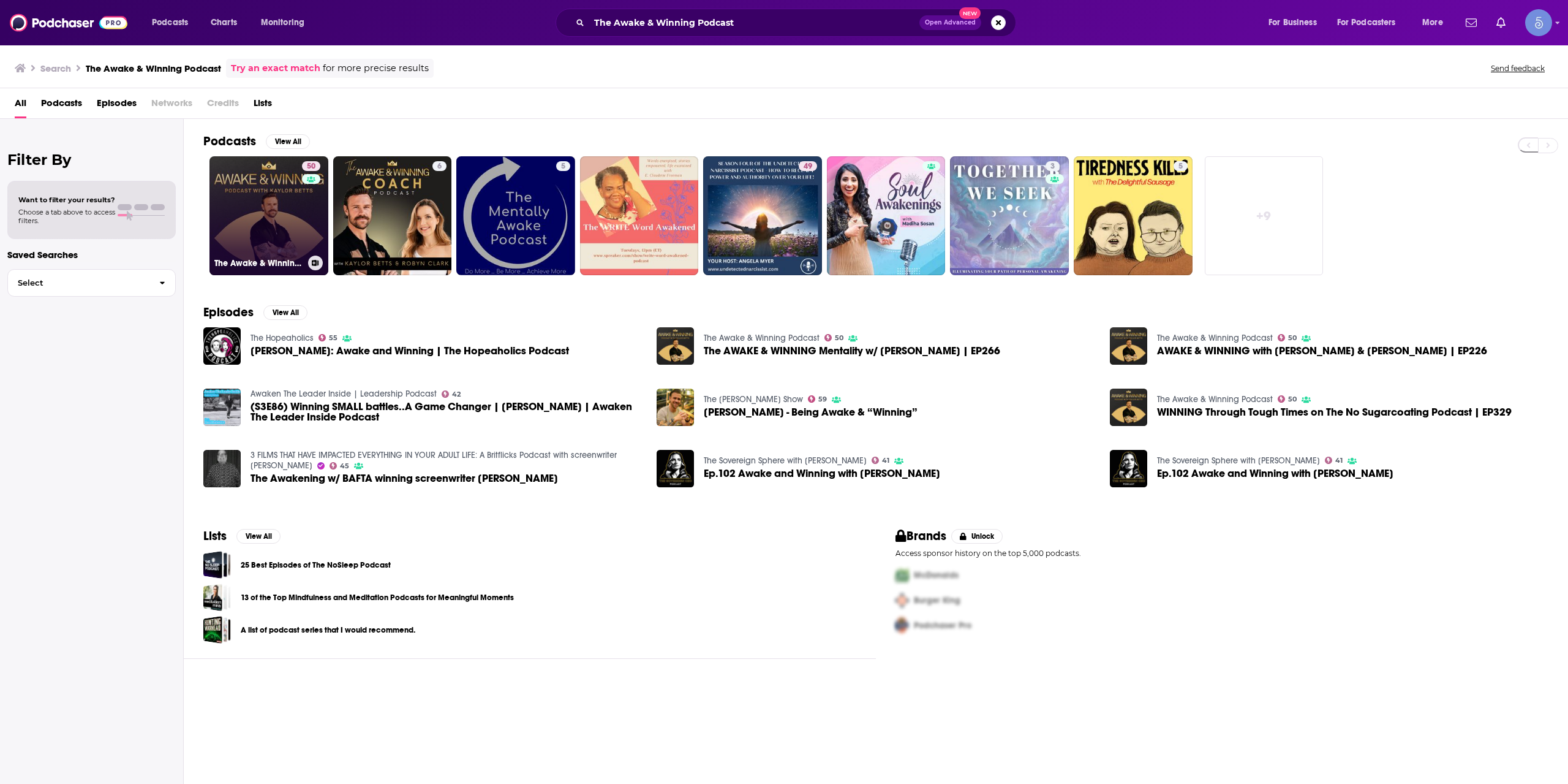
click at [282, 214] on link "50 The Awake & Winning Podcast" at bounding box center [269, 216] width 119 height 119
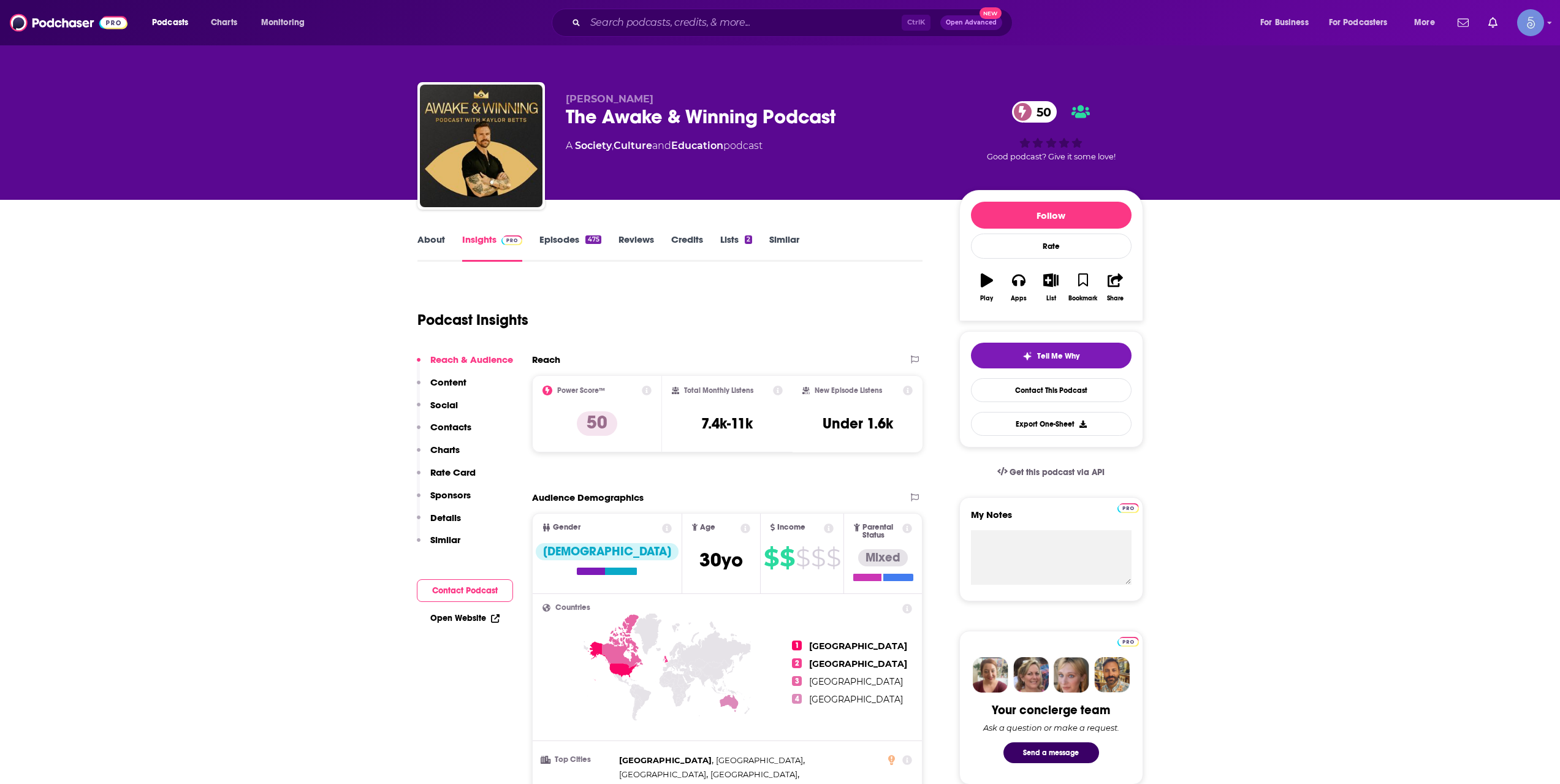
click at [673, 11] on div "Ctrl K Open Advanced New" at bounding box center [782, 23] width 461 height 28
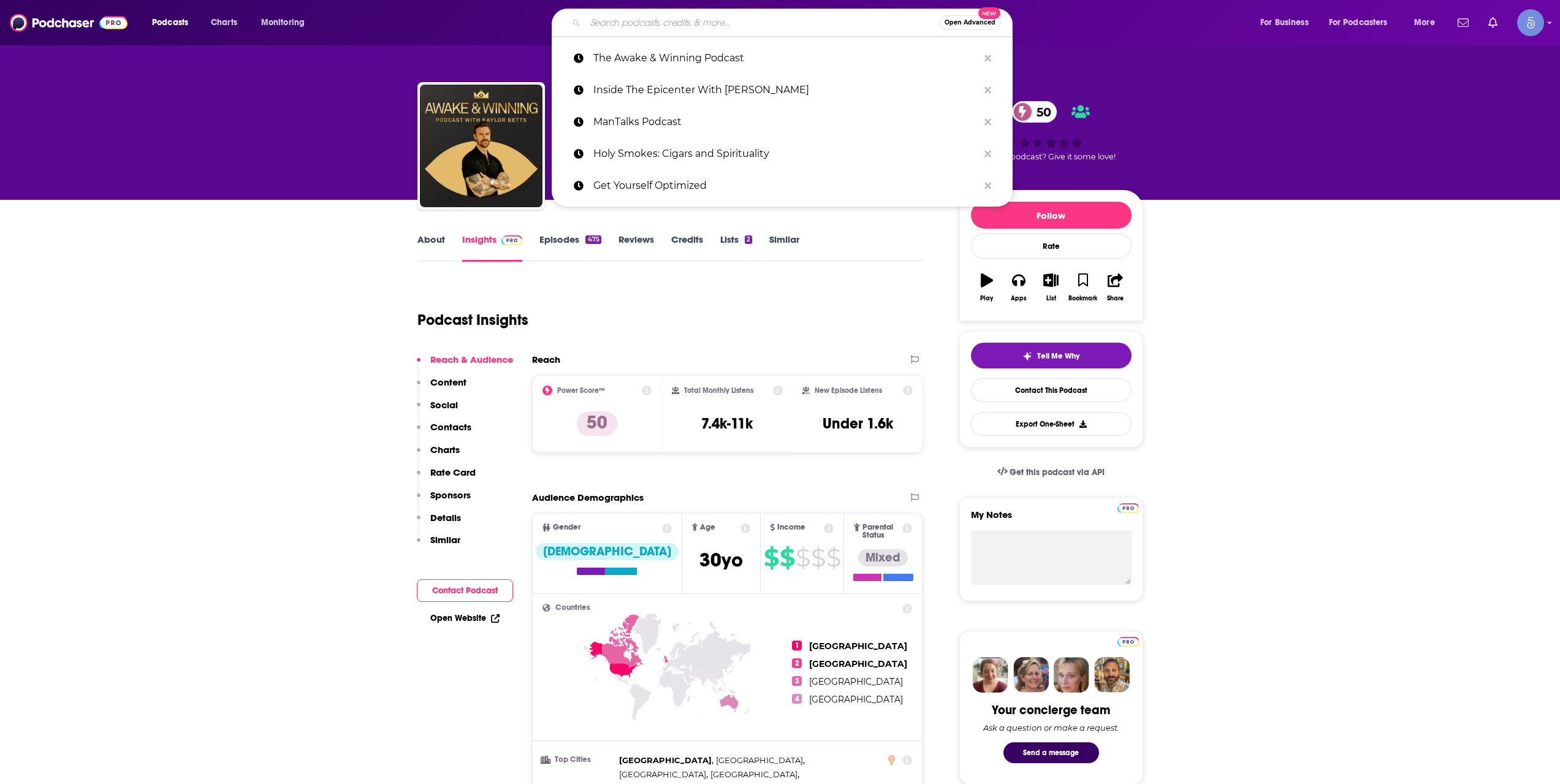
click at [672, 21] on input "Search podcasts, credits, & more..." at bounding box center [762, 22] width 354 height 20
paste input "Medicine for These Times with [PERSON_NAME]"
type input "Medicine for These Times with [PERSON_NAME]"
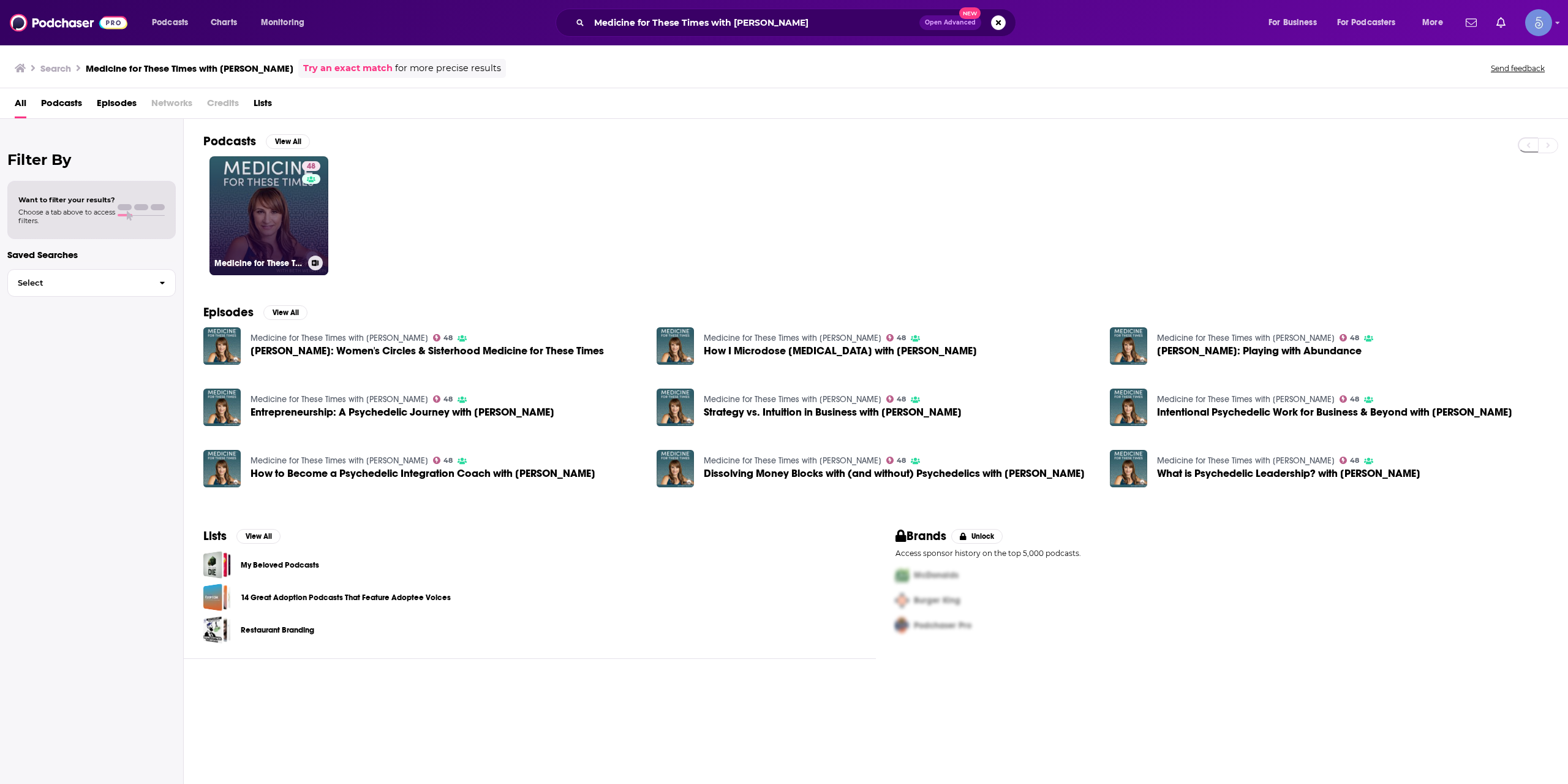
click at [264, 224] on link "48 Medicine for These Times with [PERSON_NAME]" at bounding box center [269, 216] width 119 height 119
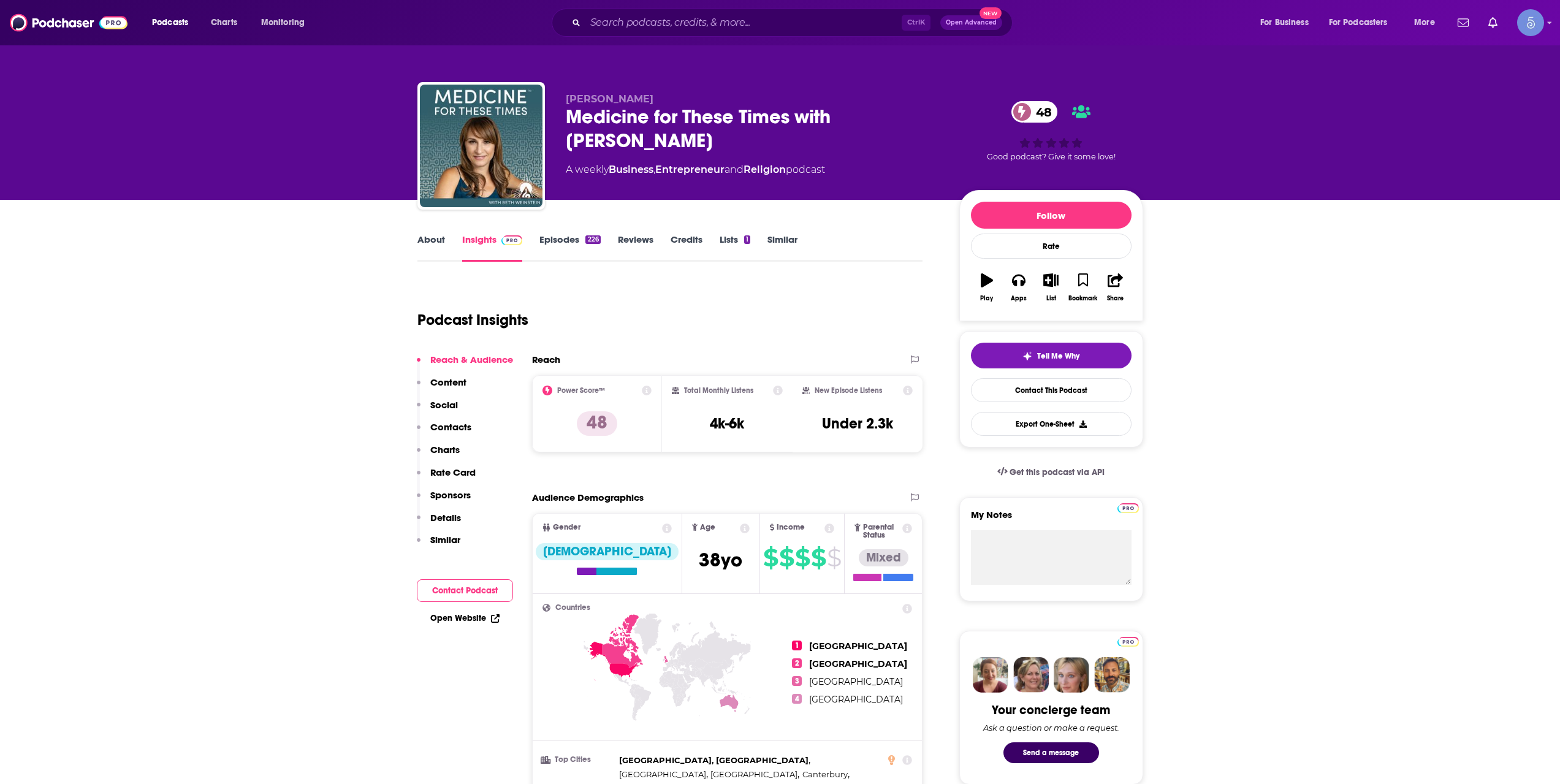
click at [685, 27] on input "Search podcasts, credits, & more..." at bounding box center [743, 22] width 316 height 20
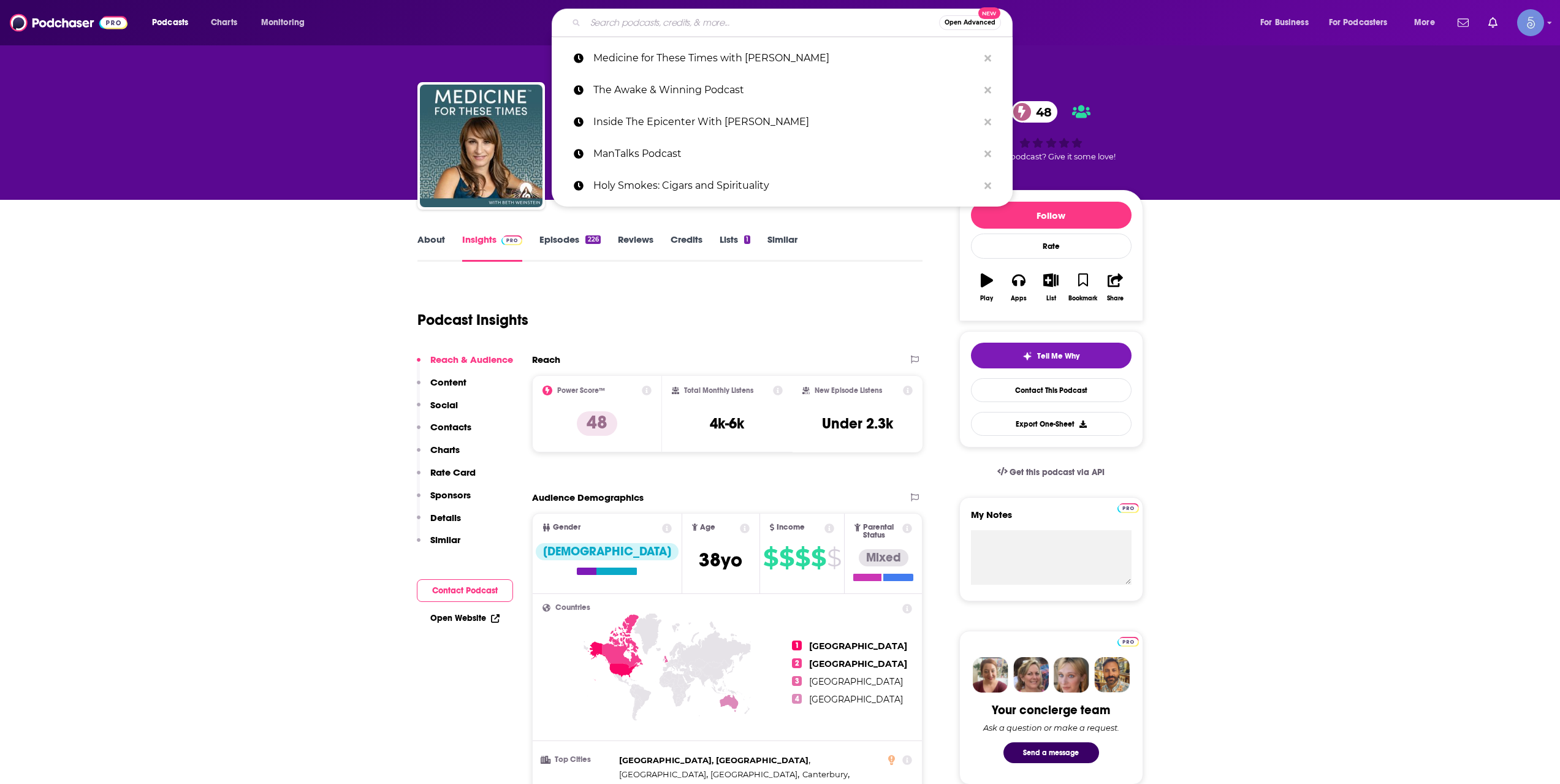
paste input "Notes From The Mindful Inner Journey"
type input "Notes From The Mindful Inner Journey"
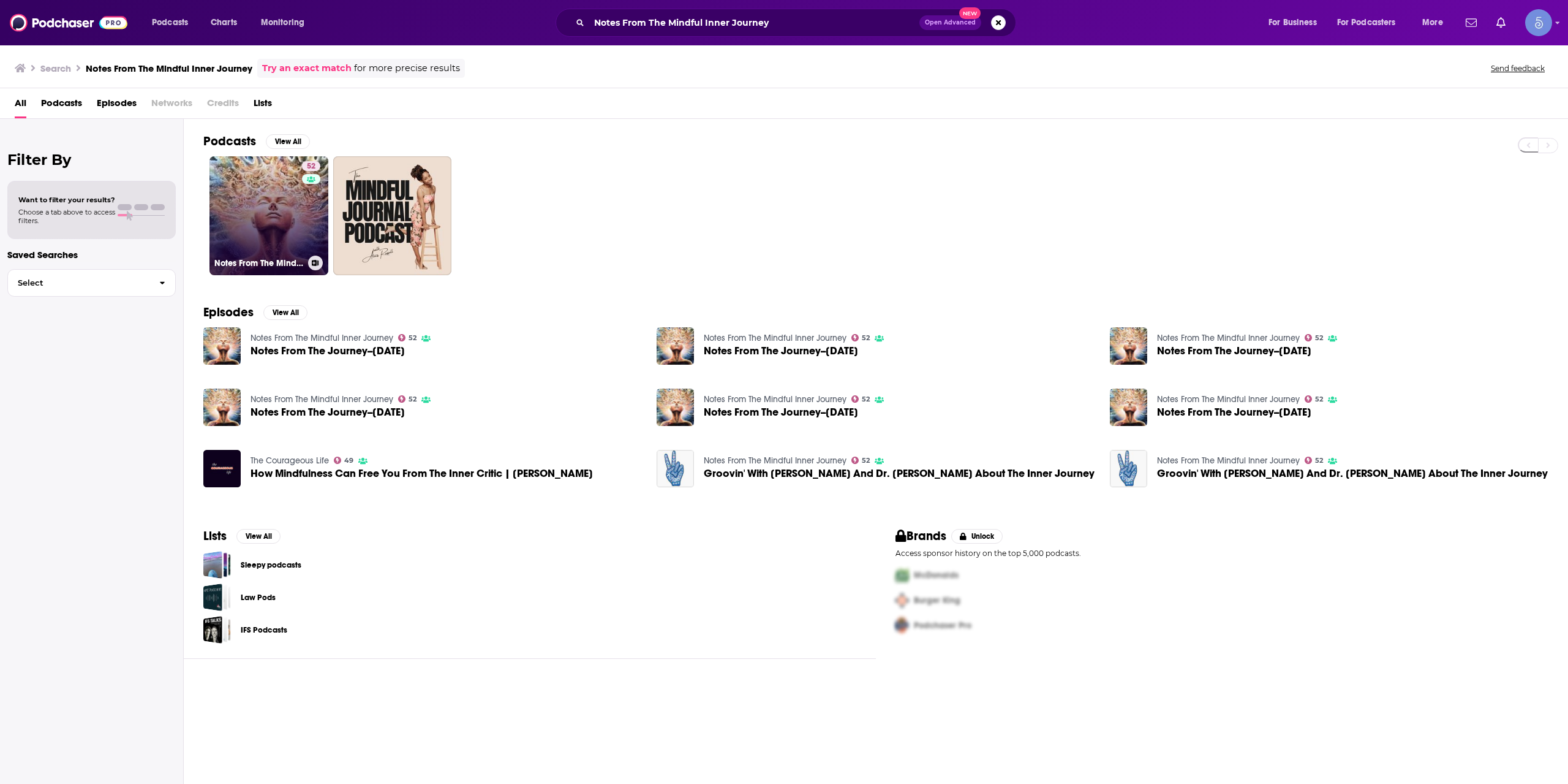
click at [269, 222] on link "52 Notes From The Mindful Inner Journey" at bounding box center [269, 216] width 119 height 119
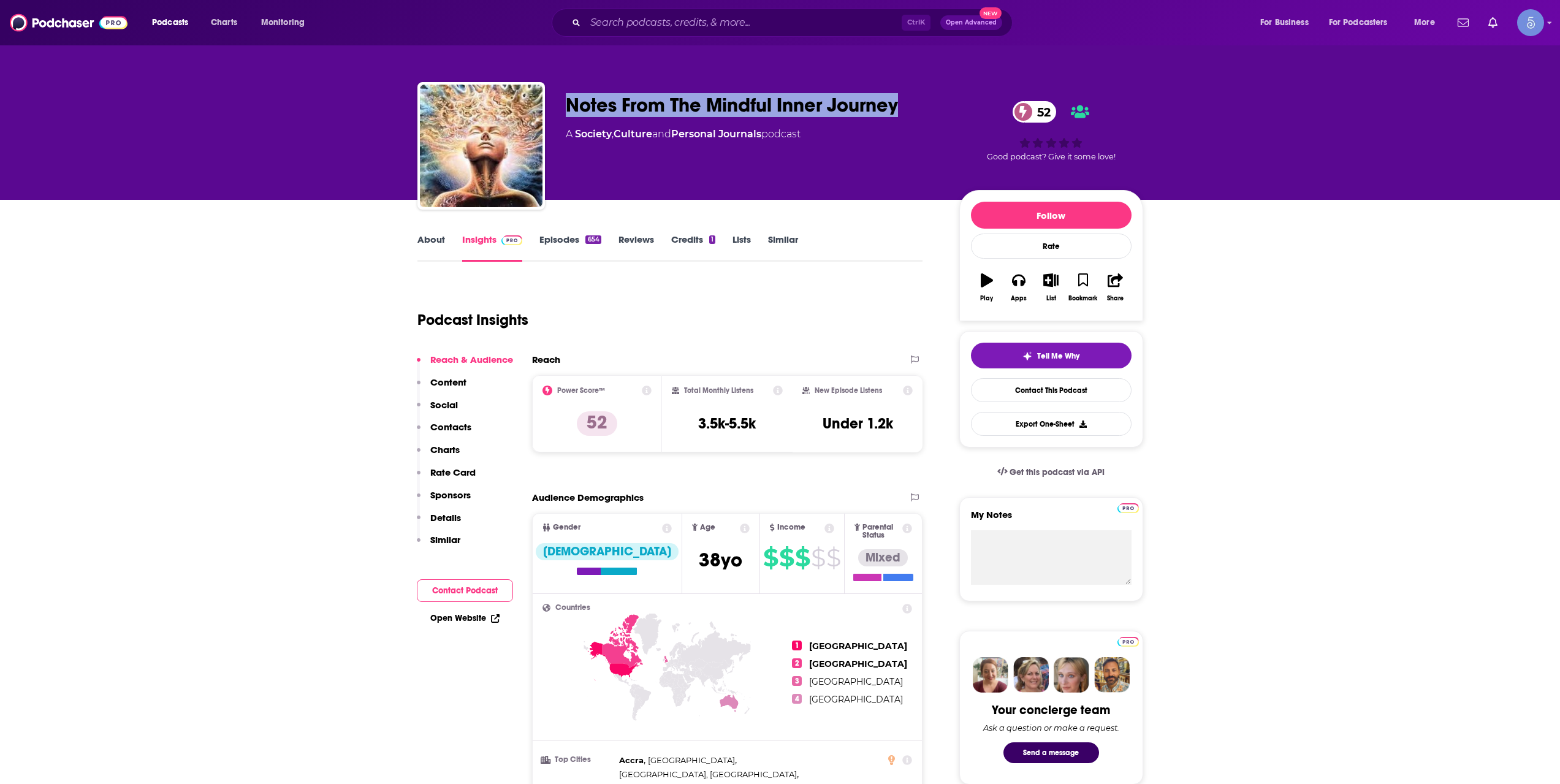
drag, startPoint x: 560, startPoint y: 90, endPoint x: 931, endPoint y: 94, distance: 371.0
click at [931, 94] on div "Notes From The Mindful Inner Journey 52 A Society , Culture and Personal Journa…" at bounding box center [780, 148] width 726 height 132
copy h2 "Notes From The Mindful Inner Journey"
click at [636, 23] on input "Search podcasts, credits, & more..." at bounding box center [743, 22] width 316 height 20
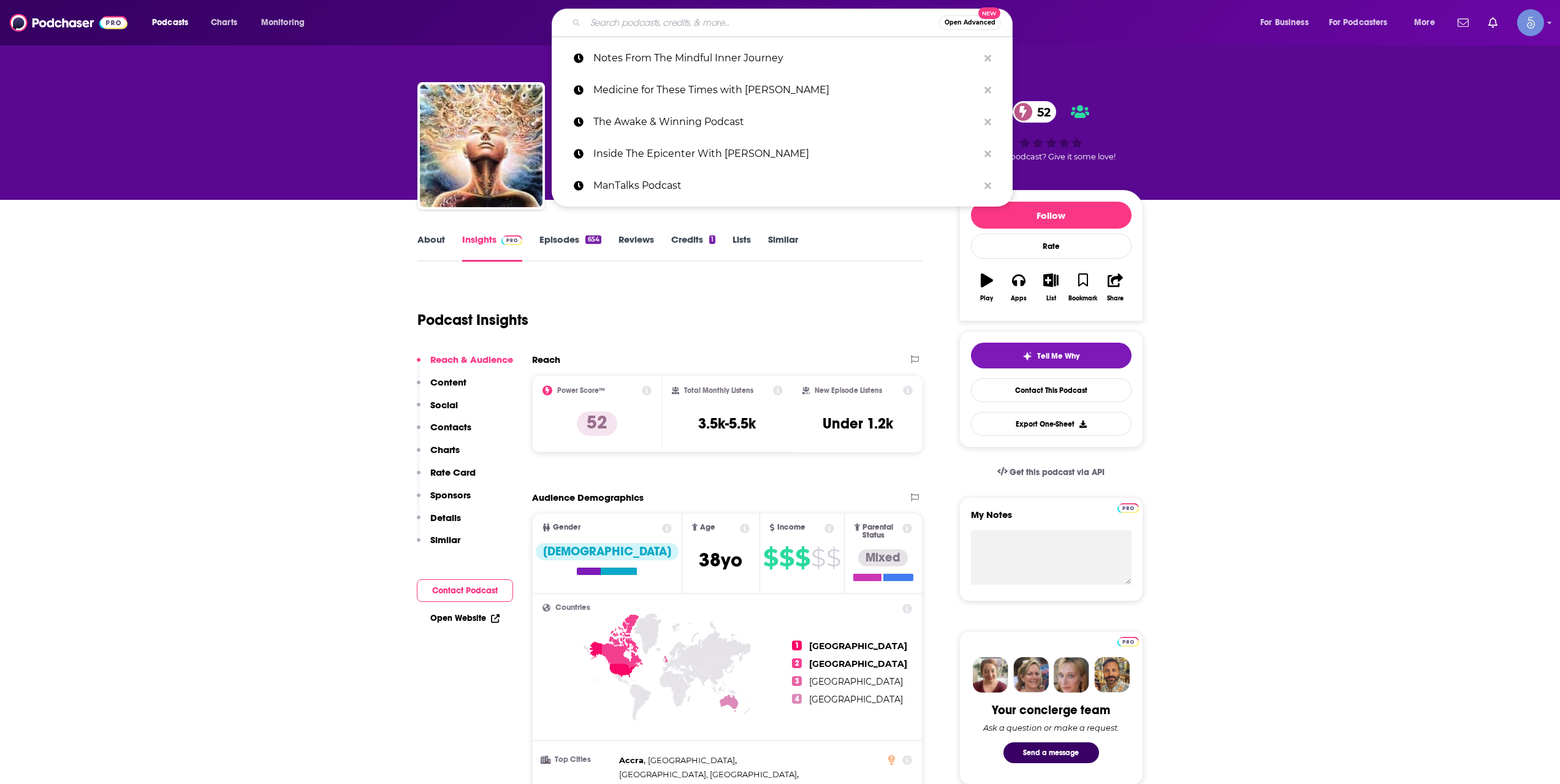
paste input "The Psychedelic Integration Podcast"
type input "The Psychedelic Integration Podcast"
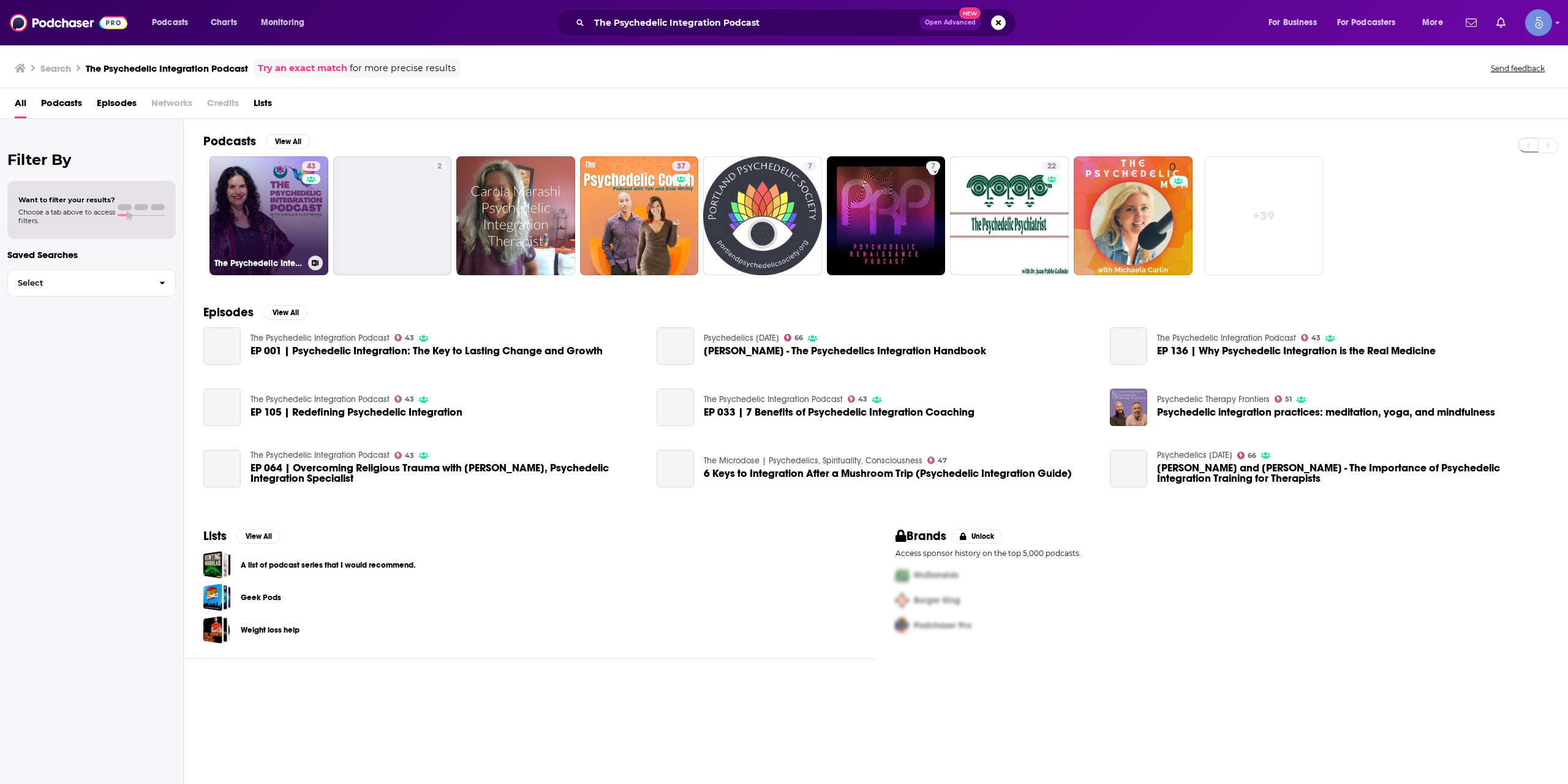
click at [265, 233] on link "43 The Psychedelic Integration Podcast" at bounding box center [269, 216] width 119 height 119
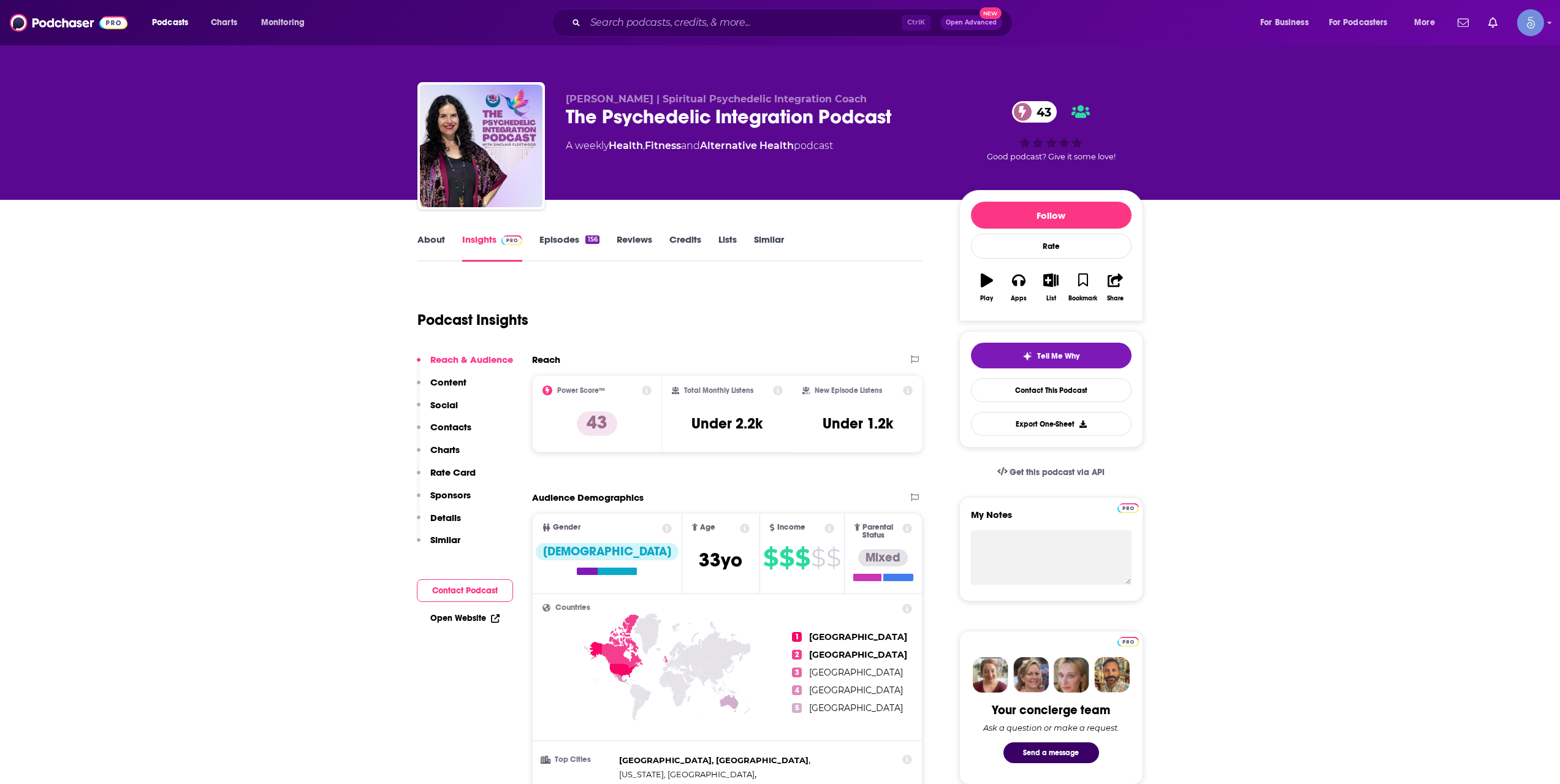
click at [645, 35] on div "Ctrl K Open Advanced New" at bounding box center [782, 23] width 461 height 28
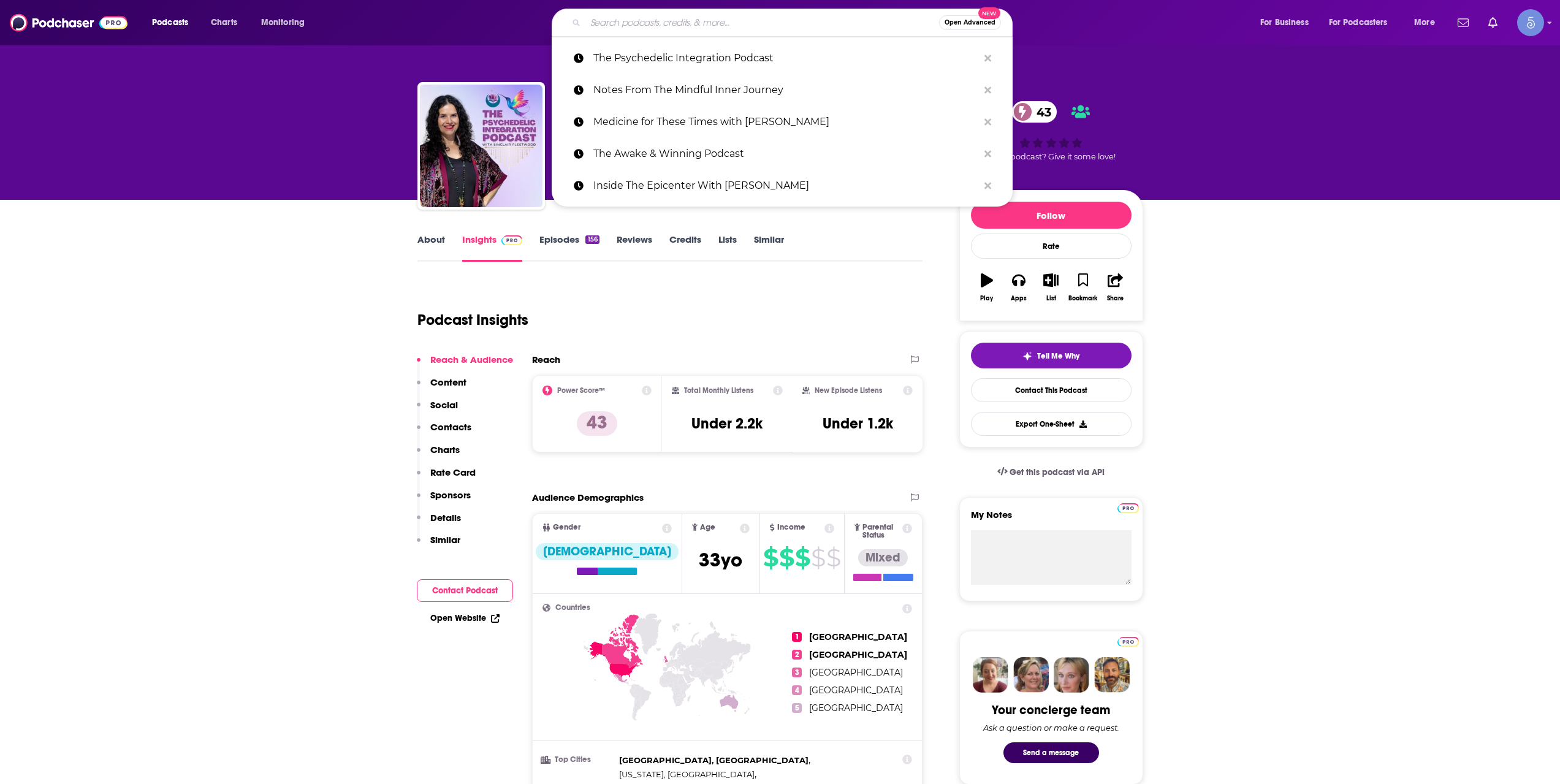
click at [654, 23] on input "Search podcasts, credits, & more..." at bounding box center [762, 22] width 354 height 20
paste input "The Transformation Network™"
type input "The Transformation Network™"
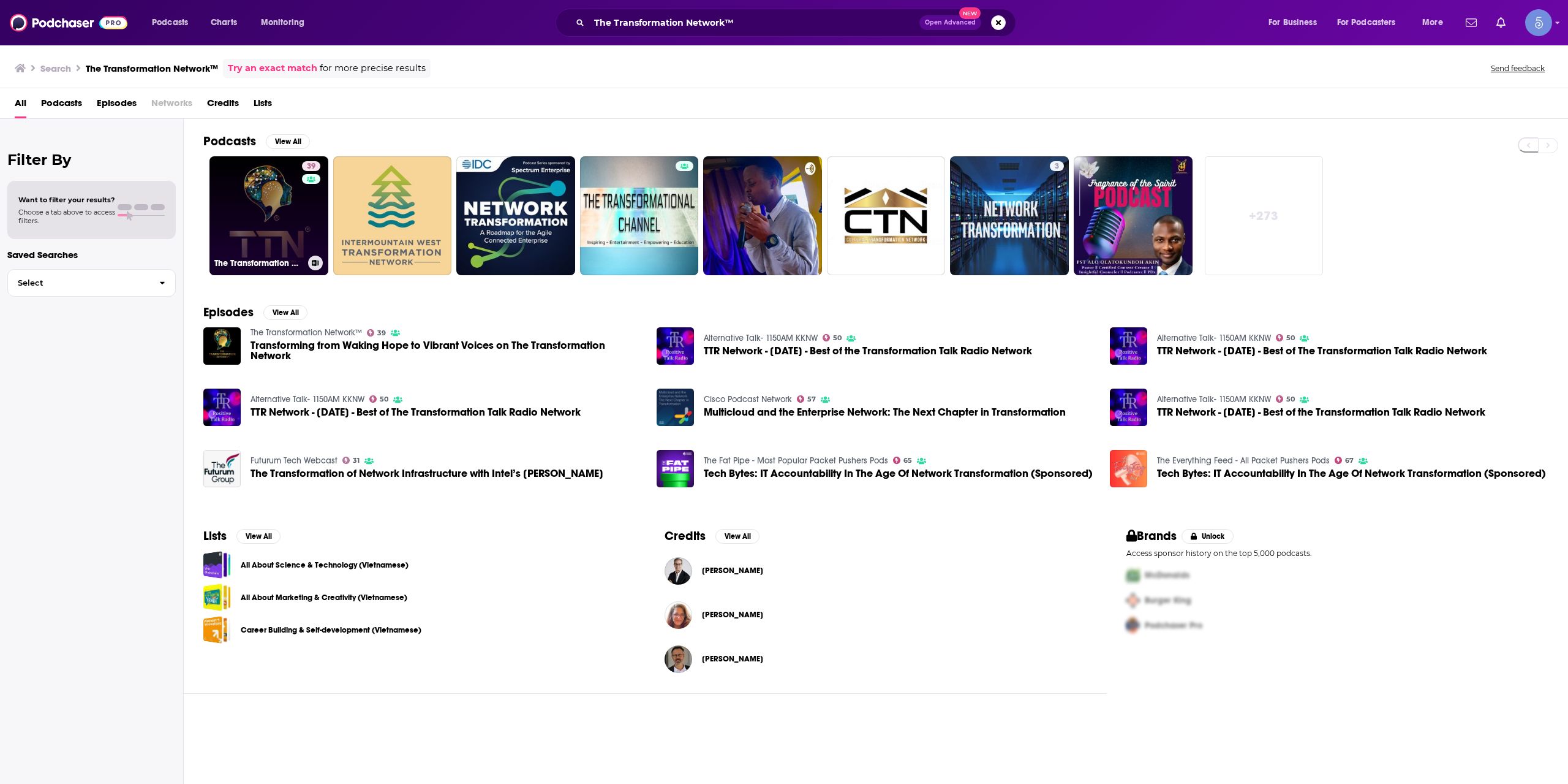
click at [256, 220] on link "39 The Transformation Network™" at bounding box center [269, 216] width 119 height 119
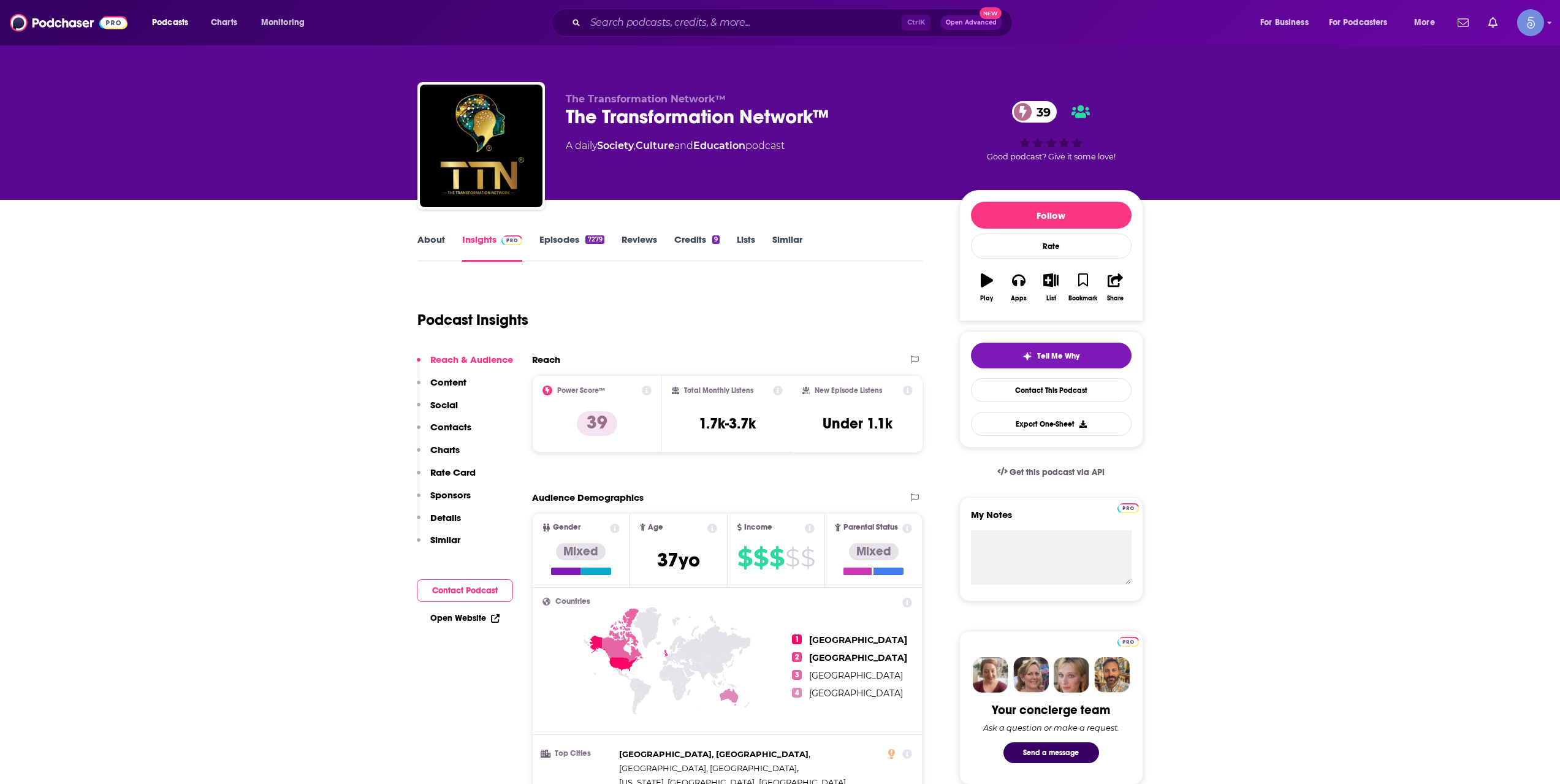
drag, startPoint x: 657, startPoint y: 334, endPoint x: 659, endPoint y: 318, distance: 16.1
click at [657, 330] on div "Podcast Insights" at bounding box center [665, 312] width 496 height 63
click at [618, 11] on div "Ctrl K Open Advanced New" at bounding box center [782, 23] width 461 height 28
click at [624, 19] on input "Search podcasts, credits, & more..." at bounding box center [743, 22] width 316 height 20
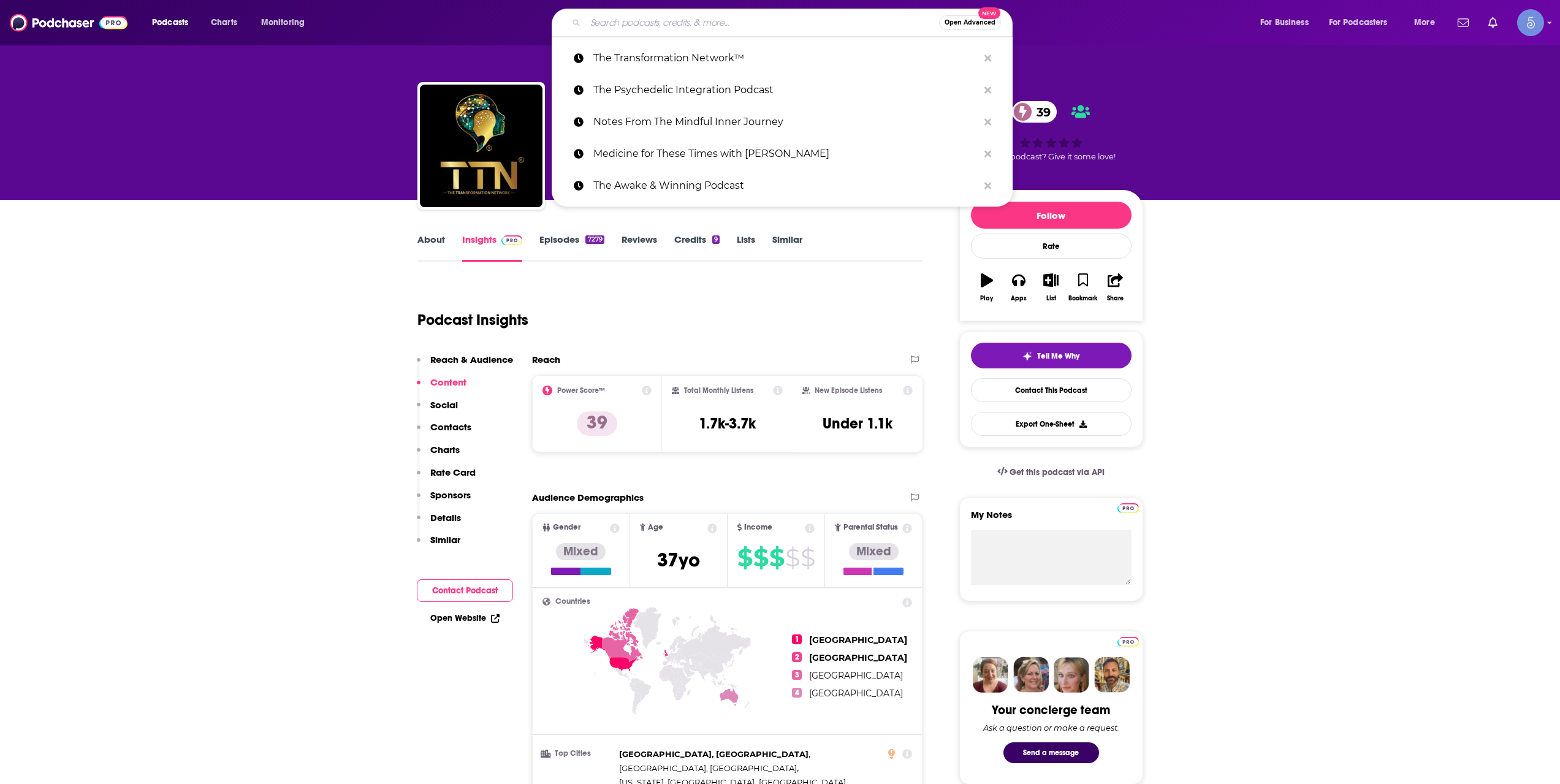
paste input "Integrate Yourself"
type input "Integrate Yourself"
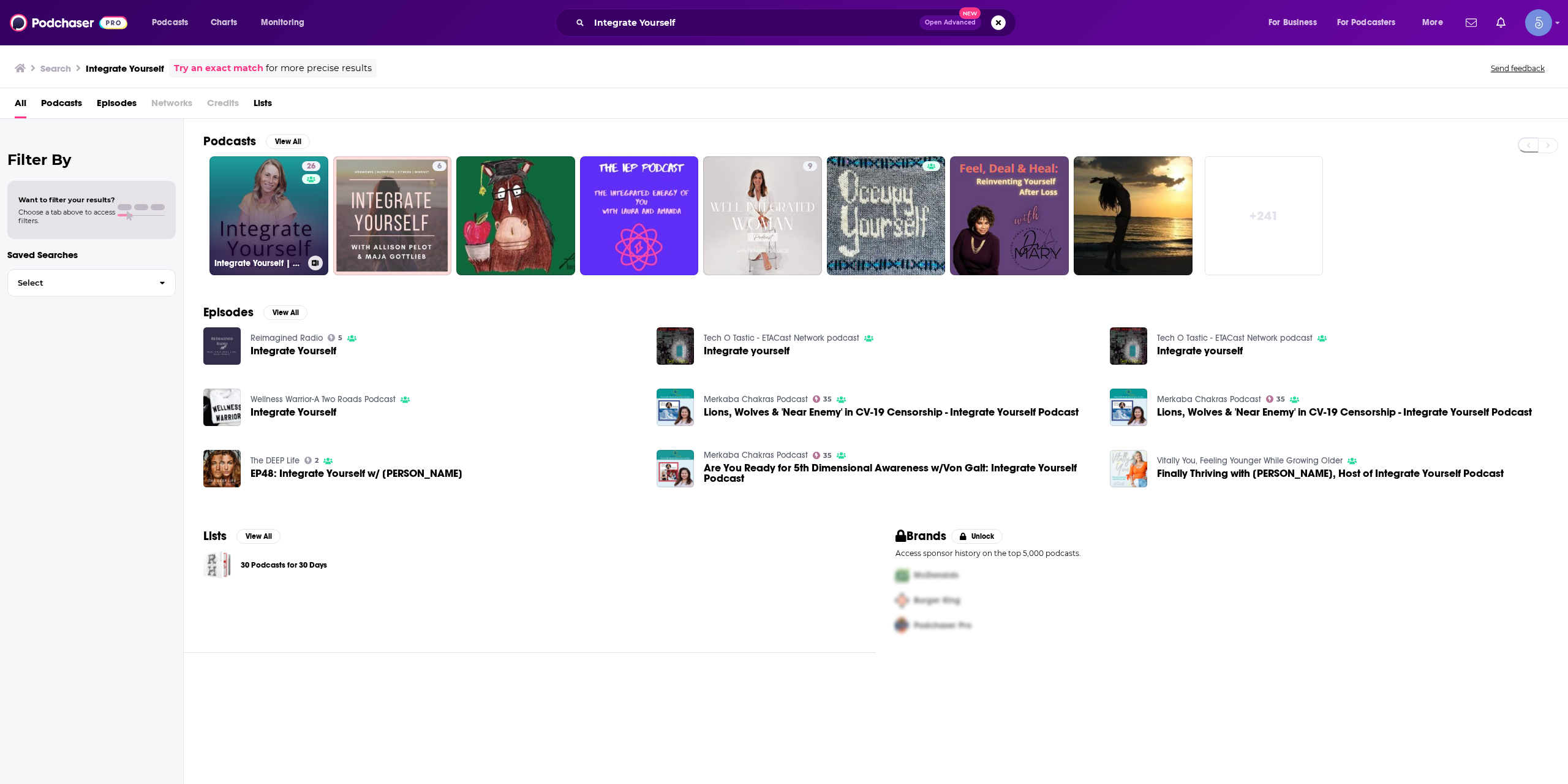
click at [281, 223] on link "26 Integrate Yourself | Discover Yourself & Reclaim Your Health" at bounding box center [269, 216] width 119 height 119
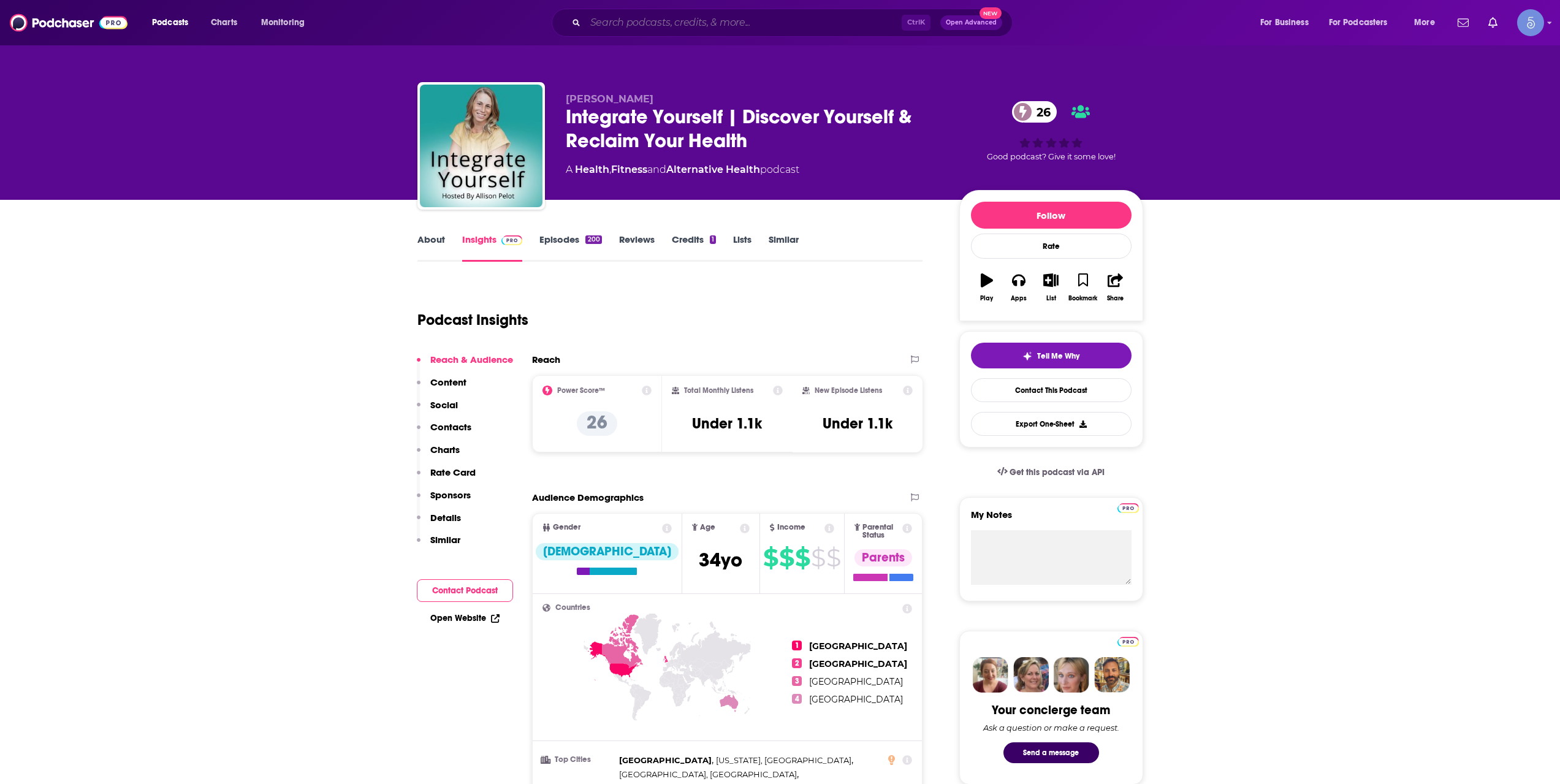
click at [664, 20] on input "Search podcasts, credits, & more..." at bounding box center [743, 22] width 316 height 20
paste input "The [PERSON_NAME] Show"
type input "The [PERSON_NAME] Show"
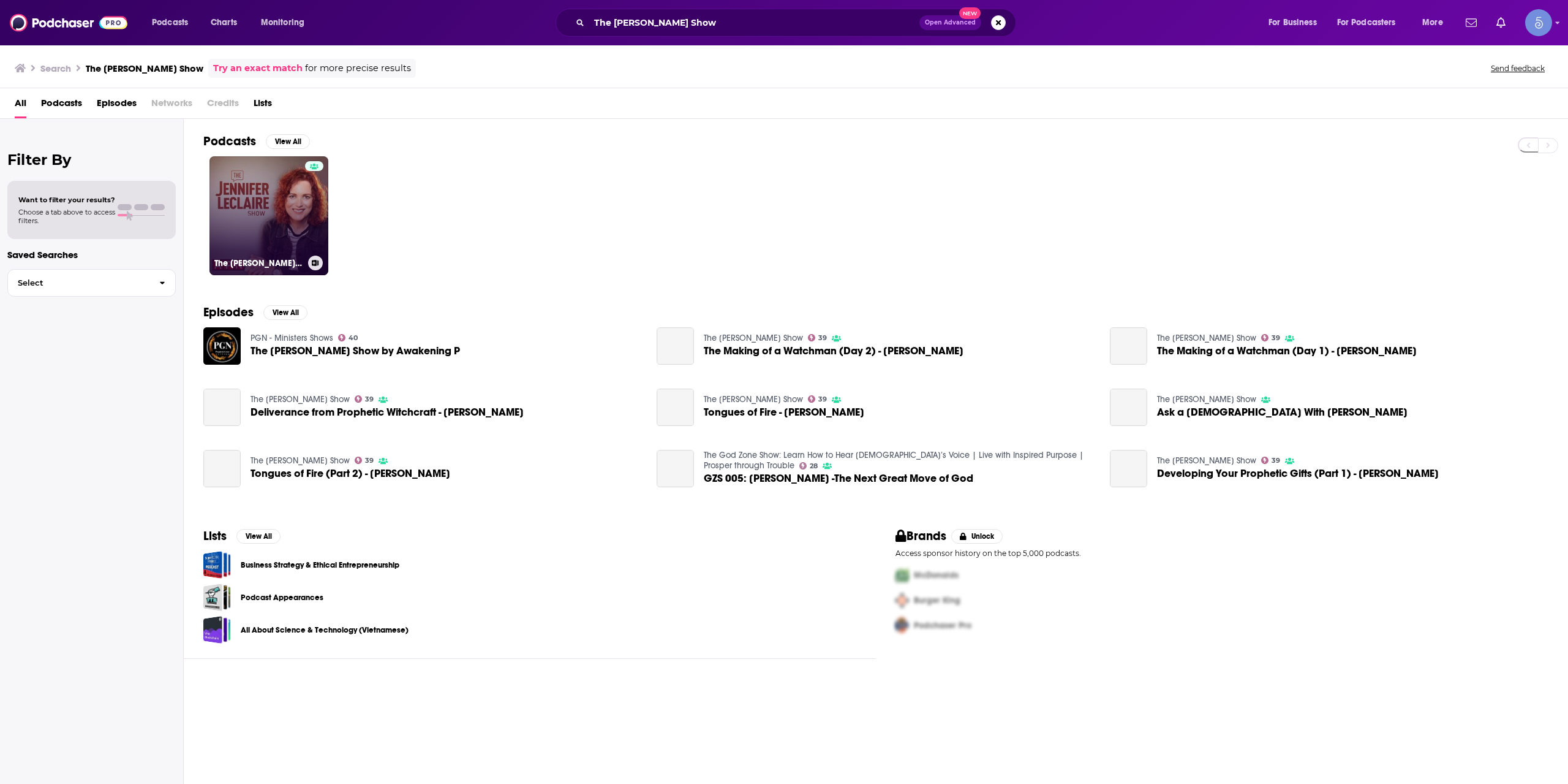
click at [297, 214] on link "The [PERSON_NAME] Show" at bounding box center [269, 216] width 119 height 119
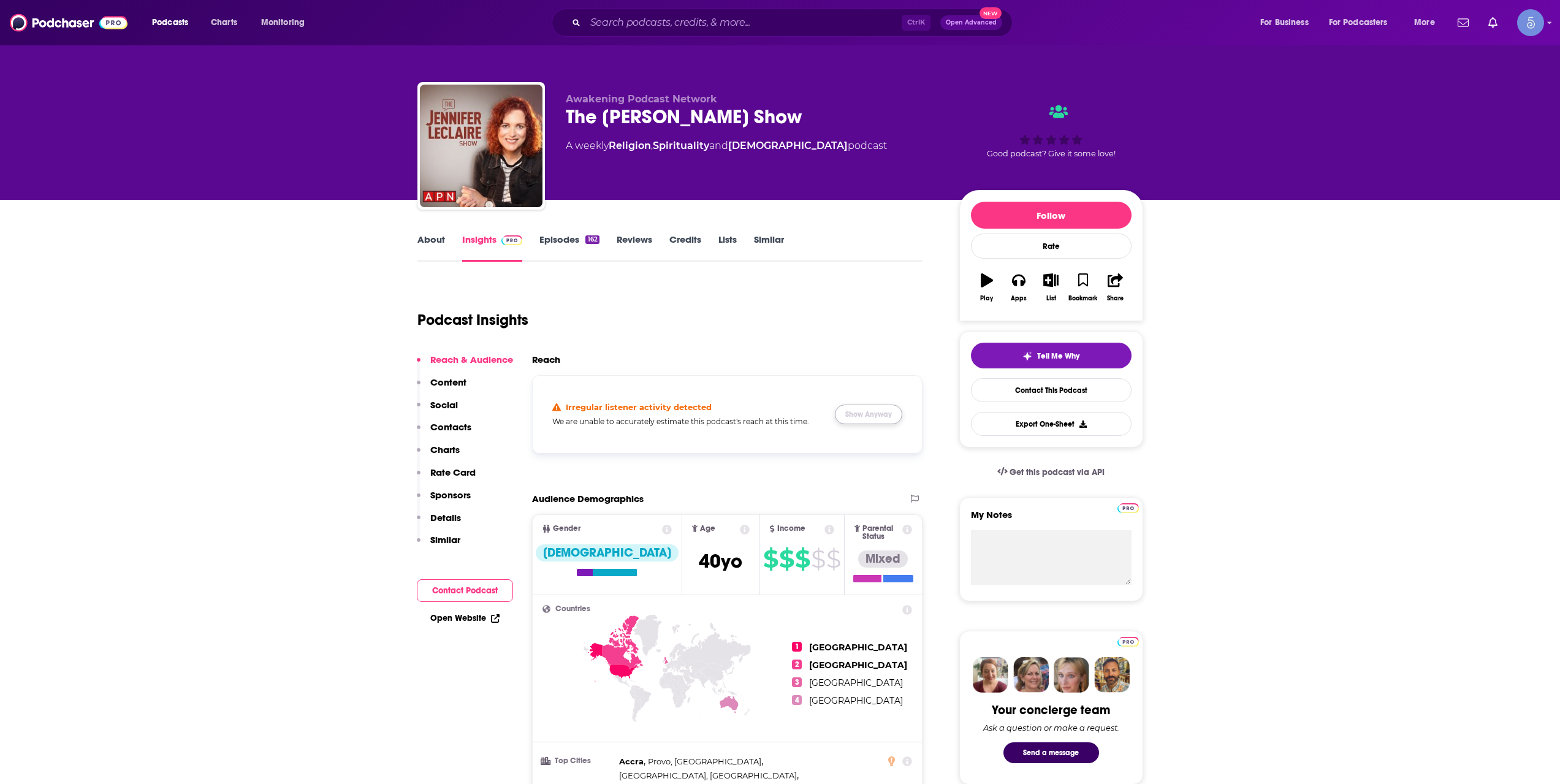
click at [863, 409] on button "Show Anyway" at bounding box center [868, 414] width 67 height 20
